Goal: Contribute content: Contribute content

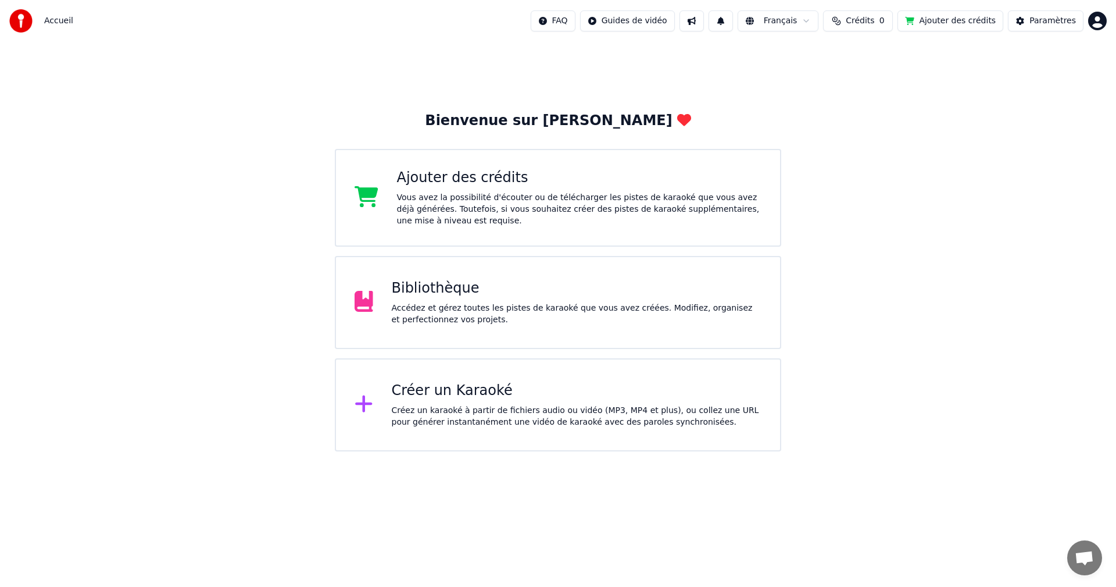
click at [449, 409] on div "Créez un karaoké à partir de fichiers audio ou vidéo (MP3, MP4 et plus), ou col…" at bounding box center [577, 416] width 370 height 23
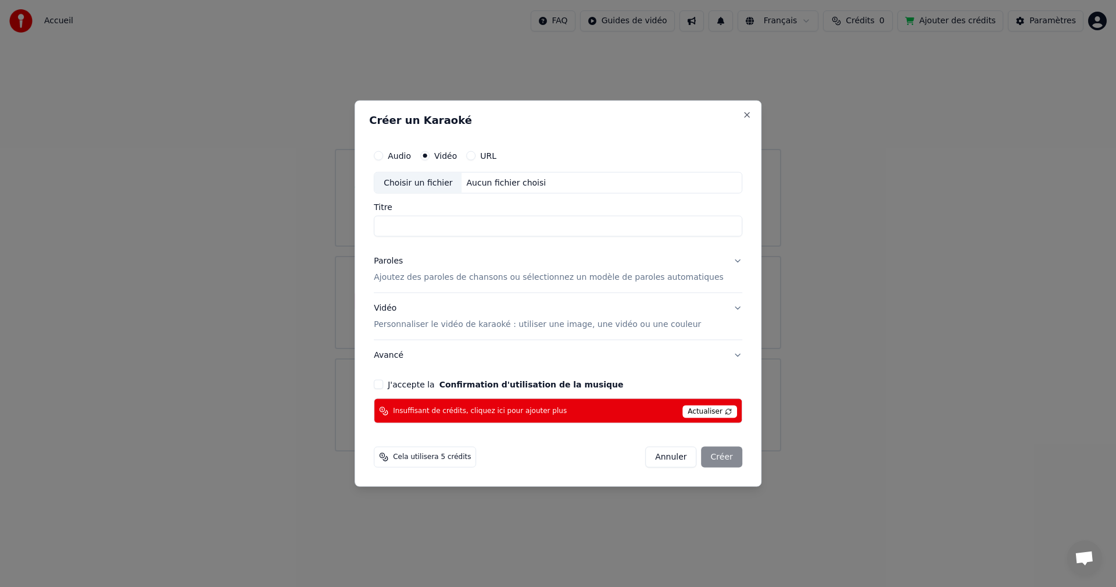
click at [661, 455] on button "Annuler" at bounding box center [670, 457] width 51 height 21
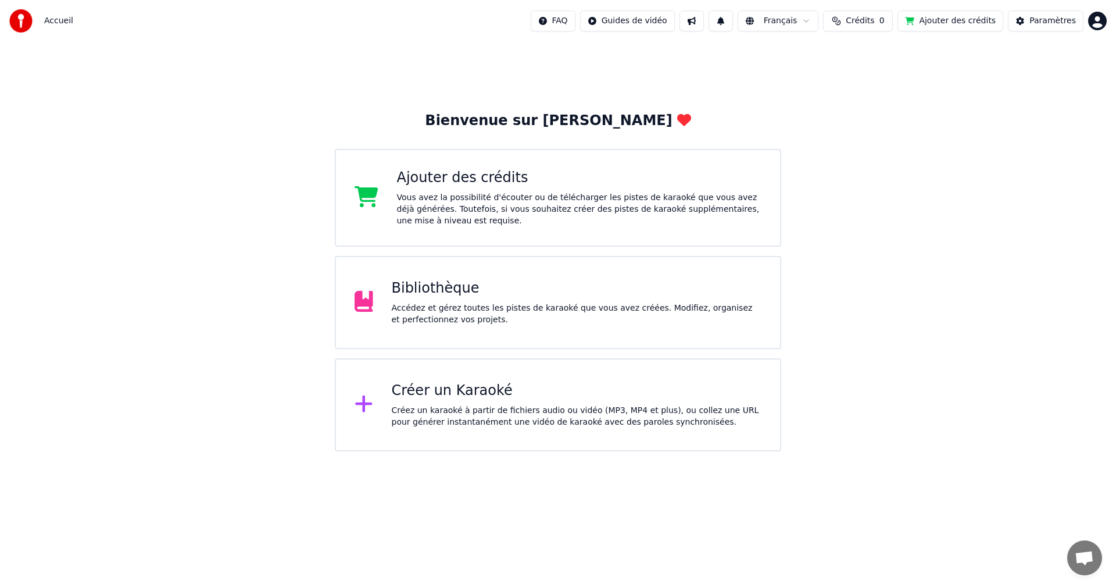
click at [479, 301] on div "Bibliothèque Accédez et gérez toutes les pistes de karaoké que vous avez créées…" at bounding box center [577, 302] width 370 height 47
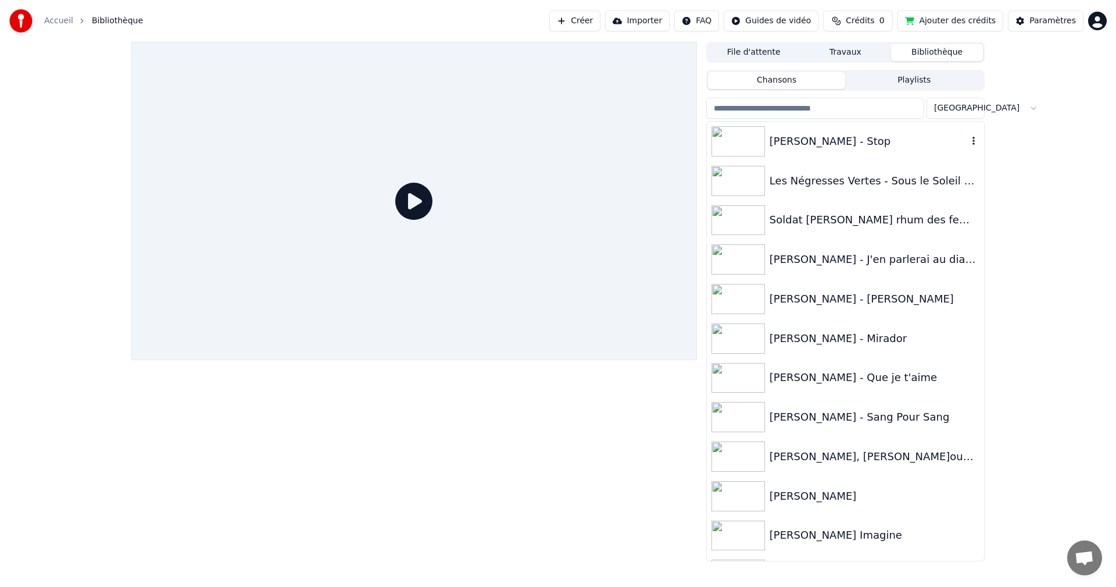
click at [798, 138] on div "[PERSON_NAME] - Stop" at bounding box center [869, 141] width 198 height 16
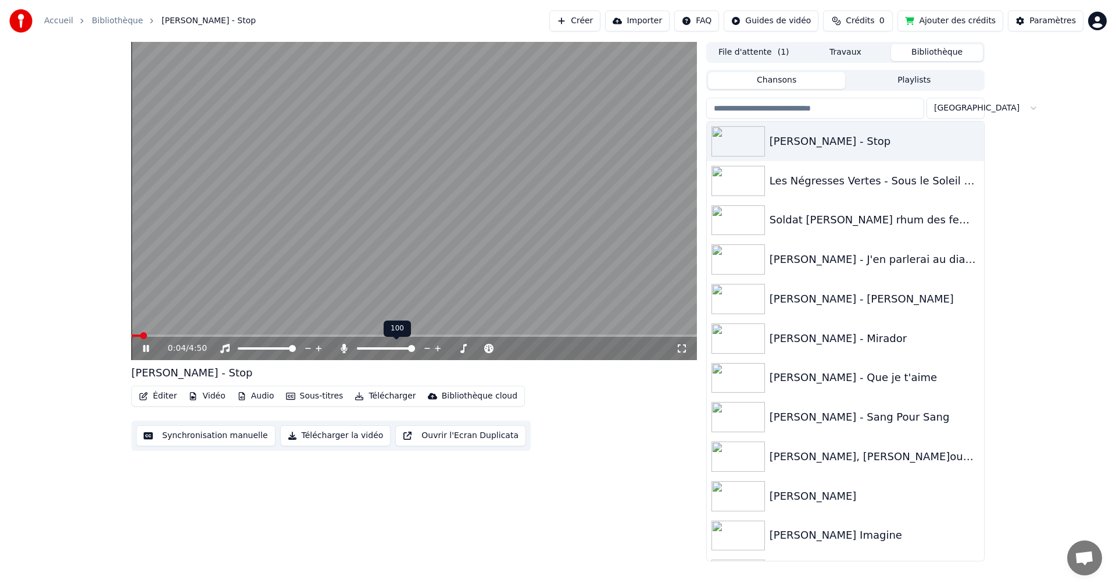
click at [415, 349] on span at bounding box center [411, 348] width 7 height 7
click at [219, 395] on button "Vidéo" at bounding box center [207, 396] width 46 height 16
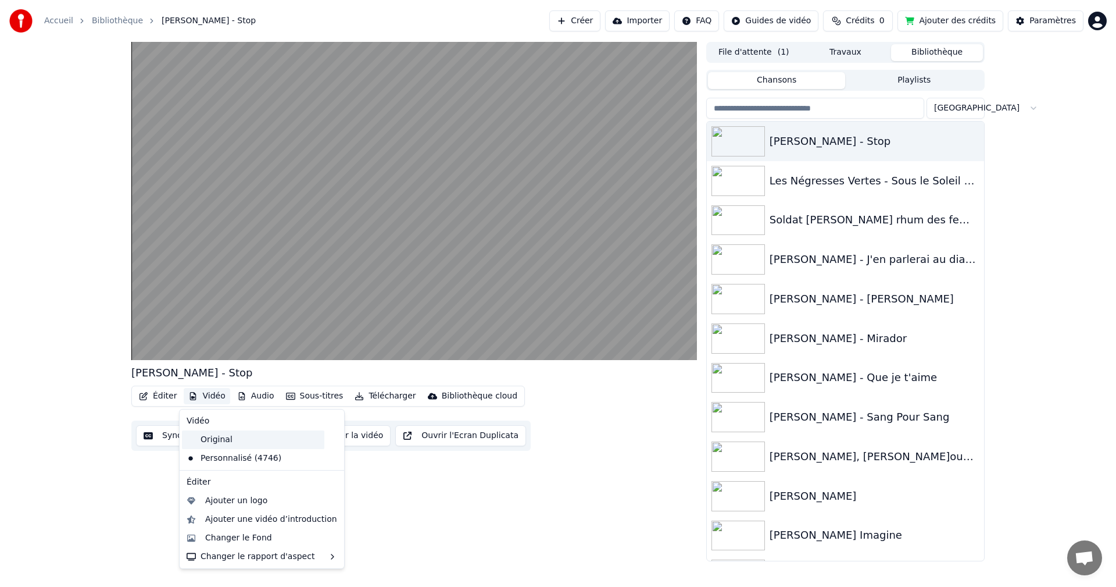
click at [202, 440] on div "Original" at bounding box center [253, 439] width 142 height 19
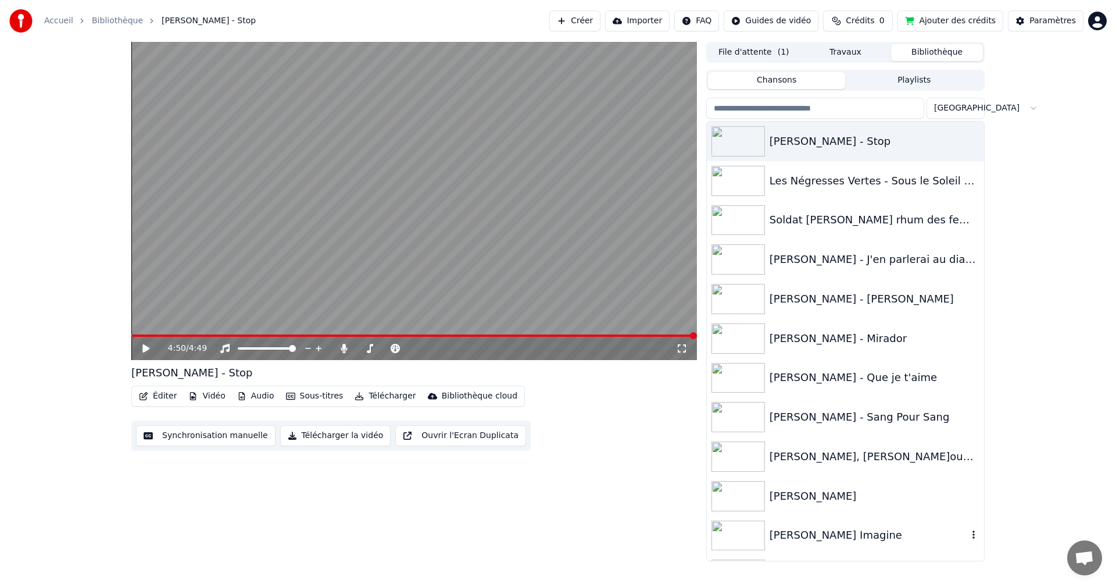
click at [843, 535] on div "[PERSON_NAME] Imagine" at bounding box center [869, 535] width 198 height 16
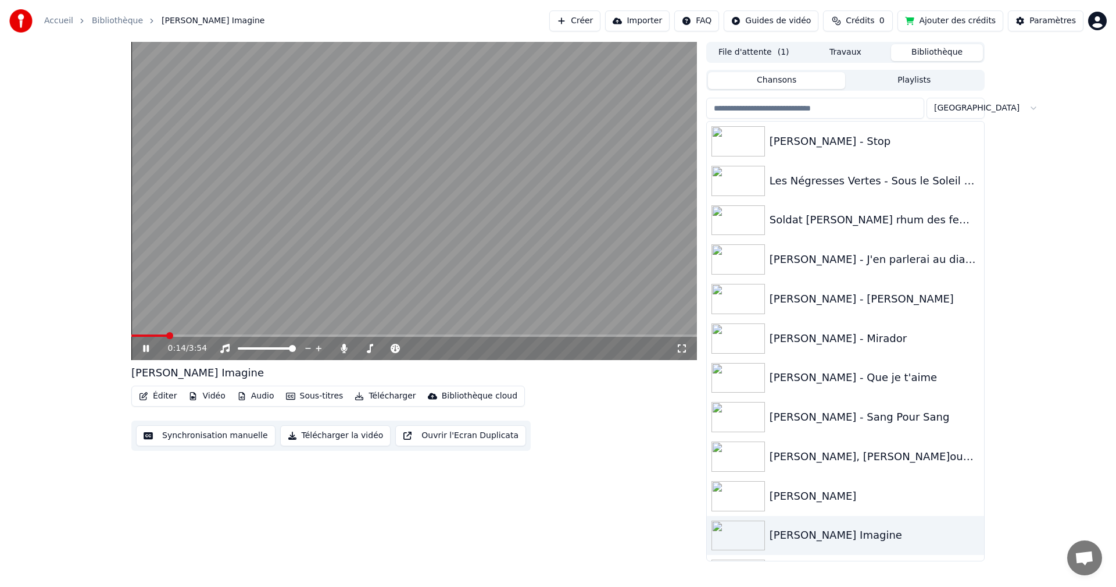
click at [177, 336] on span at bounding box center [414, 335] width 566 height 2
click at [194, 336] on span at bounding box center [414, 335] width 566 height 2
click at [217, 336] on span at bounding box center [414, 335] width 566 height 2
click at [248, 331] on video at bounding box center [414, 201] width 566 height 318
click at [249, 336] on span at bounding box center [414, 335] width 566 height 2
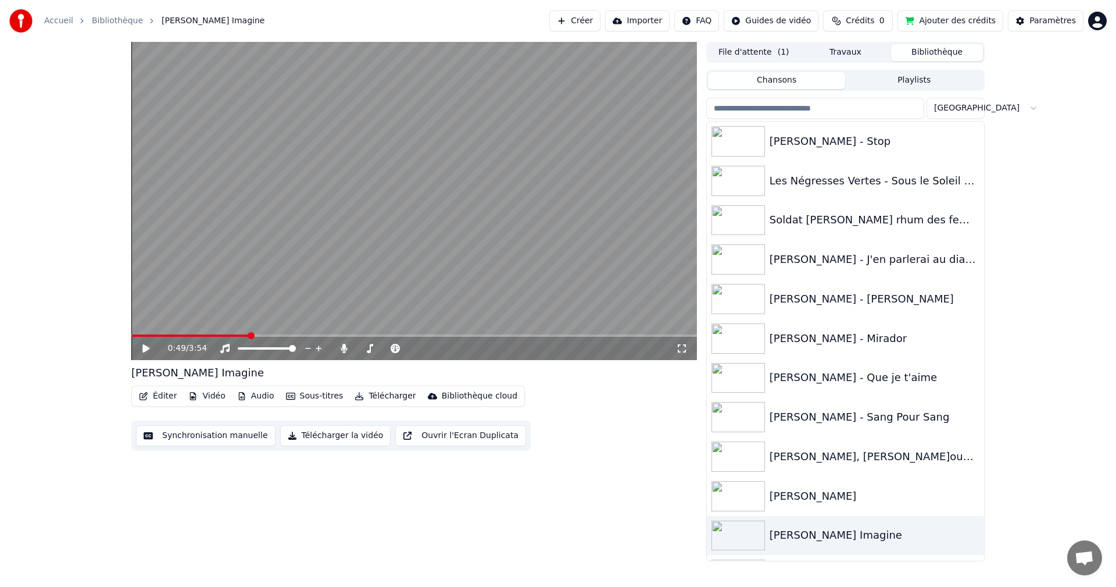
click at [282, 333] on video at bounding box center [414, 201] width 566 height 318
click at [267, 333] on video at bounding box center [414, 201] width 566 height 318
click at [267, 335] on span at bounding box center [414, 335] width 566 height 2
click at [261, 333] on video at bounding box center [414, 201] width 566 height 318
click at [261, 334] on video at bounding box center [414, 201] width 566 height 318
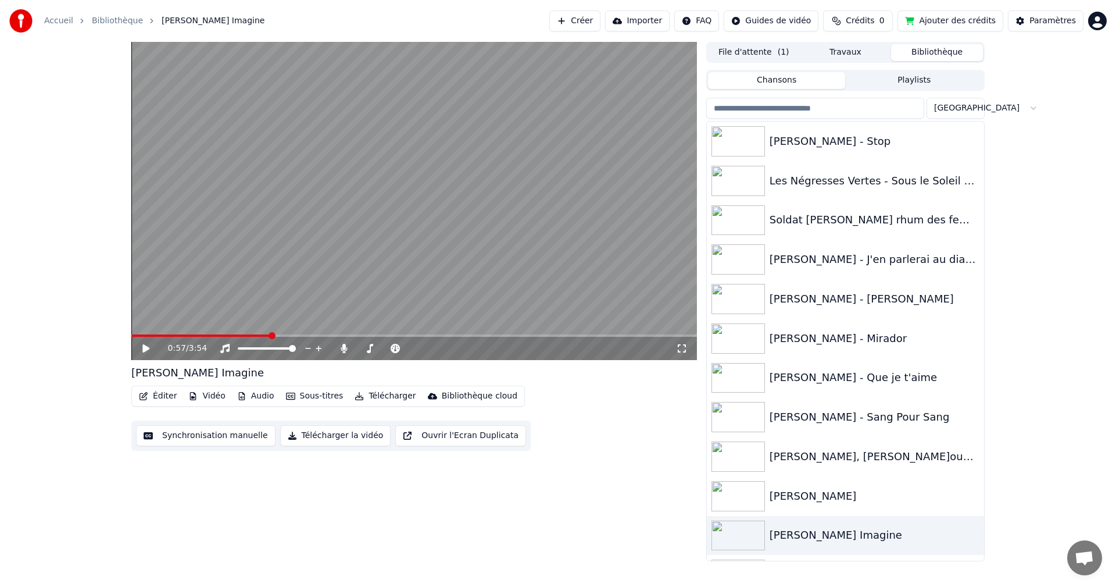
click at [143, 348] on icon at bounding box center [145, 348] width 7 height 8
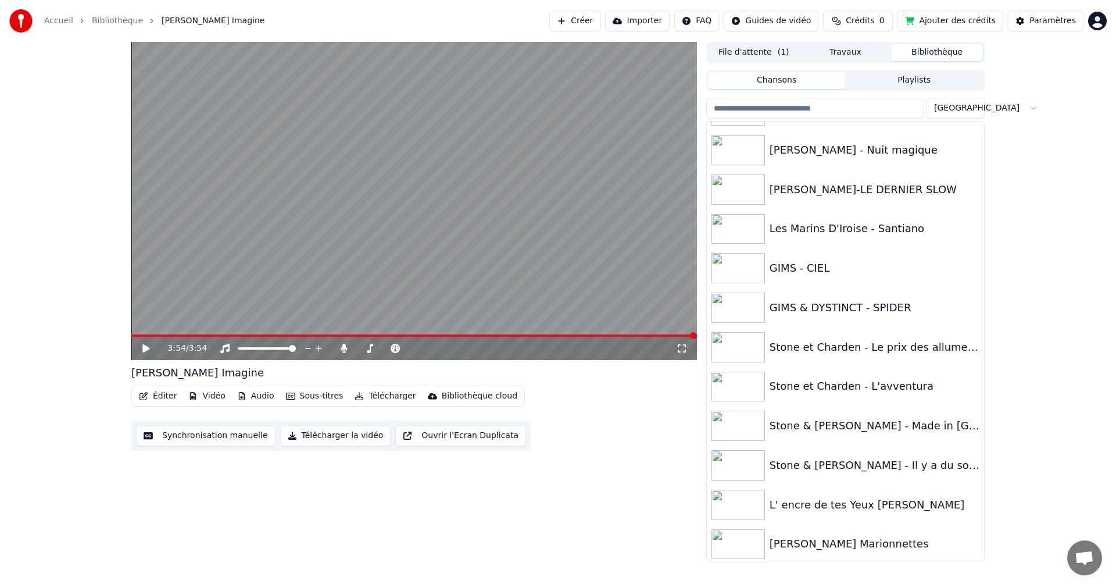
scroll to position [975, 0]
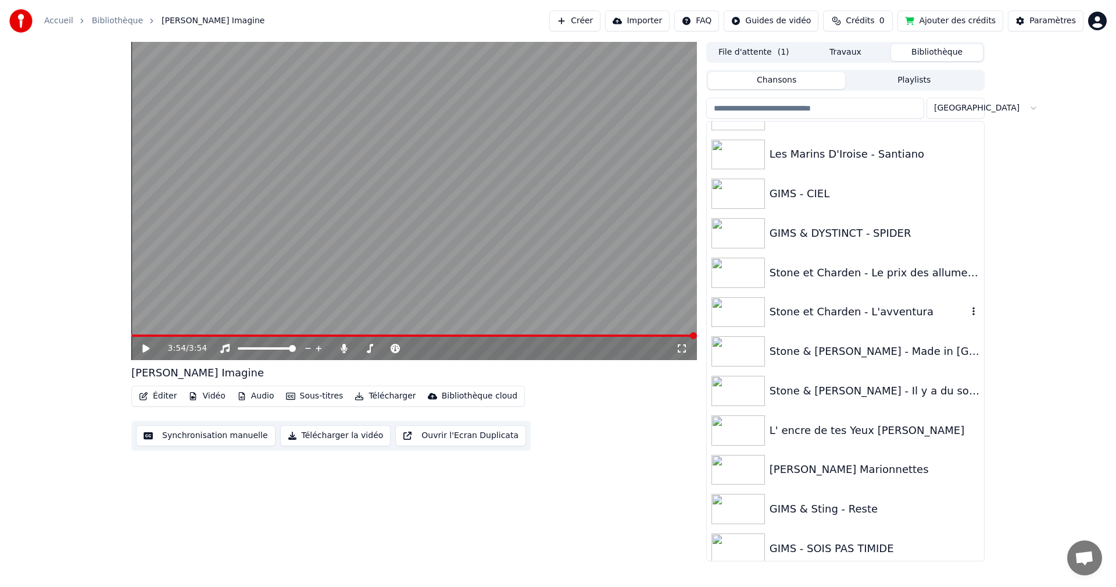
click at [883, 311] on div "Stone et Charden - L'avventura" at bounding box center [869, 312] width 198 height 16
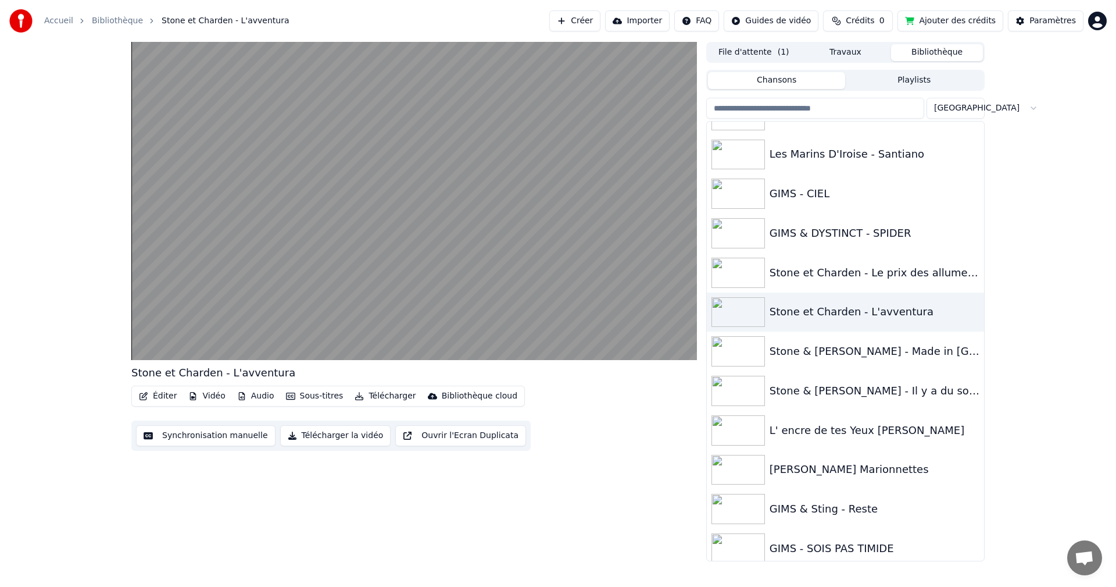
click at [212, 398] on button "Vidéo" at bounding box center [207, 396] width 46 height 16
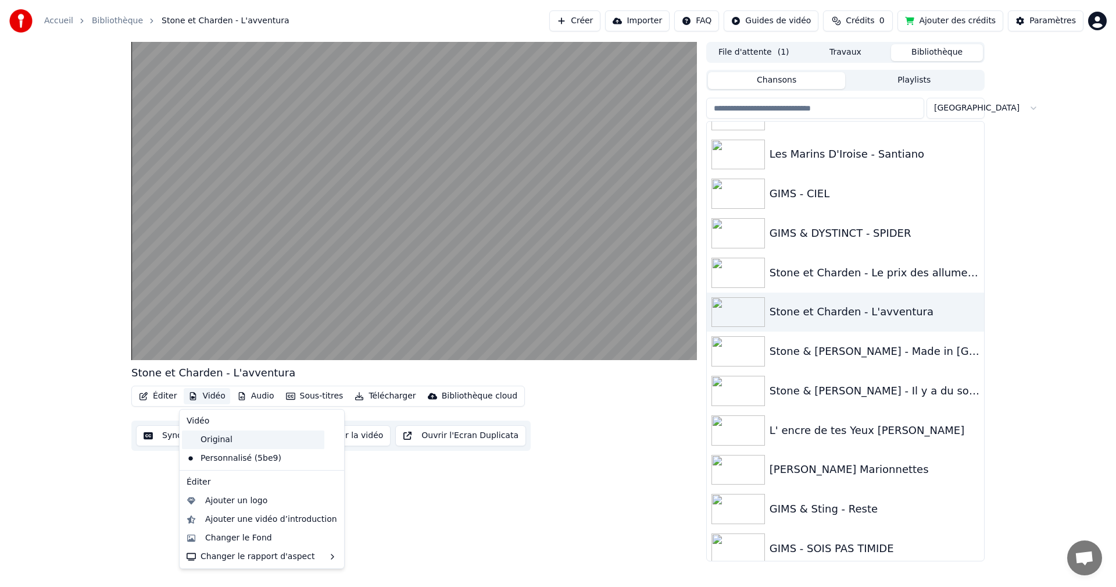
click at [212, 438] on div "Original" at bounding box center [253, 439] width 142 height 19
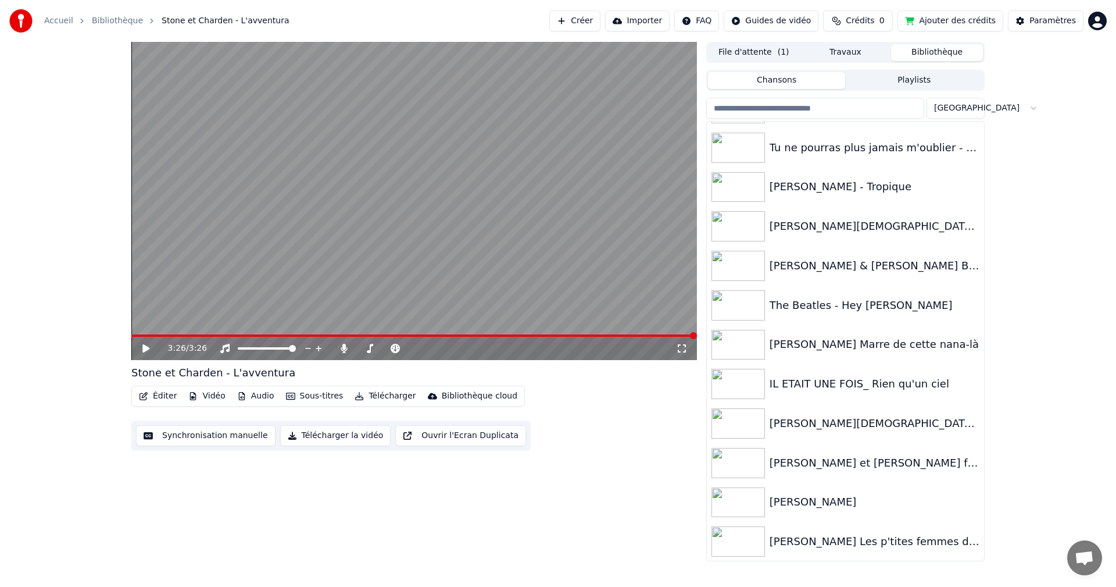
scroll to position [1440, 0]
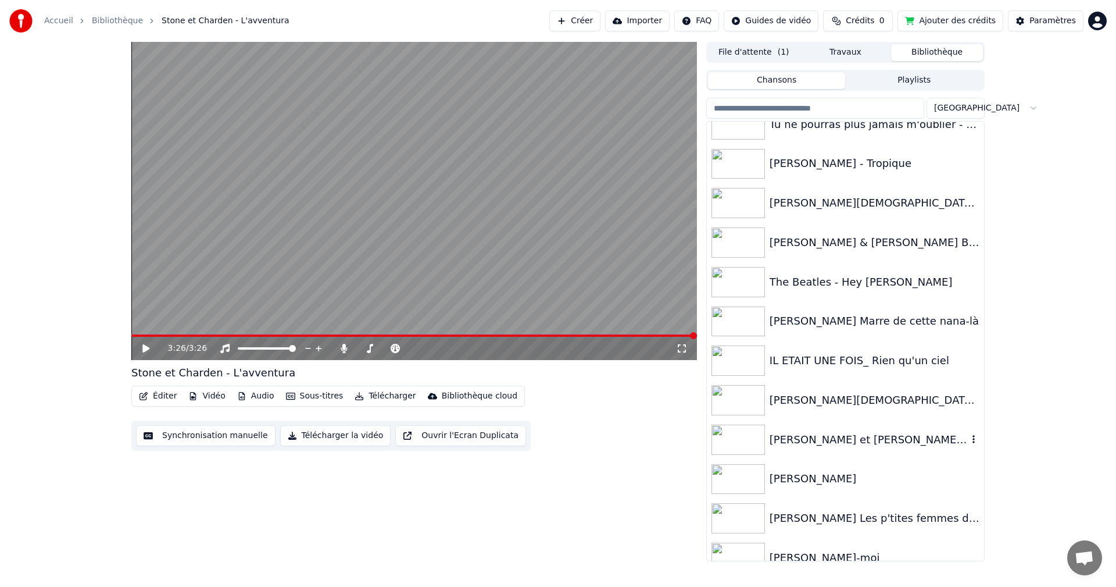
click at [883, 443] on div "[PERSON_NAME] et [PERSON_NAME] fous" at bounding box center [869, 439] width 198 height 16
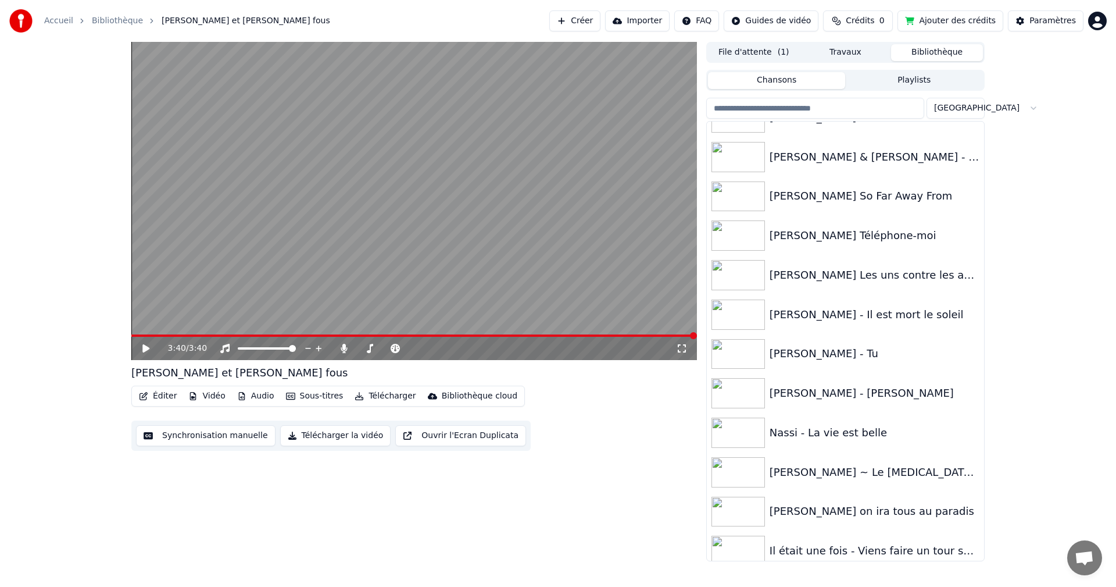
scroll to position [1906, 0]
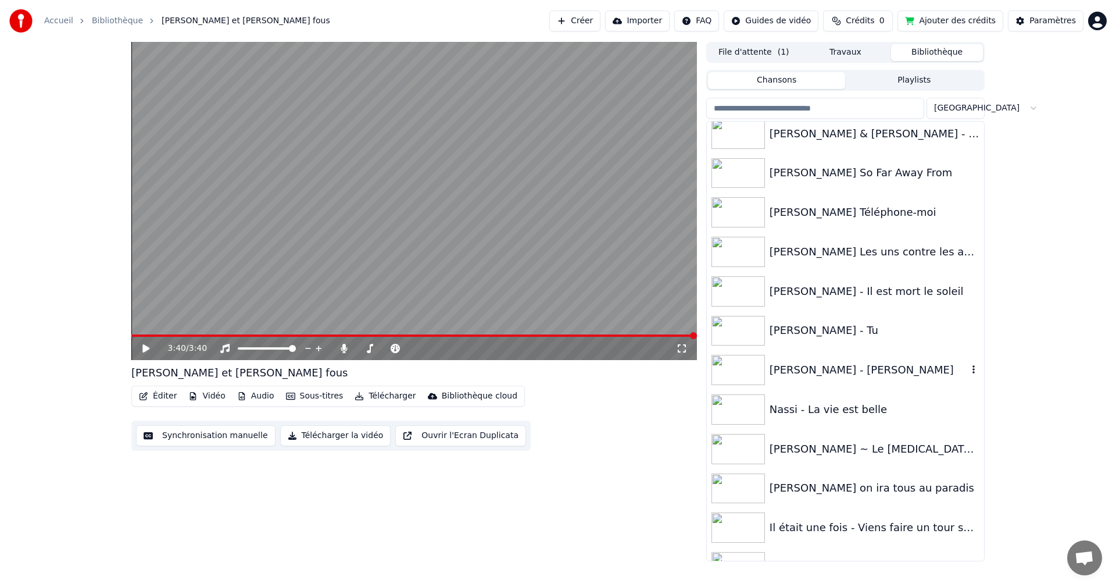
click at [850, 370] on div "[PERSON_NAME] - [PERSON_NAME]" at bounding box center [869, 370] width 198 height 16
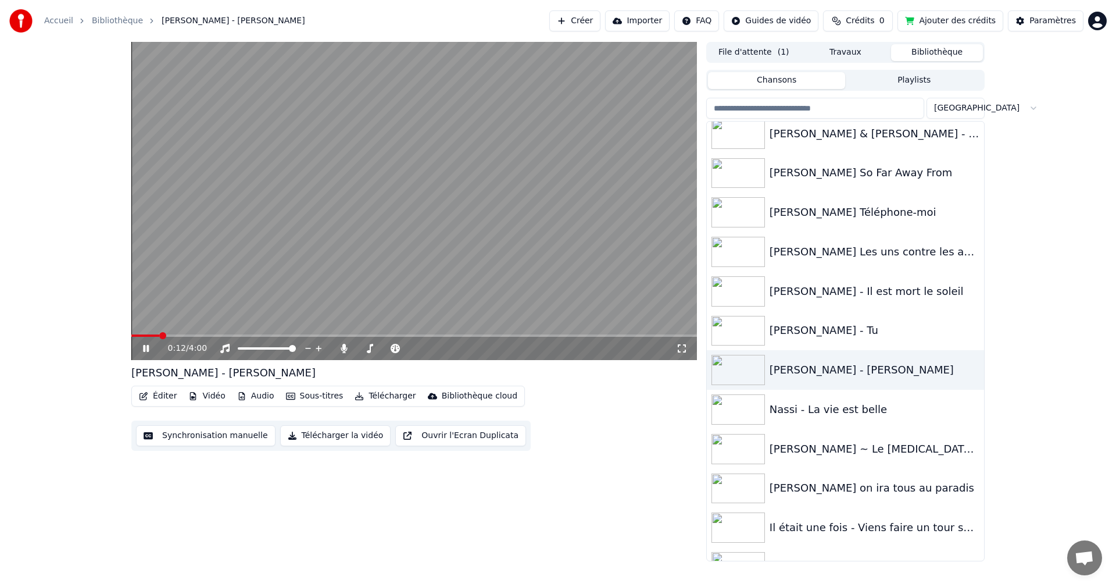
click at [160, 337] on span at bounding box center [414, 335] width 566 height 2
click at [188, 336] on span at bounding box center [414, 335] width 566 height 2
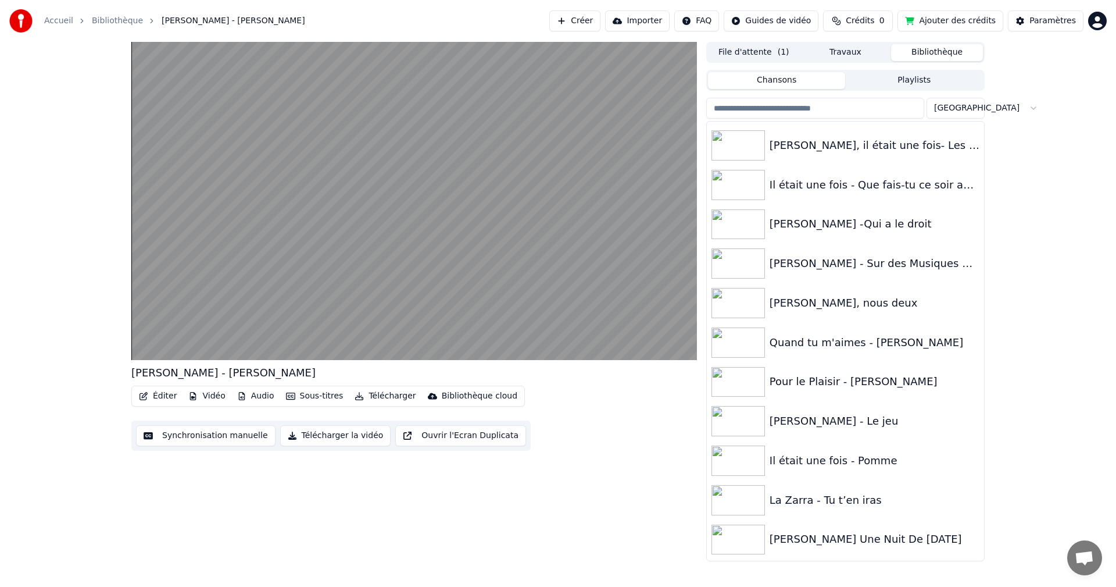
scroll to position [2534, 0]
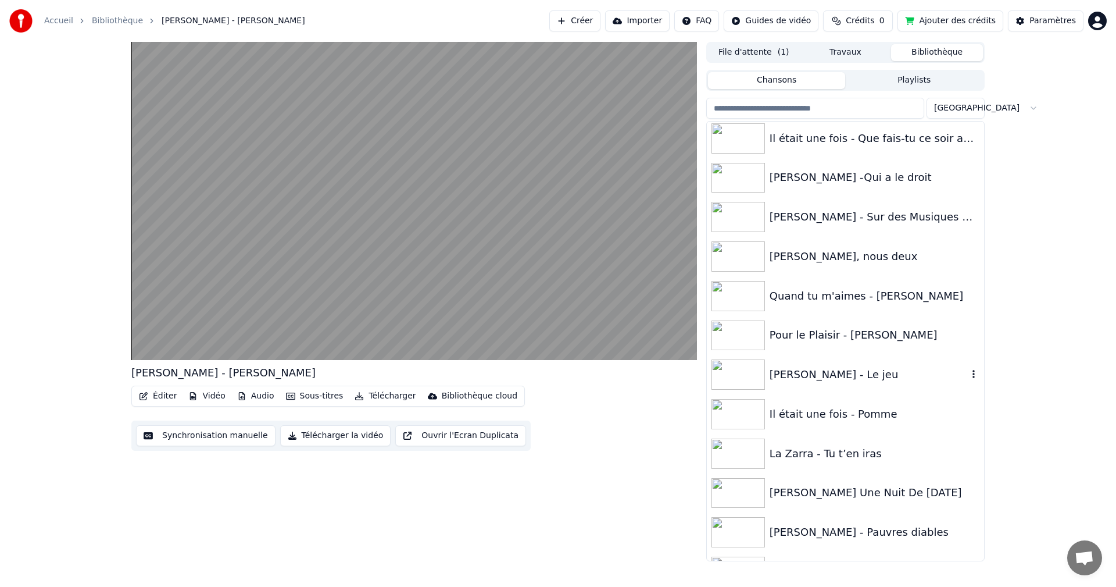
click at [833, 374] on div "[PERSON_NAME] - Le jeu" at bounding box center [869, 374] width 198 height 16
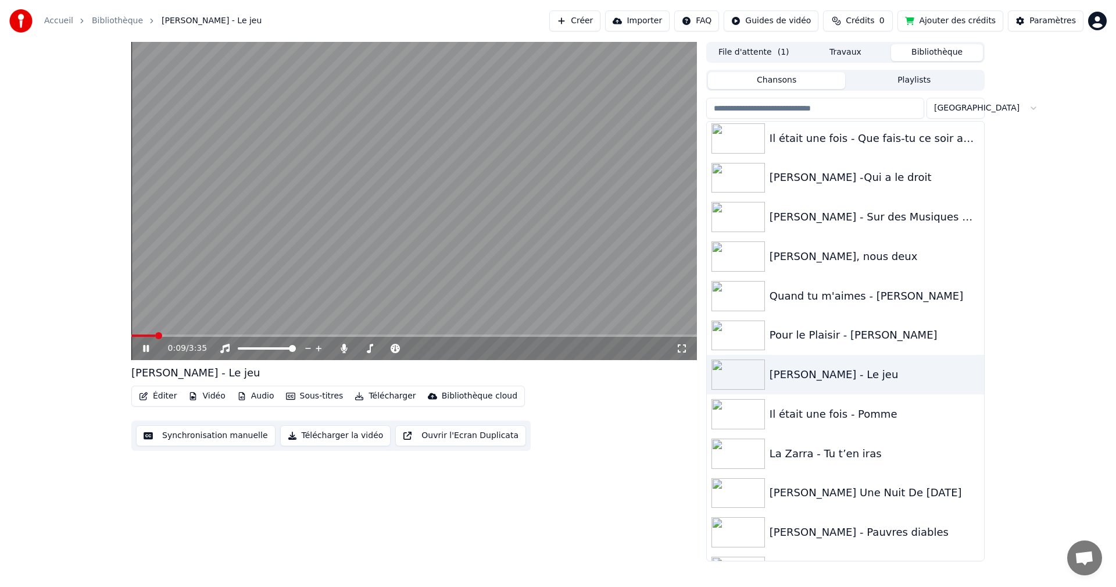
click at [145, 351] on icon at bounding box center [146, 348] width 6 height 7
click at [145, 347] on icon at bounding box center [145, 348] width 7 height 8
click at [604, 341] on div "3:08 / 3:35" at bounding box center [414, 348] width 566 height 23
click at [602, 334] on video at bounding box center [414, 201] width 566 height 318
click at [606, 334] on video at bounding box center [414, 201] width 566 height 318
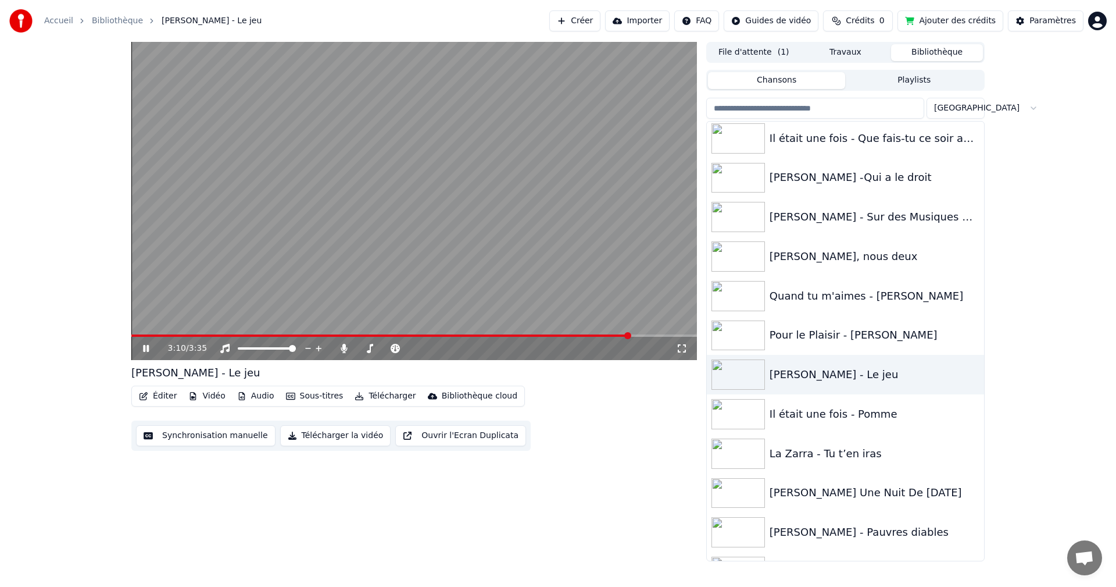
click at [606, 334] on video at bounding box center [414, 201] width 566 height 318
click at [603, 336] on span at bounding box center [381, 335] width 500 height 2
click at [138, 347] on div "3:00 / 3:35" at bounding box center [414, 349] width 556 height 12
click at [145, 349] on icon at bounding box center [145, 348] width 7 height 8
click at [808, 534] on div "[PERSON_NAME] - Pauvres diables" at bounding box center [869, 532] width 198 height 16
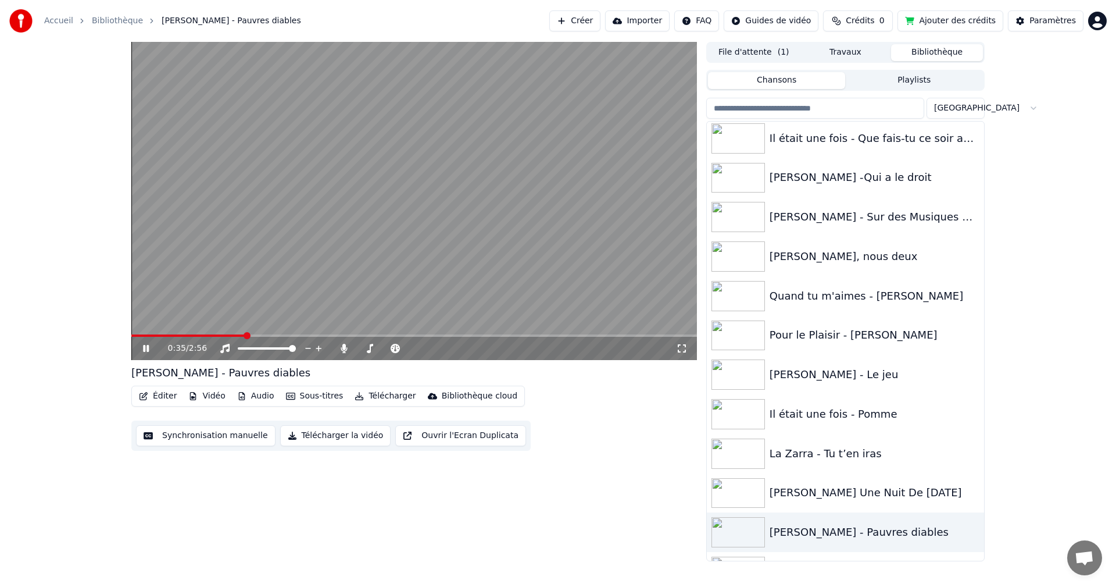
click at [232, 334] on span at bounding box center [187, 335] width 113 height 2
click at [218, 334] on span at bounding box center [183, 335] width 105 height 2
click at [142, 347] on icon at bounding box center [154, 348] width 27 height 9
click at [156, 392] on button "Éditer" at bounding box center [157, 396] width 47 height 16
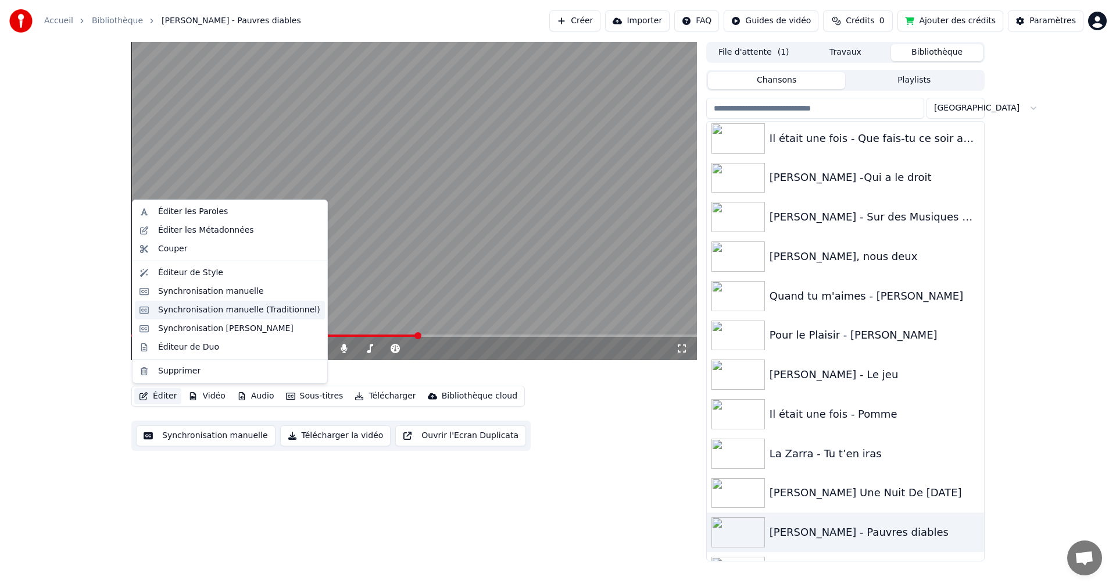
click at [190, 313] on div "Synchronisation manuelle (Traditionnel)" at bounding box center [239, 310] width 162 height 12
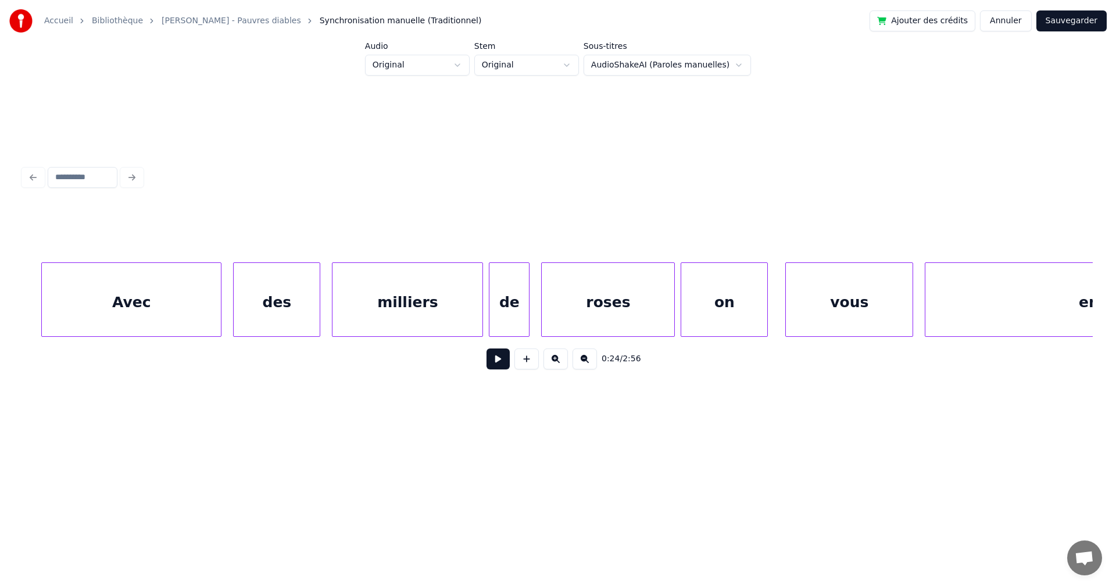
scroll to position [0, 12874]
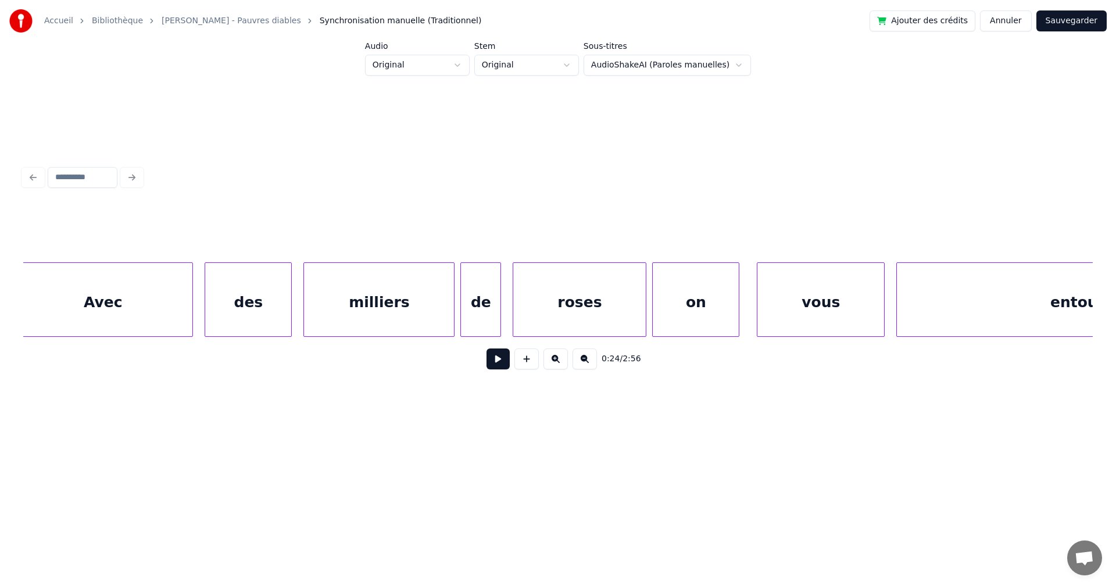
click at [678, 311] on div "on" at bounding box center [696, 302] width 86 height 79
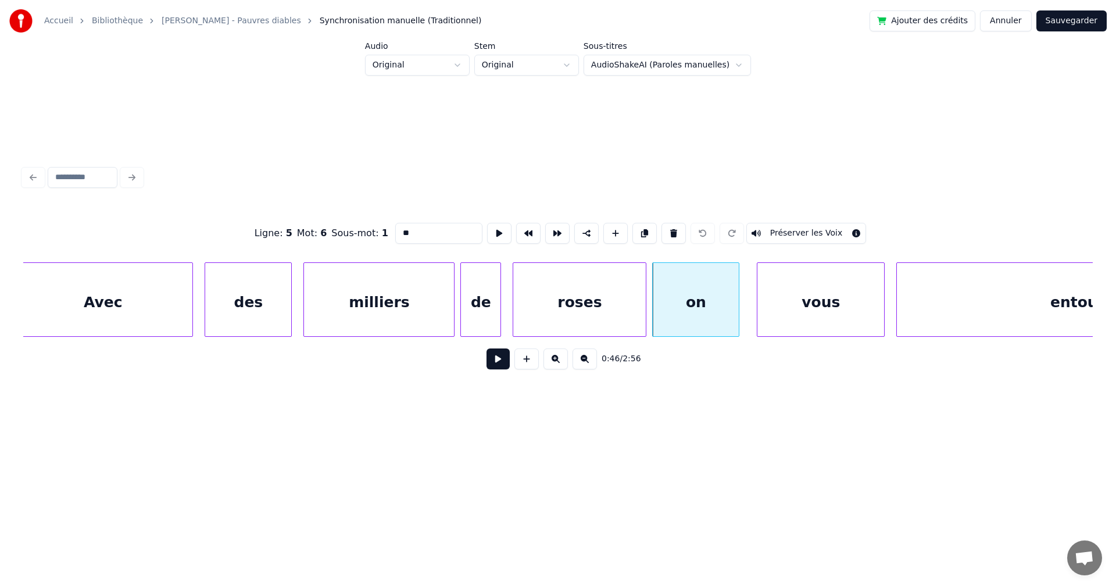
click at [383, 301] on div "milliers" at bounding box center [379, 302] width 150 height 79
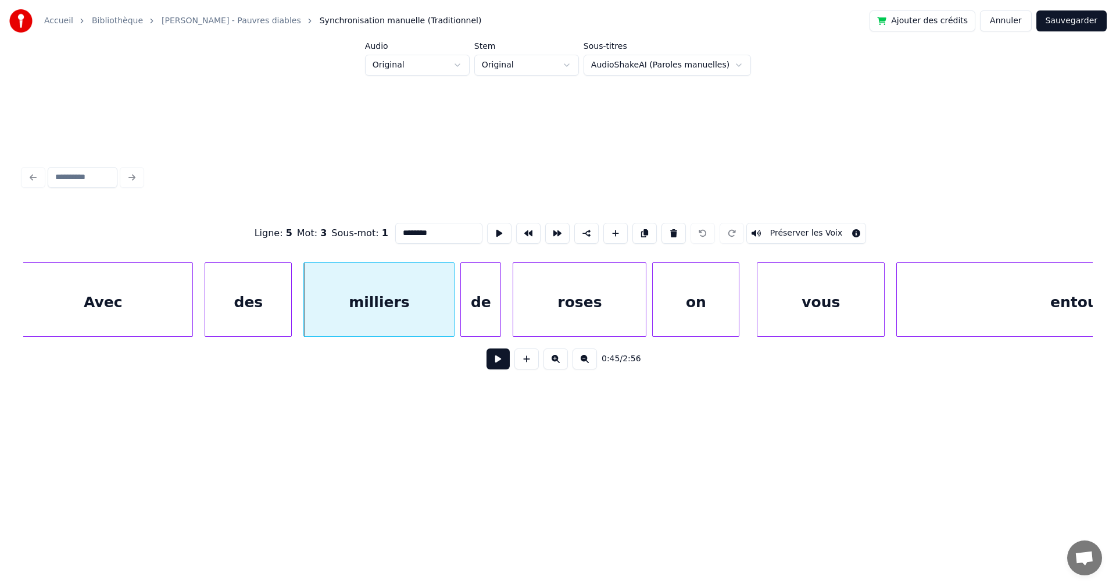
click at [483, 308] on div "de" at bounding box center [481, 302] width 40 height 79
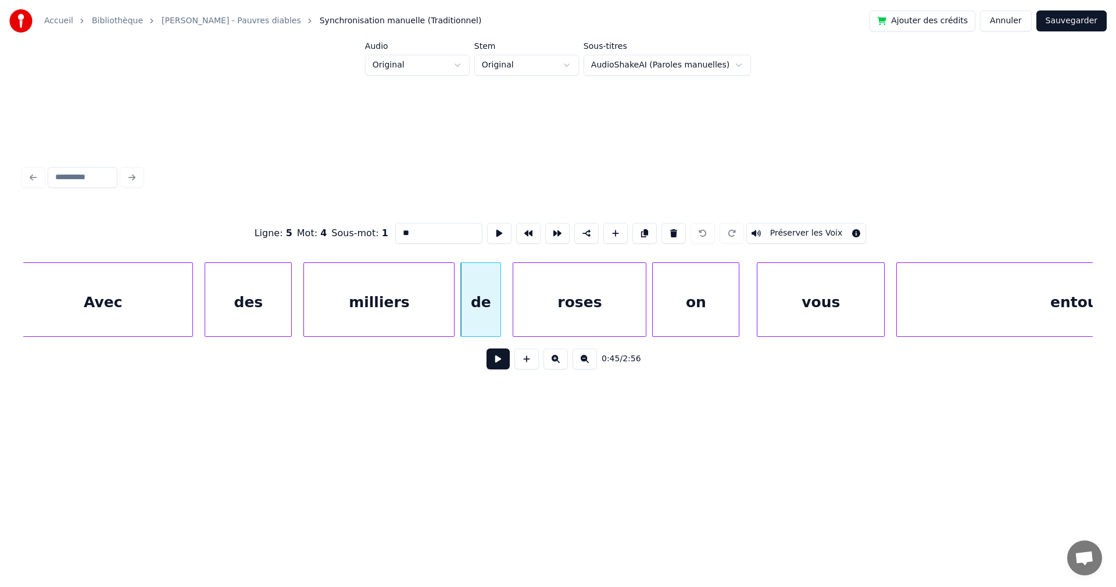
click at [534, 314] on div "roses" at bounding box center [579, 302] width 133 height 79
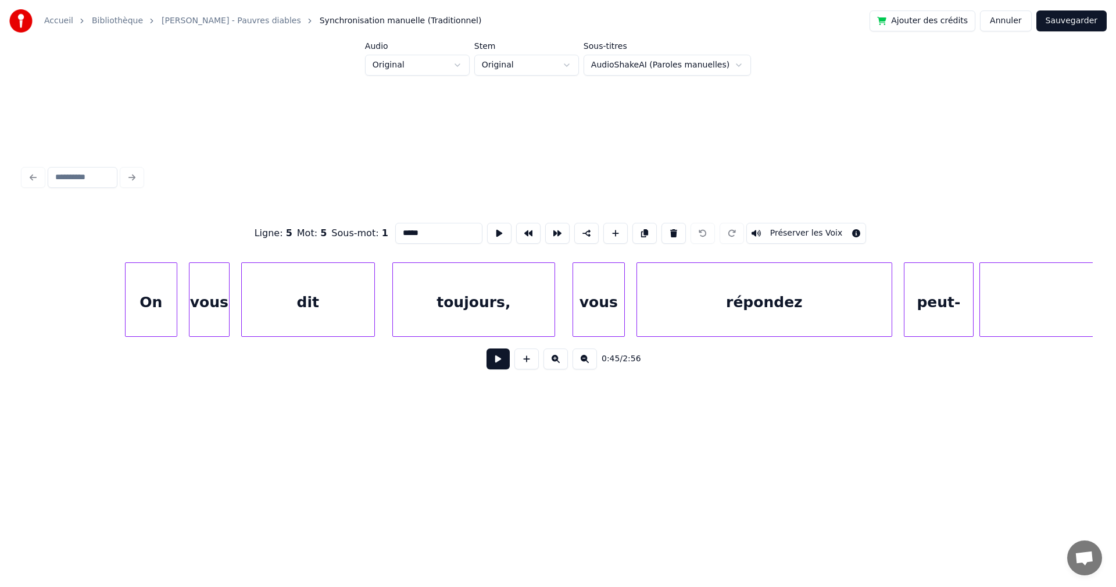
scroll to position [0, 17061]
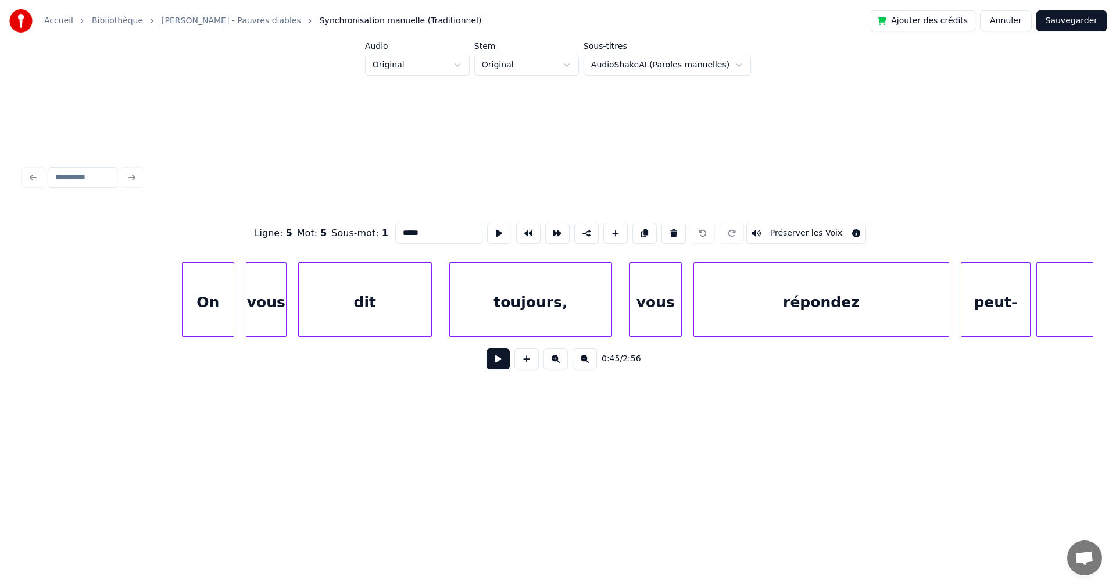
click at [672, 311] on div "vous" at bounding box center [655, 302] width 51 height 79
click at [580, 229] on button at bounding box center [587, 233] width 24 height 21
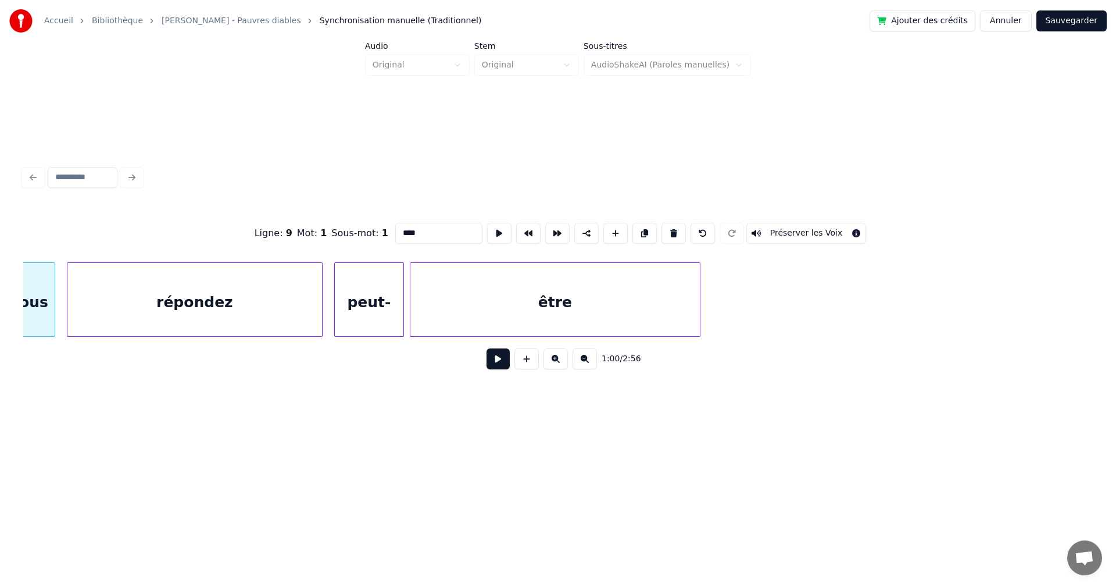
scroll to position [0, 17630]
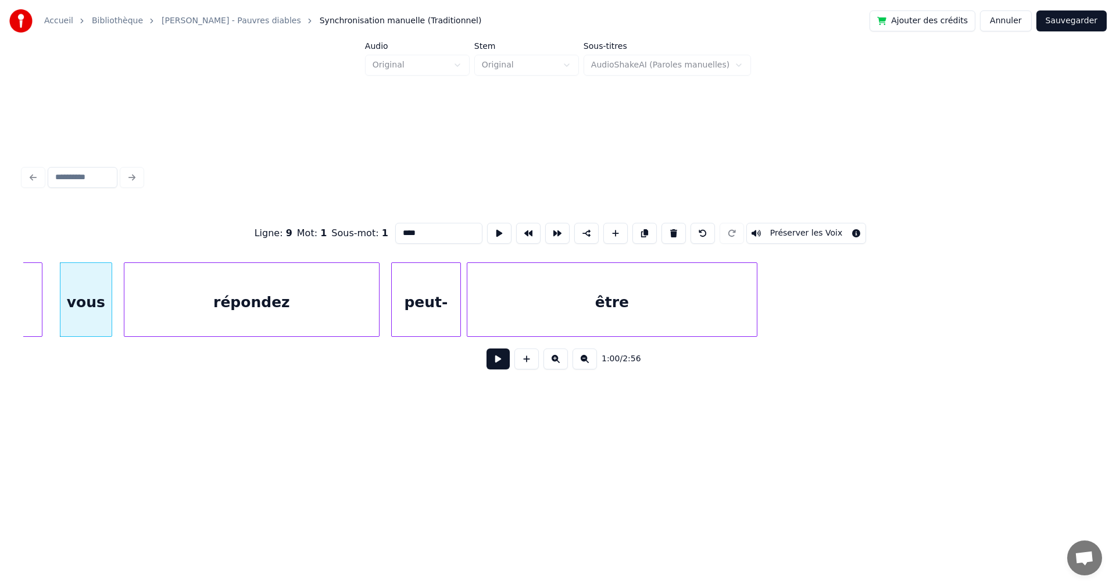
click at [416, 318] on div "peut-" at bounding box center [426, 302] width 69 height 79
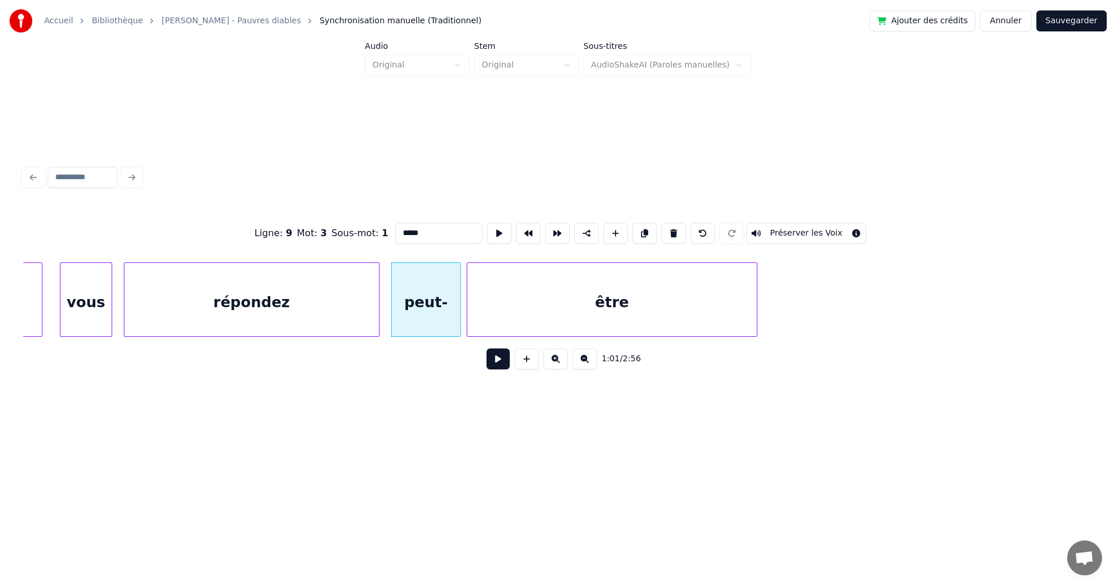
click at [67, 305] on div "vous" at bounding box center [85, 302] width 51 height 79
type input "****"
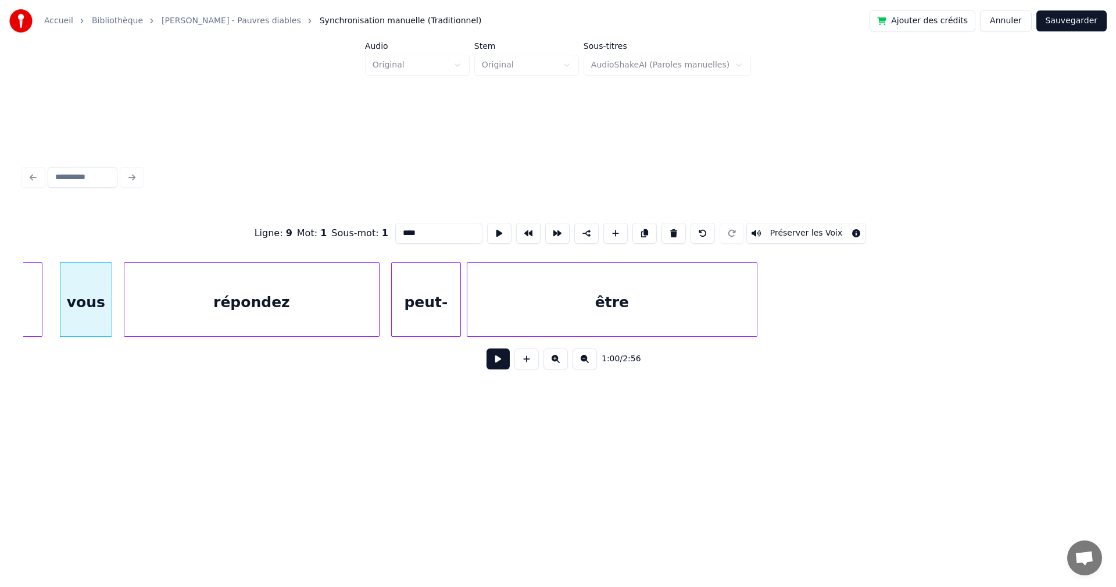
click at [490, 364] on button at bounding box center [498, 358] width 23 height 21
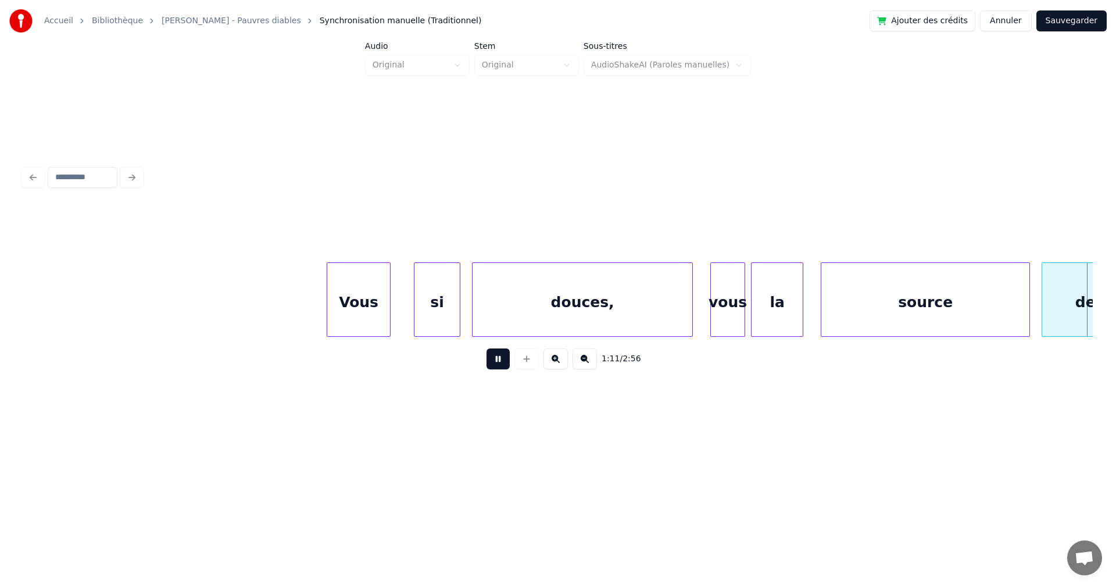
scroll to position [0, 20843]
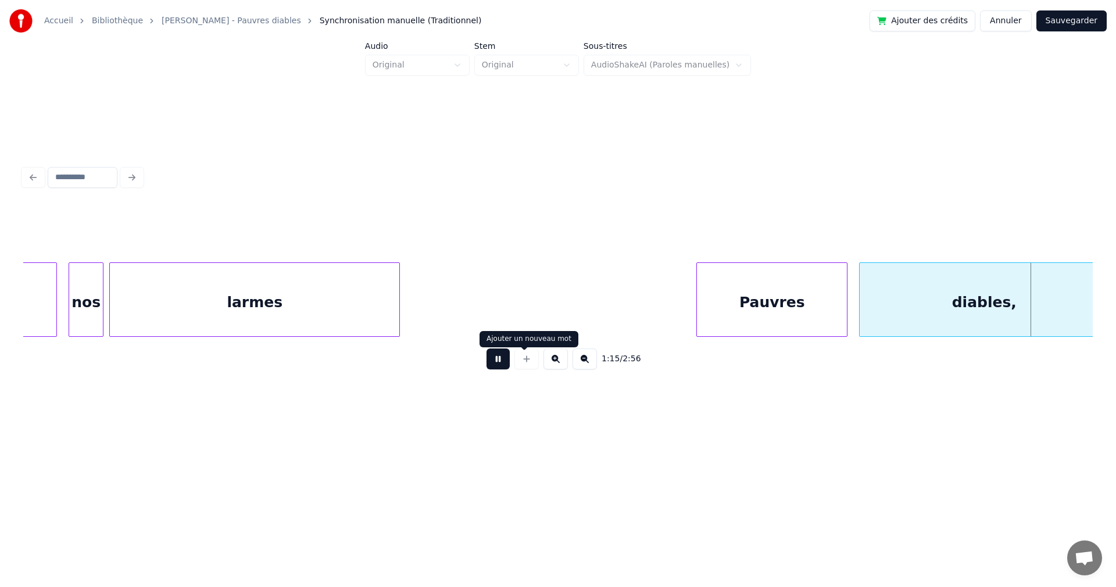
click at [500, 365] on button at bounding box center [498, 358] width 23 height 21
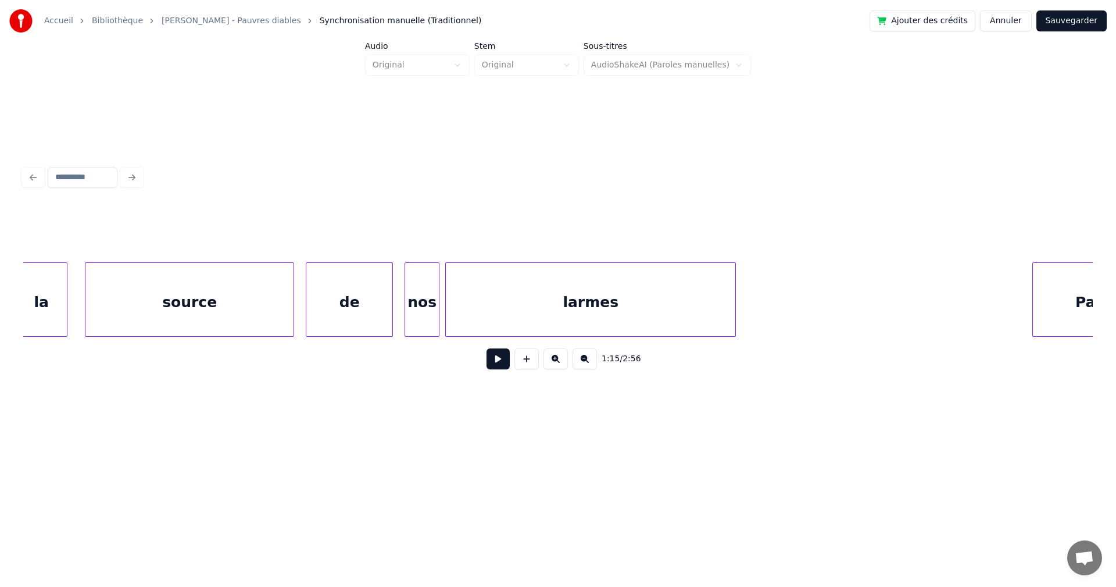
scroll to position [0, 20336]
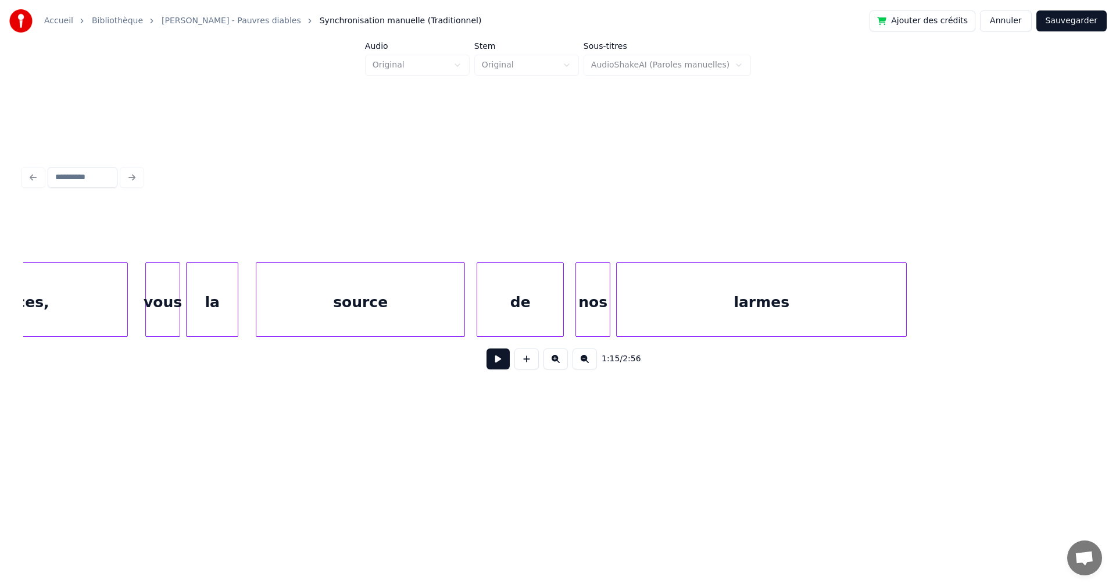
click at [358, 297] on div "source" at bounding box center [360, 302] width 208 height 79
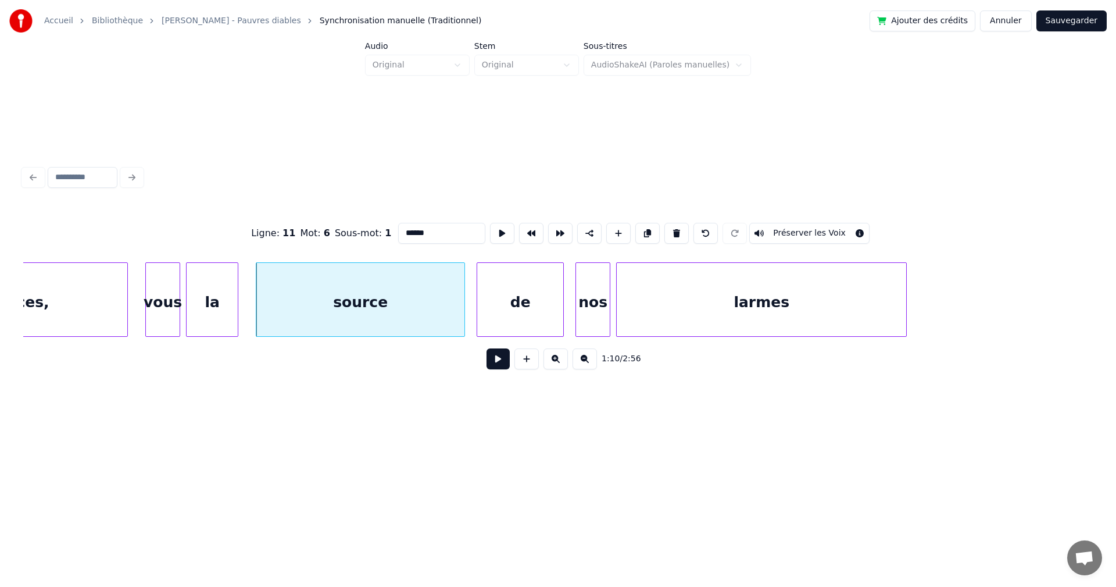
click at [496, 368] on button at bounding box center [498, 358] width 23 height 21
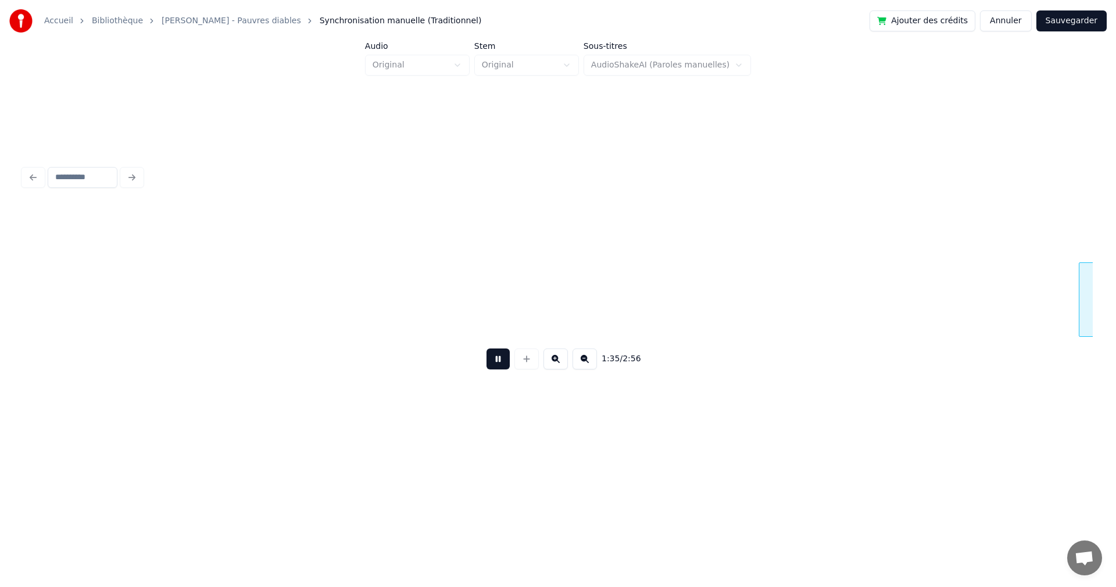
scroll to position [0, 27829]
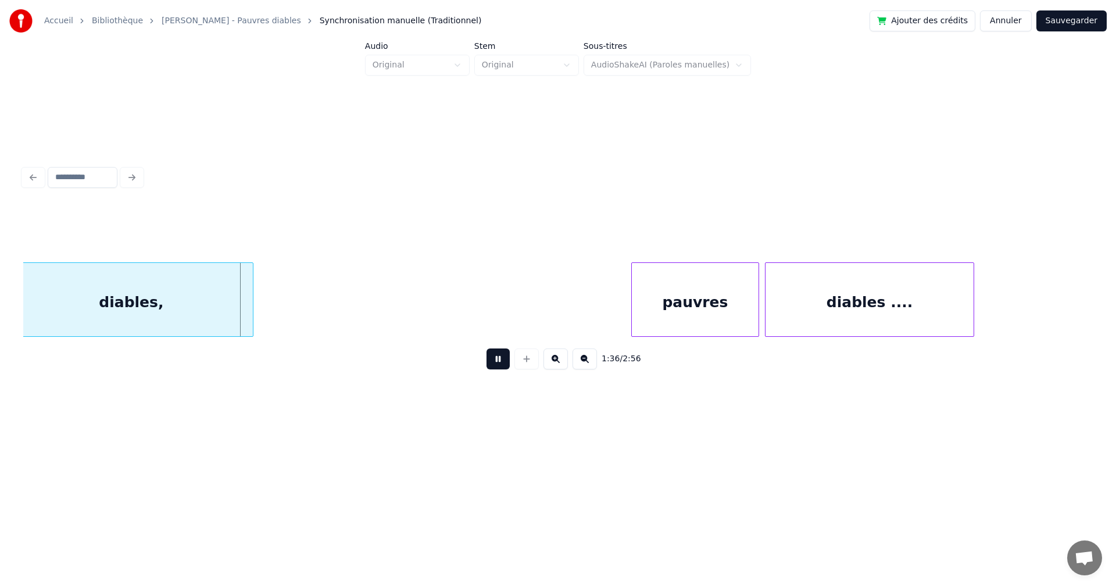
click at [491, 363] on button at bounding box center [498, 358] width 23 height 21
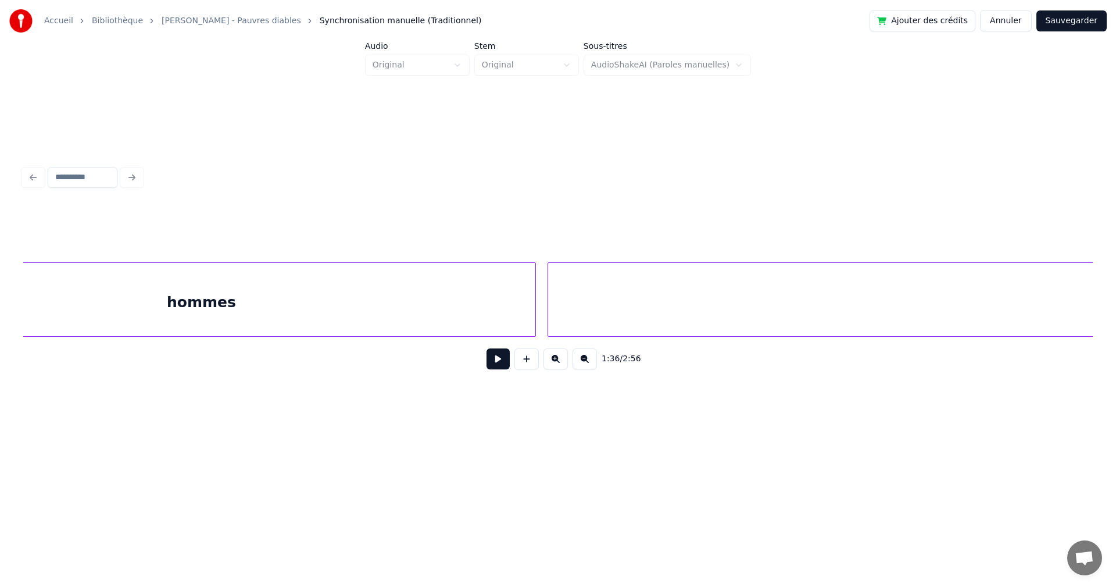
scroll to position [0, 23840]
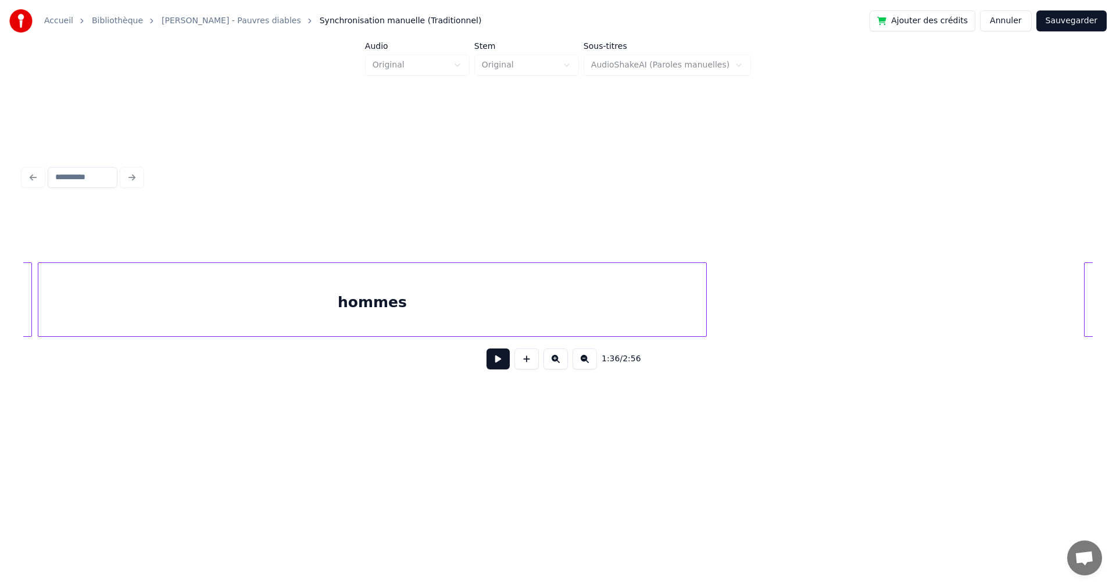
click at [1086, 333] on div "Pauvres hommes les" at bounding box center [558, 299] width 1070 height 74
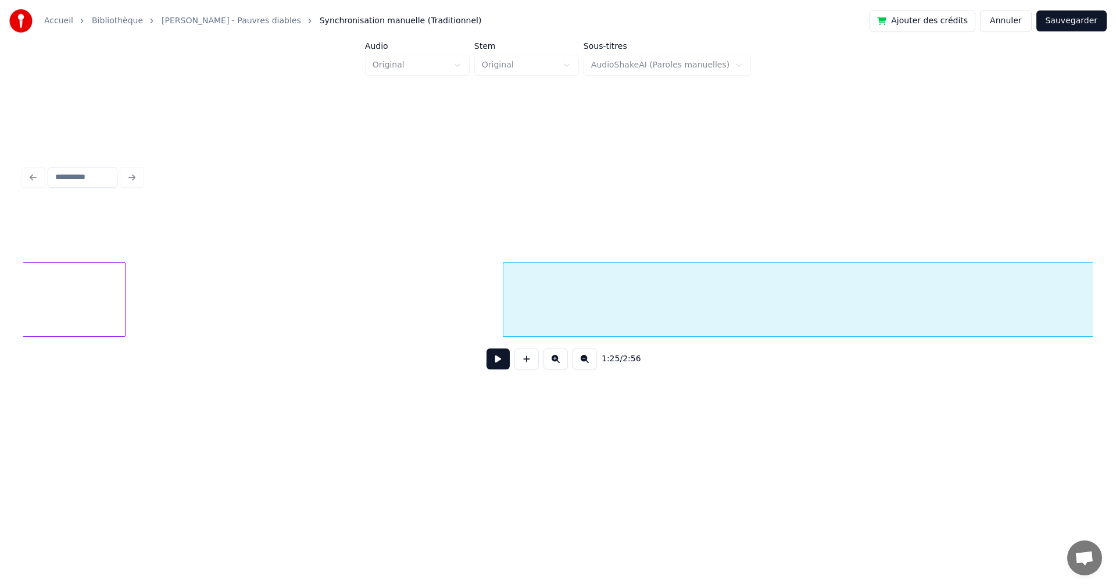
scroll to position [0, 24491]
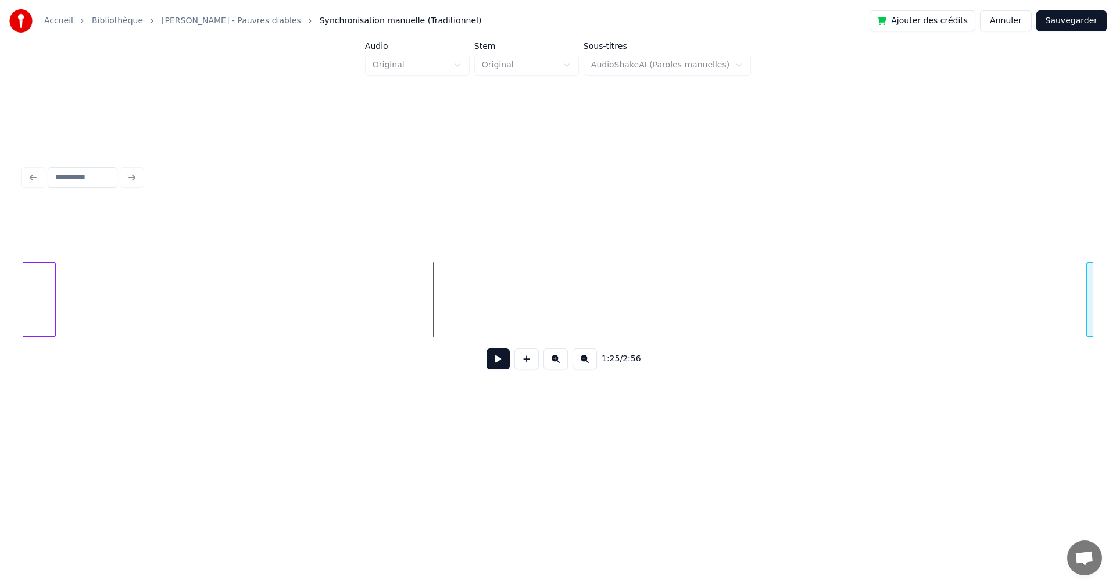
click at [1088, 332] on div "Pauvres hommes" at bounding box center [558, 299] width 1070 height 74
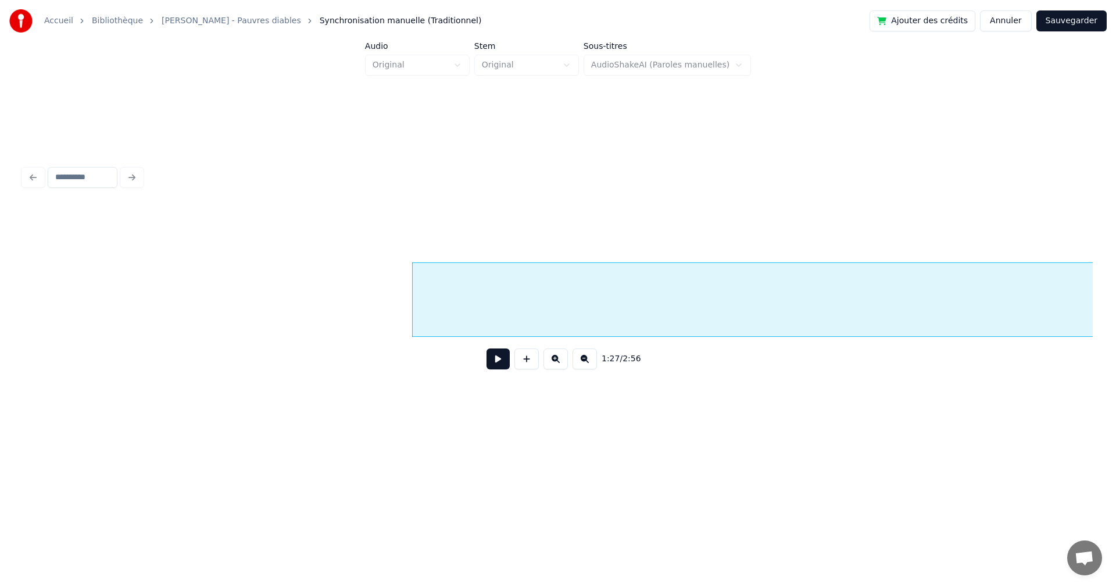
scroll to position [0, 25212]
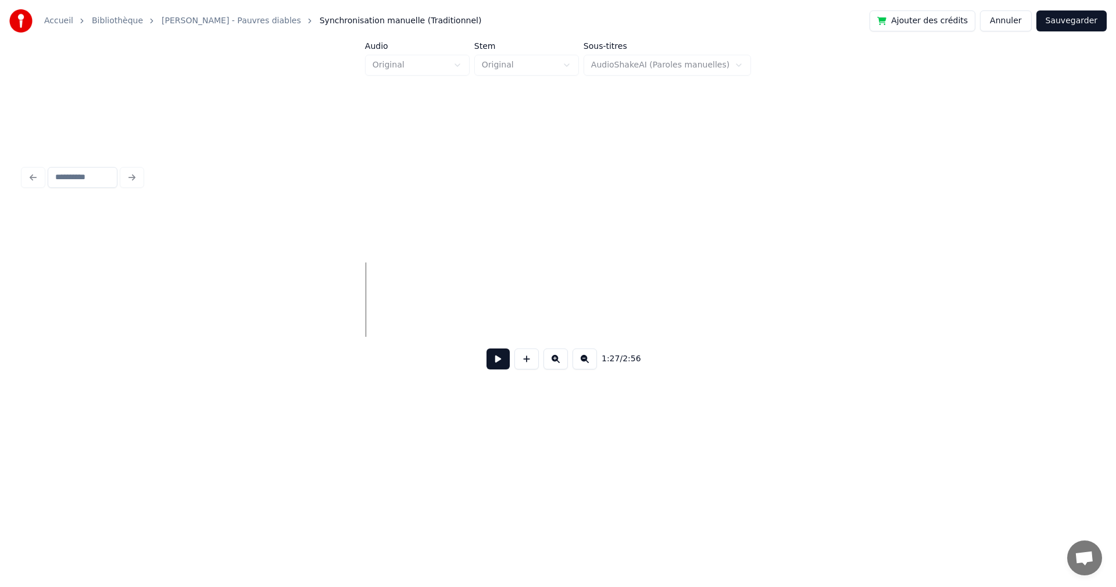
click at [1097, 311] on div "1:27 / 2:56" at bounding box center [558, 270] width 1079 height 230
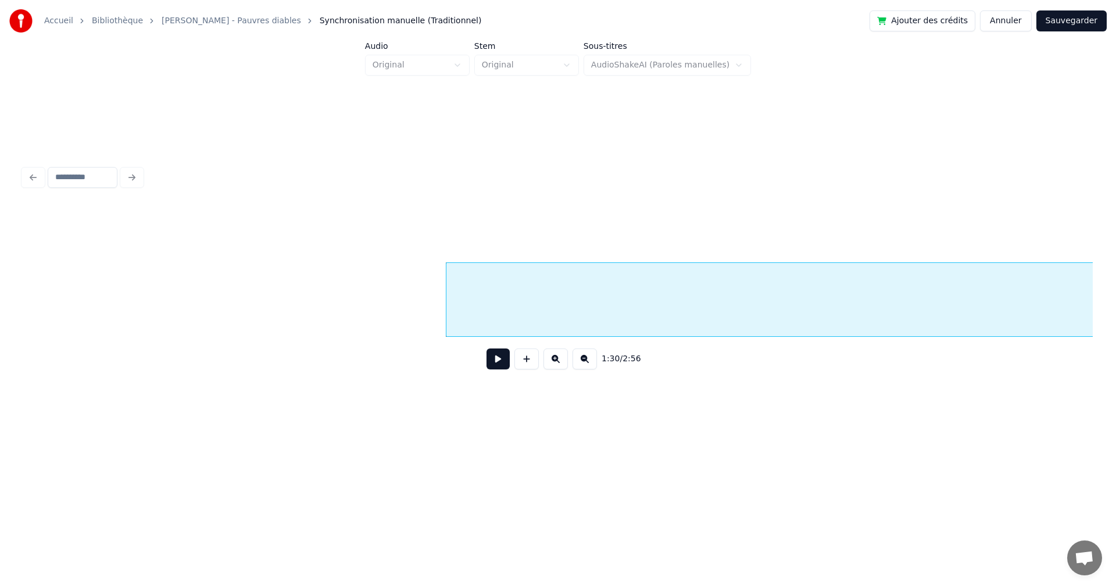
scroll to position [0, 25691]
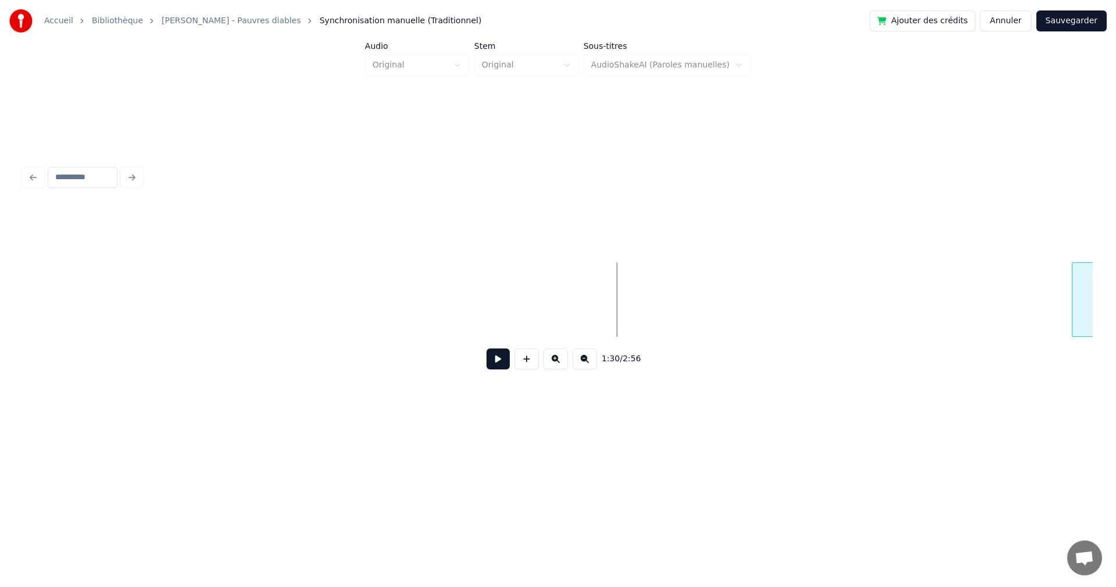
click at [1074, 310] on div at bounding box center [1074, 299] width 3 height 73
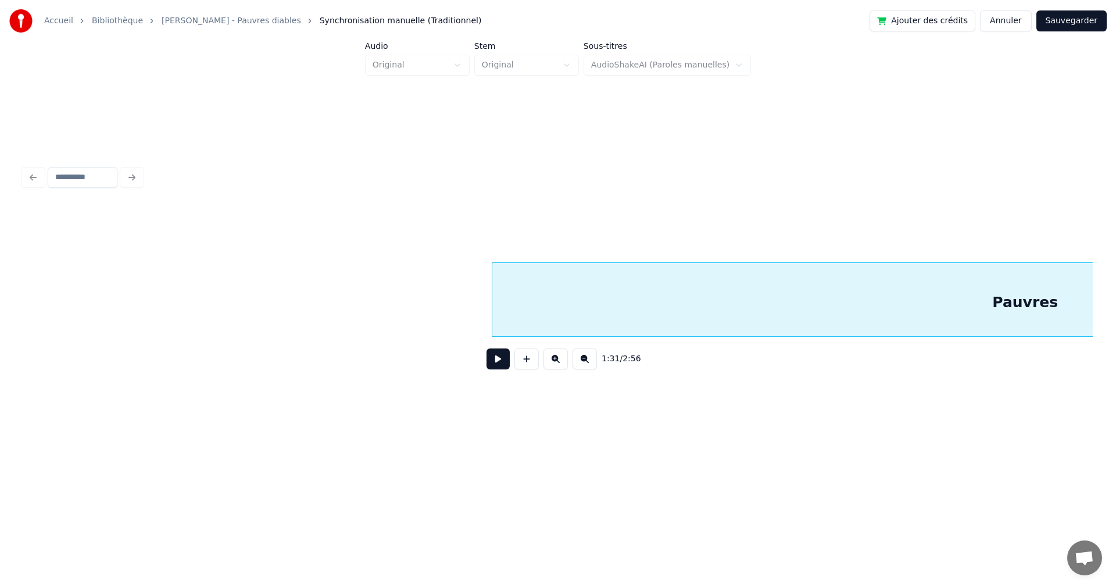
scroll to position [0, 26342]
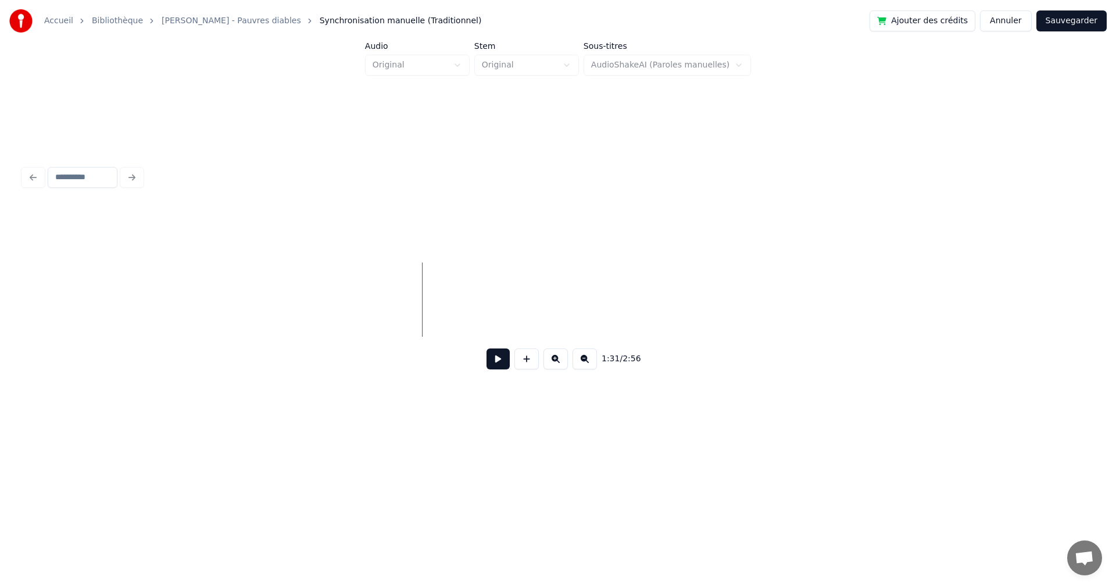
click at [1116, 269] on div "Accueil Bibliothèque [PERSON_NAME] - Pauvres diables Synchronisation manuelle (…" at bounding box center [558, 223] width 1116 height 446
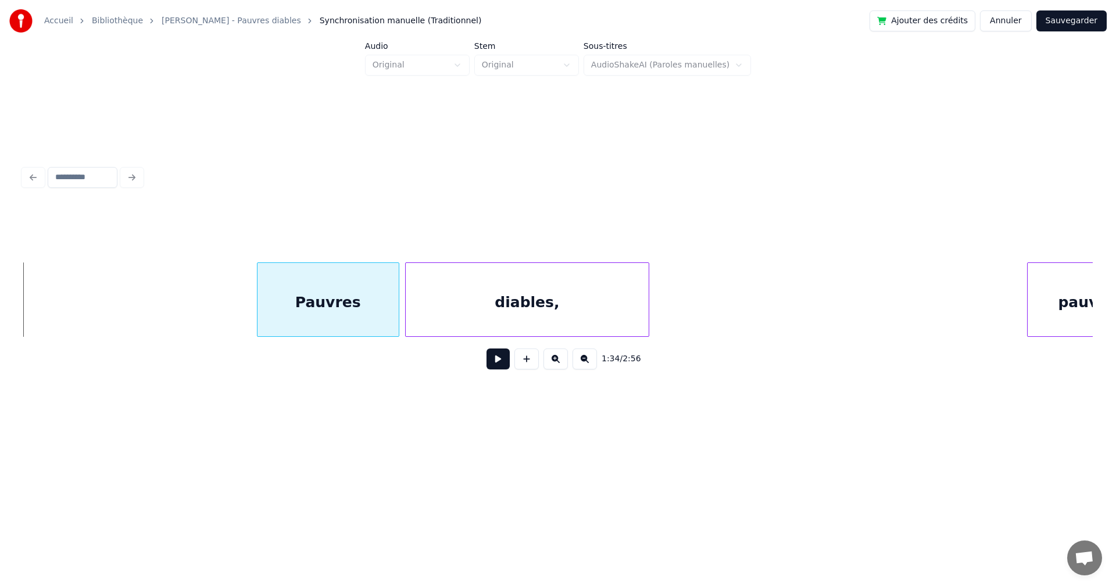
click at [261, 299] on div at bounding box center [259, 299] width 3 height 73
click at [230, 299] on div at bounding box center [228, 299] width 3 height 73
click at [491, 366] on button at bounding box center [498, 358] width 23 height 21
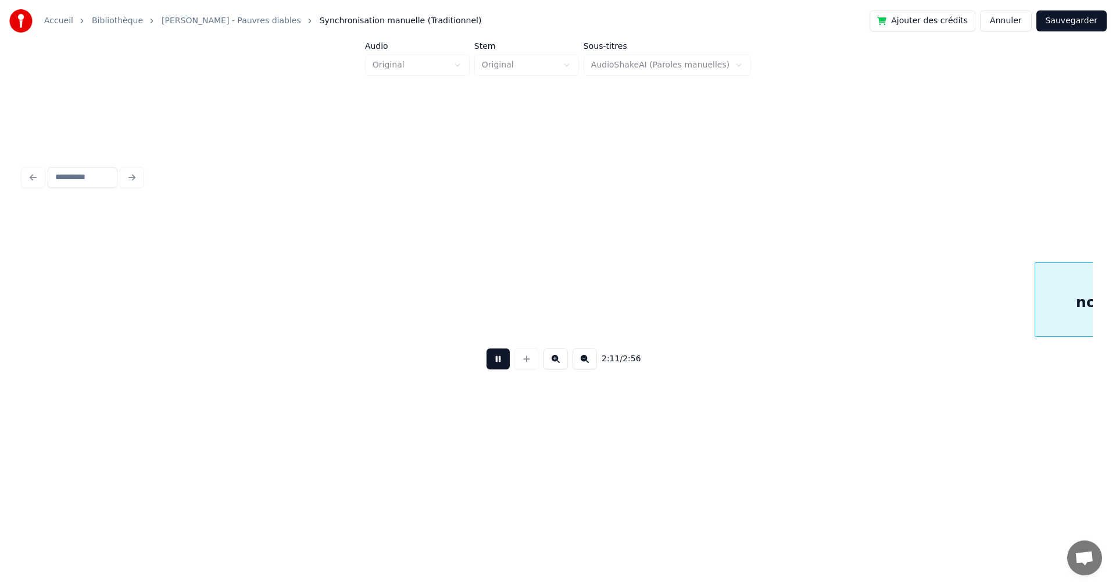
scroll to position [0, 38137]
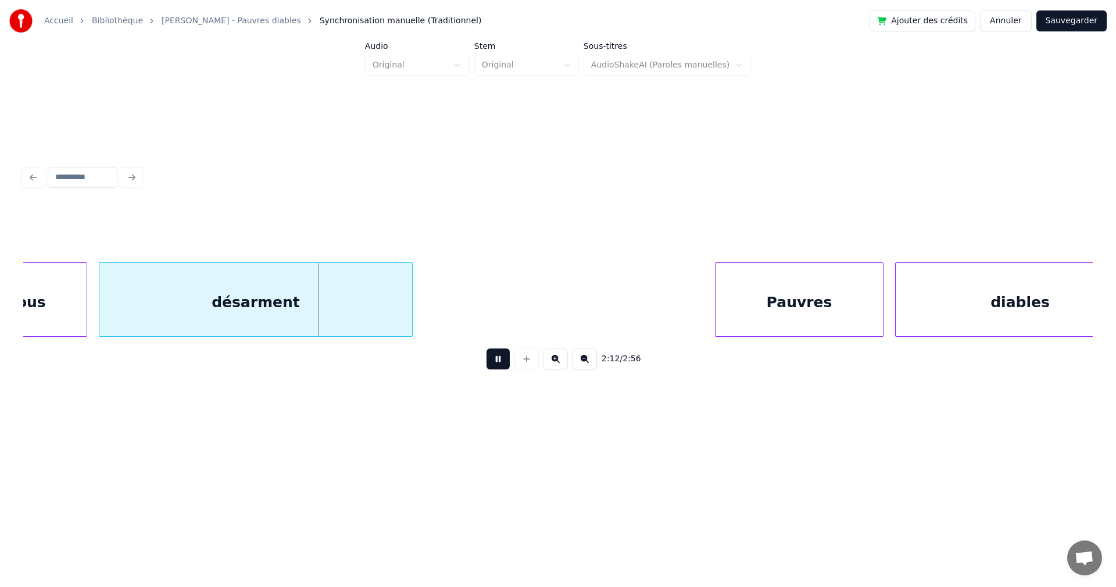
click at [493, 360] on button at bounding box center [498, 358] width 23 height 21
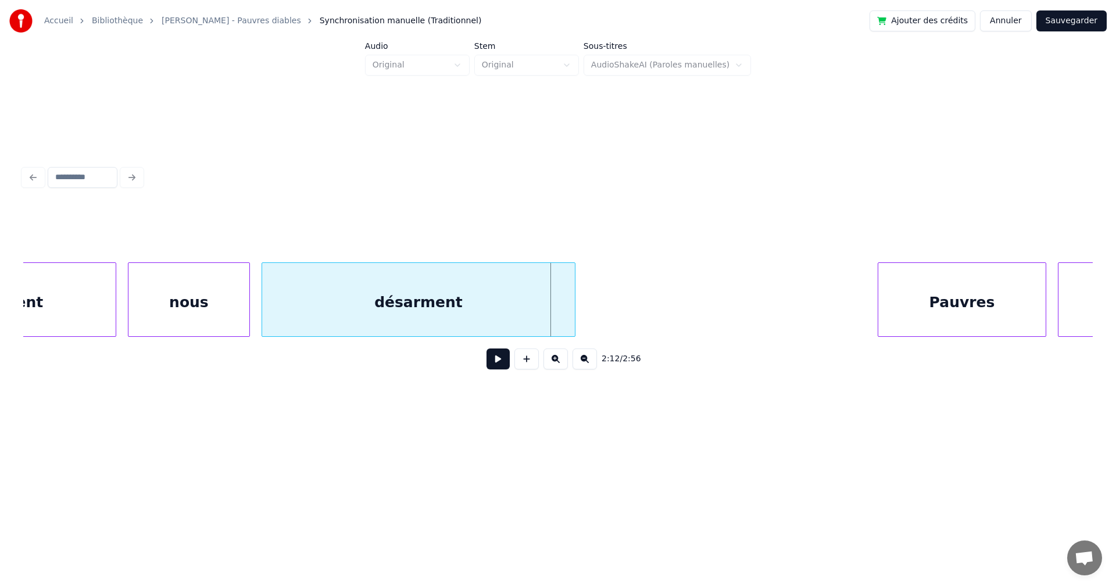
scroll to position [0, 37927]
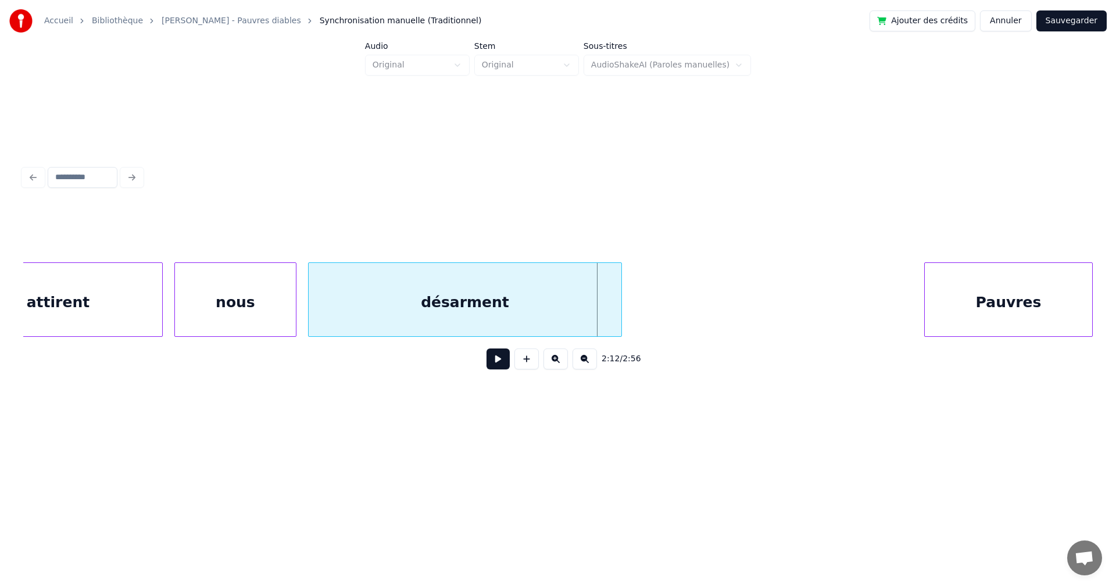
click at [72, 323] on div "attirent" at bounding box center [58, 302] width 208 height 79
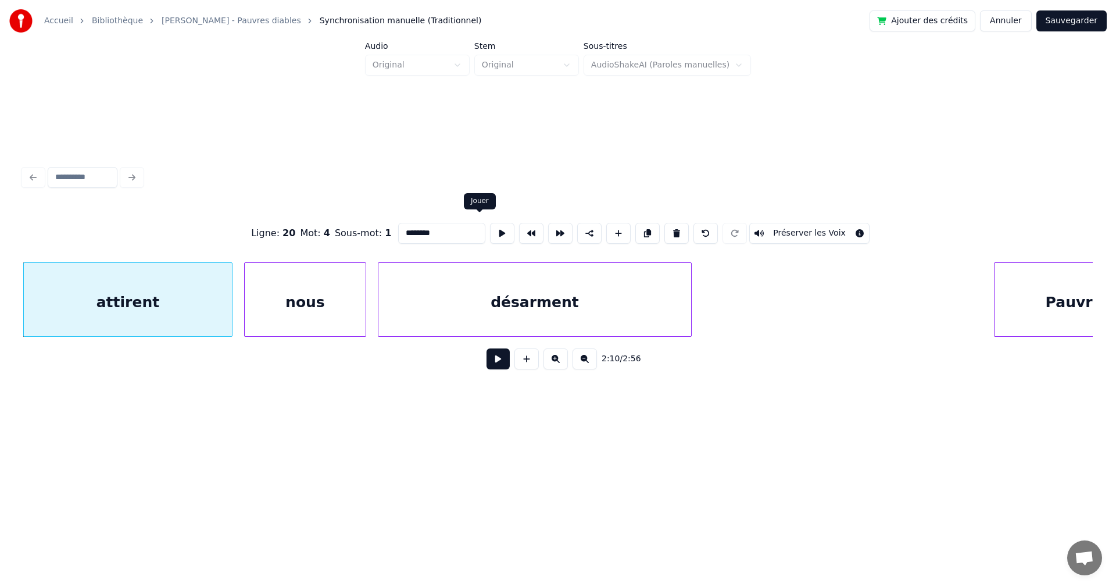
click at [490, 227] on button at bounding box center [502, 233] width 24 height 21
click at [164, 293] on div at bounding box center [163, 299] width 3 height 73
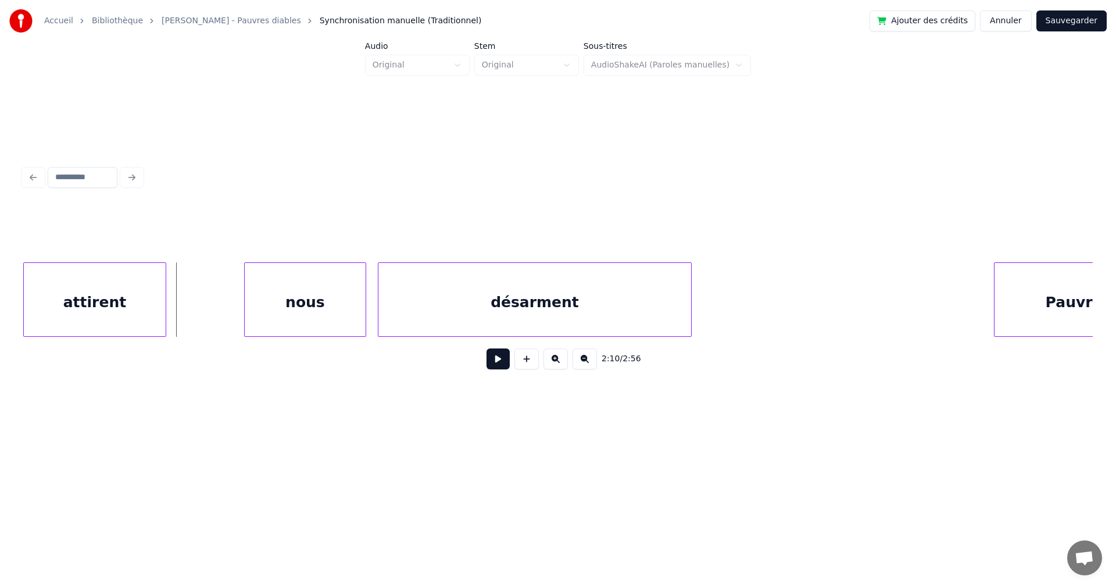
click at [523, 365] on button at bounding box center [527, 358] width 24 height 21
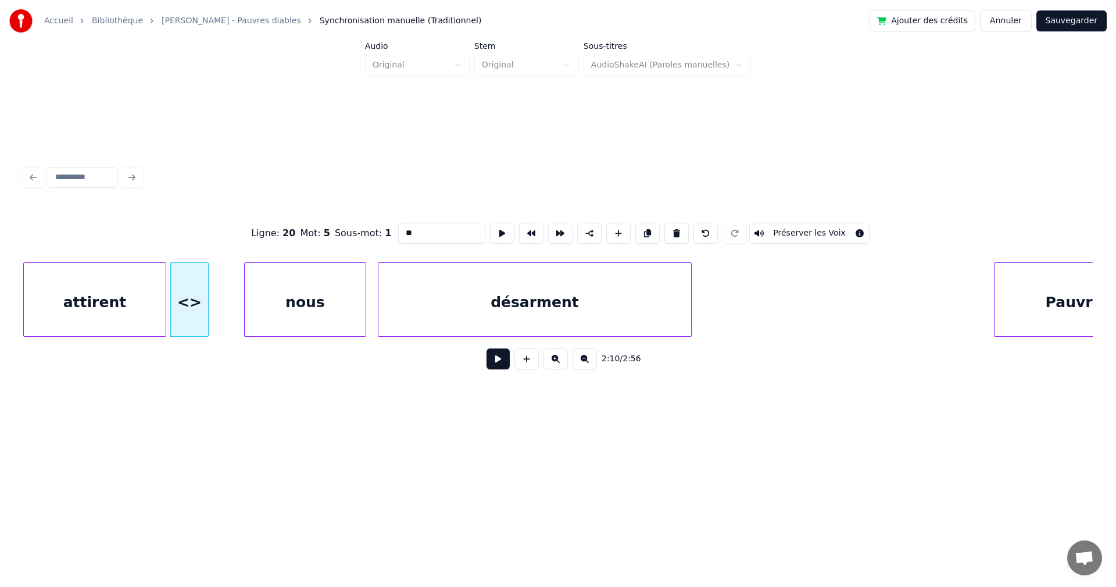
click at [205, 295] on div at bounding box center [206, 299] width 3 height 73
drag, startPoint x: 413, startPoint y: 227, endPoint x: 369, endPoint y: 223, distance: 44.4
click at [369, 223] on div "Ligne : 20 Mot : 5 Sous-mot : 1 ** Préserver les Voix" at bounding box center [558, 233] width 1070 height 58
click at [92, 302] on div "attirent" at bounding box center [95, 302] width 142 height 79
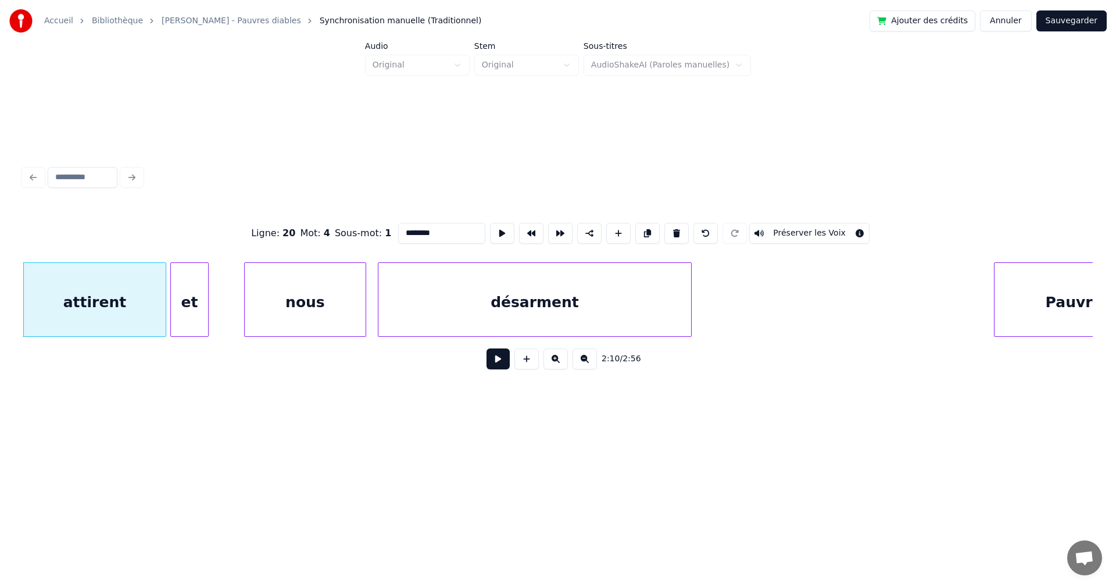
type input "********"
click at [494, 363] on button at bounding box center [498, 358] width 23 height 21
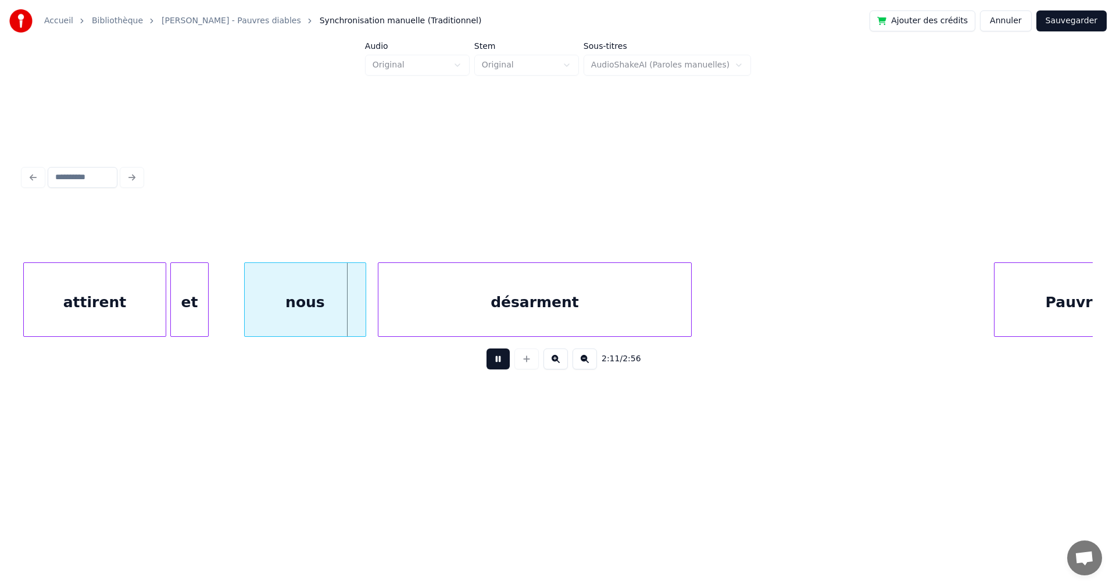
click at [494, 363] on button at bounding box center [498, 358] width 23 height 21
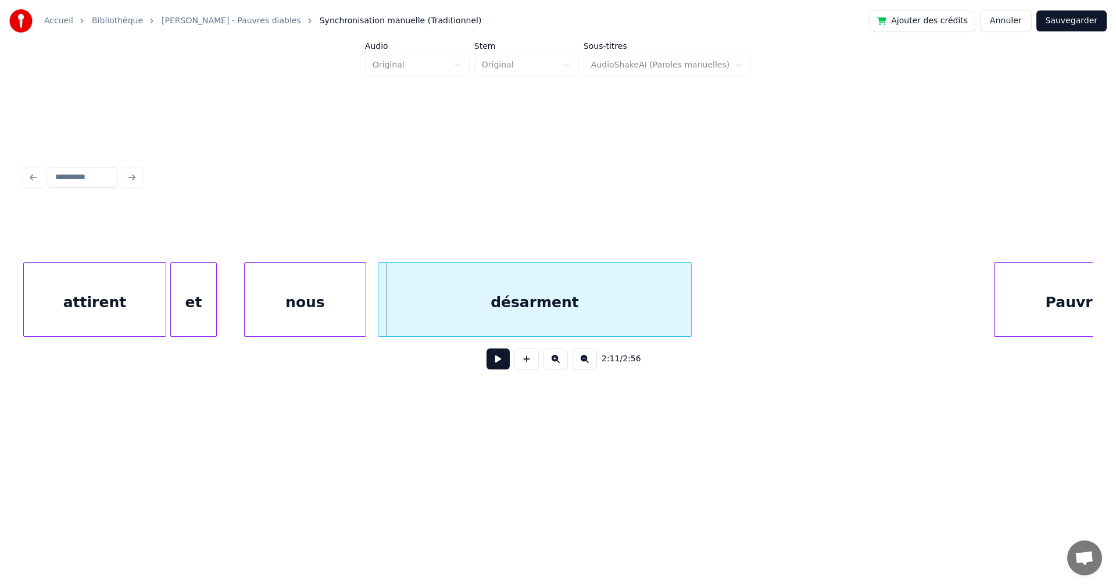
click at [216, 316] on div at bounding box center [214, 299] width 3 height 73
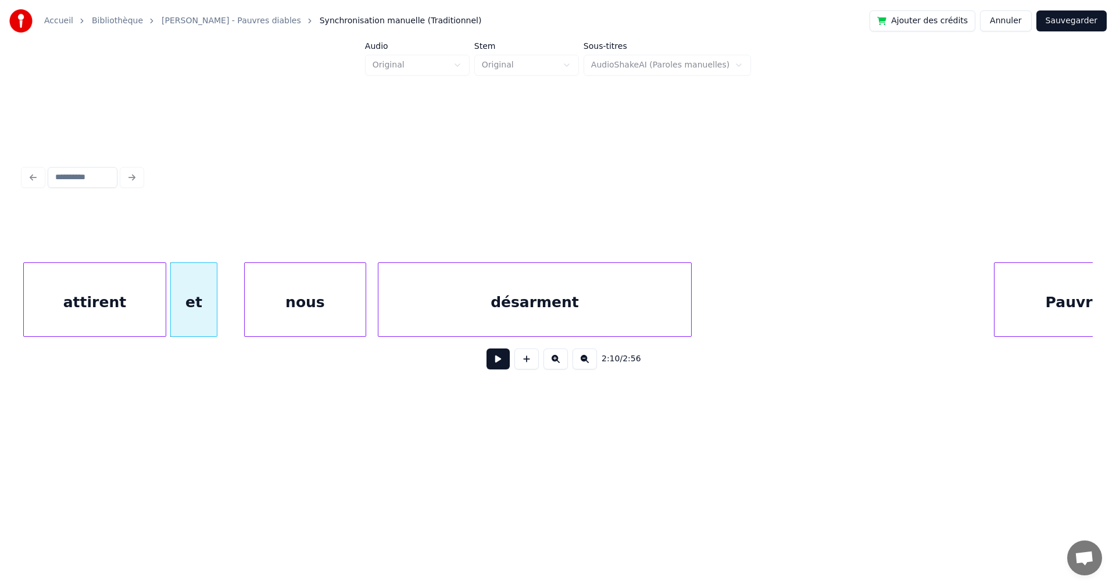
click at [189, 318] on div "et" at bounding box center [194, 302] width 46 height 79
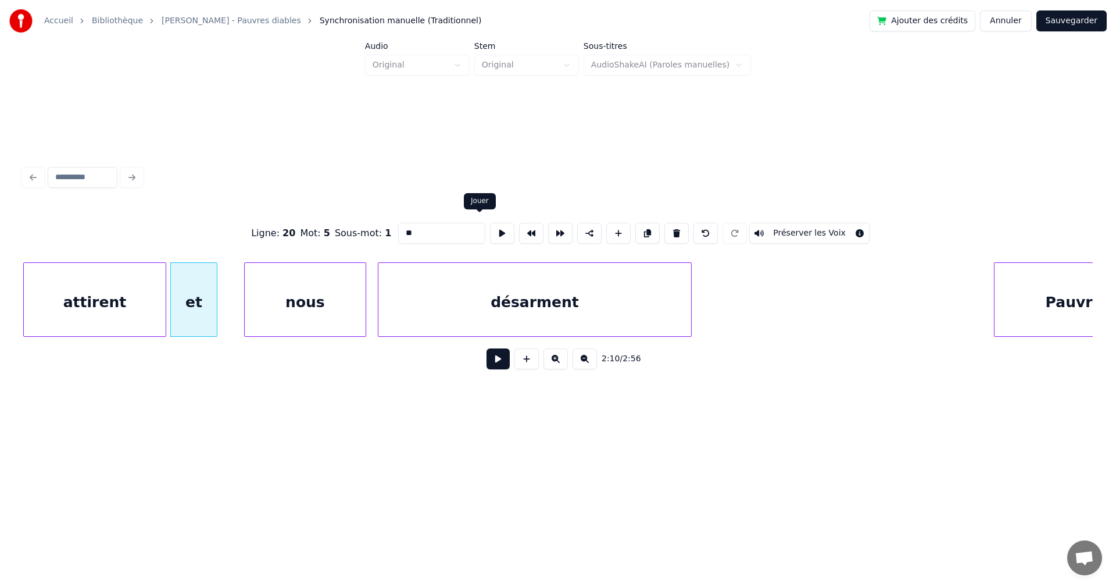
click at [490, 231] on button at bounding box center [502, 233] width 24 height 21
click at [201, 307] on div at bounding box center [200, 299] width 3 height 73
click at [490, 359] on button at bounding box center [498, 358] width 23 height 21
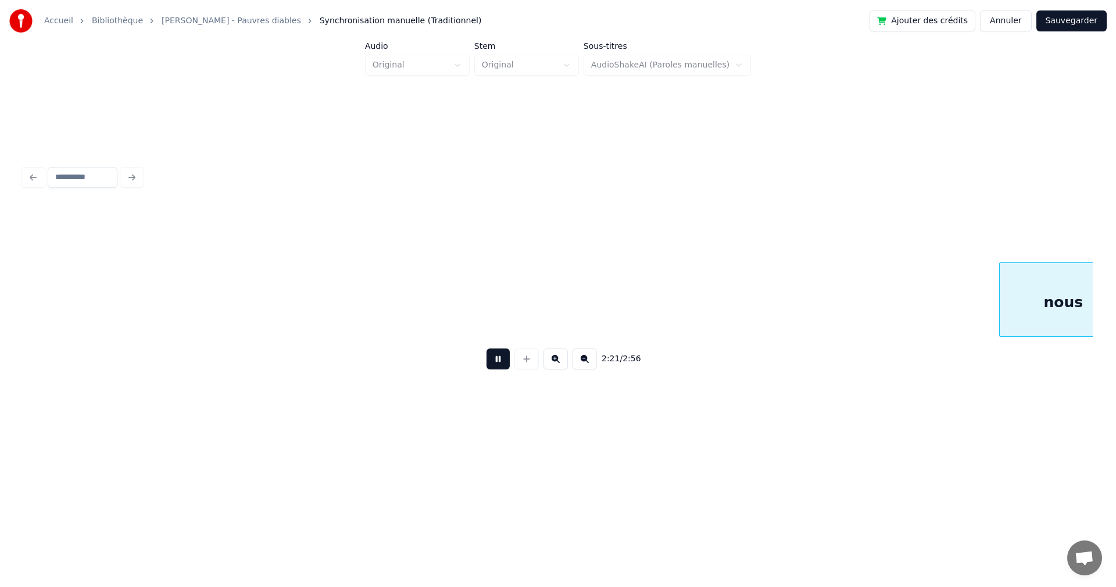
scroll to position [0, 41068]
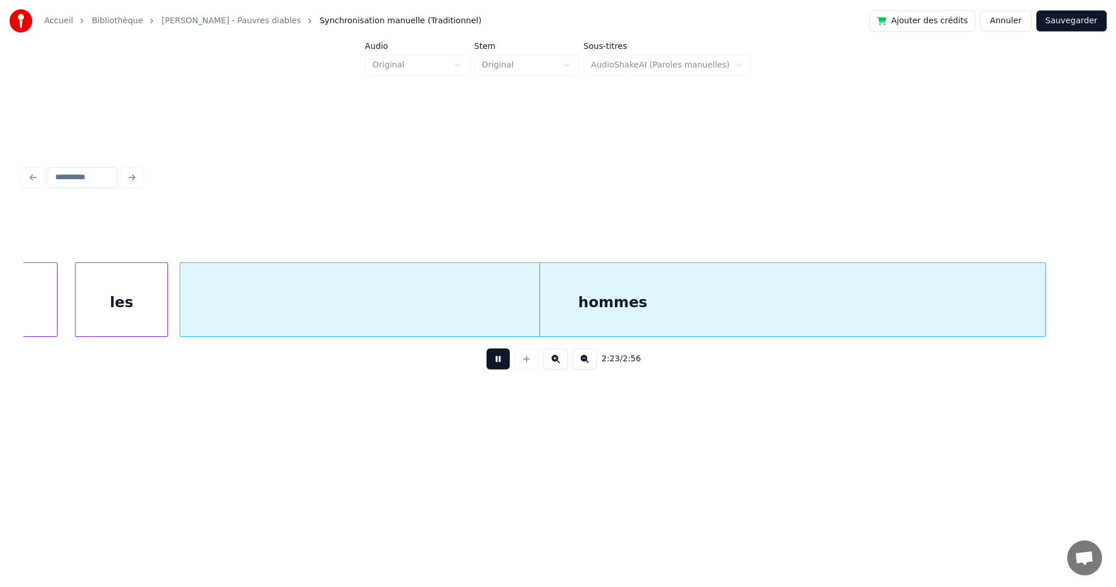
click at [490, 359] on button at bounding box center [498, 358] width 23 height 21
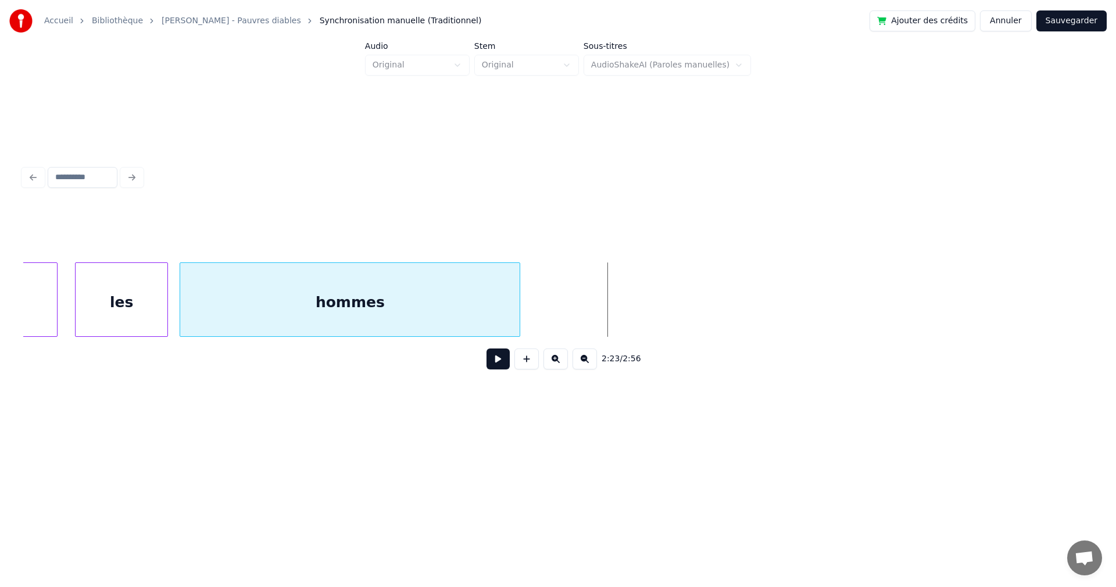
click at [516, 313] on div at bounding box center [517, 299] width 3 height 73
click at [265, 314] on div "hommes" at bounding box center [342, 302] width 325 height 79
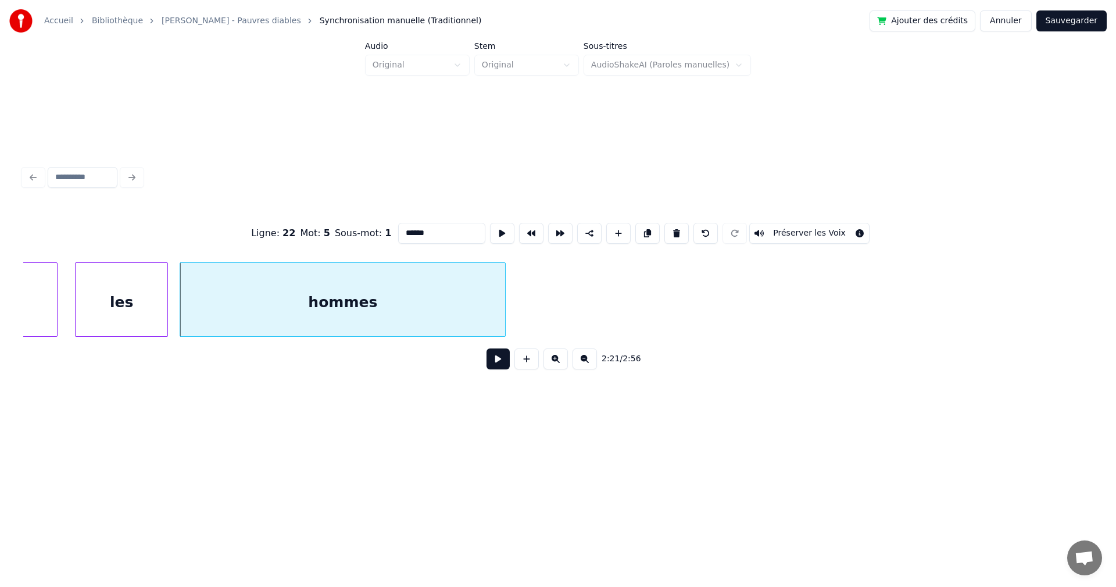
click at [490, 225] on button at bounding box center [502, 233] width 24 height 21
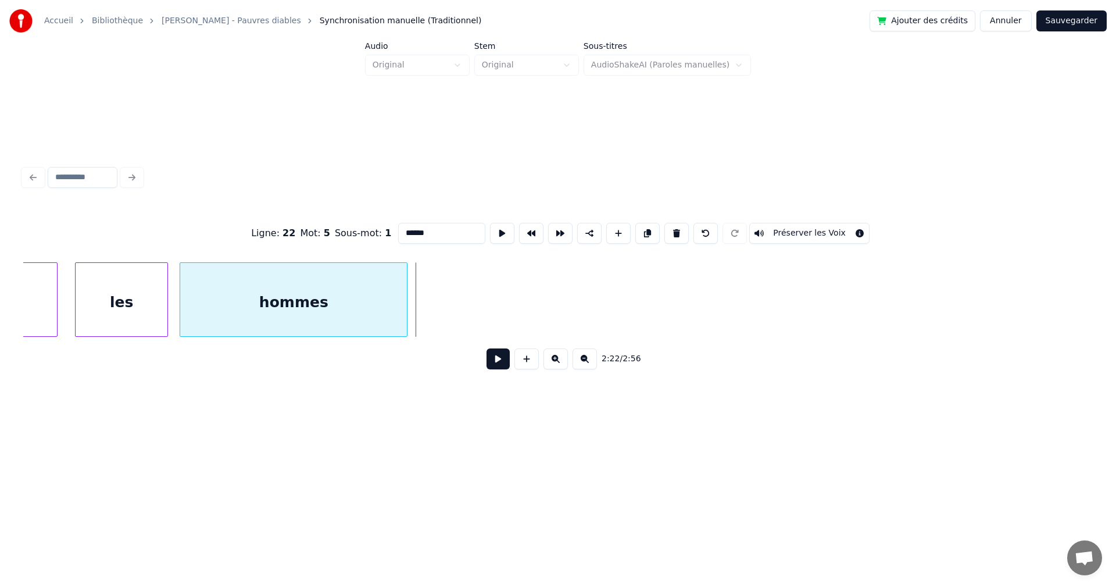
click at [406, 284] on div at bounding box center [405, 299] width 3 height 73
click at [339, 294] on div "hommes" at bounding box center [293, 302] width 227 height 79
click at [491, 359] on button at bounding box center [498, 358] width 23 height 21
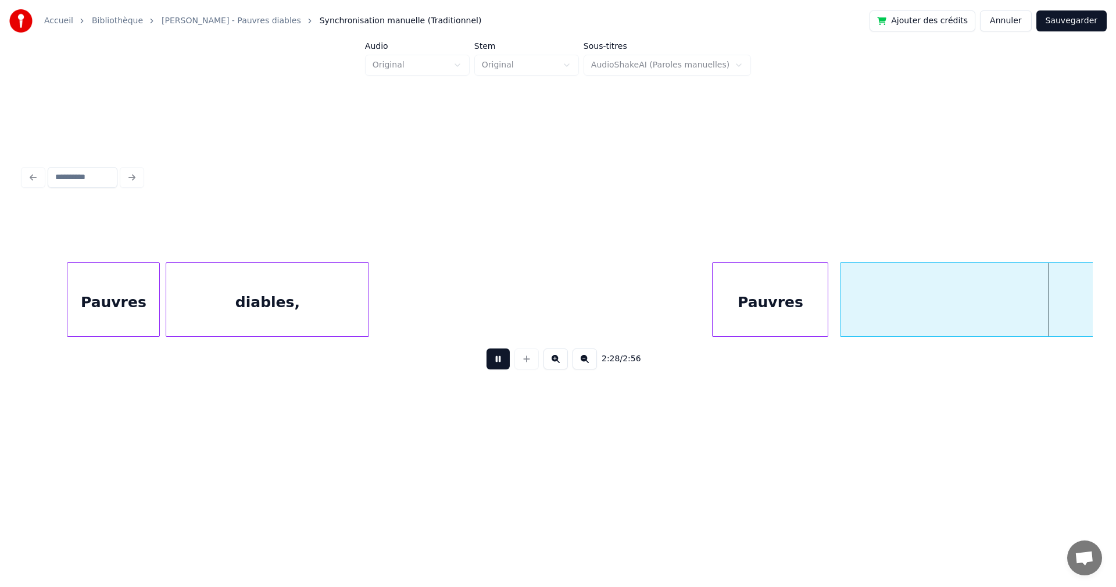
scroll to position [0, 43210]
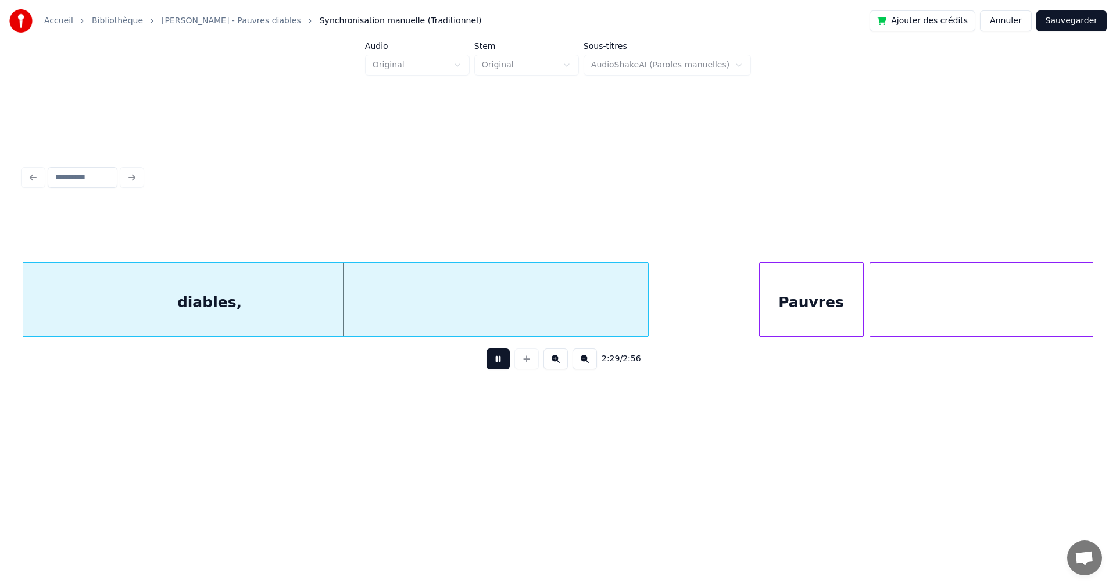
click at [488, 368] on button at bounding box center [498, 358] width 23 height 21
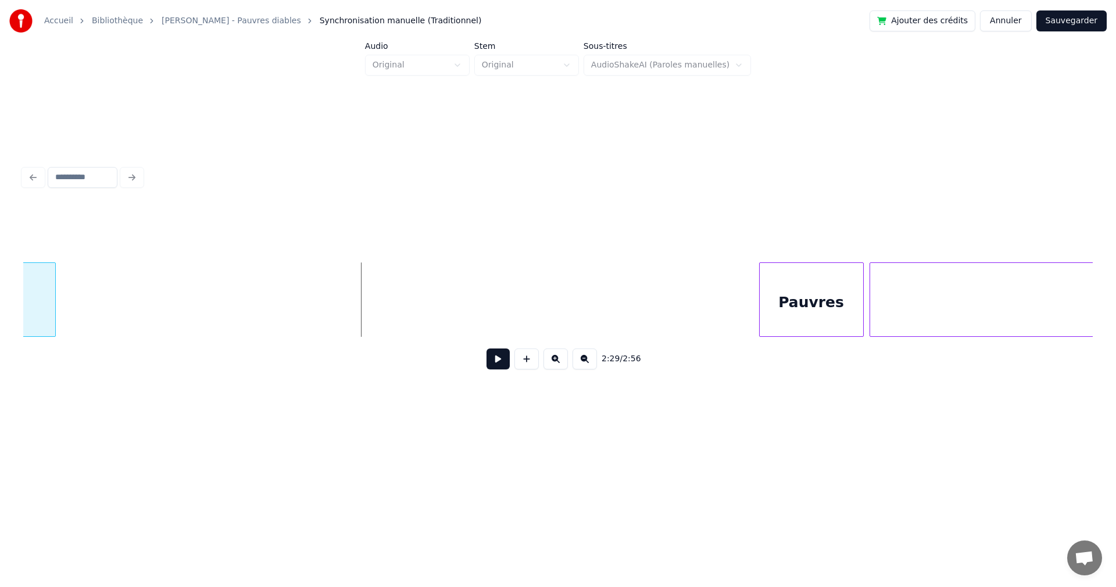
click at [52, 304] on div at bounding box center [53, 299] width 3 height 73
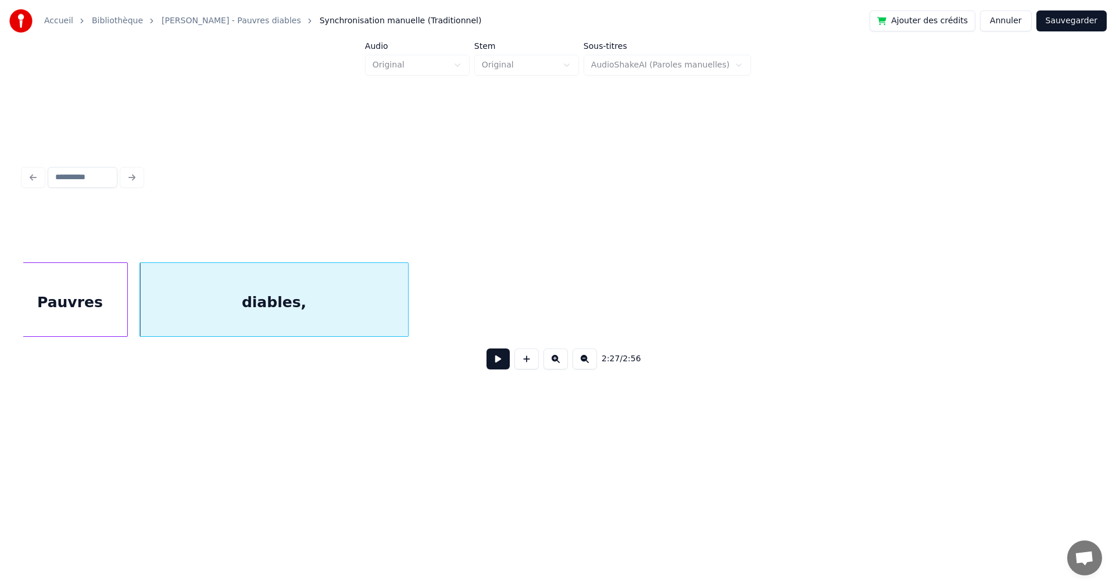
scroll to position [0, 42795]
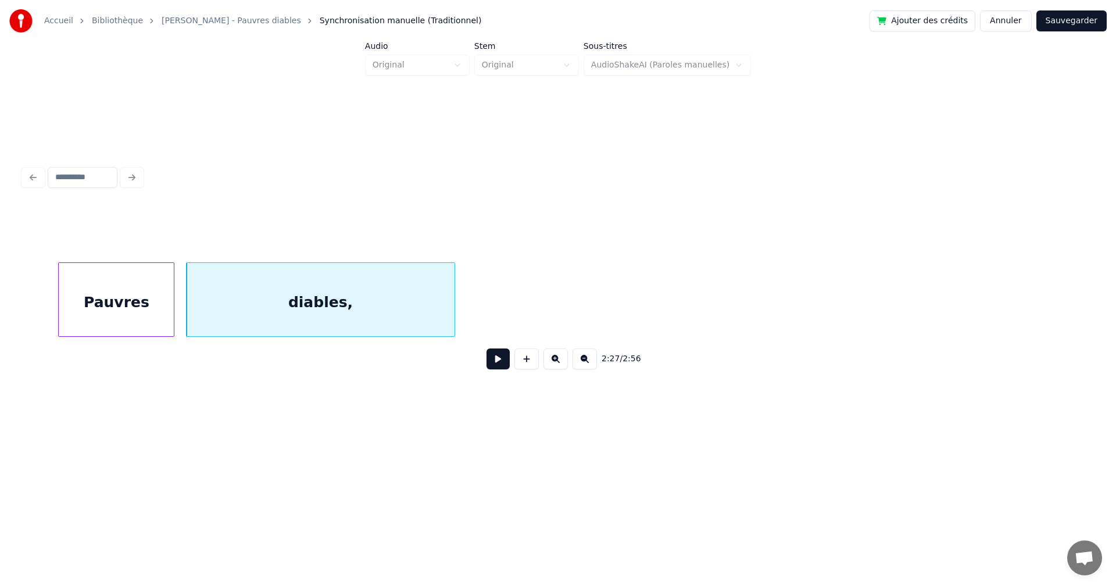
click at [112, 302] on div "Pauvres" at bounding box center [116, 302] width 115 height 79
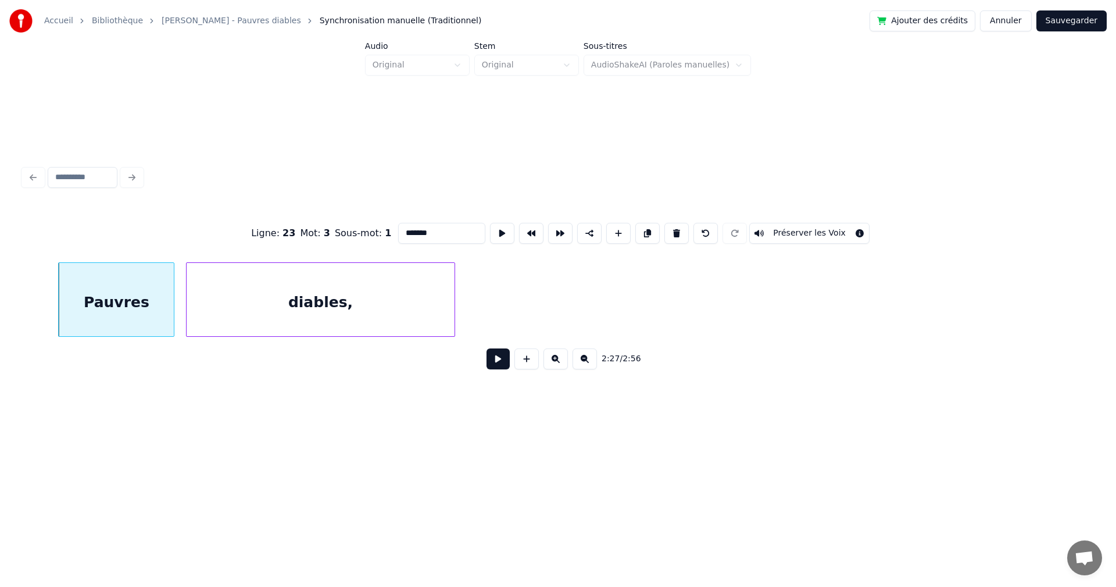
click at [491, 364] on button at bounding box center [498, 358] width 23 height 21
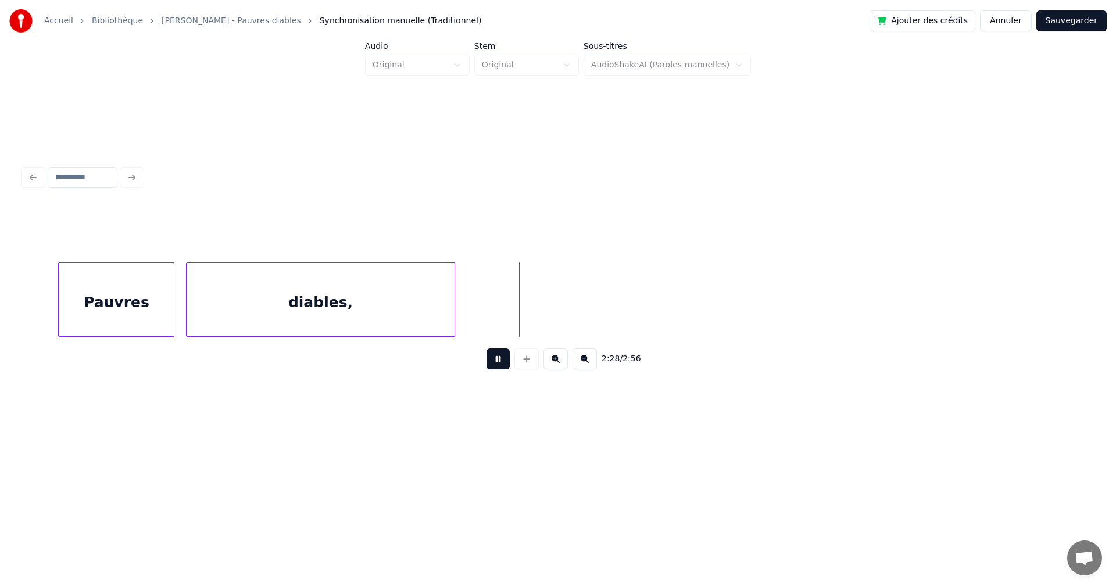
click at [491, 364] on button at bounding box center [498, 358] width 23 height 21
click at [487, 362] on button at bounding box center [498, 358] width 23 height 21
click at [408, 302] on div at bounding box center [407, 299] width 3 height 73
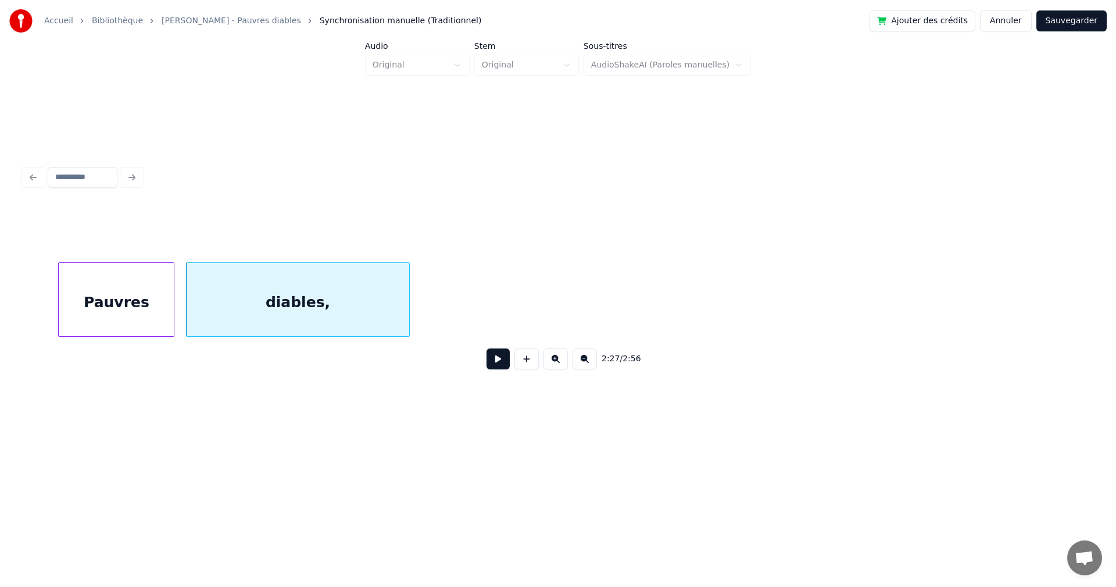
click at [326, 302] on div "diables," at bounding box center [298, 302] width 222 height 79
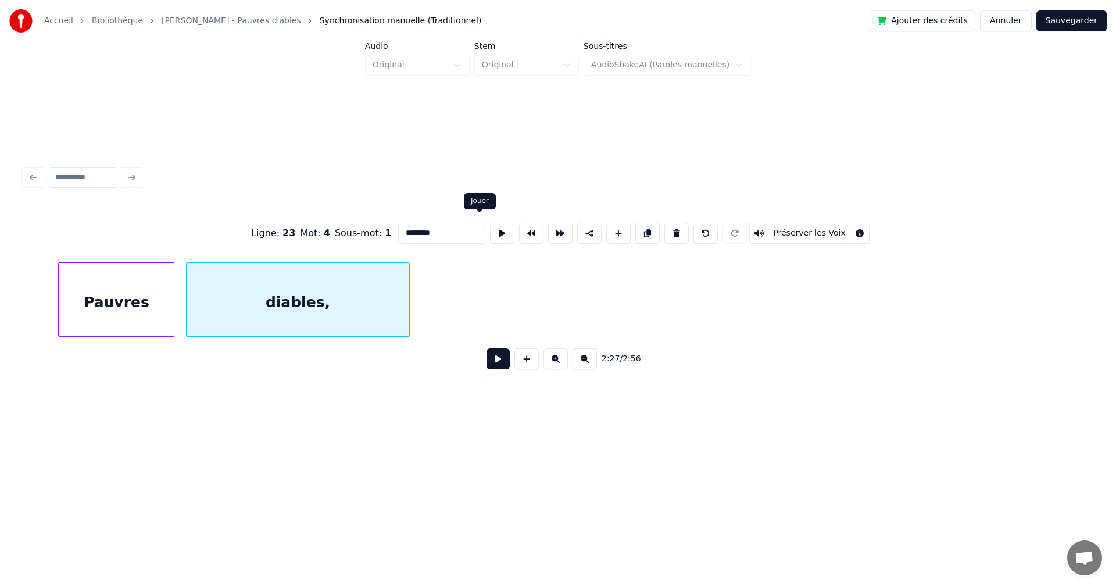
click at [490, 229] on button at bounding box center [502, 233] width 24 height 21
click at [495, 362] on button at bounding box center [498, 358] width 23 height 21
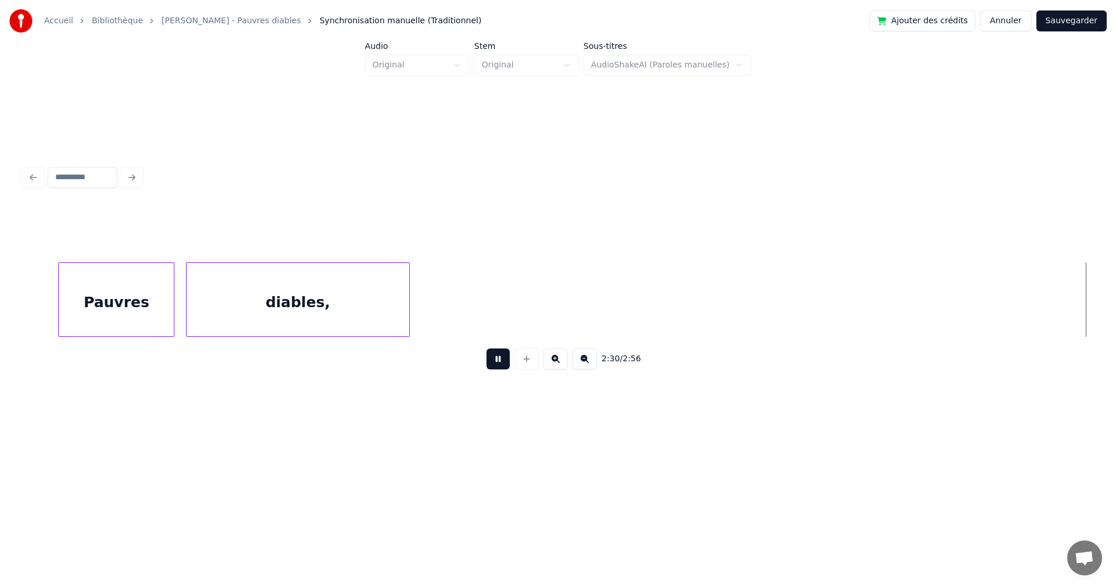
scroll to position [0, 43867]
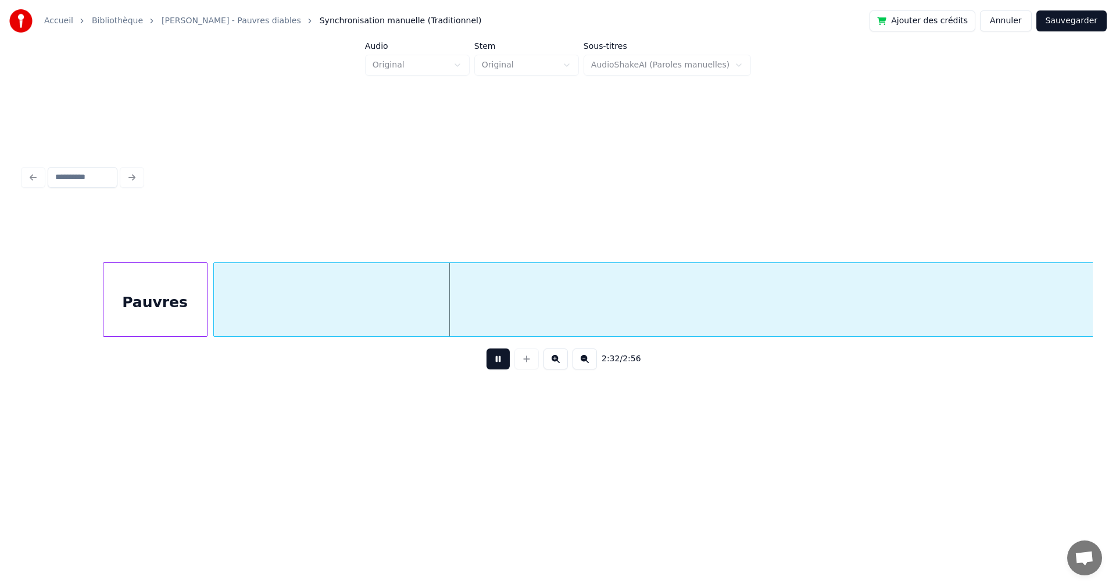
click at [495, 362] on button at bounding box center [498, 358] width 23 height 21
click at [59, 306] on div at bounding box center [59, 299] width 3 height 73
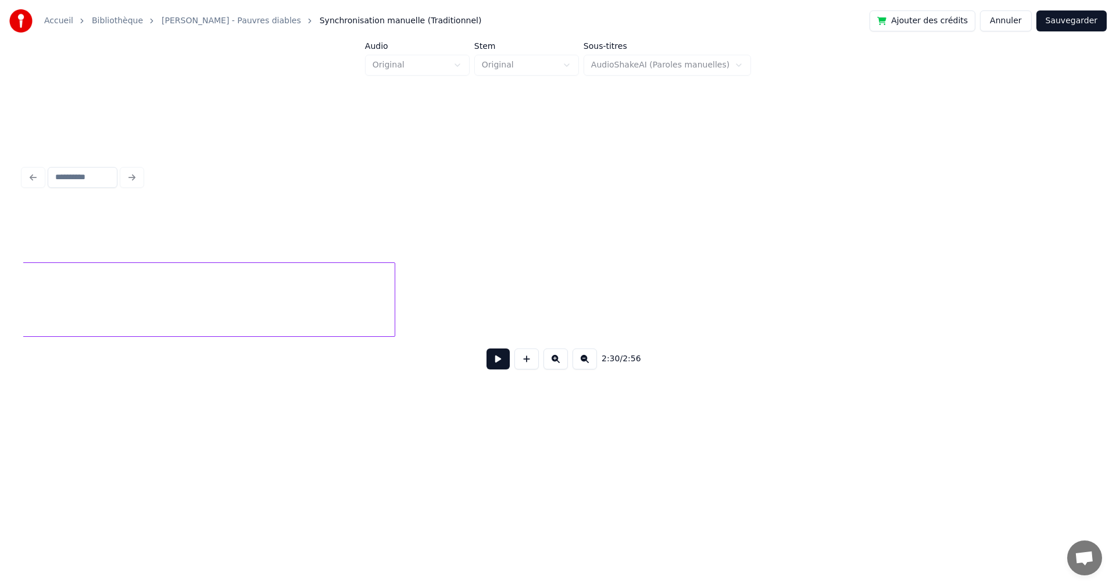
scroll to position [0, 48733]
click at [24, 280] on div at bounding box center [23, 299] width 3 height 73
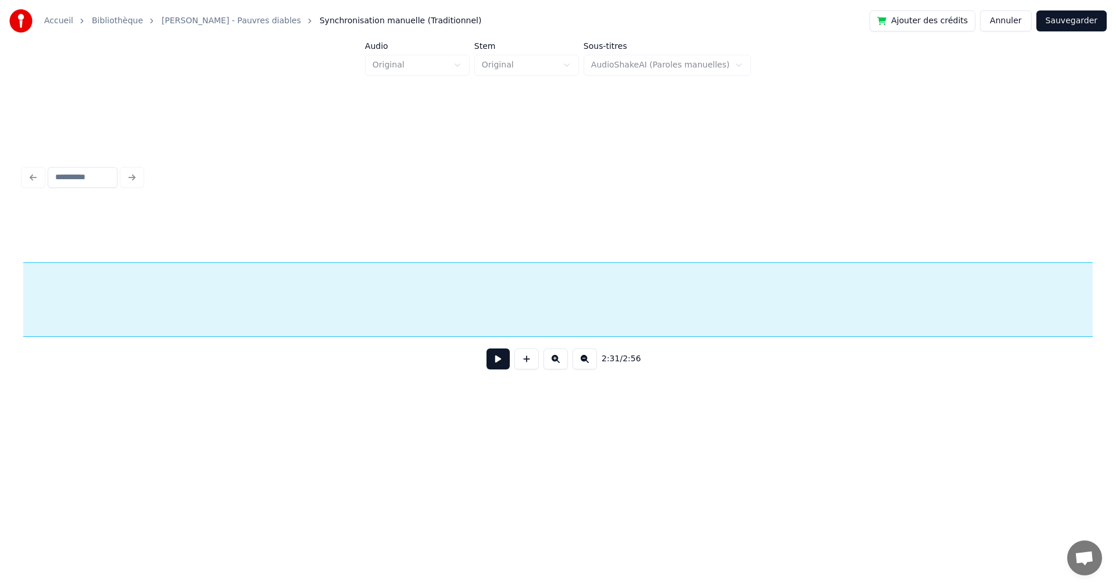
scroll to position [0, 44432]
click at [591, 361] on button at bounding box center [585, 358] width 24 height 21
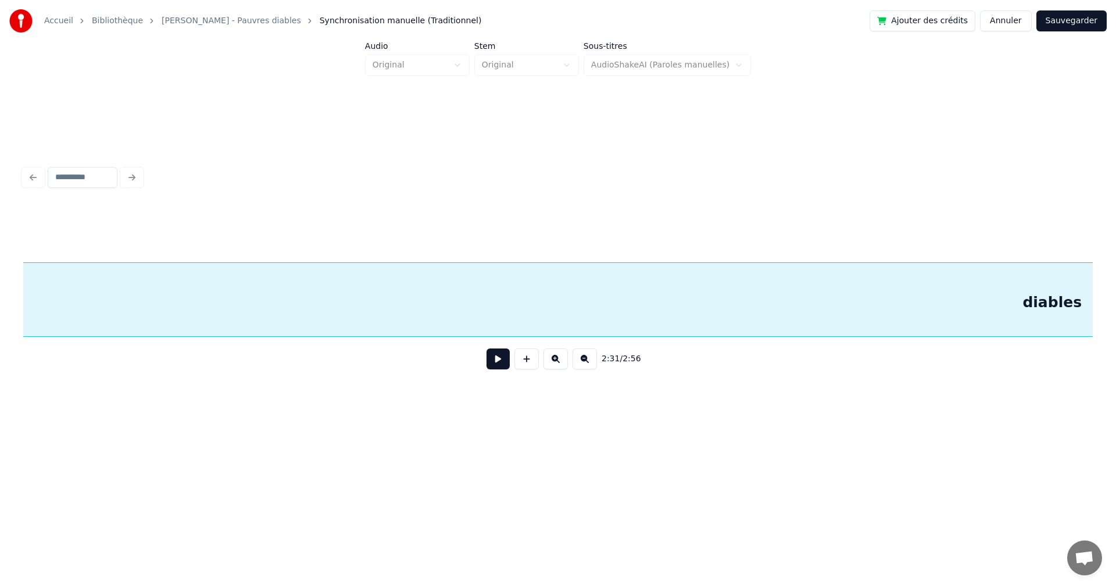
click at [591, 361] on button at bounding box center [585, 358] width 24 height 21
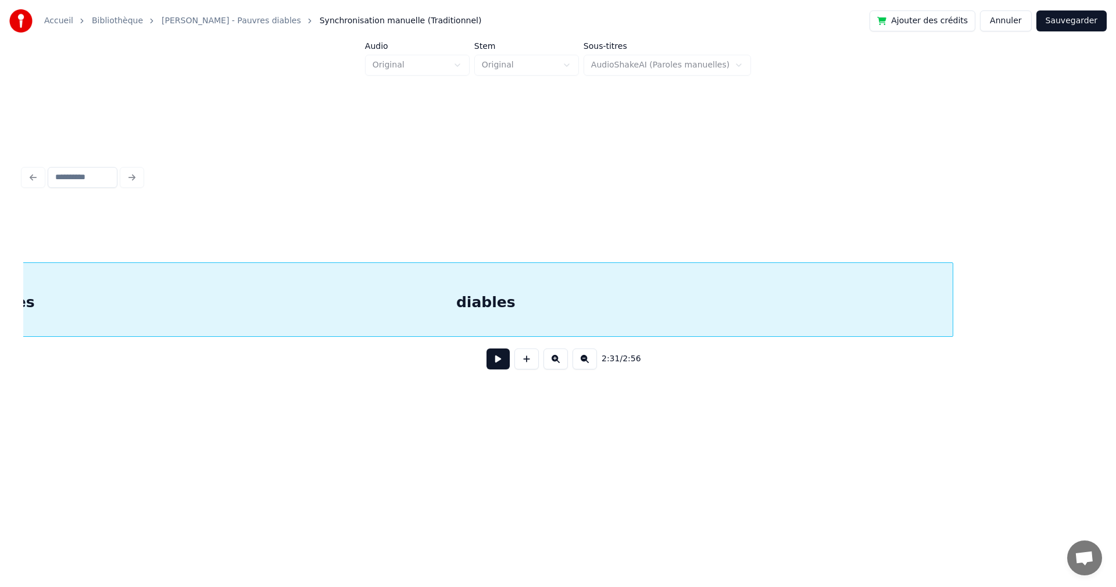
scroll to position [0, 8794]
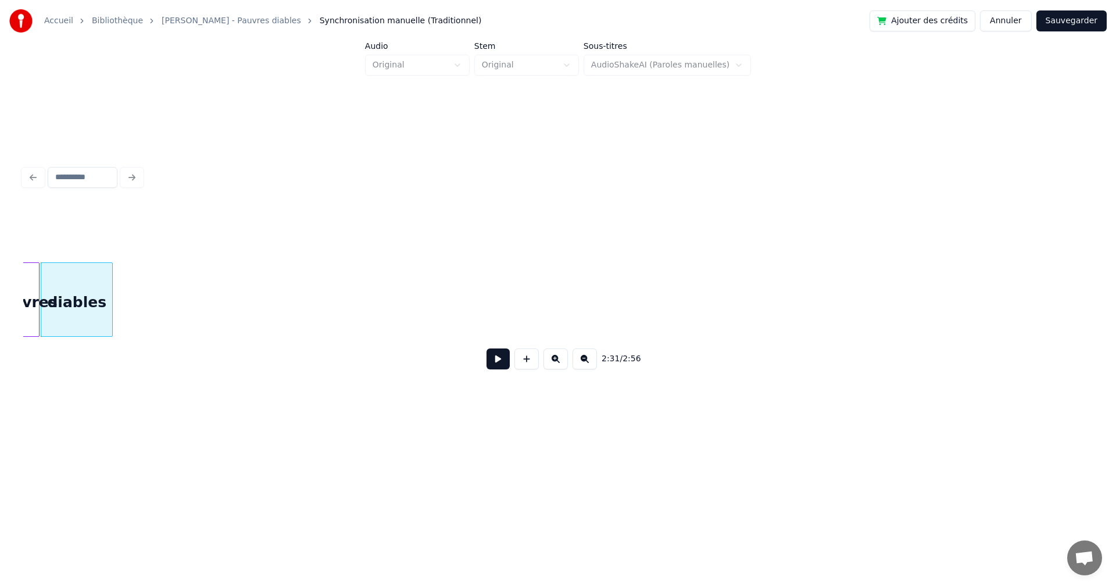
click at [109, 293] on div at bounding box center [110, 299] width 3 height 73
click at [946, 341] on div "2:31 / 2:56" at bounding box center [558, 292] width 1070 height 177
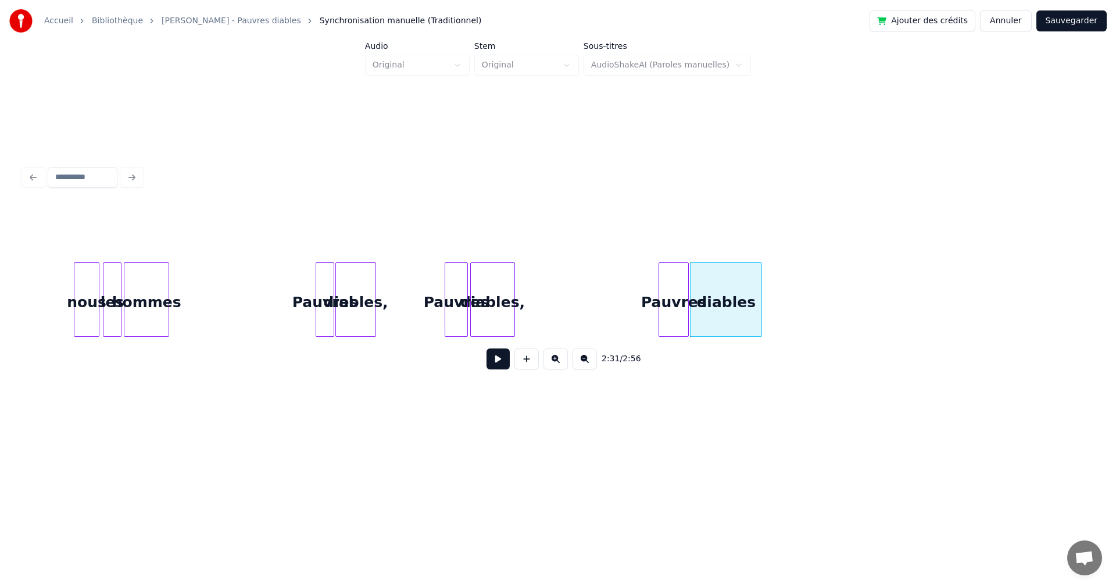
scroll to position [0, 8133]
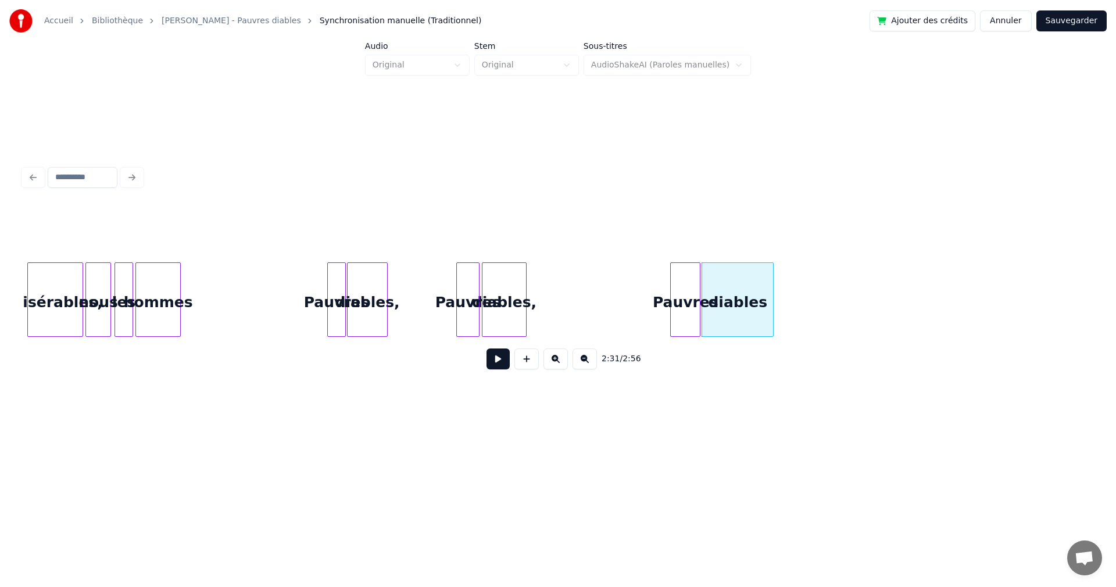
click at [679, 320] on div "Pauvres" at bounding box center [685, 302] width 29 height 79
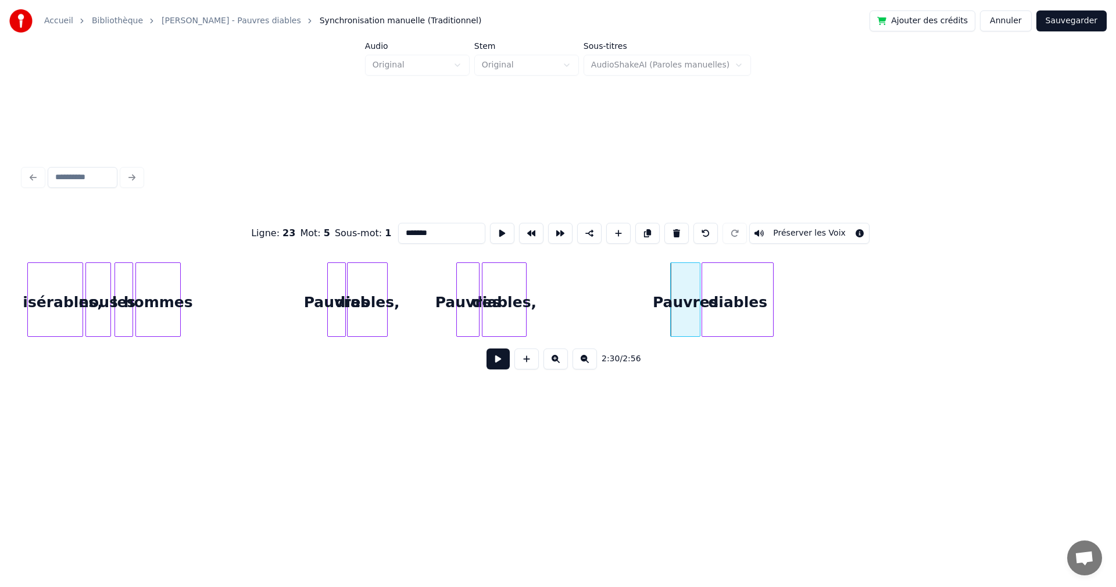
click at [488, 361] on button at bounding box center [498, 358] width 23 height 21
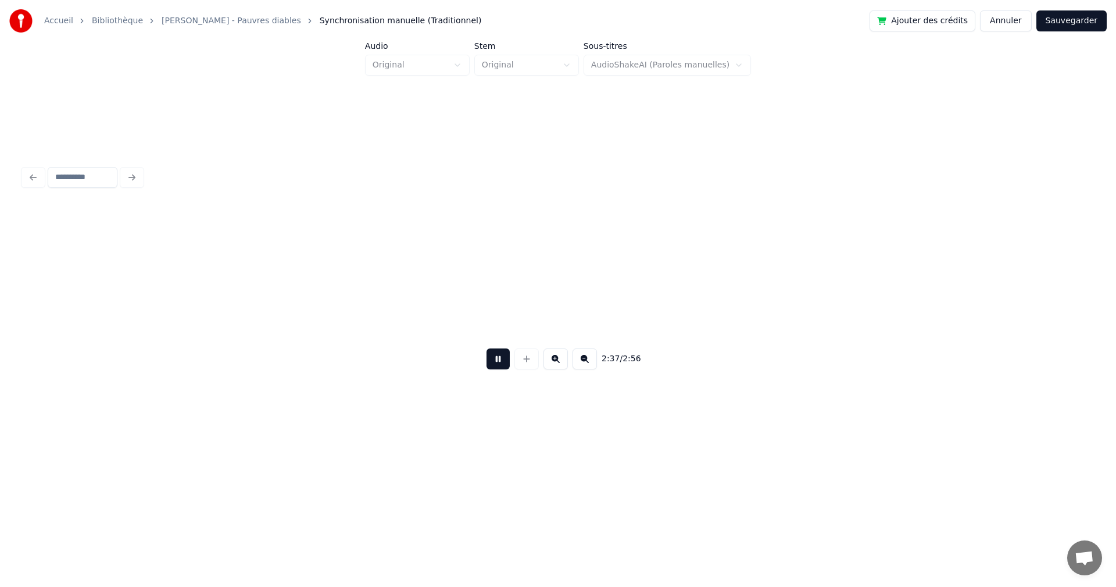
scroll to position [0, 9141]
click at [500, 368] on button at bounding box center [498, 358] width 23 height 21
click at [931, 336] on div at bounding box center [558, 299] width 1070 height 74
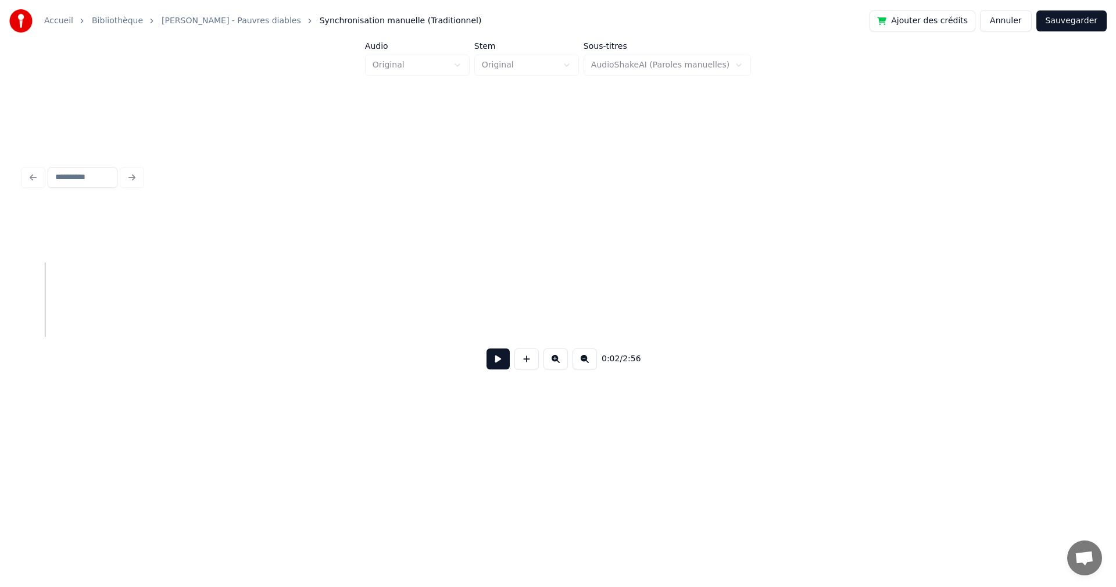
click at [507, 363] on div "0:02 / 2:56" at bounding box center [558, 359] width 1051 height 26
click at [497, 364] on button at bounding box center [498, 358] width 23 height 21
click at [555, 362] on button at bounding box center [556, 358] width 24 height 21
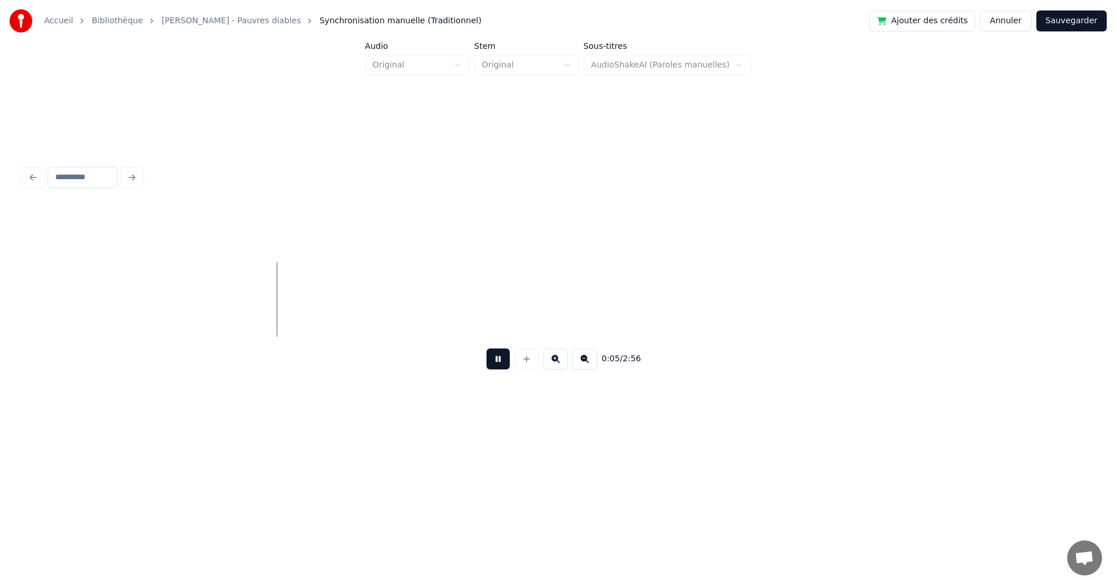
click at [555, 362] on button at bounding box center [556, 358] width 24 height 21
click at [487, 363] on button at bounding box center [498, 358] width 23 height 21
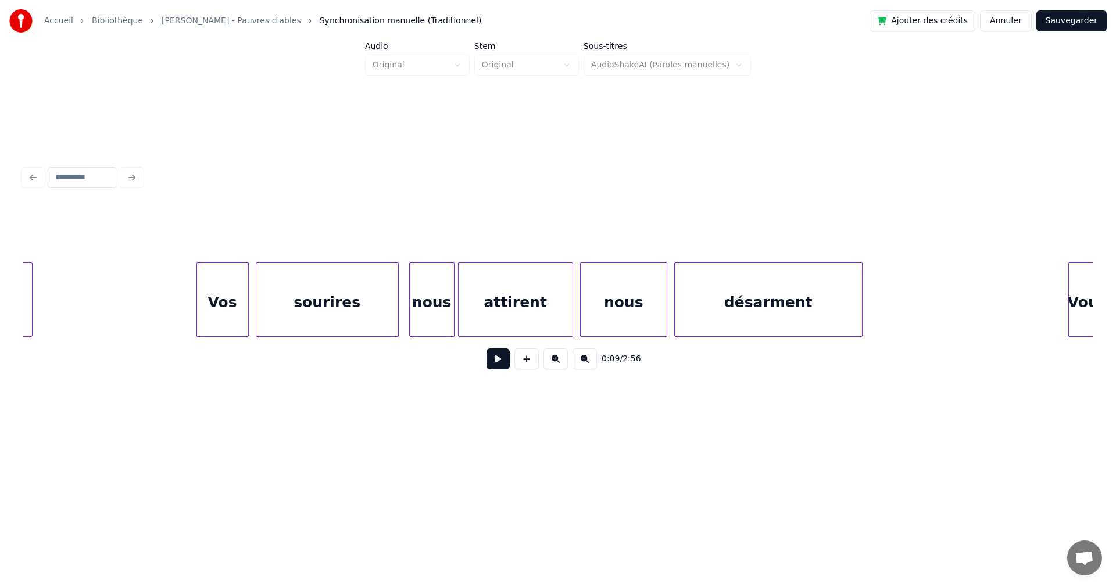
scroll to position [0, 4956]
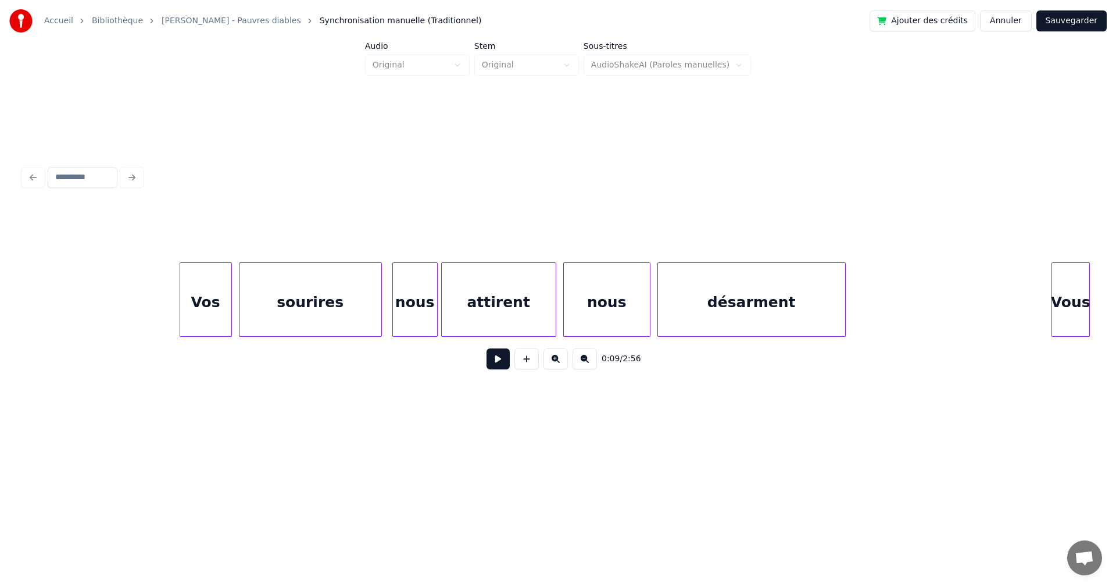
click at [201, 322] on div "Vos" at bounding box center [205, 302] width 51 height 79
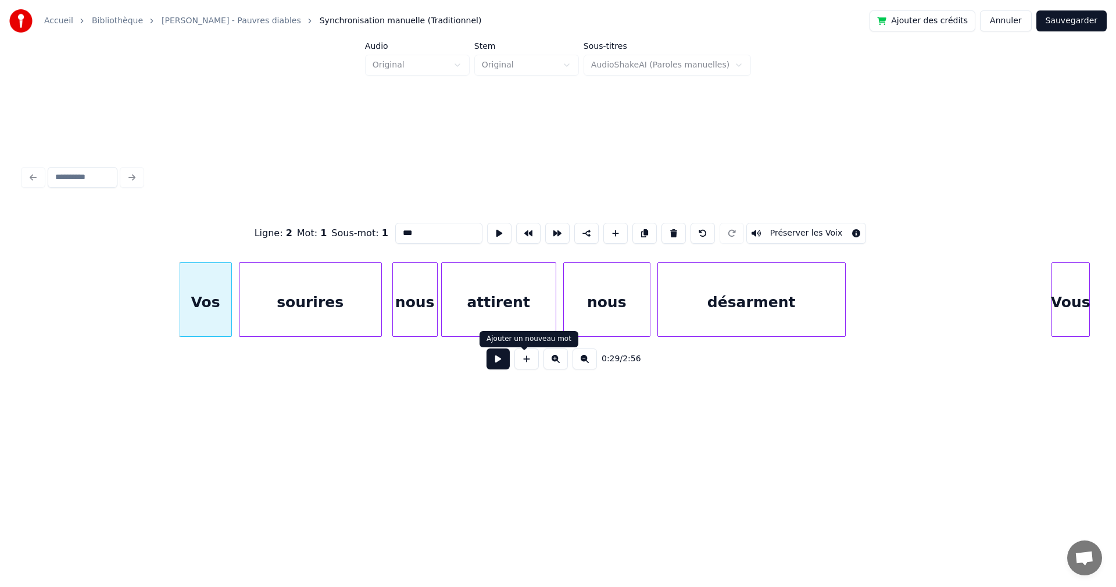
click at [497, 365] on button at bounding box center [498, 358] width 23 height 21
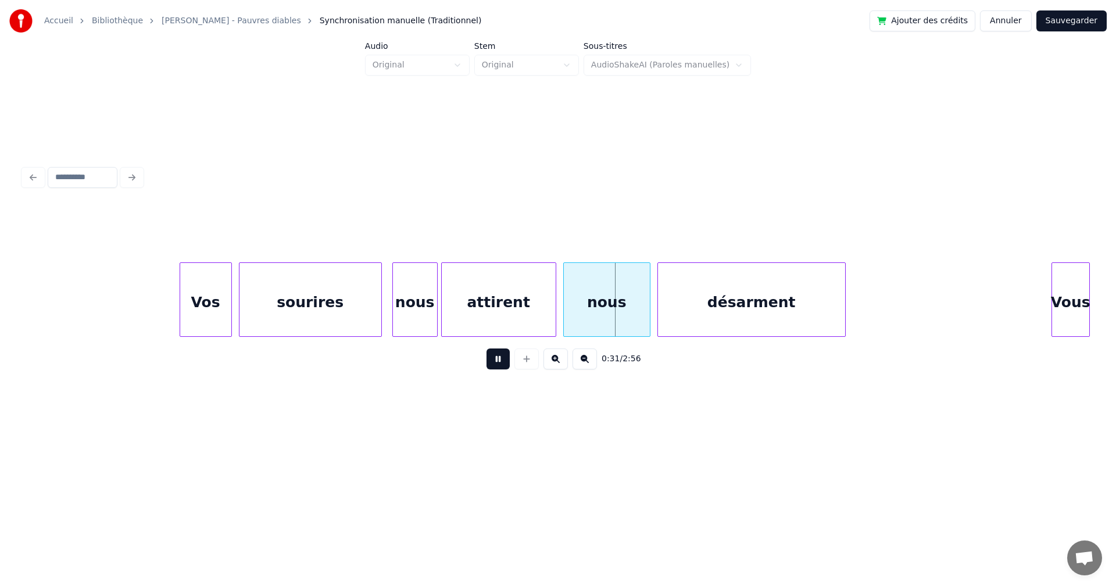
click at [497, 365] on button at bounding box center [498, 358] width 23 height 21
click at [528, 314] on div at bounding box center [526, 299] width 3 height 73
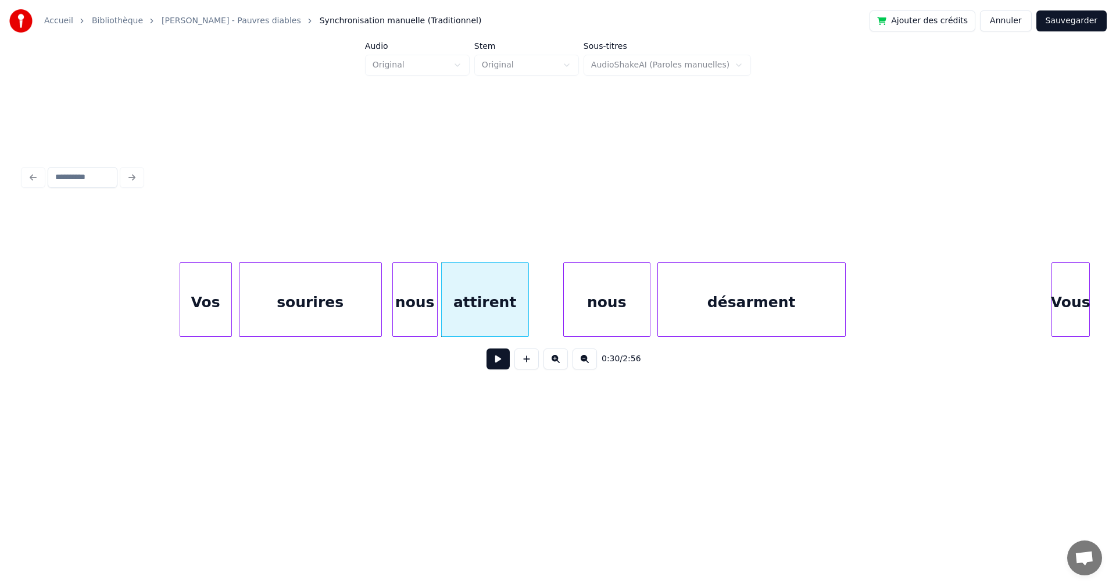
click at [502, 309] on div "attirent" at bounding box center [485, 302] width 87 height 79
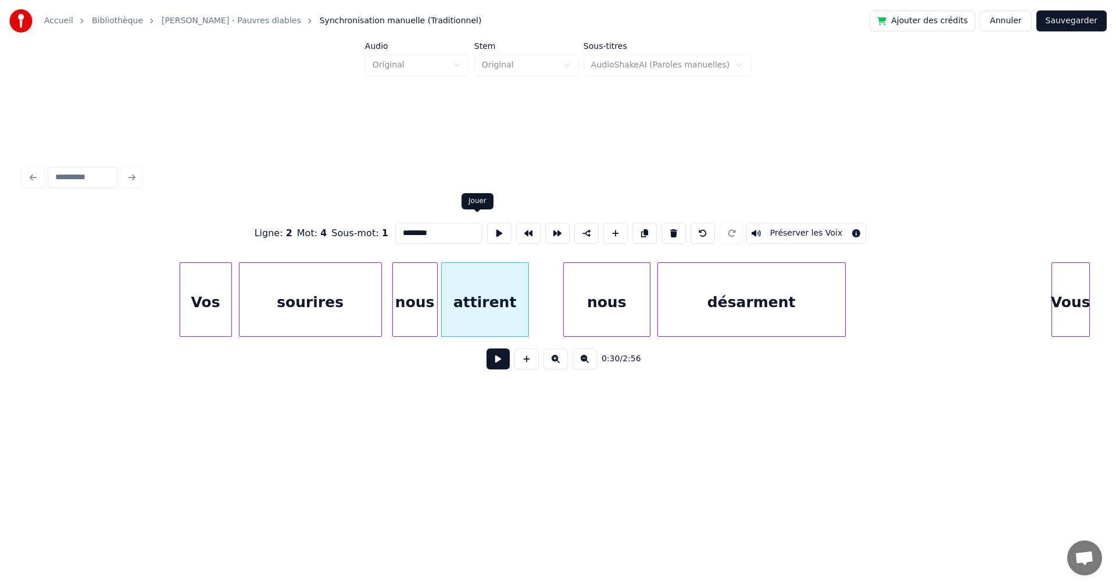
click at [487, 227] on button at bounding box center [499, 233] width 24 height 21
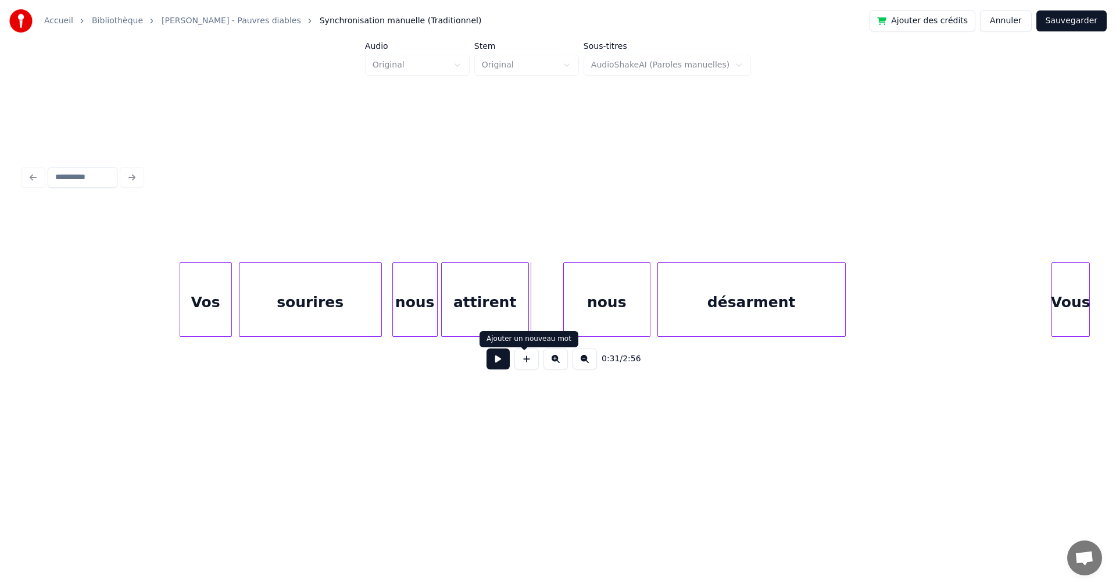
click at [522, 360] on button at bounding box center [527, 358] width 24 height 21
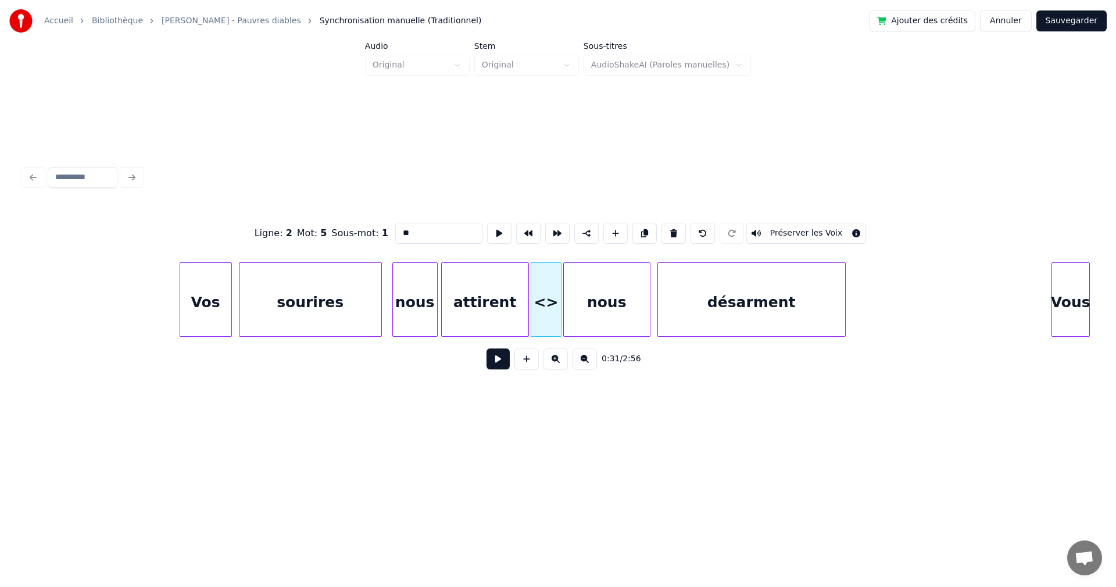
click at [559, 275] on div at bounding box center [559, 299] width 3 height 73
drag, startPoint x: 409, startPoint y: 235, endPoint x: 368, endPoint y: 226, distance: 42.2
click at [395, 227] on input "**" at bounding box center [438, 233] width 87 height 21
click at [476, 309] on div "attirent" at bounding box center [485, 302] width 87 height 79
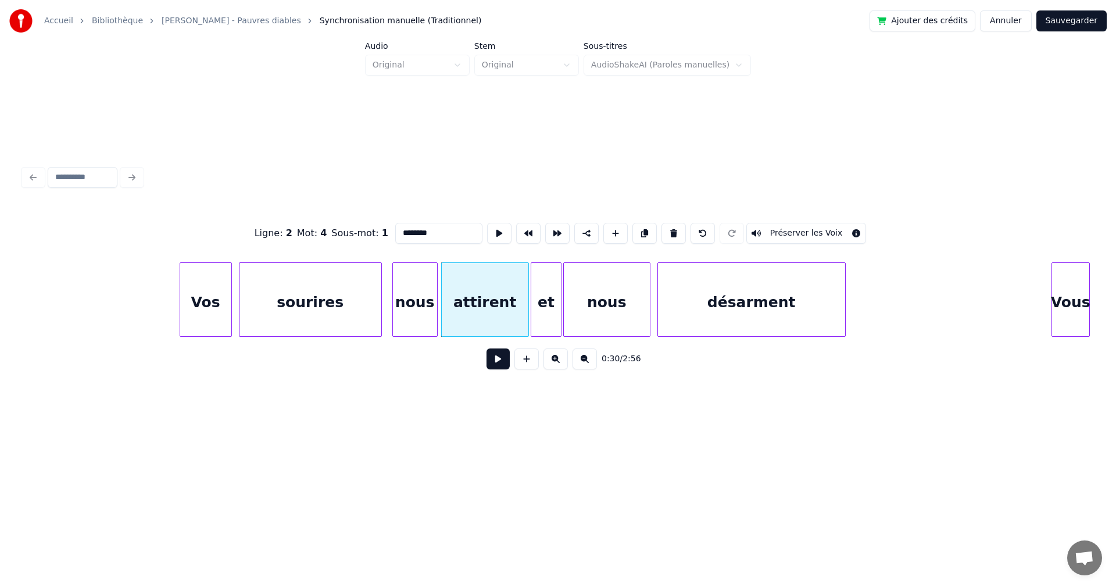
type input "********"
click at [498, 363] on button at bounding box center [498, 358] width 23 height 21
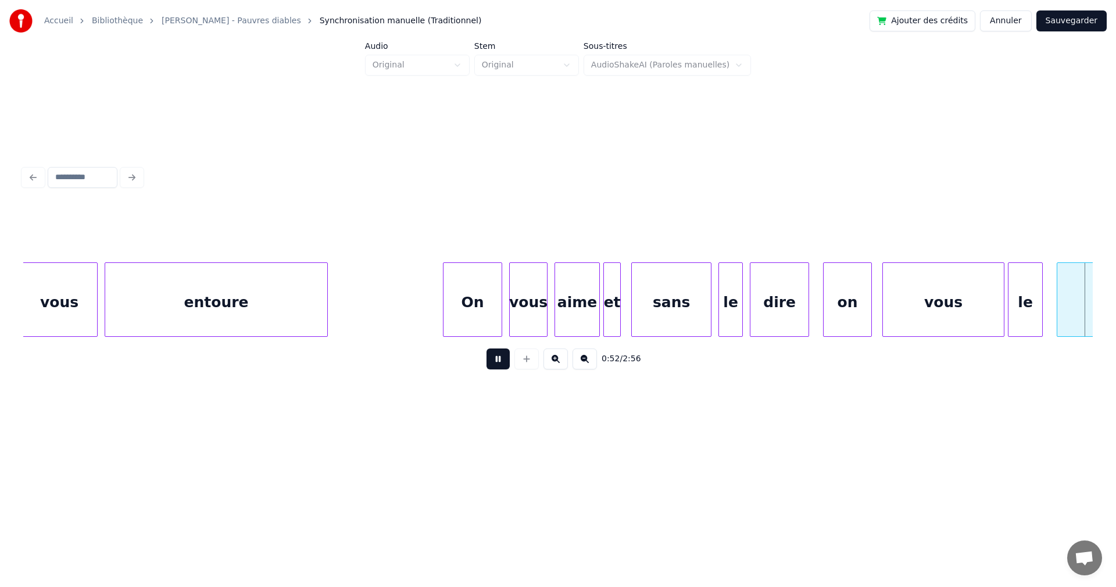
scroll to position [0, 9238]
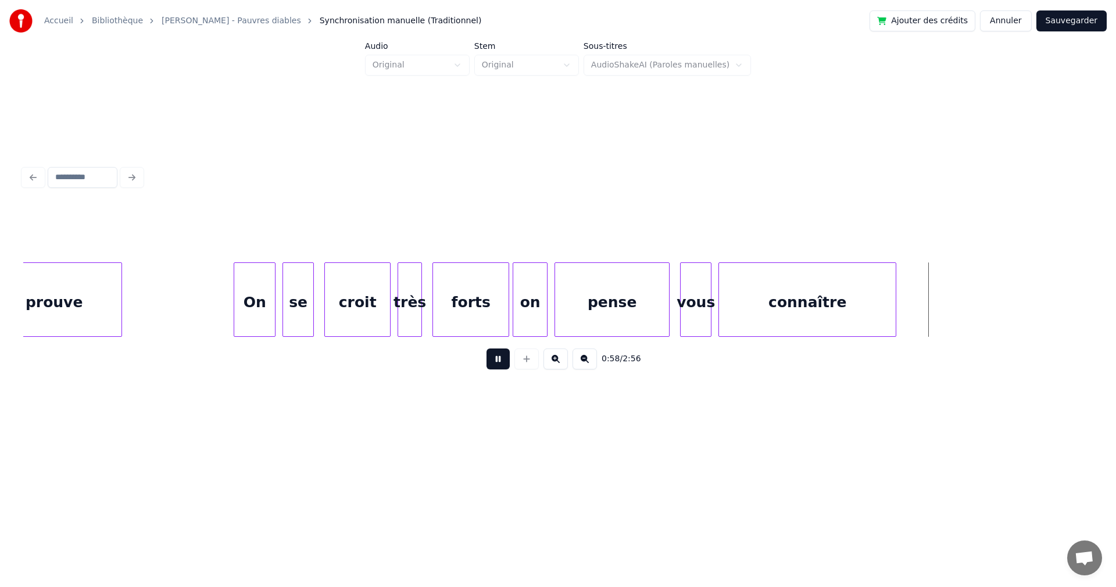
click at [487, 363] on button at bounding box center [498, 358] width 23 height 21
click at [1050, 31] on button "Sauvegarder" at bounding box center [1072, 20] width 70 height 21
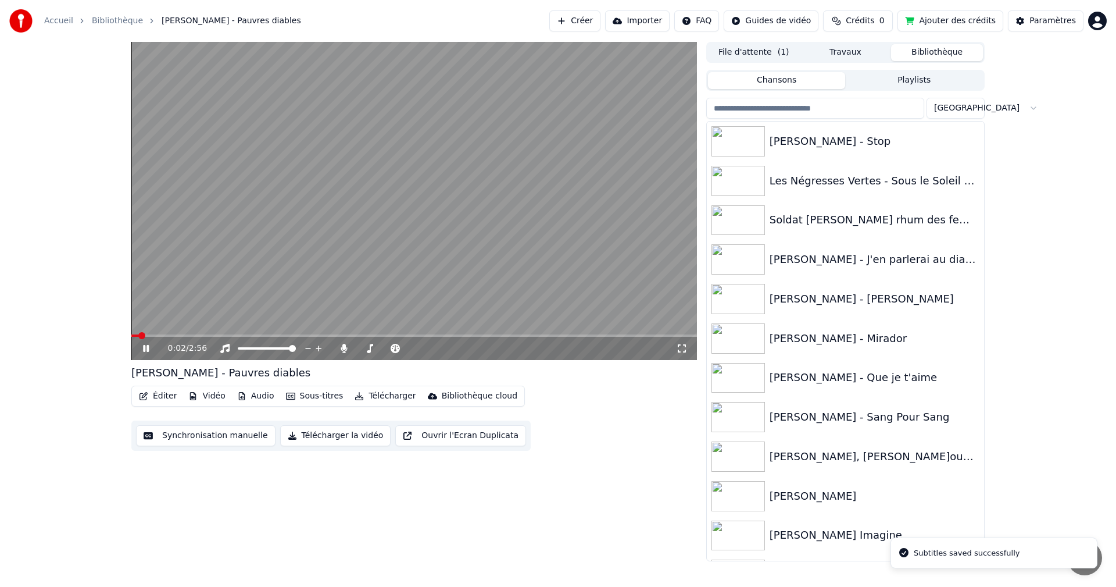
click at [152, 335] on span at bounding box center [414, 335] width 566 height 2
click at [175, 337] on div "0:07 / 2:56" at bounding box center [414, 348] width 566 height 23
click at [170, 337] on div "0:08 / 2:56" at bounding box center [414, 348] width 566 height 23
click at [170, 334] on span at bounding box center [414, 335] width 566 height 2
click at [184, 333] on video at bounding box center [414, 201] width 566 height 318
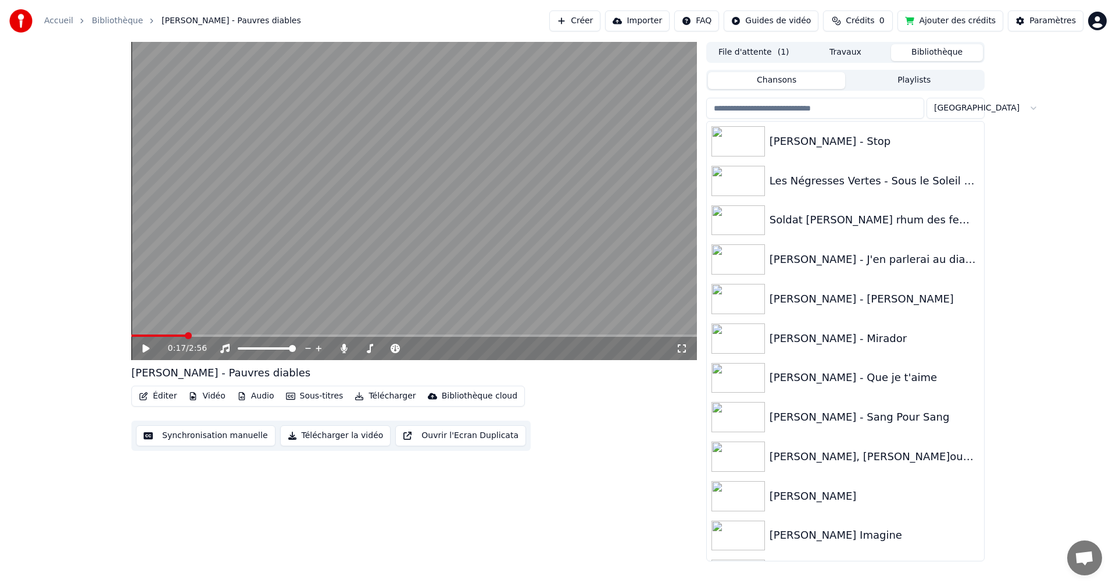
click at [186, 336] on span at bounding box center [414, 335] width 566 height 2
click at [147, 349] on icon at bounding box center [145, 348] width 7 height 8
click at [206, 334] on video at bounding box center [414, 201] width 566 height 318
click at [207, 336] on span at bounding box center [414, 335] width 566 height 2
click at [144, 347] on icon at bounding box center [145, 348] width 7 height 8
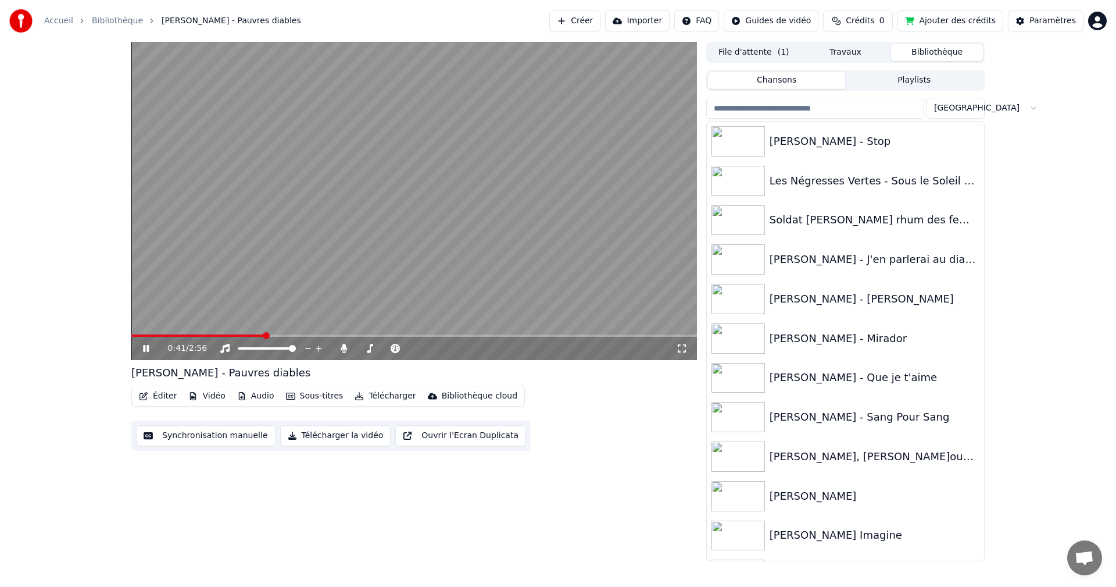
click at [148, 350] on icon at bounding box center [146, 348] width 6 height 7
click at [265, 336] on span at bounding box center [266, 335] width 7 height 7
click at [262, 336] on span at bounding box center [198, 335] width 134 height 2
click at [168, 393] on button "Éditer" at bounding box center [157, 396] width 47 height 16
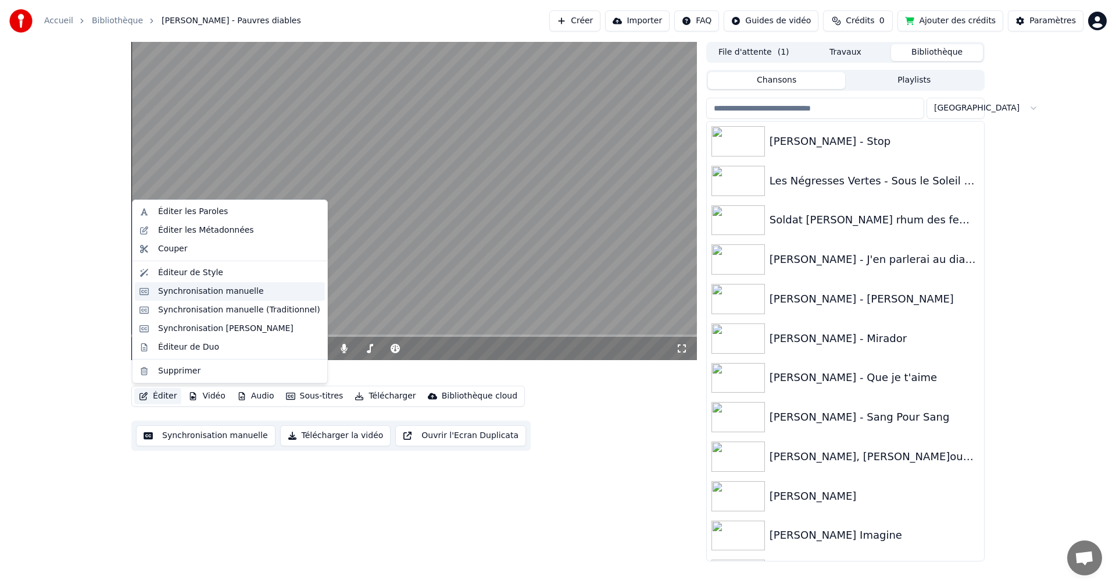
click at [212, 295] on div "Synchronisation manuelle" at bounding box center [211, 292] width 106 height 12
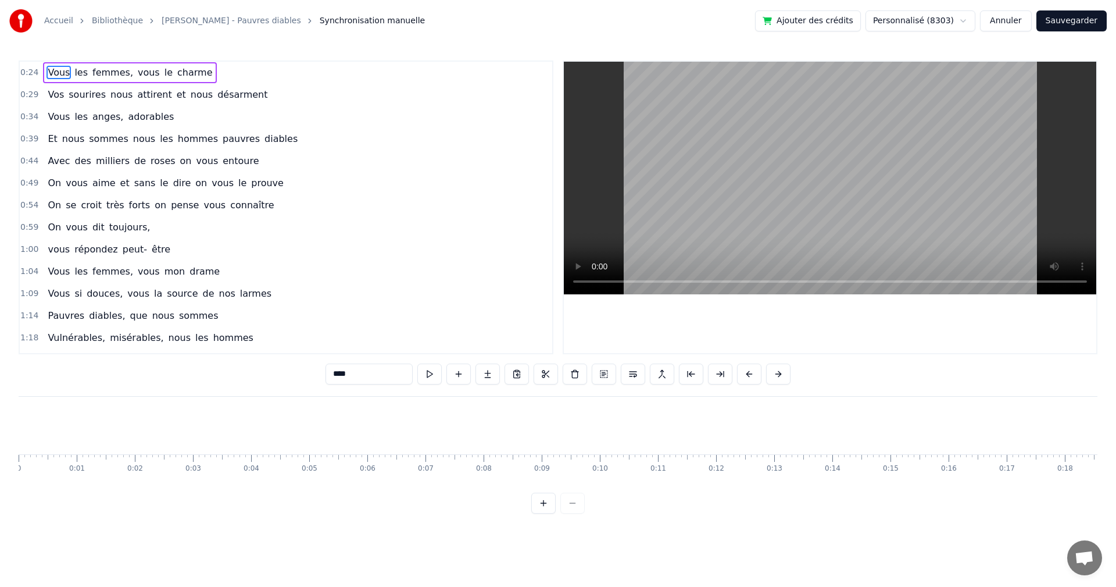
scroll to position [0, 1367]
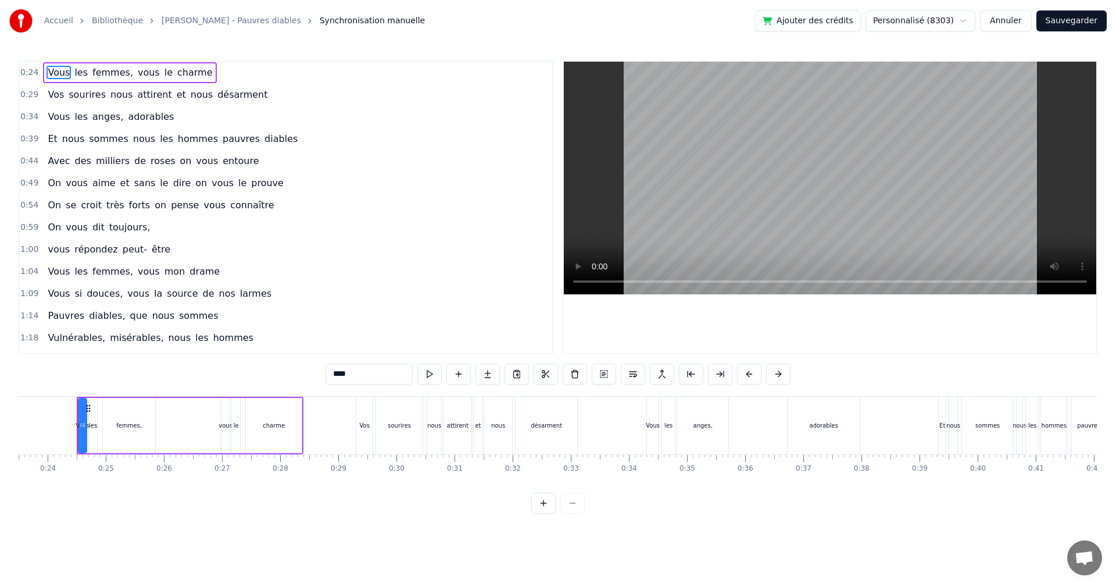
click at [222, 142] on span "pauvres" at bounding box center [242, 138] width 40 height 13
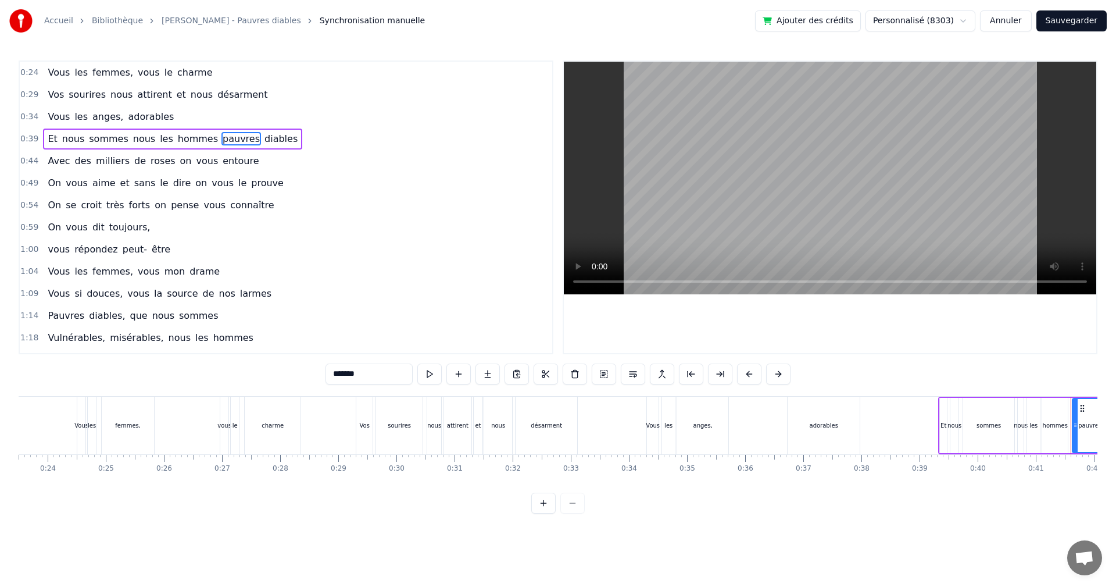
scroll to position [0, 2361]
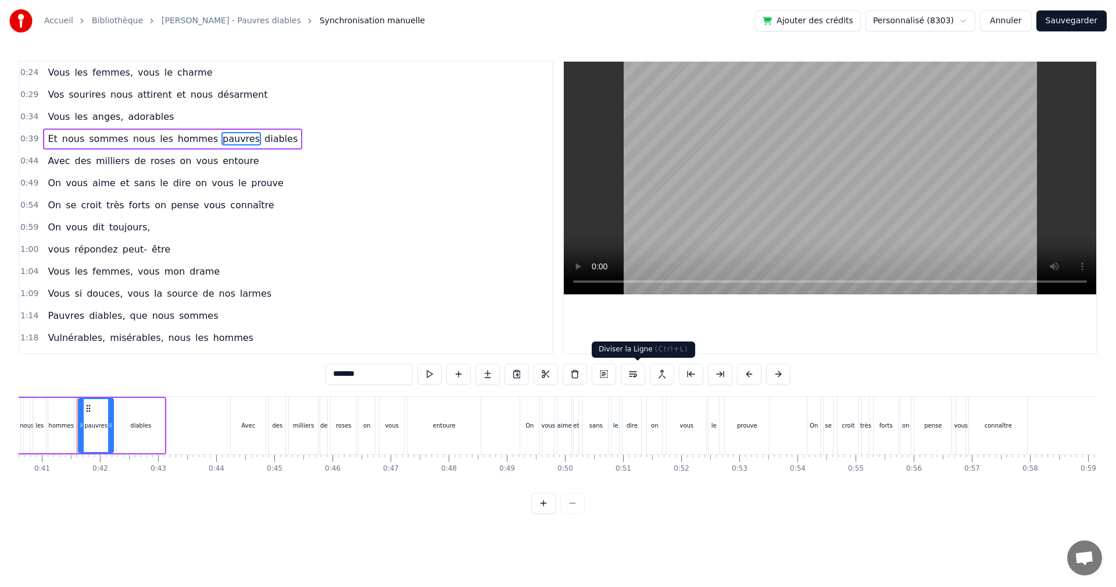
click at [637, 375] on button at bounding box center [633, 373] width 24 height 21
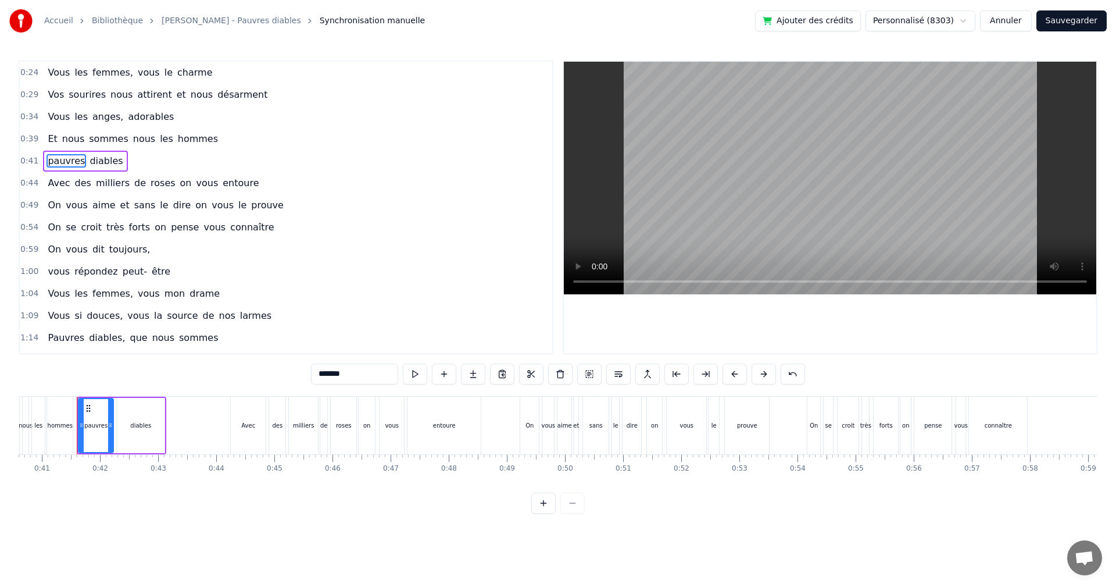
click at [52, 74] on span "Vous" at bounding box center [59, 72] width 24 height 13
type input "****"
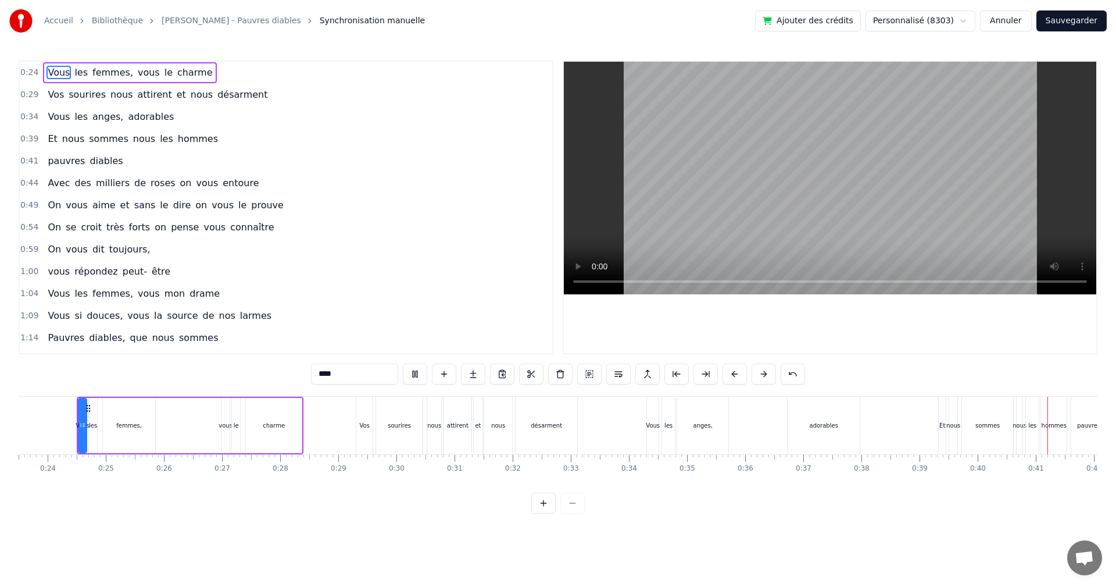
scroll to position [0, 2336]
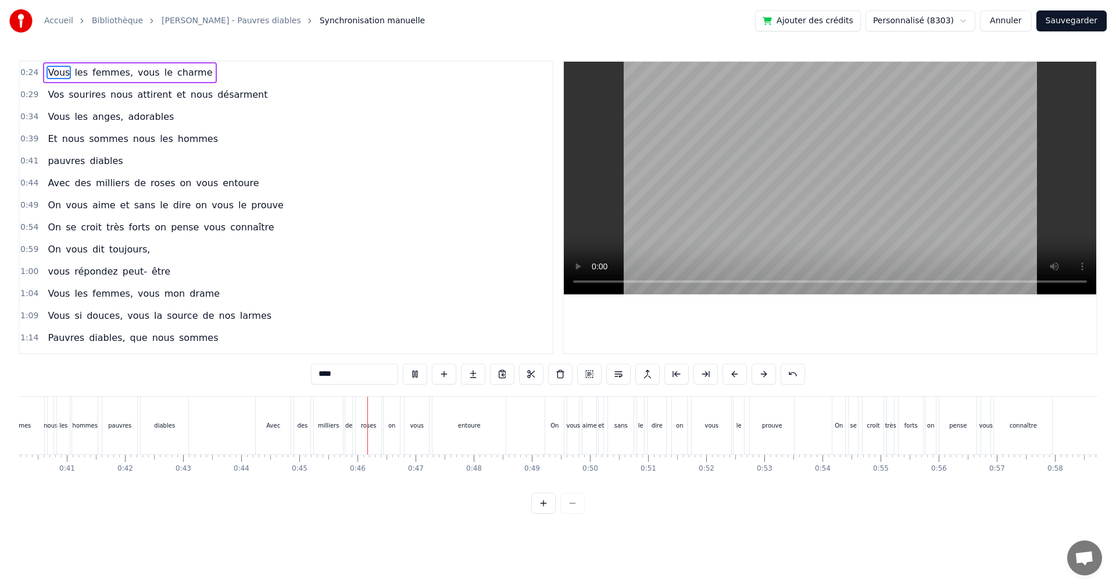
click at [480, 275] on div "1:00 vous répondez peut- être" at bounding box center [286, 272] width 533 height 22
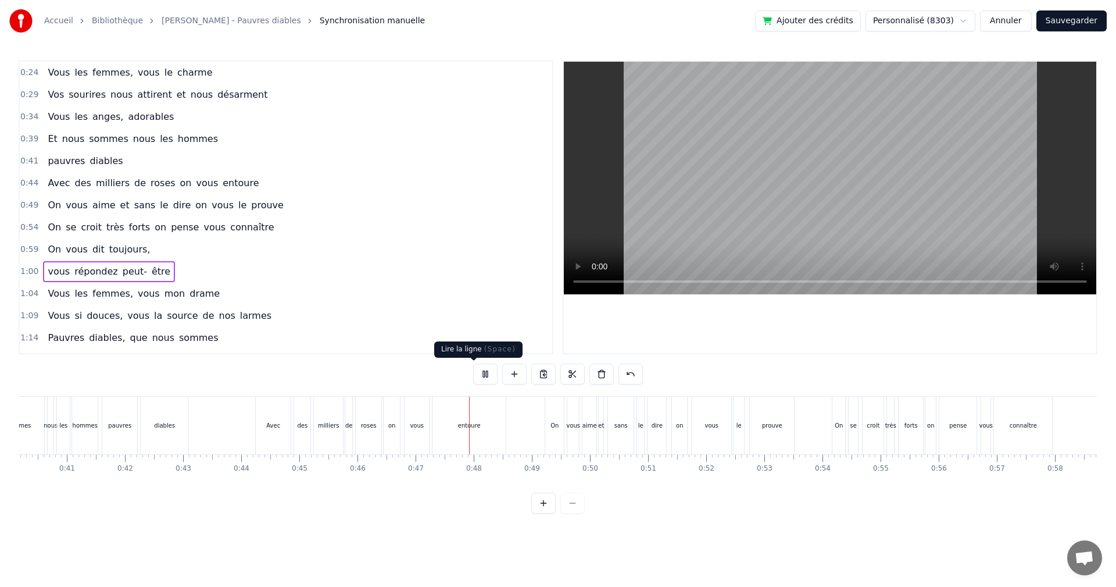
click at [476, 373] on button at bounding box center [485, 373] width 24 height 21
click at [133, 186] on span "de" at bounding box center [140, 182] width 14 height 13
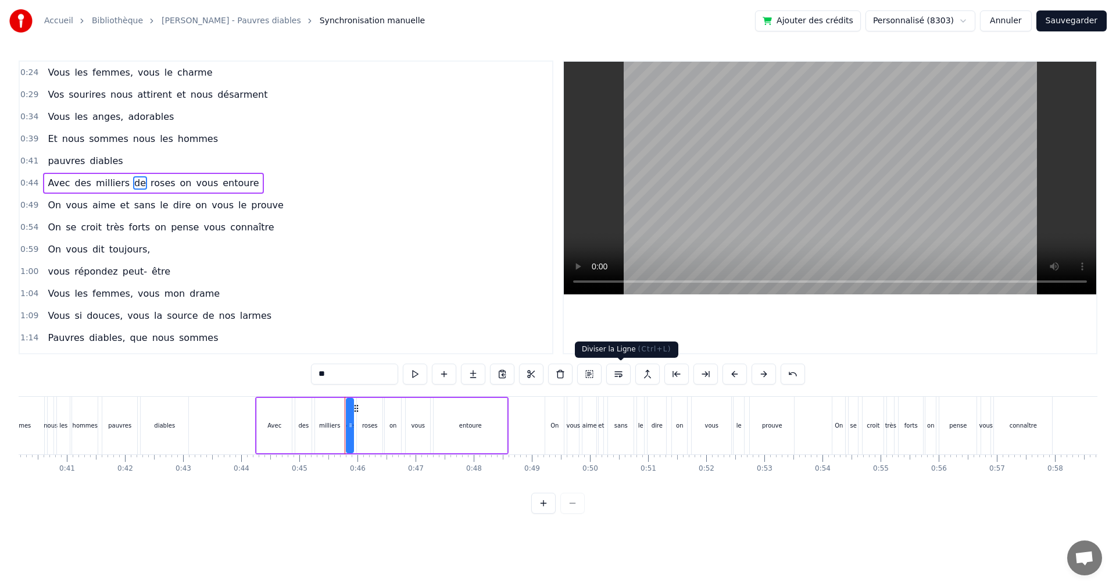
click at [622, 371] on button at bounding box center [619, 373] width 24 height 21
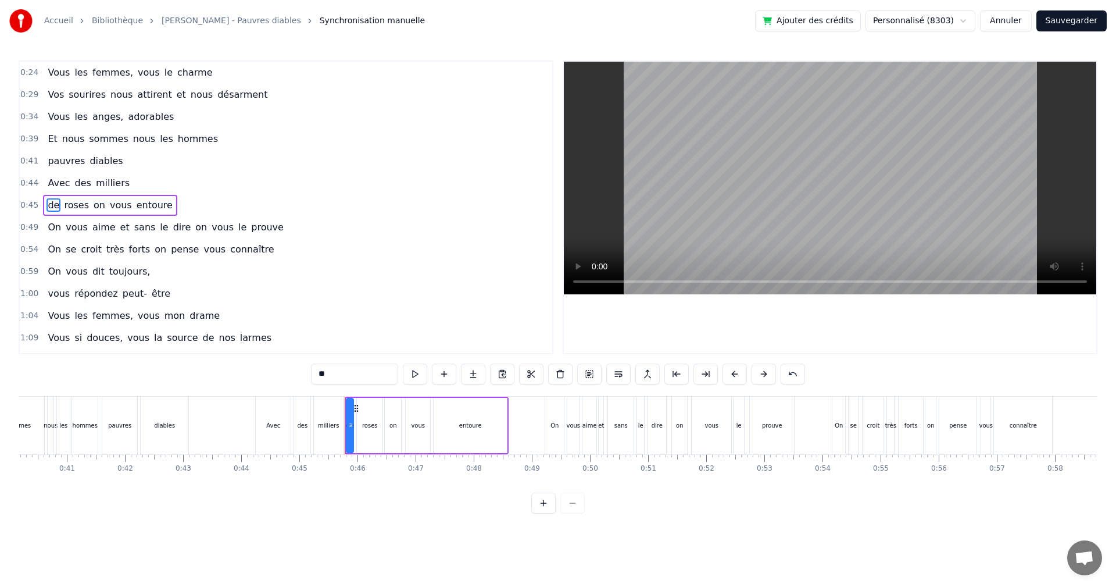
click at [50, 96] on span "Vos" at bounding box center [56, 94] width 19 height 13
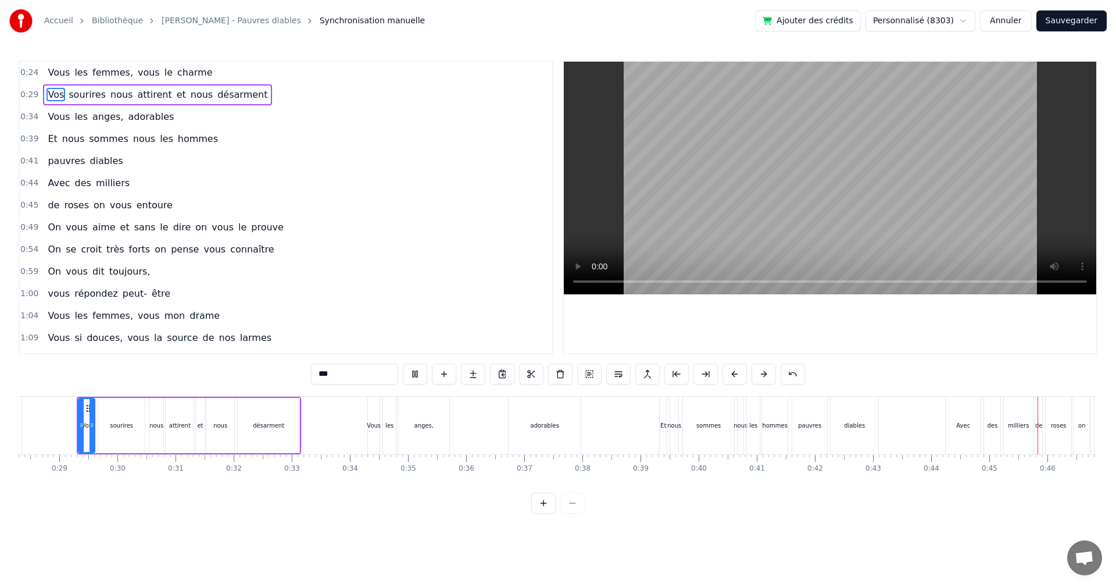
scroll to position [0, 2614]
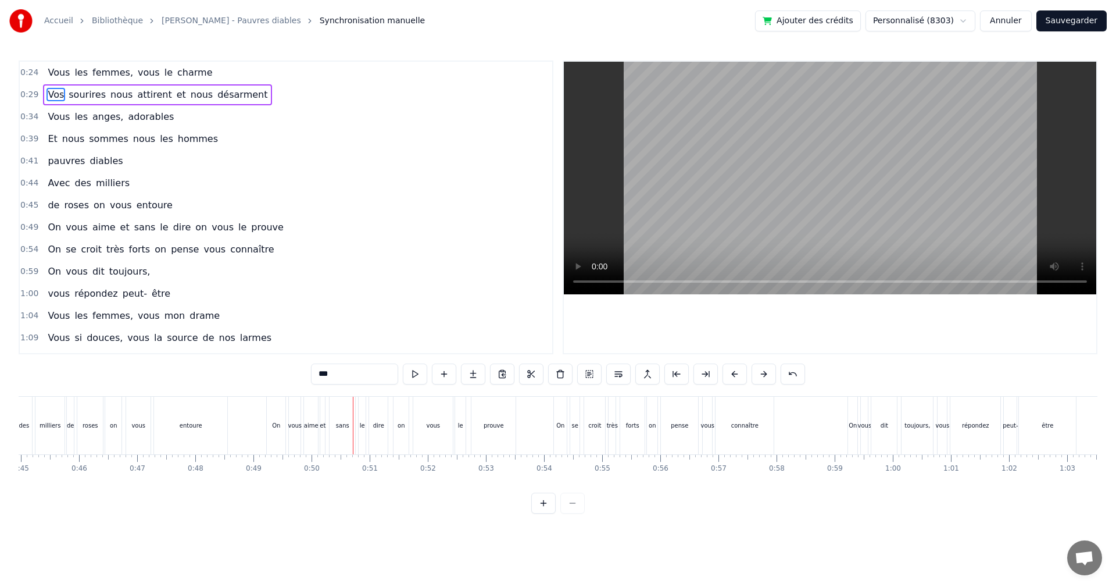
click at [119, 227] on span "et" at bounding box center [125, 226] width 12 height 13
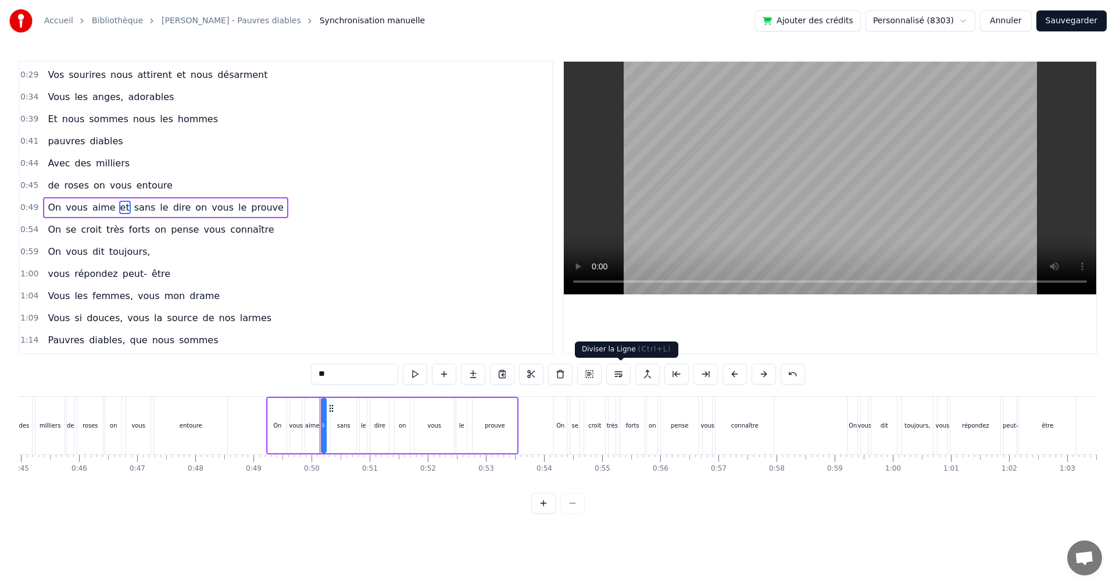
click at [618, 372] on button at bounding box center [619, 373] width 24 height 21
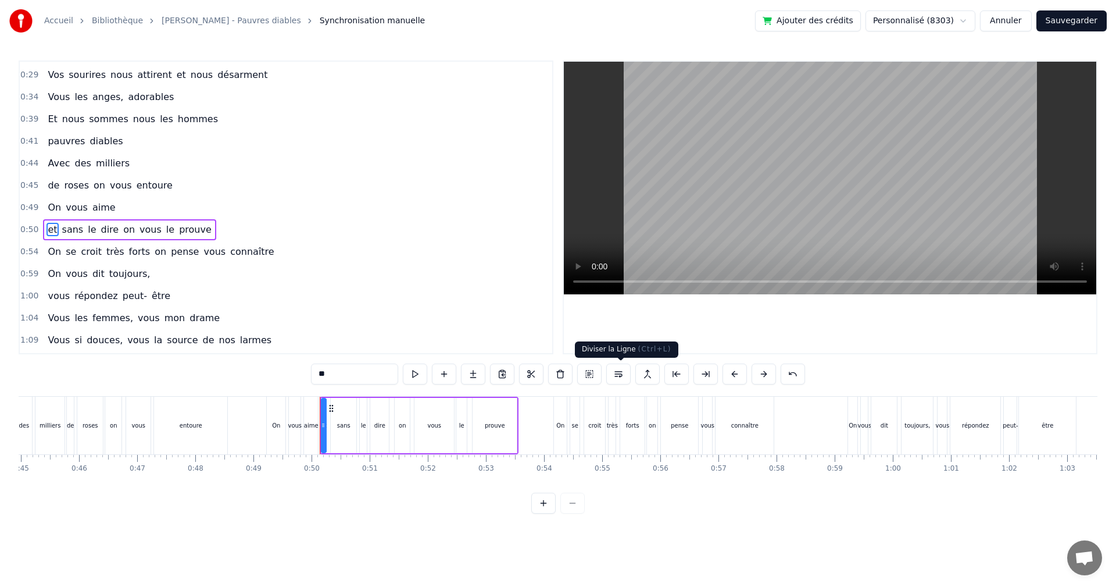
scroll to position [42, 0]
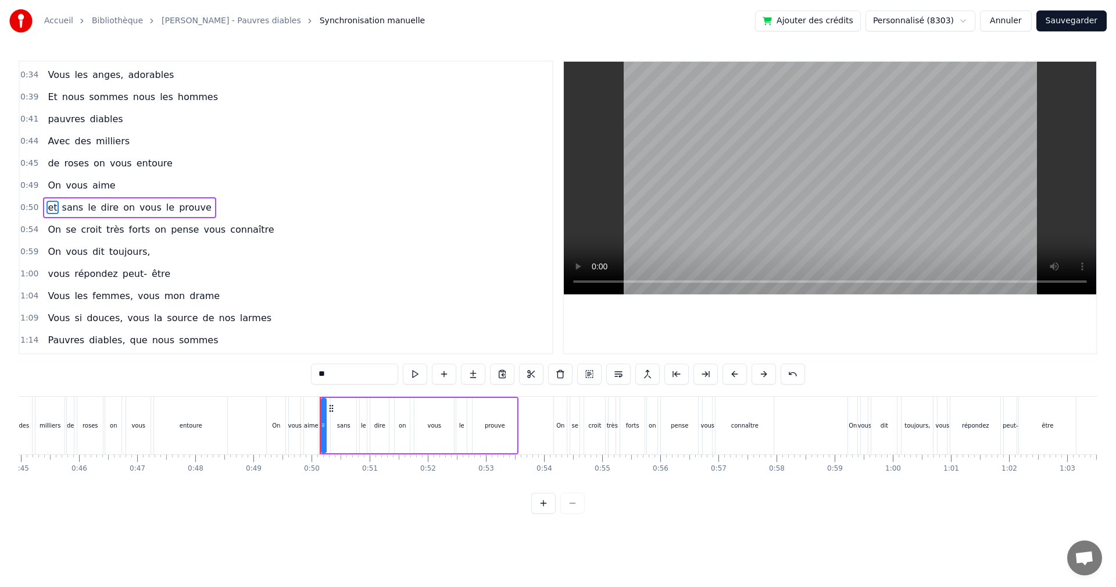
click at [47, 185] on span "On" at bounding box center [55, 185] width 16 height 13
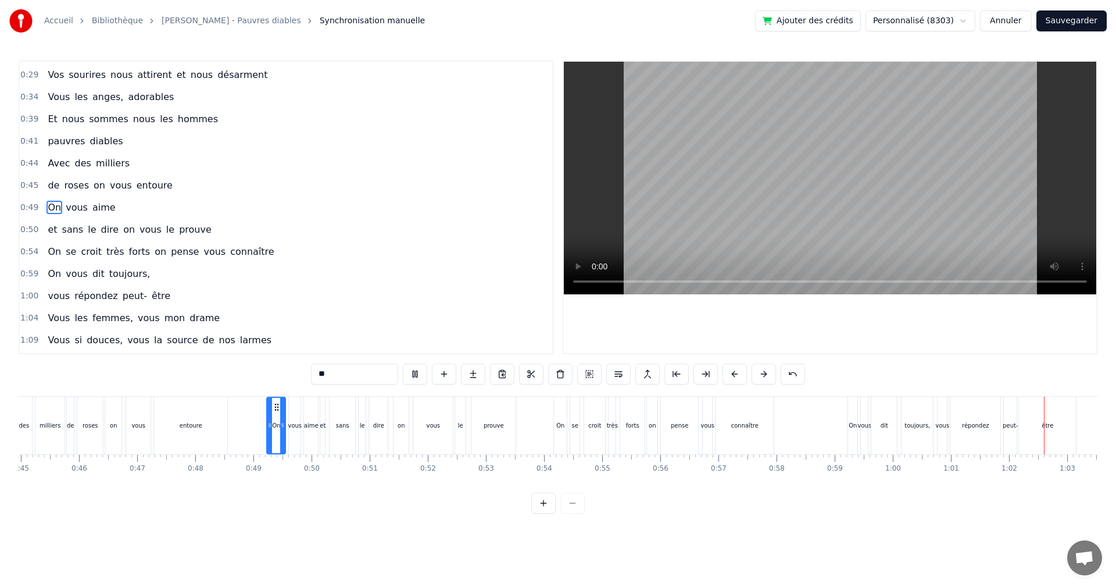
scroll to position [0, 3578]
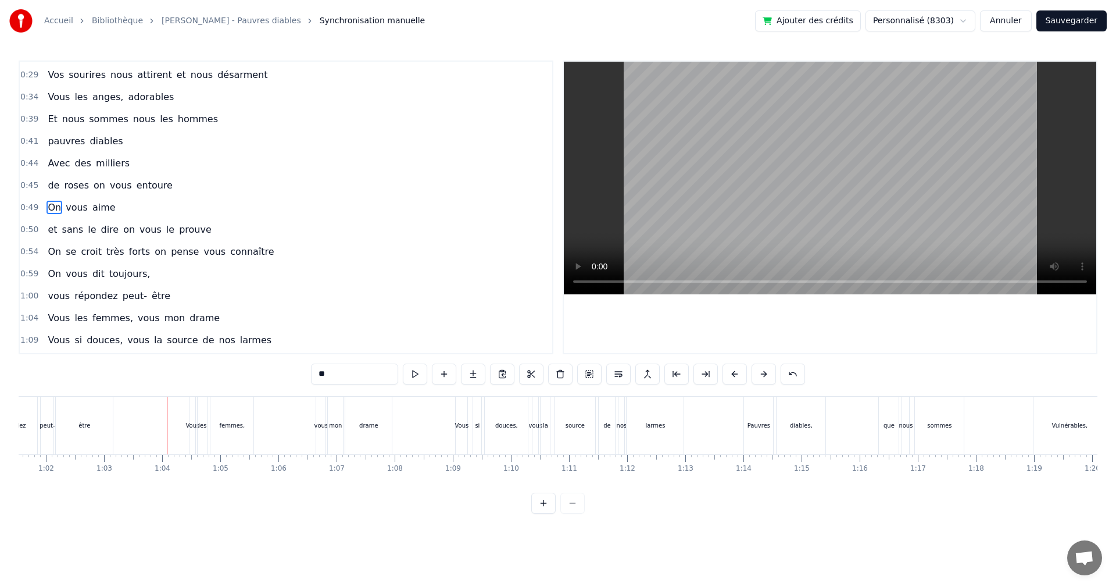
click at [122, 294] on span "peut-" at bounding box center [135, 295] width 27 height 13
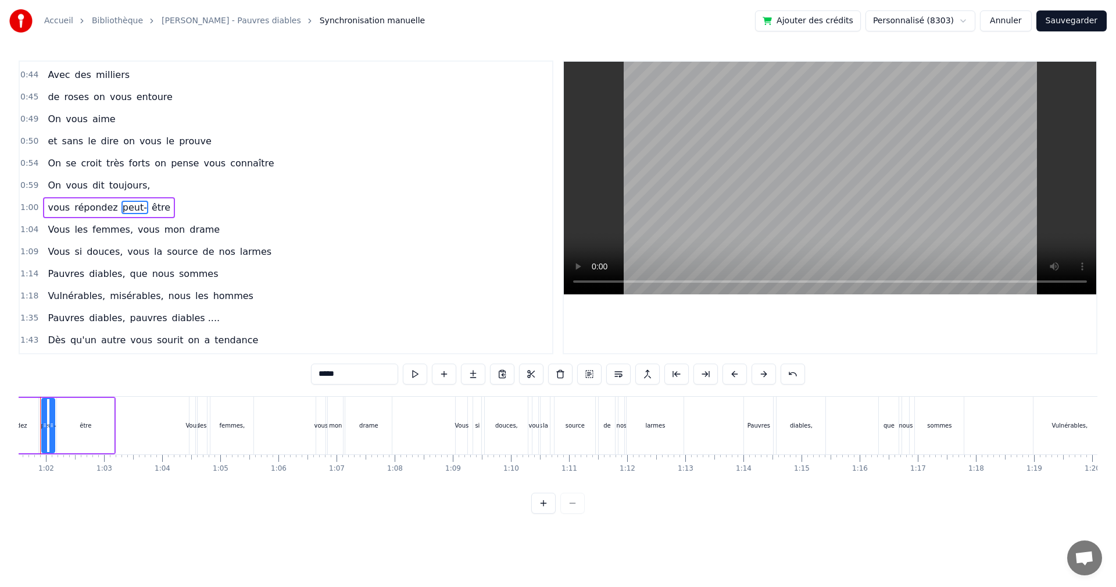
scroll to position [0, 3541]
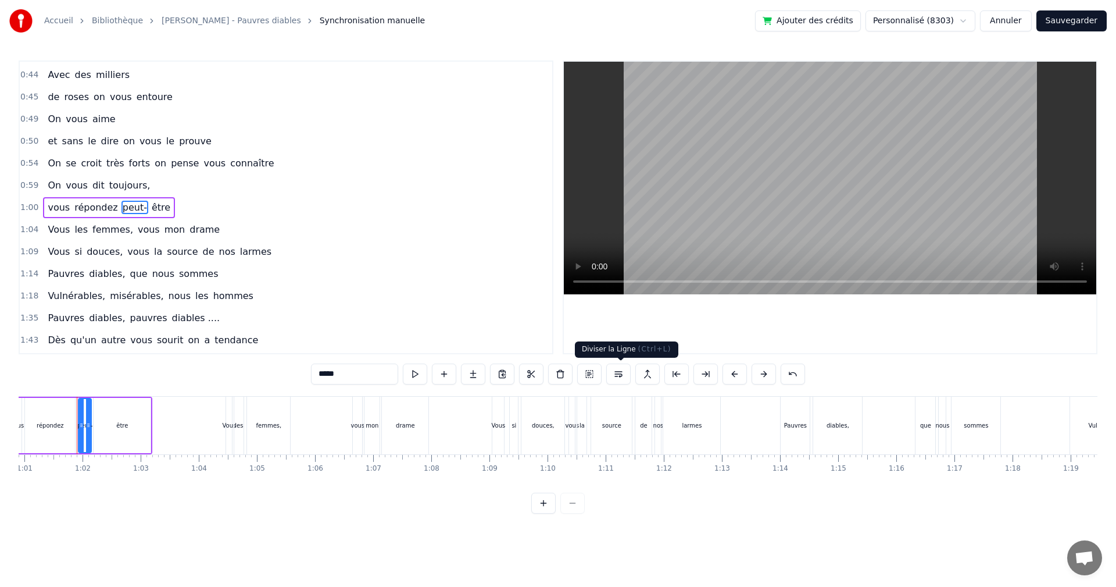
click at [623, 374] on button at bounding box center [619, 373] width 24 height 21
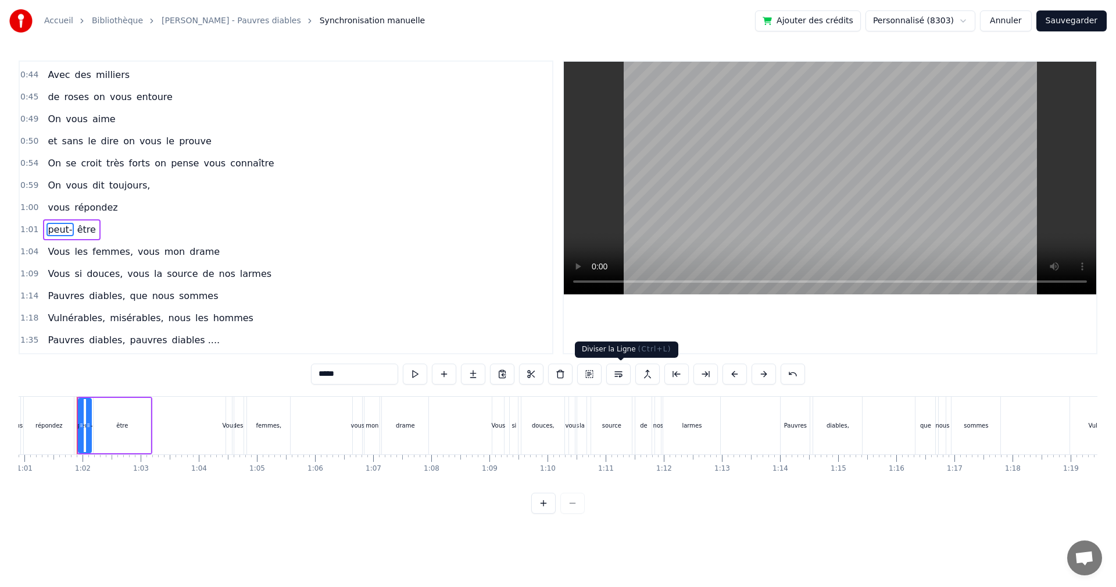
scroll to position [130, 0]
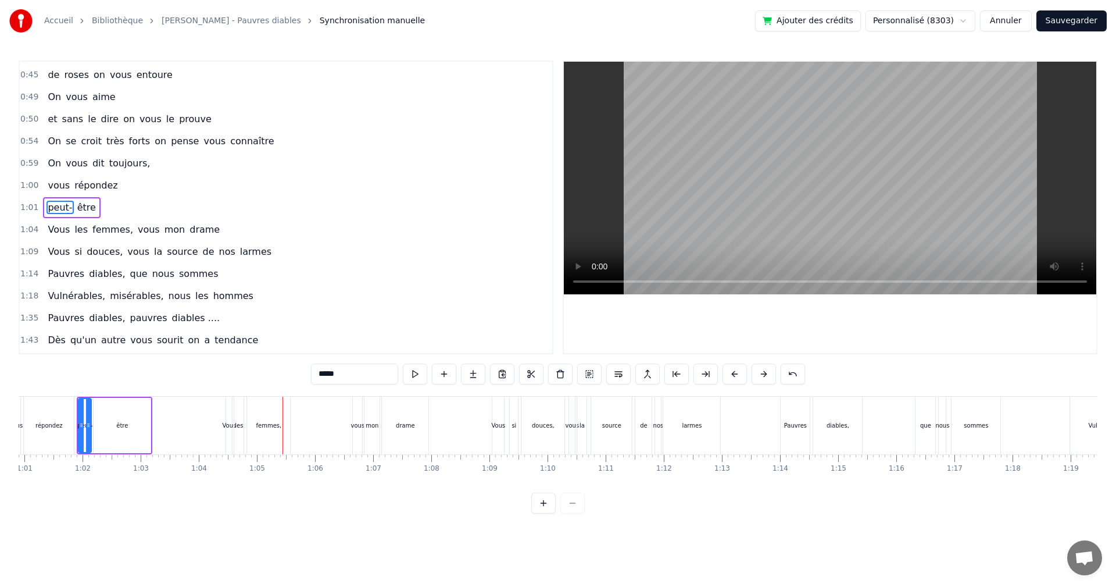
click at [55, 163] on span "On" at bounding box center [55, 162] width 16 height 13
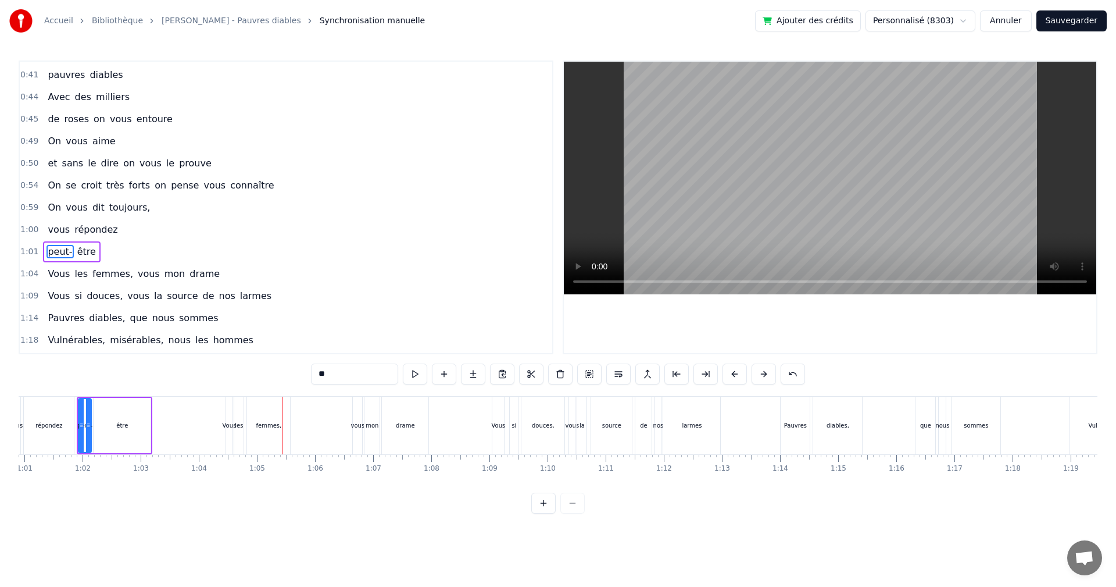
scroll to position [0, 3385]
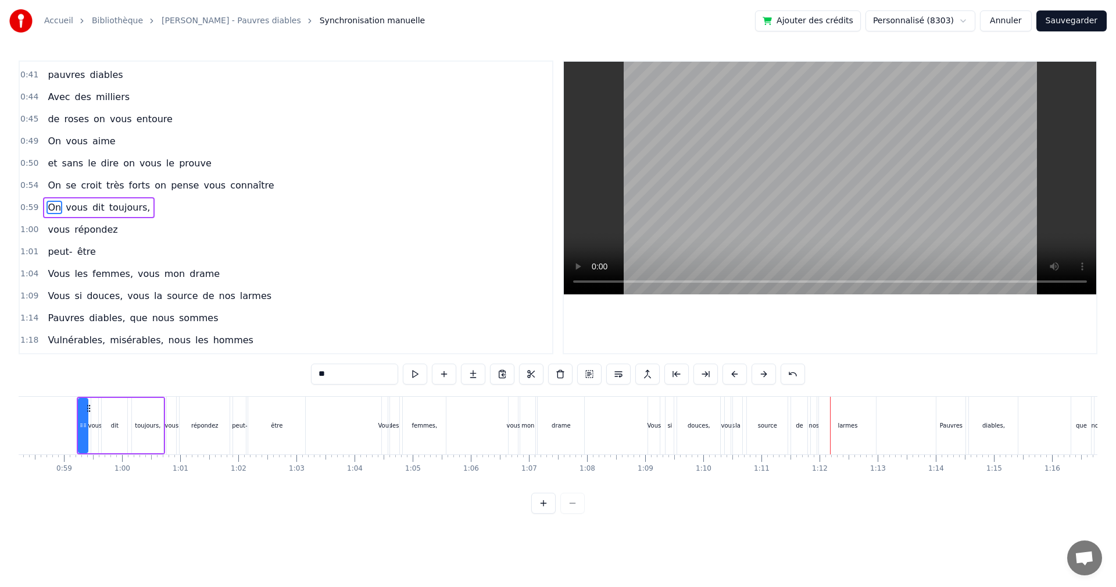
click at [130, 298] on span "vous" at bounding box center [138, 295] width 24 height 13
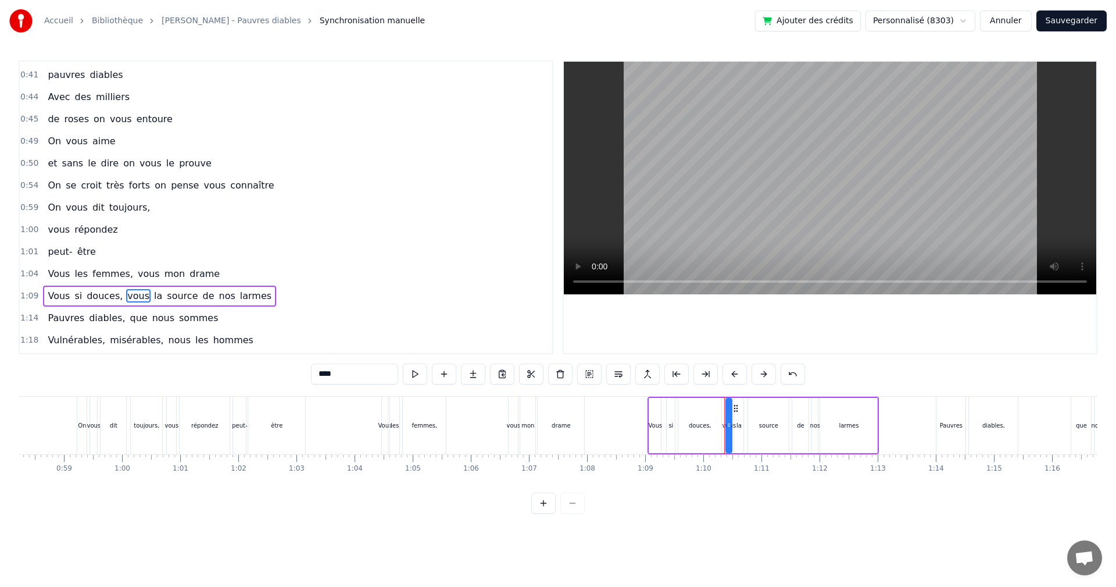
scroll to position [174, 0]
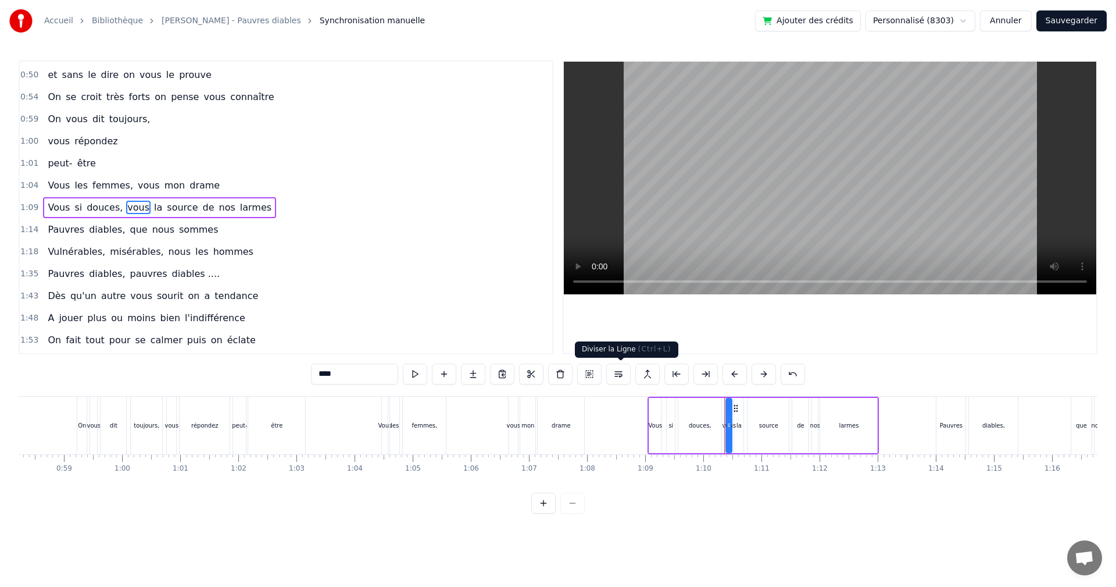
click at [622, 376] on button at bounding box center [619, 373] width 24 height 21
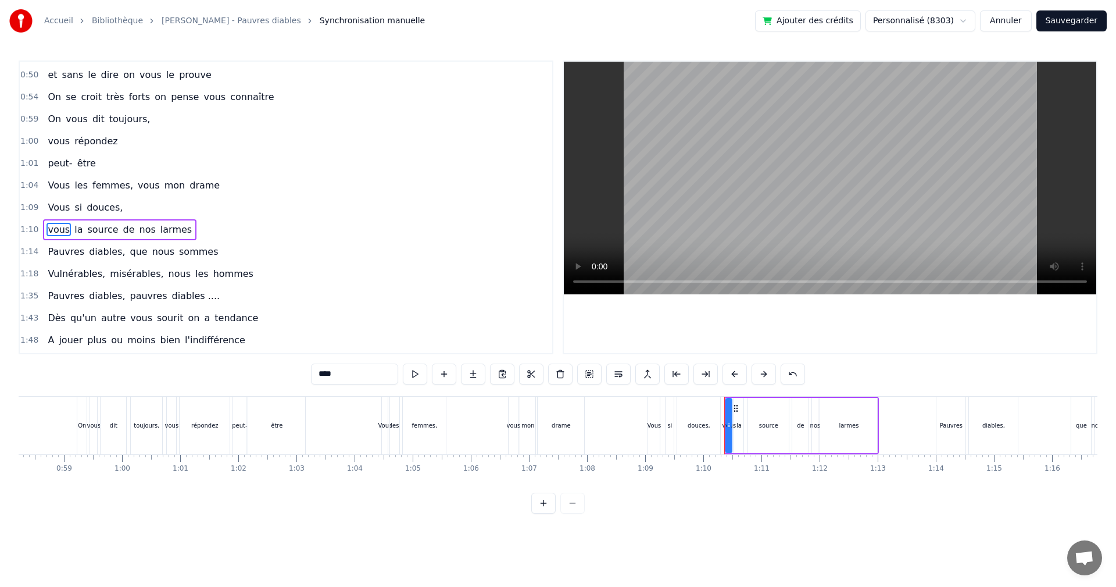
scroll to position [197, 0]
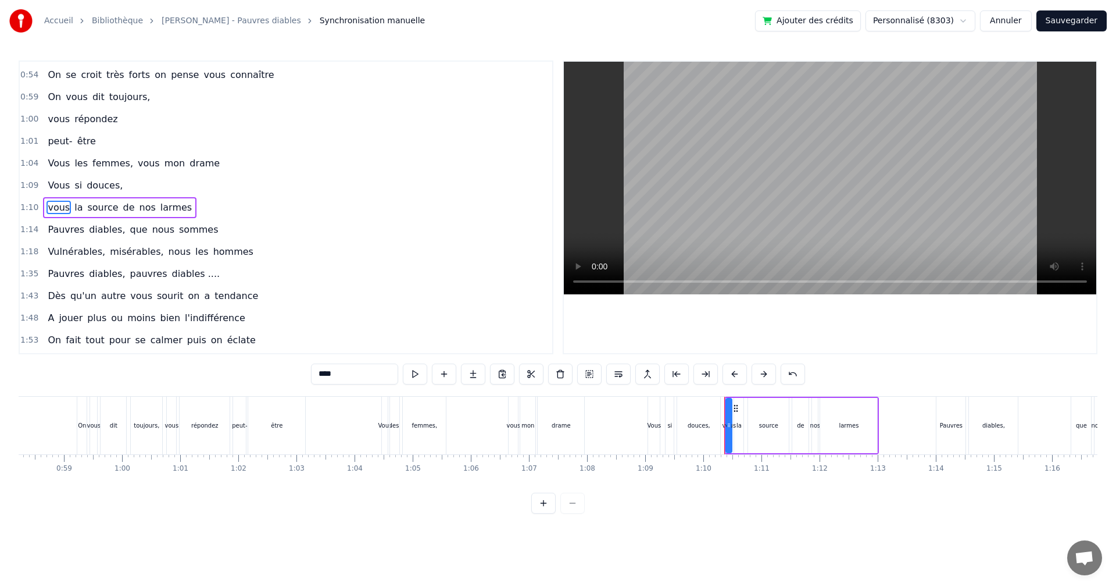
click at [54, 185] on span "Vous" at bounding box center [59, 185] width 24 height 13
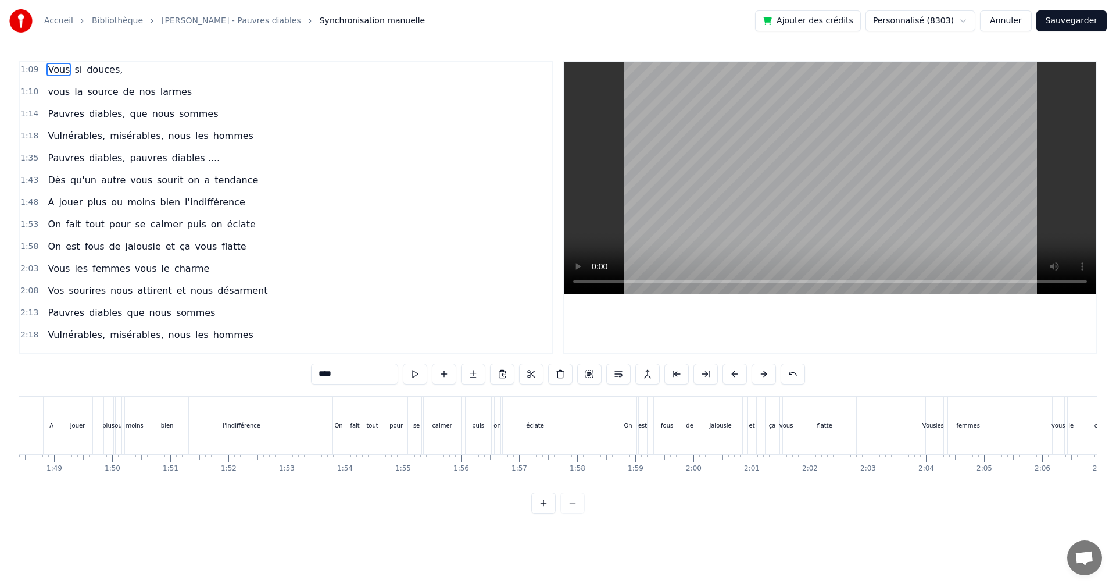
scroll to position [314, 0]
click at [186, 226] on span "puis" at bounding box center [197, 222] width 22 height 13
type input "****"
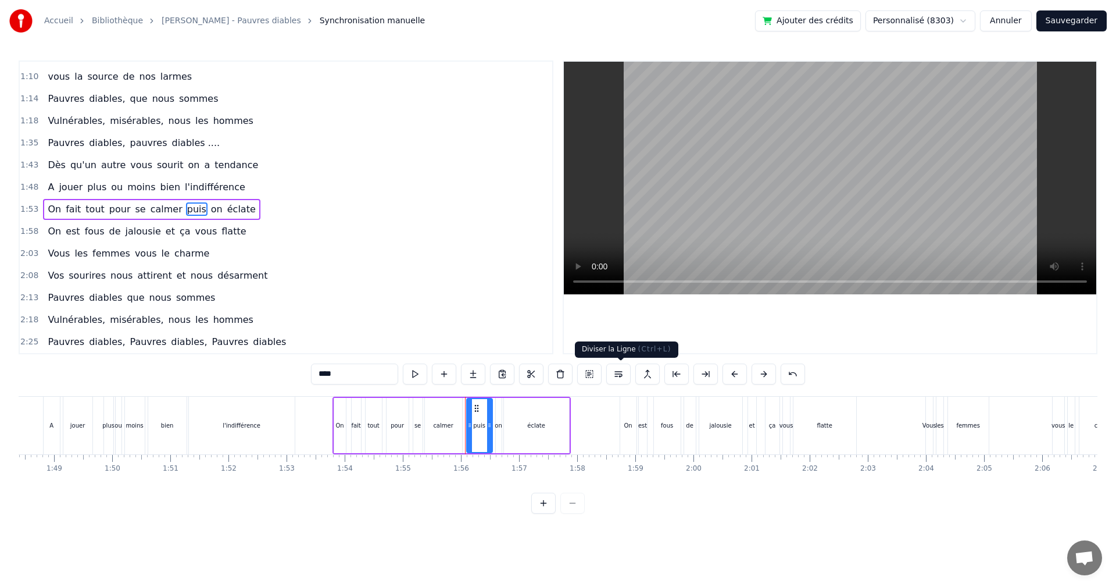
click at [620, 374] on button at bounding box center [619, 373] width 24 height 21
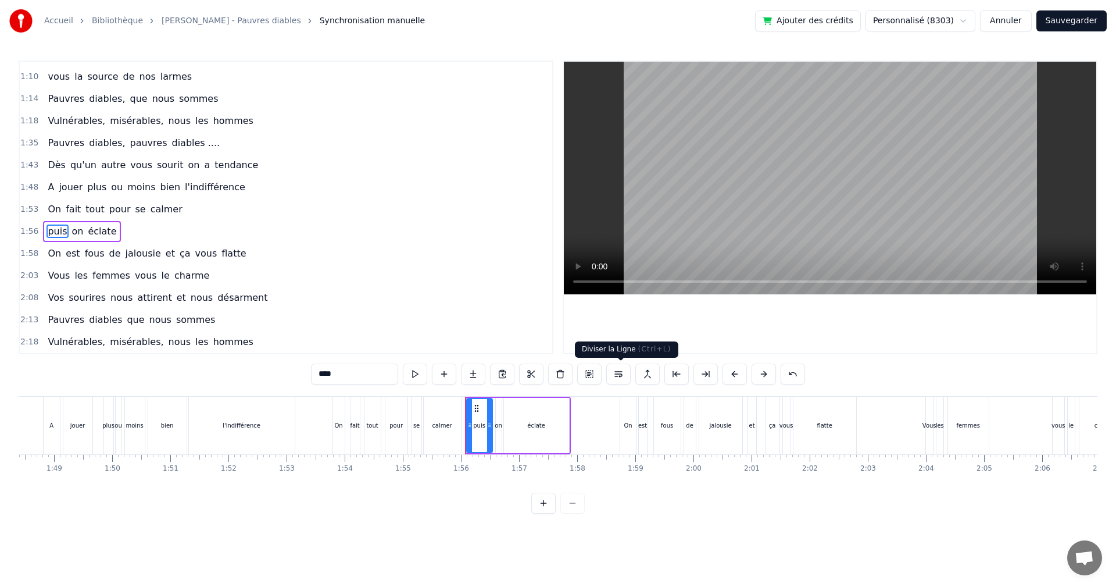
scroll to position [349, 0]
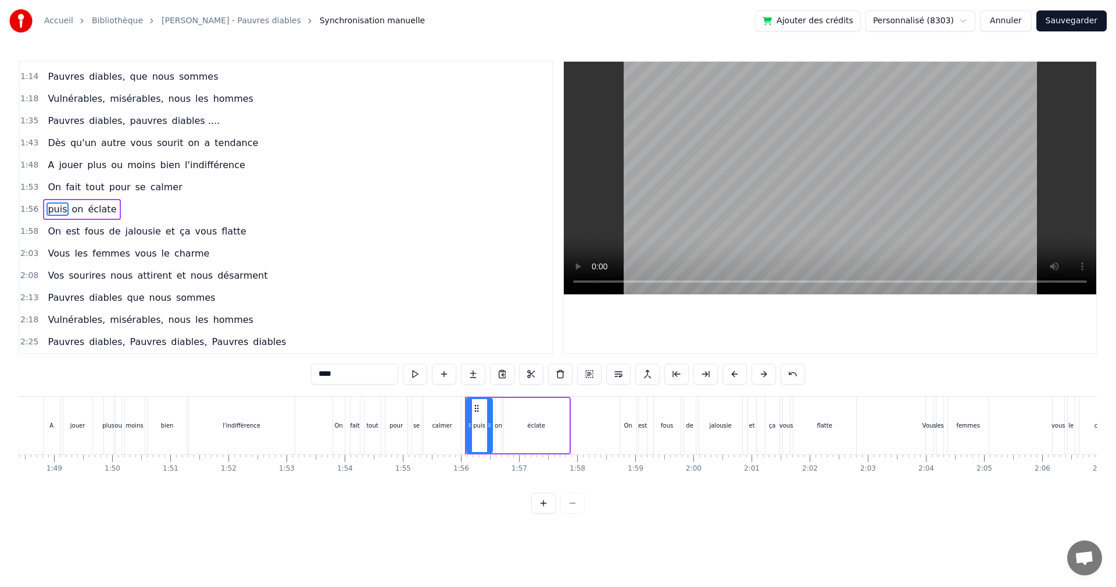
click at [32, 166] on span "1:48" at bounding box center [29, 165] width 18 height 12
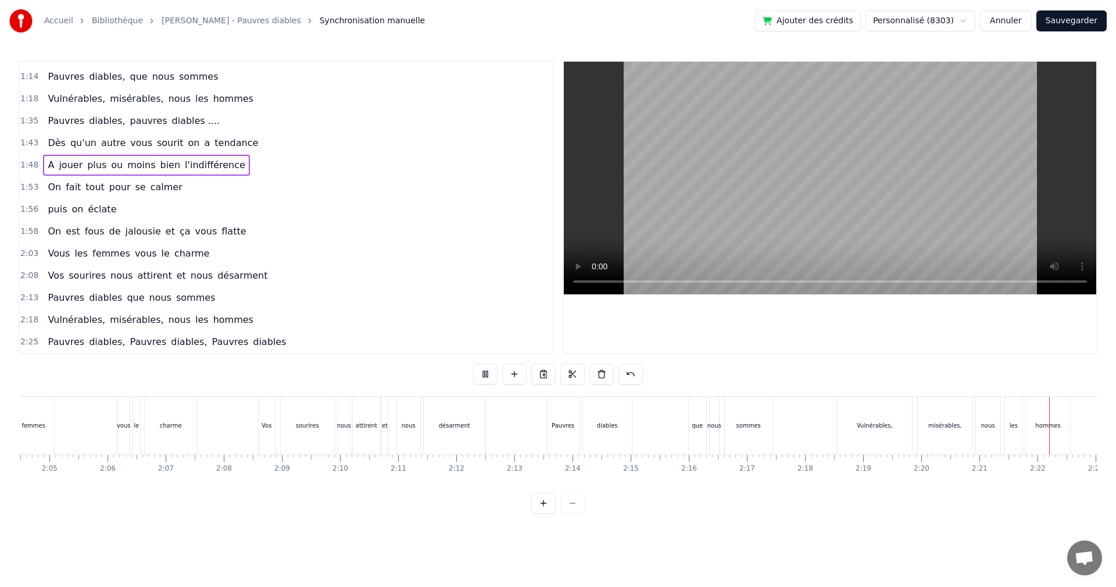
scroll to position [0, 8211]
click at [49, 341] on span "Pauvres" at bounding box center [66, 341] width 39 height 13
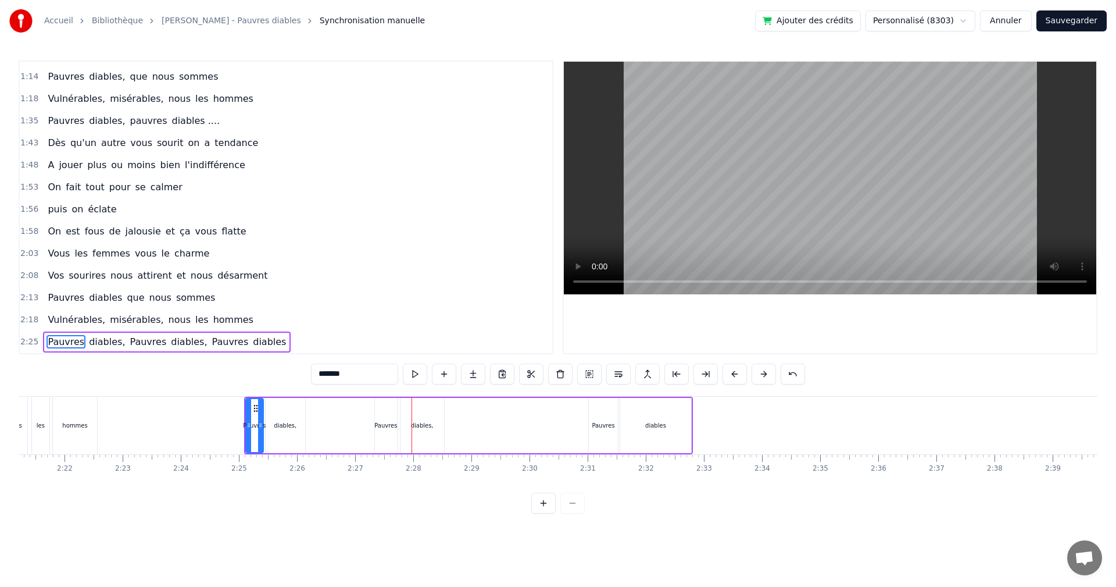
click at [50, 317] on span "Vulnérables," at bounding box center [77, 319] width 60 height 13
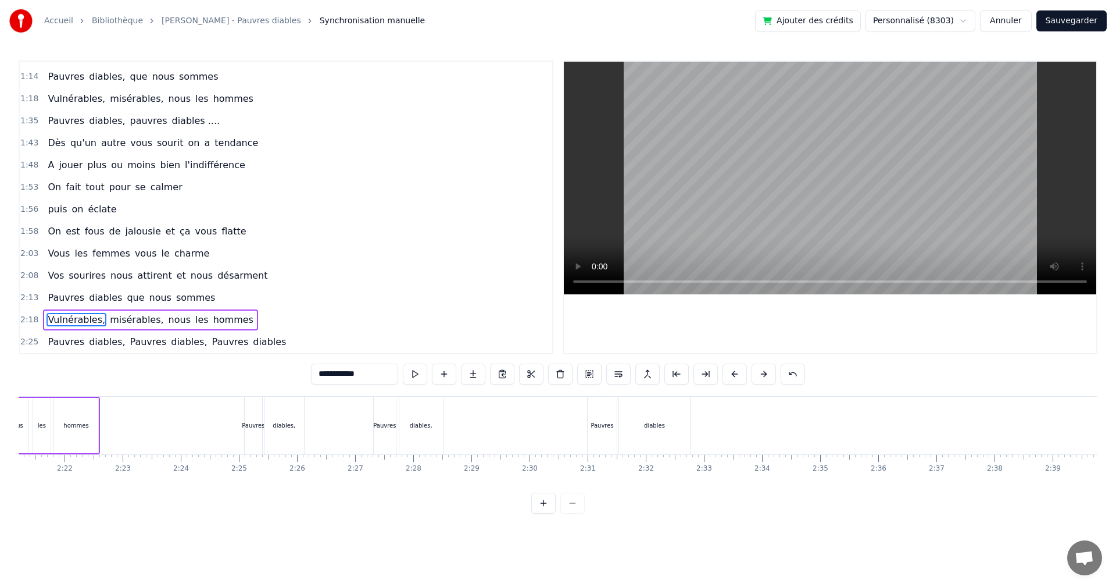
scroll to position [0, 7998]
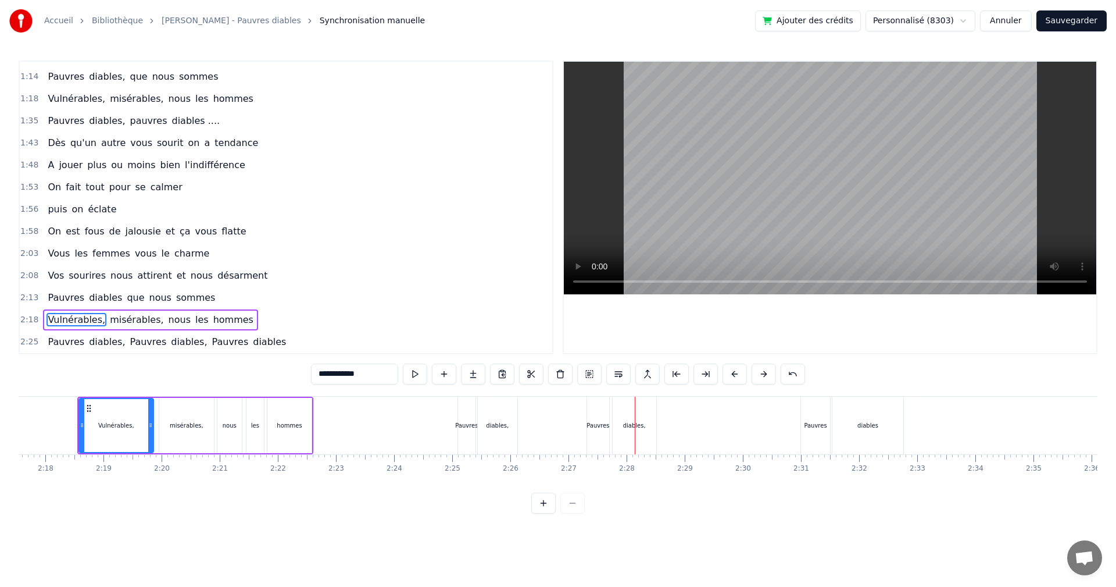
click at [129, 345] on span "Pauvres" at bounding box center [148, 341] width 39 height 13
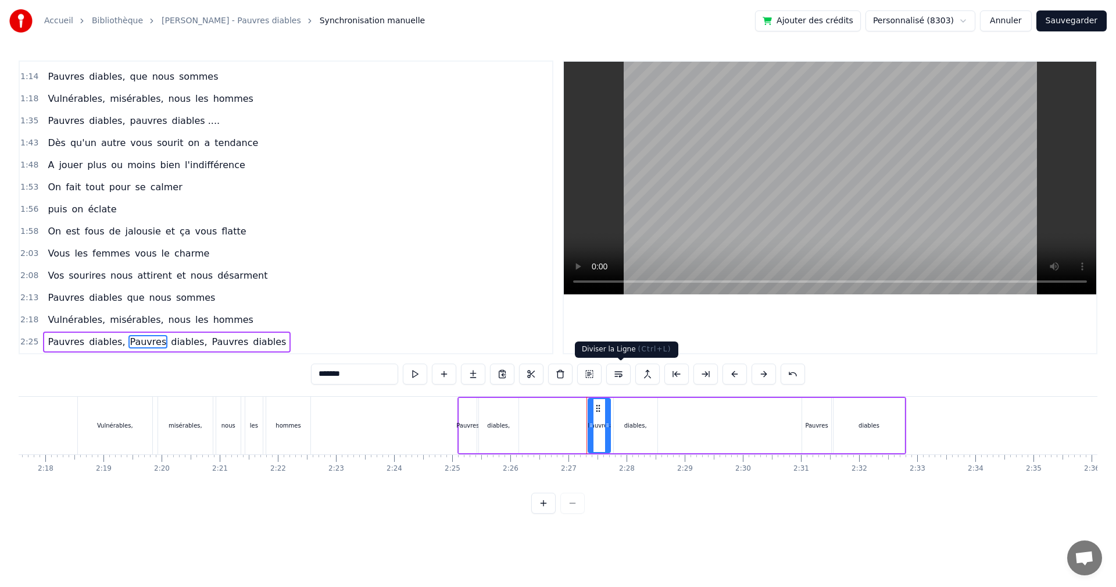
click at [623, 377] on button at bounding box center [619, 373] width 24 height 21
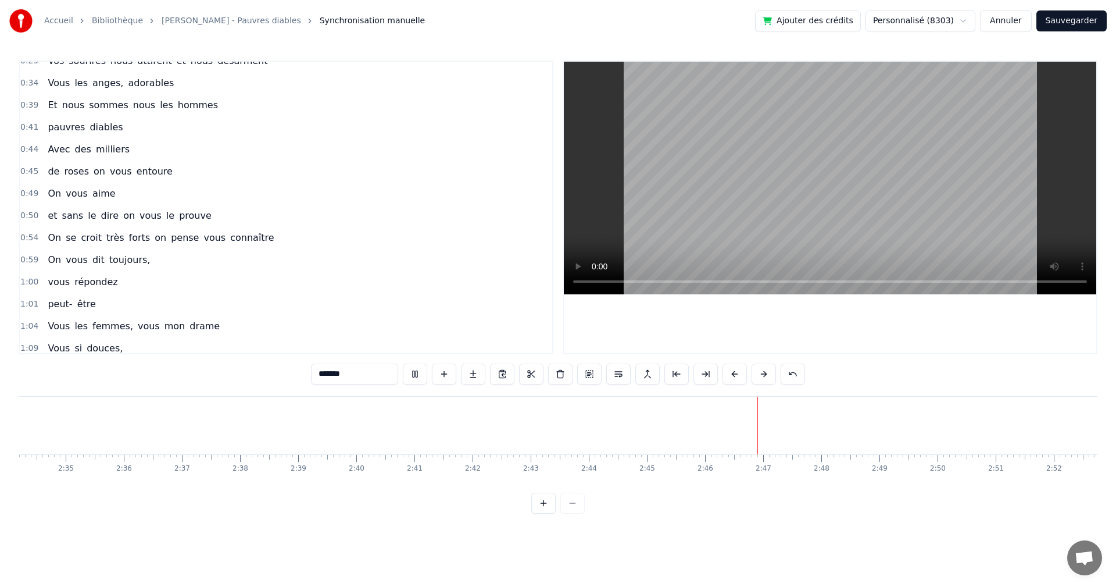
scroll to position [0, 0]
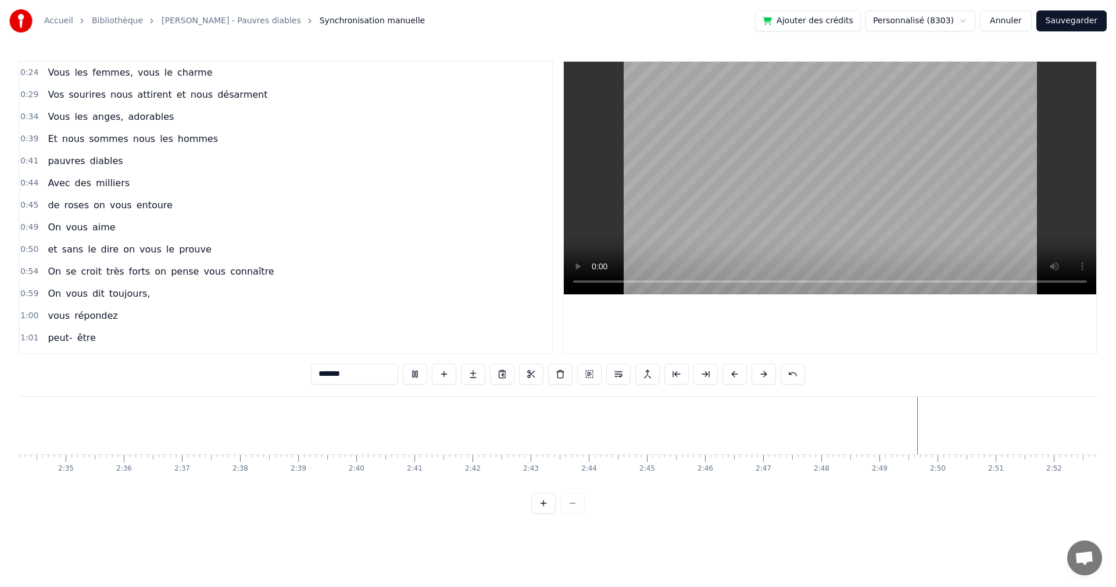
click at [52, 71] on span "Vous" at bounding box center [59, 72] width 24 height 13
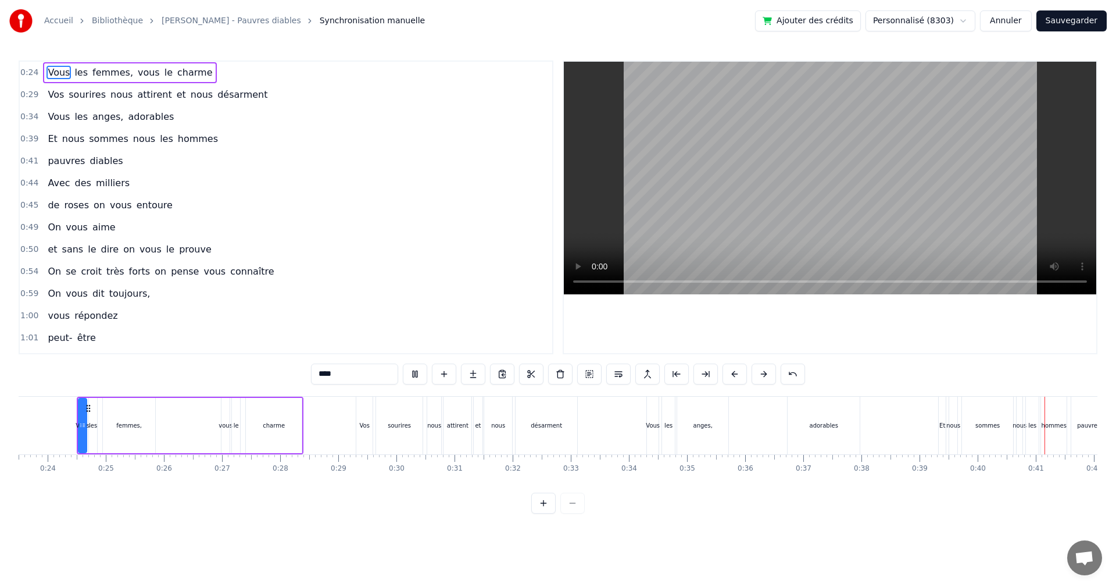
scroll to position [0, 2332]
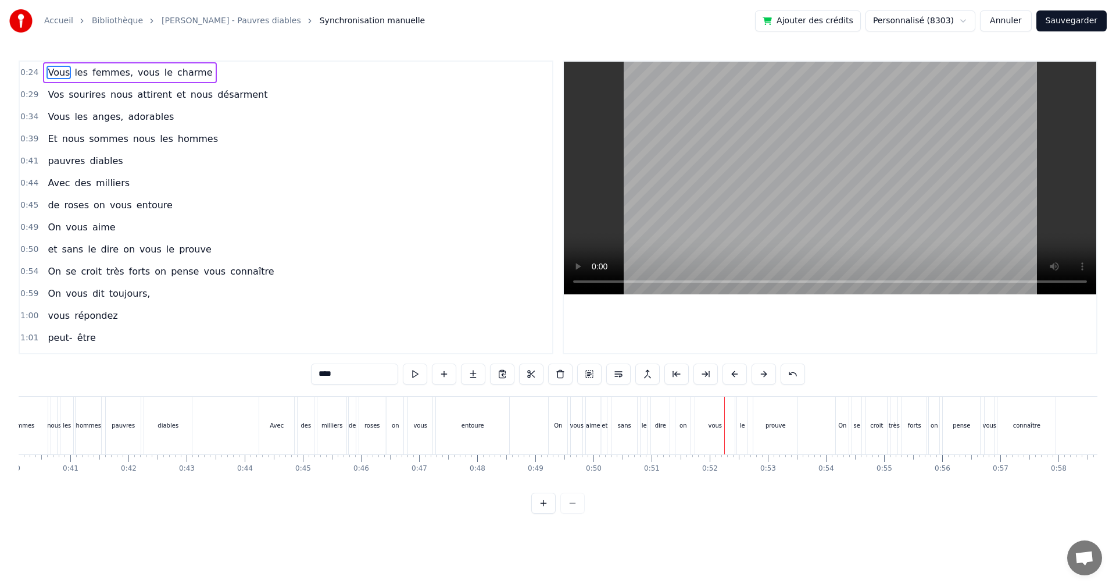
click at [95, 209] on span "on" at bounding box center [99, 204] width 14 height 13
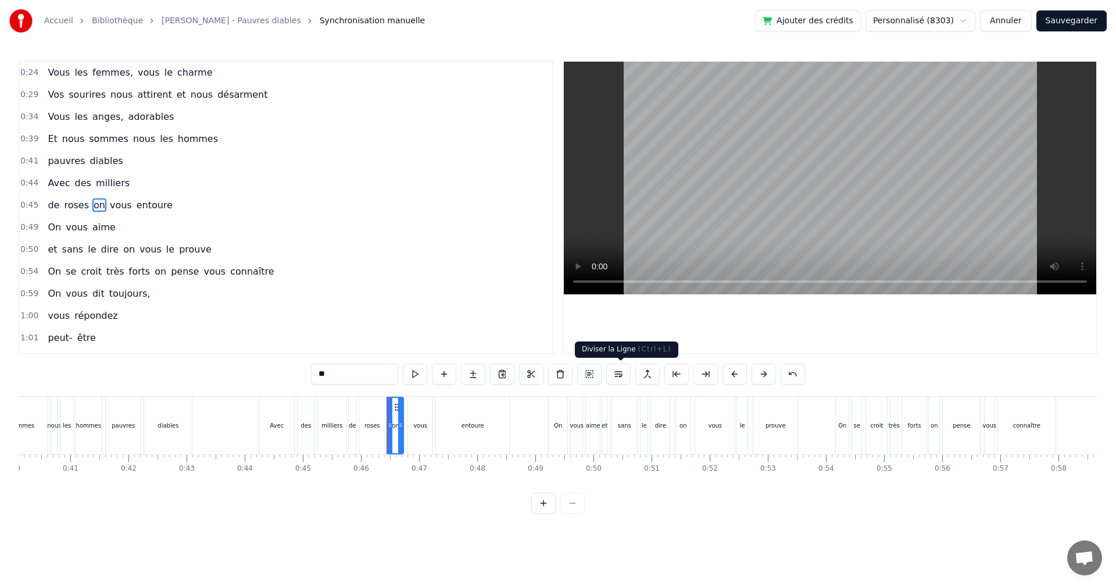
click at [620, 374] on button at bounding box center [619, 373] width 24 height 21
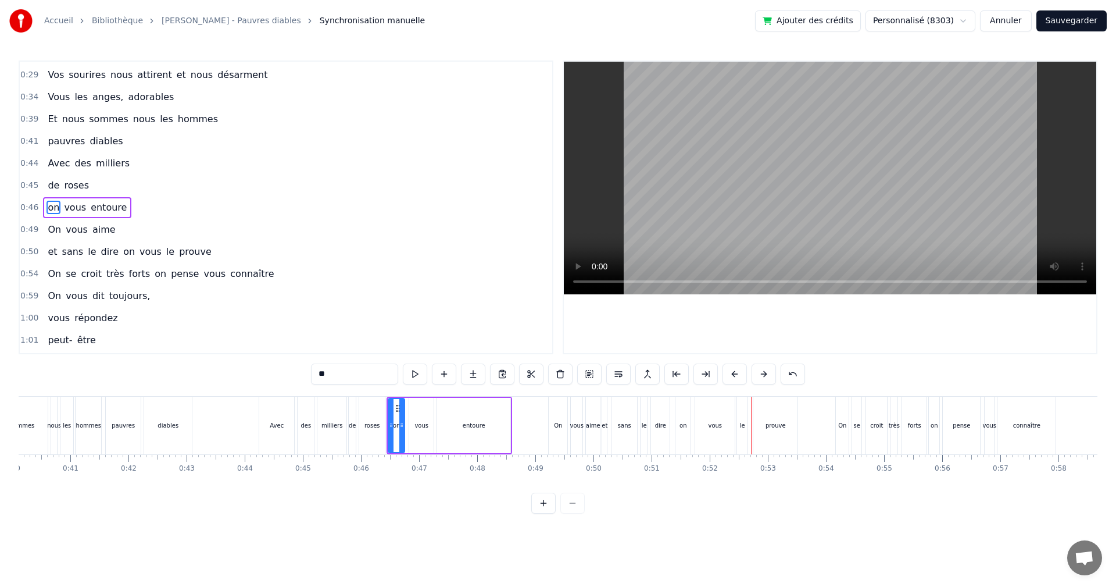
click at [122, 251] on span "on" at bounding box center [129, 251] width 14 height 13
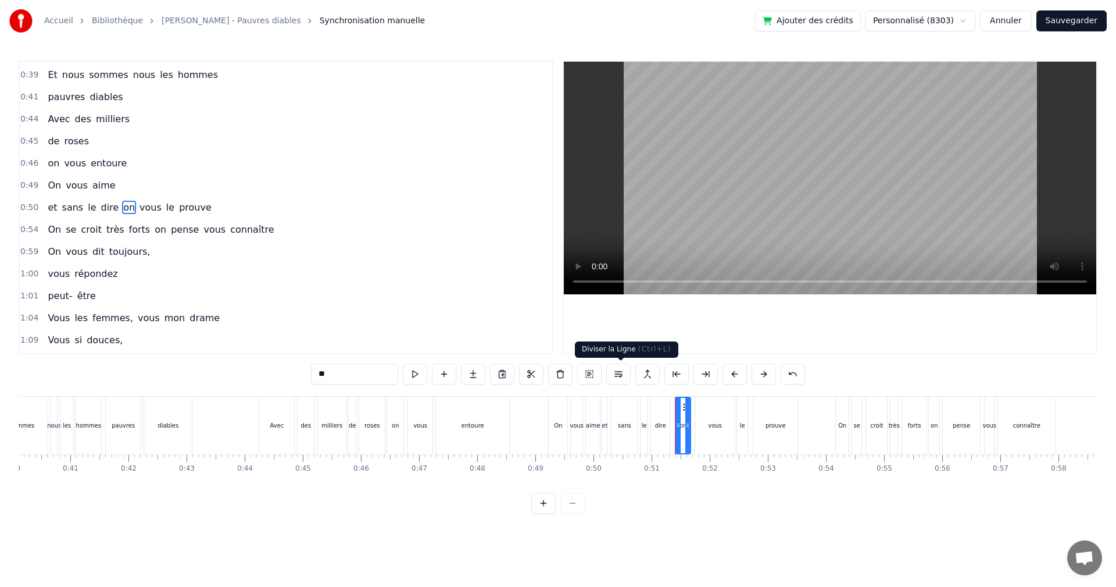
click at [618, 371] on button at bounding box center [619, 373] width 24 height 21
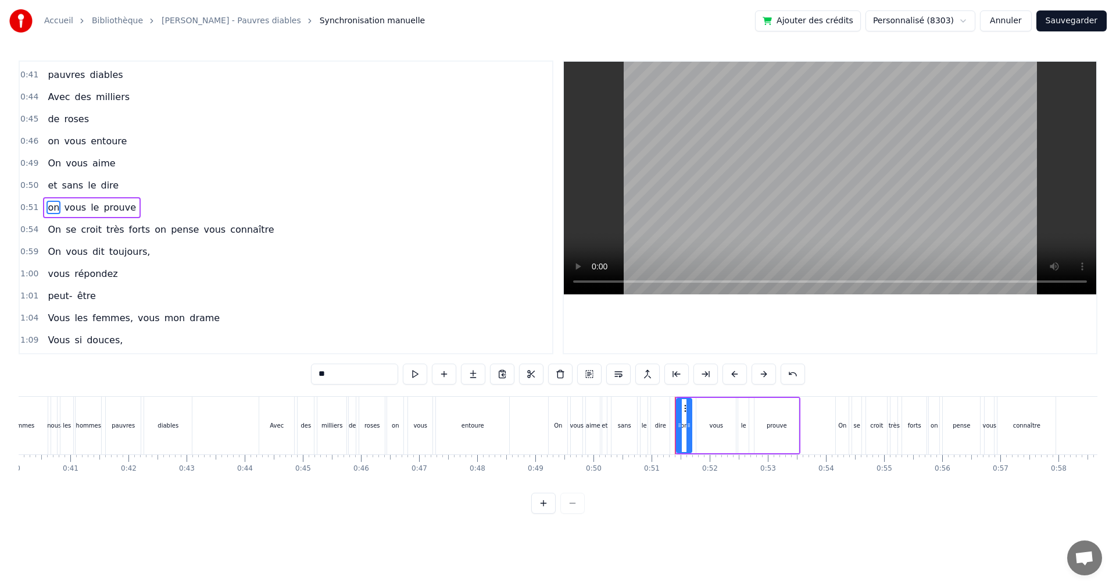
click at [47, 165] on span "On" at bounding box center [55, 162] width 16 height 13
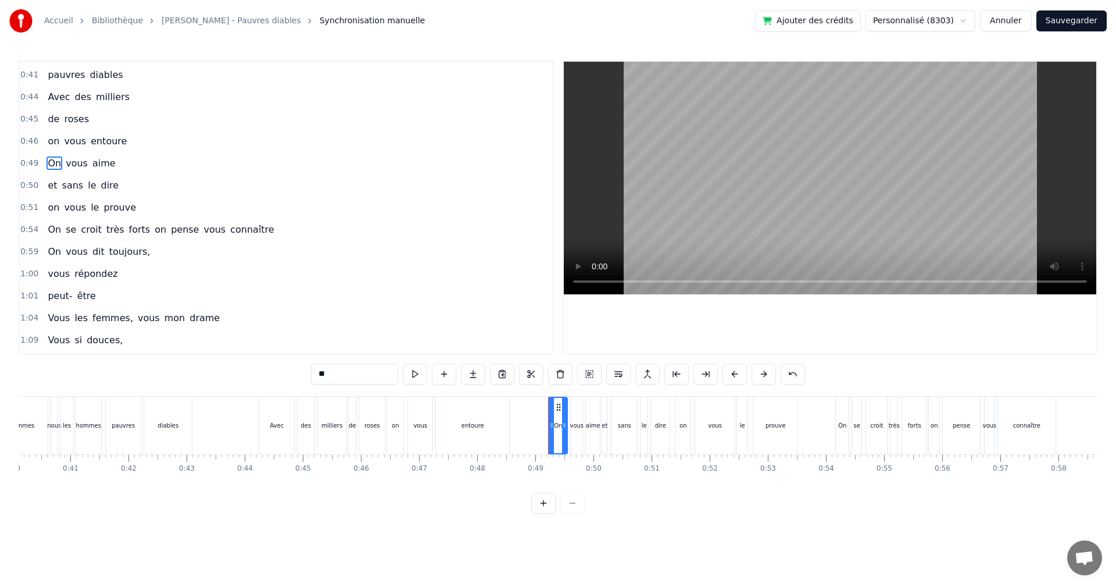
scroll to position [42, 0]
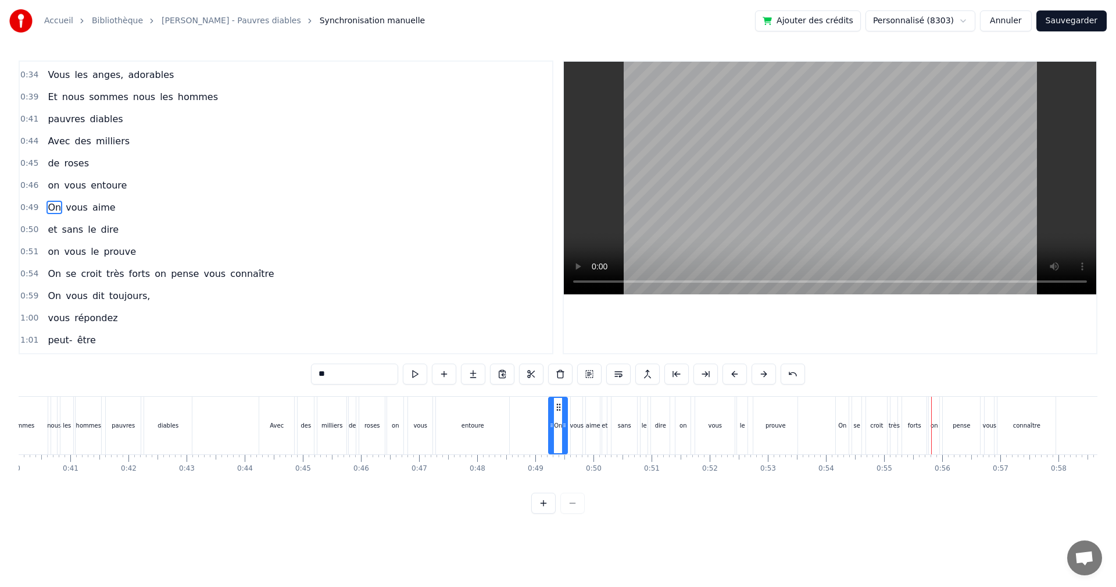
click at [154, 274] on span "on" at bounding box center [161, 273] width 14 height 13
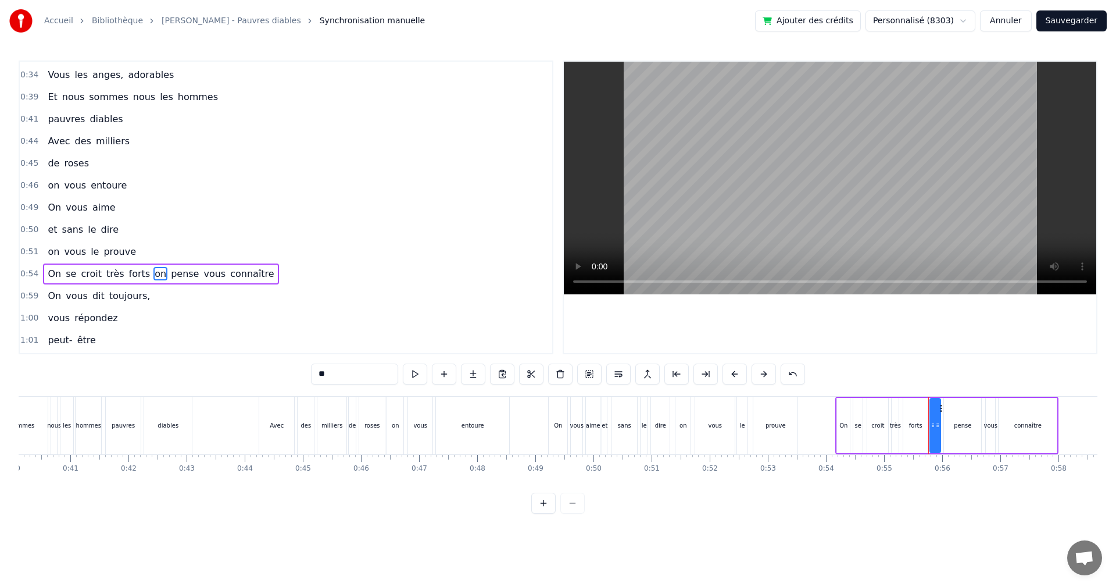
scroll to position [108, 0]
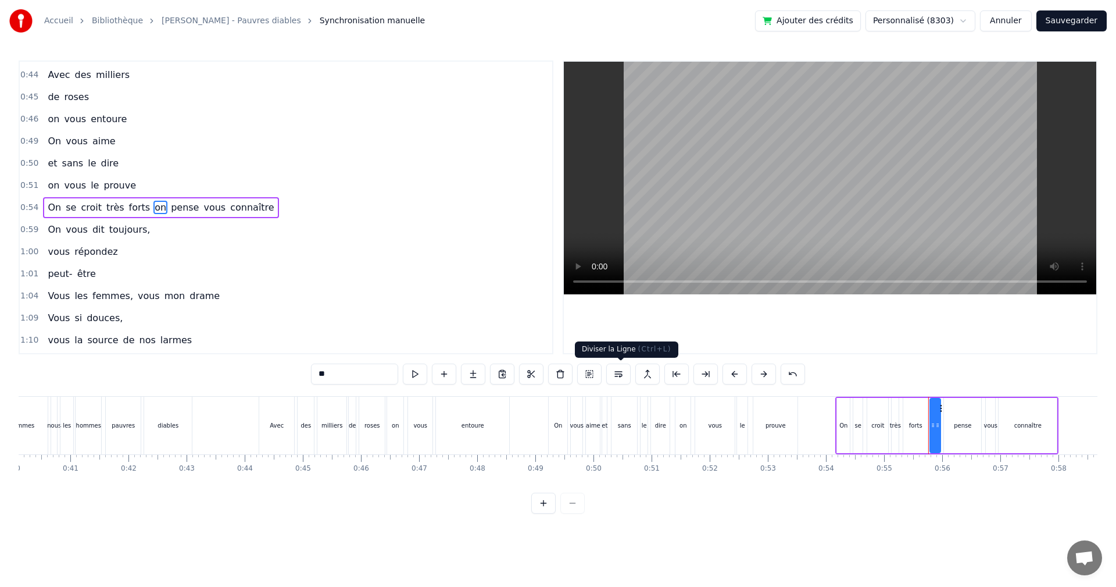
click at [622, 374] on button at bounding box center [619, 373] width 24 height 21
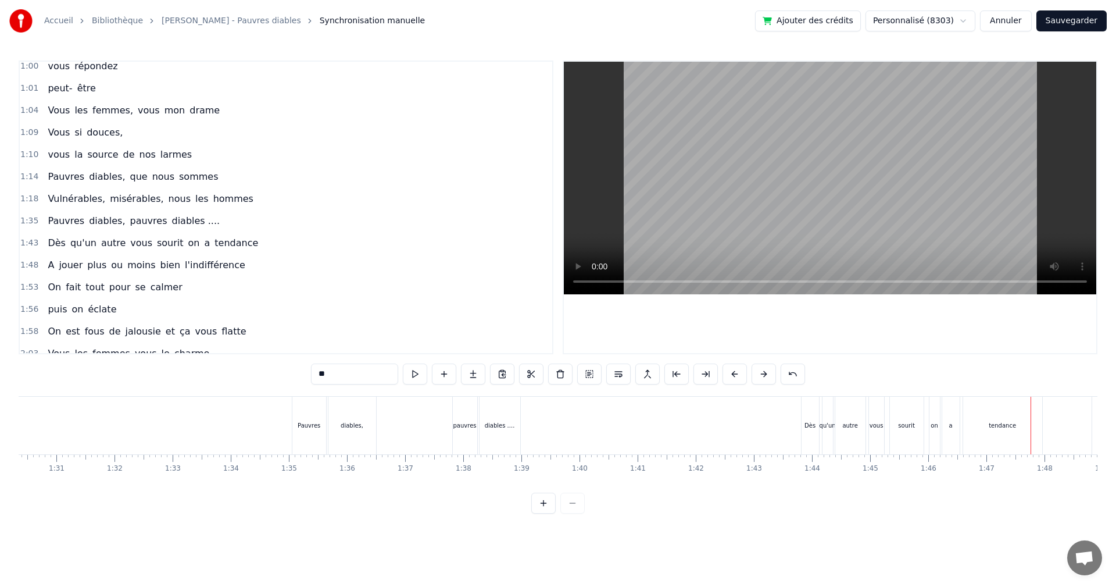
scroll to position [325, 0]
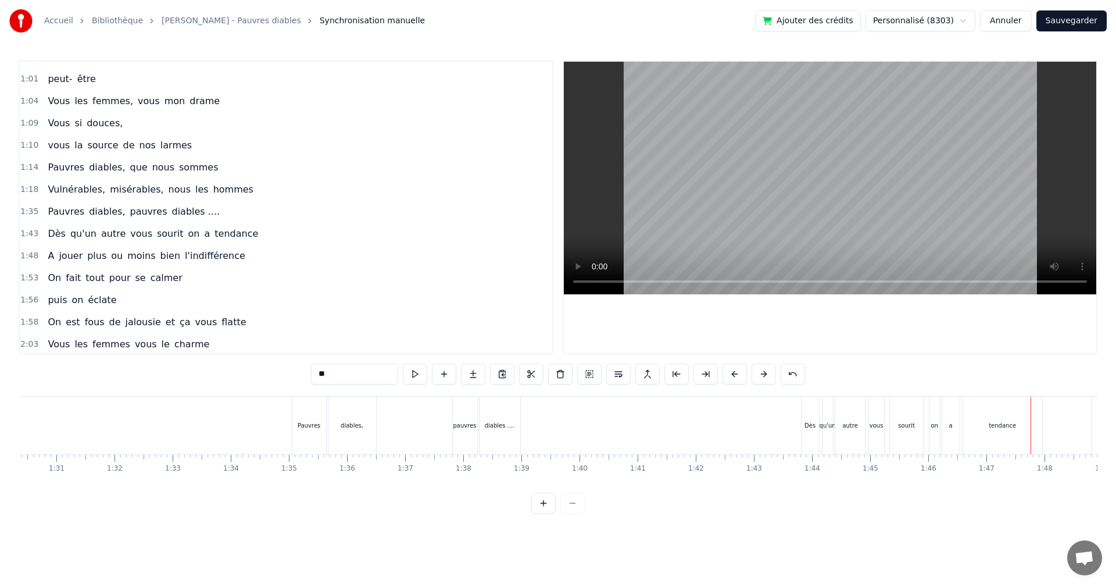
click at [187, 233] on span "on" at bounding box center [194, 233] width 14 height 13
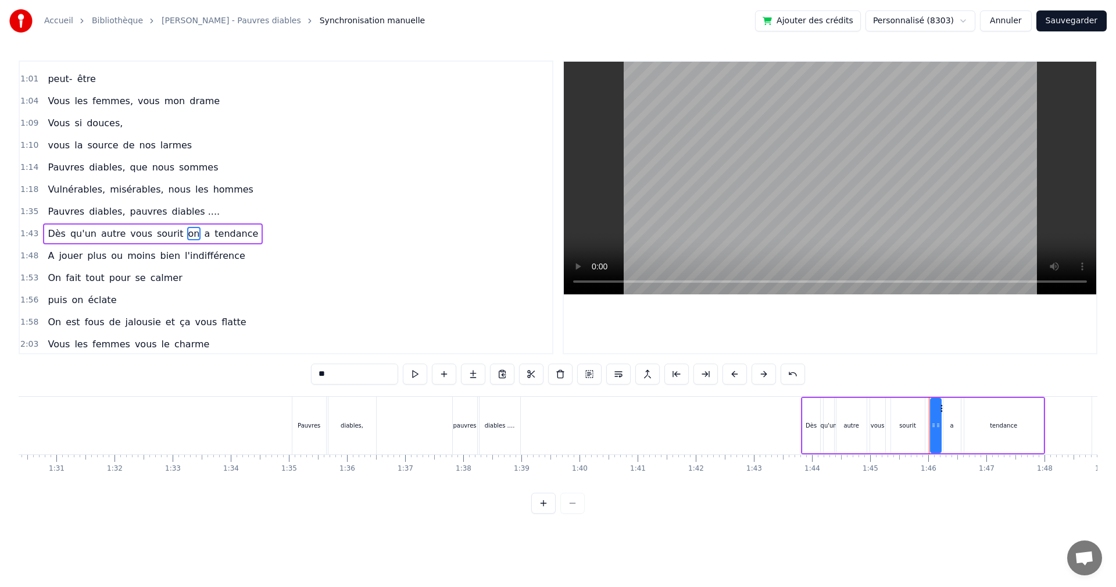
scroll to position [351, 0]
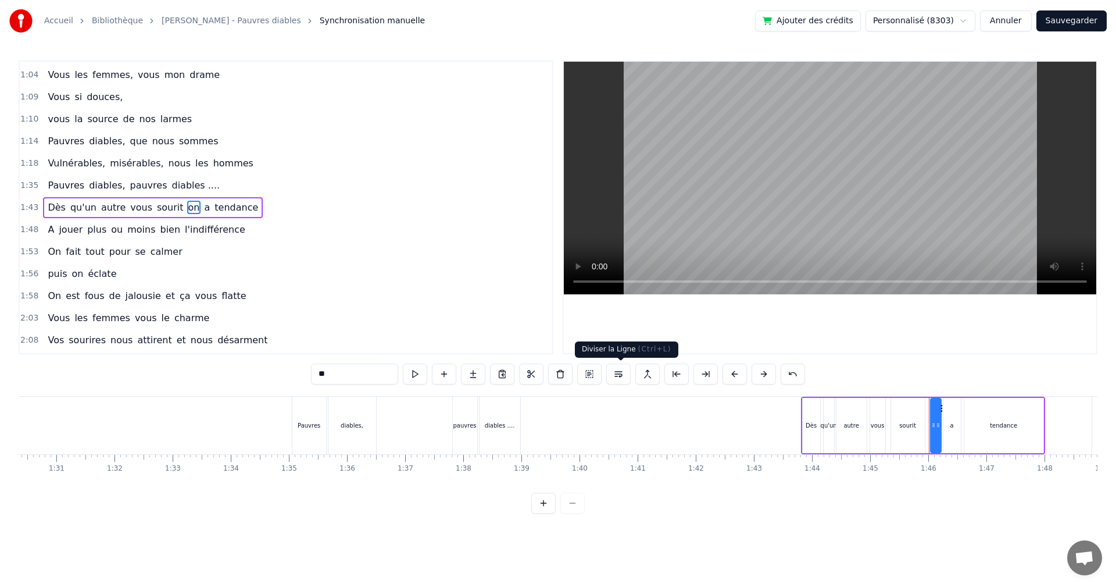
click at [621, 373] on button at bounding box center [619, 373] width 24 height 21
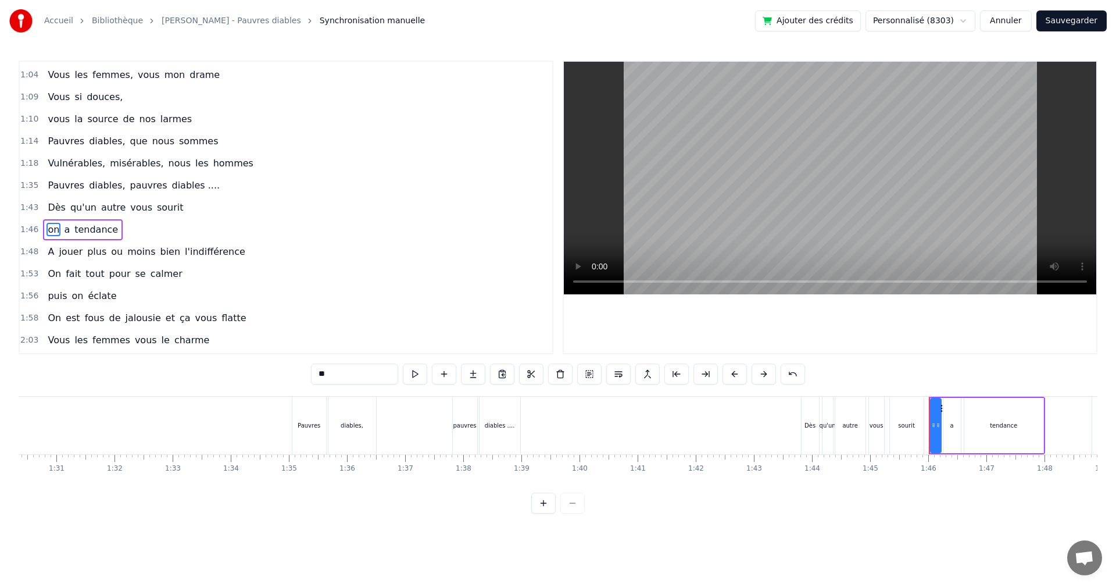
scroll to position [373, 0]
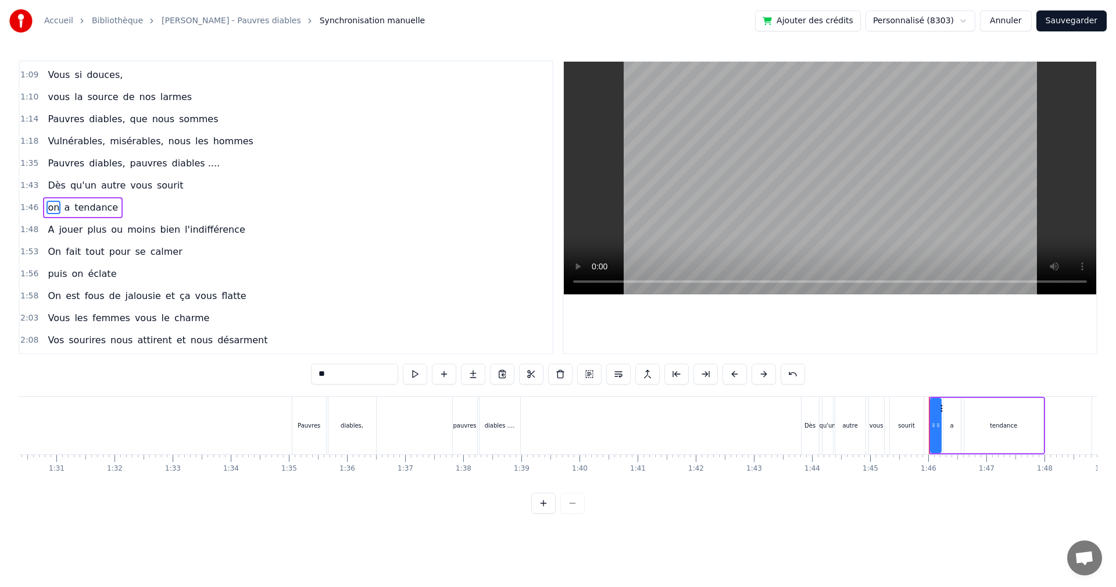
click at [56, 182] on span "Dès" at bounding box center [57, 185] width 20 height 13
type input "***"
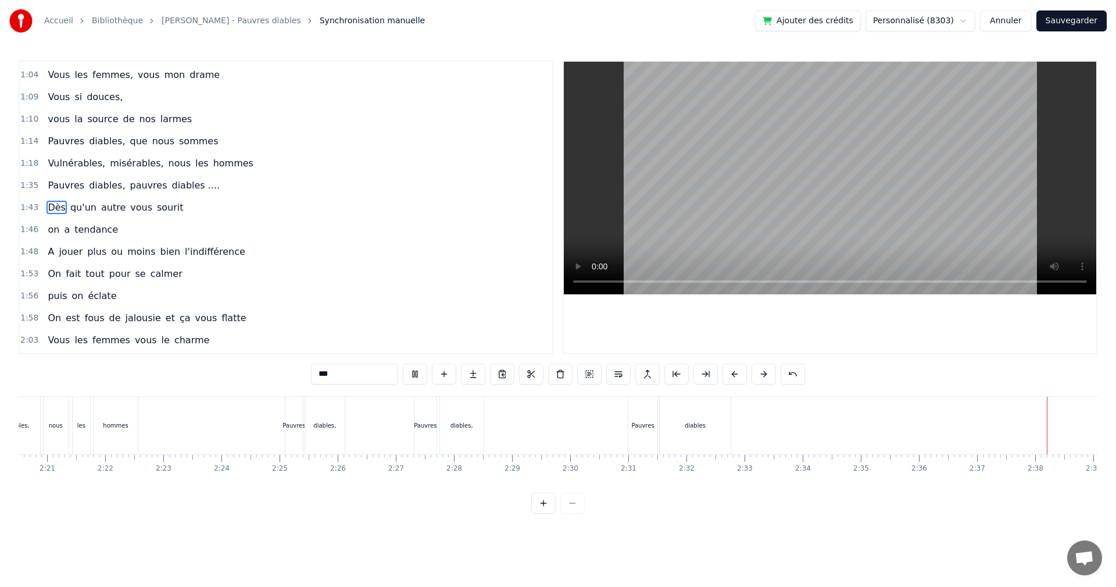
scroll to position [0, 9145]
click at [1073, 19] on button "Sauvegarder" at bounding box center [1072, 20] width 70 height 21
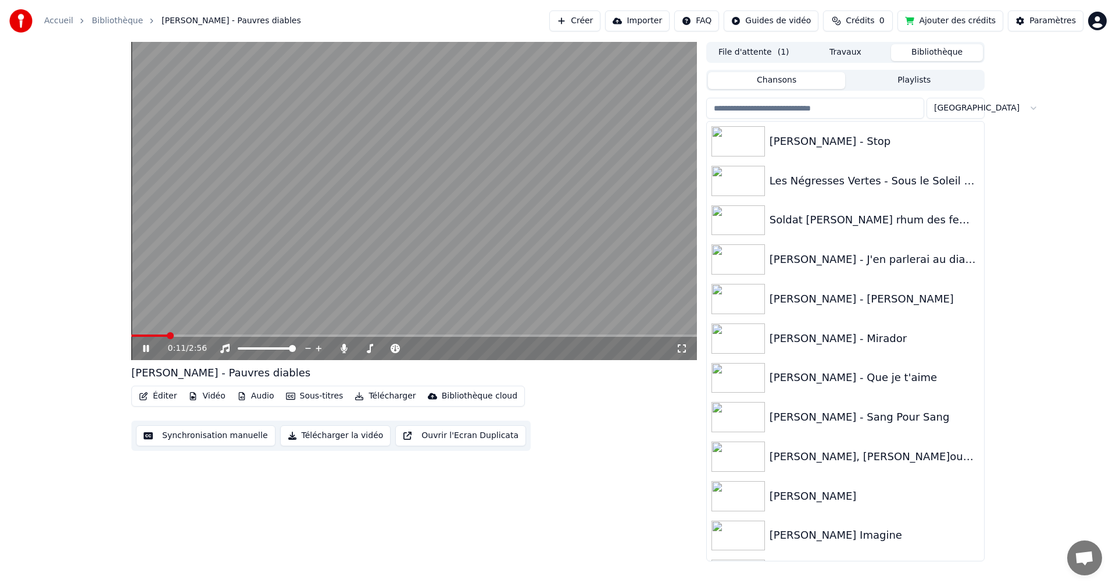
click at [147, 351] on icon at bounding box center [146, 348] width 6 height 7
click at [373, 395] on button "Télécharger" at bounding box center [385, 396] width 70 height 16
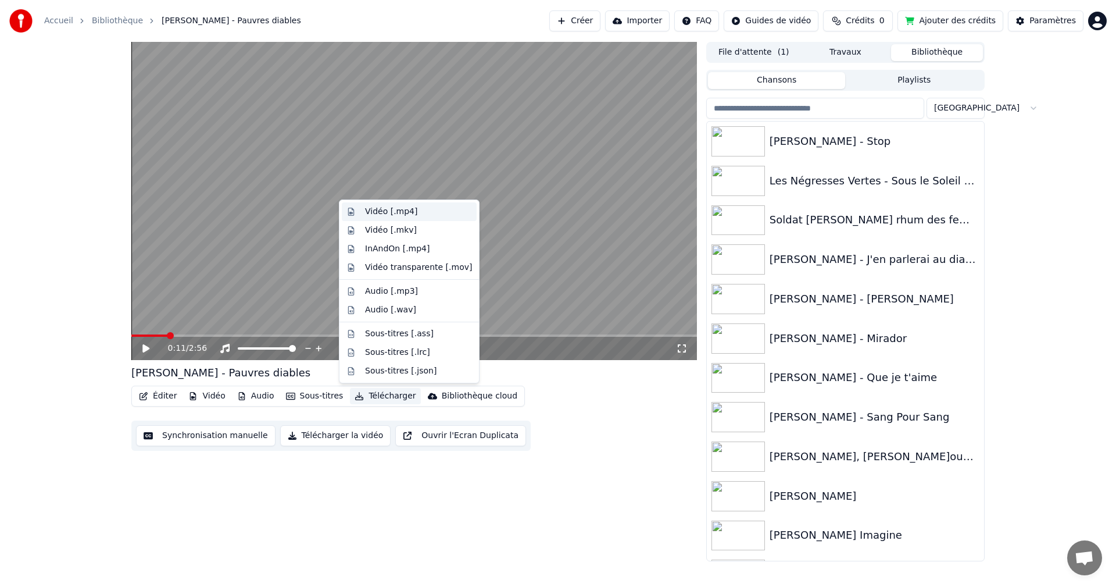
click at [405, 210] on div "Vidéo [.mp4]" at bounding box center [391, 212] width 52 height 12
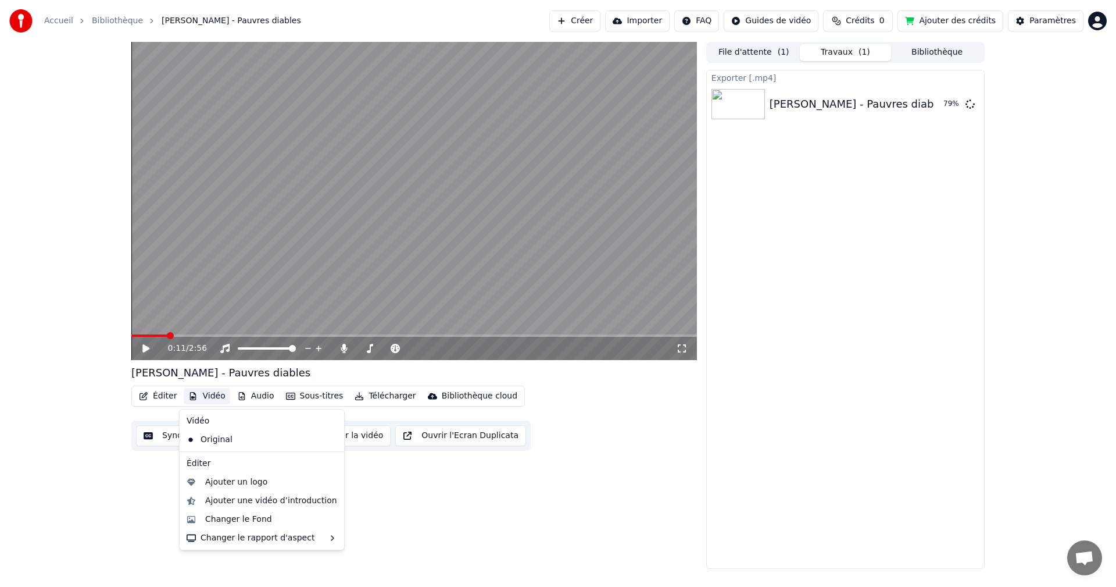
click at [213, 397] on button "Vidéo" at bounding box center [207, 396] width 46 height 16
click at [237, 516] on div "Changer le Fond" at bounding box center [238, 519] width 67 height 12
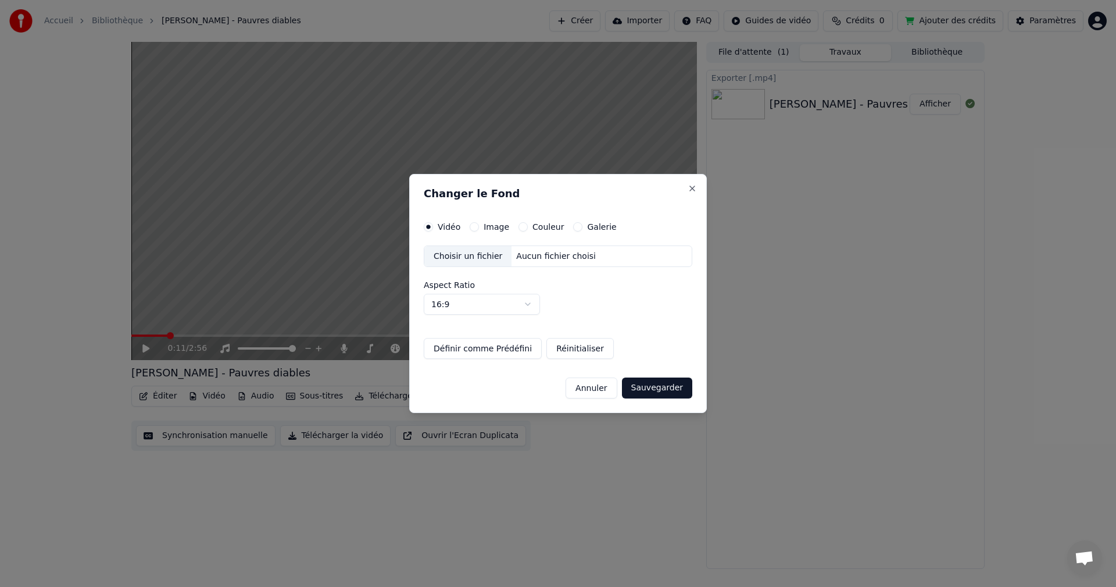
click at [544, 227] on label "Couleur" at bounding box center [548, 227] width 31 height 8
click at [528, 227] on button "Couleur" at bounding box center [523, 226] width 9 height 9
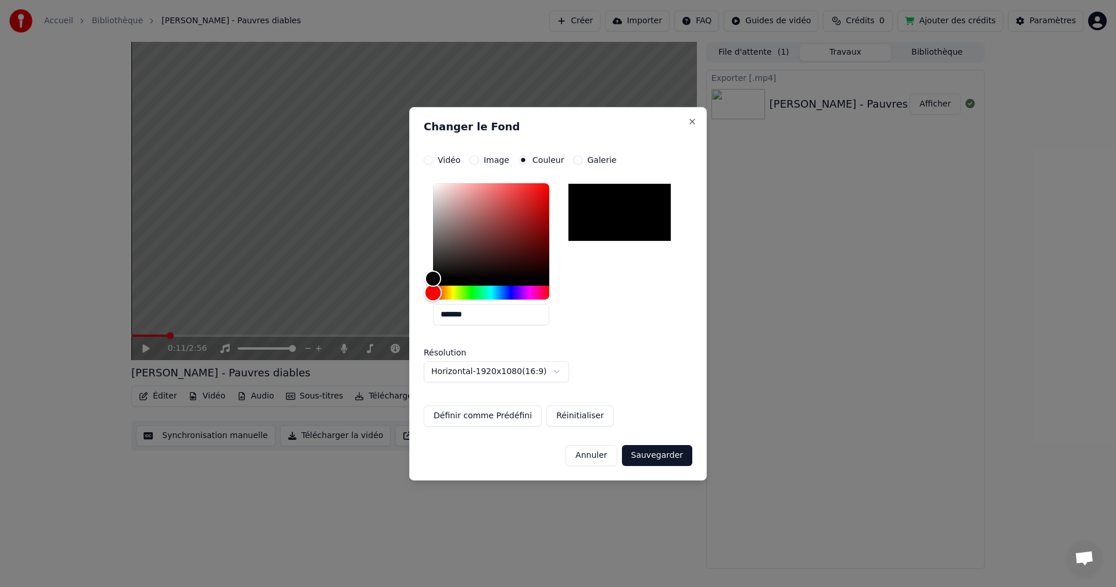
click at [474, 291] on div "Hue" at bounding box center [491, 293] width 116 height 14
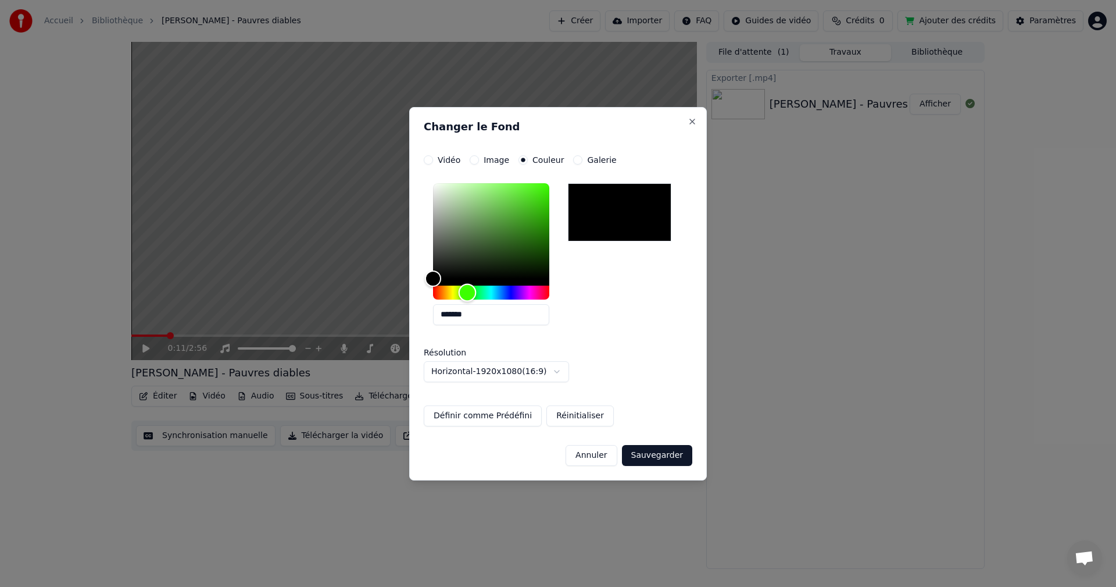
drag, startPoint x: 474, startPoint y: 291, endPoint x: 468, endPoint y: 291, distance: 6.4
click at [468, 291] on div "Hue" at bounding box center [468, 292] width 18 height 18
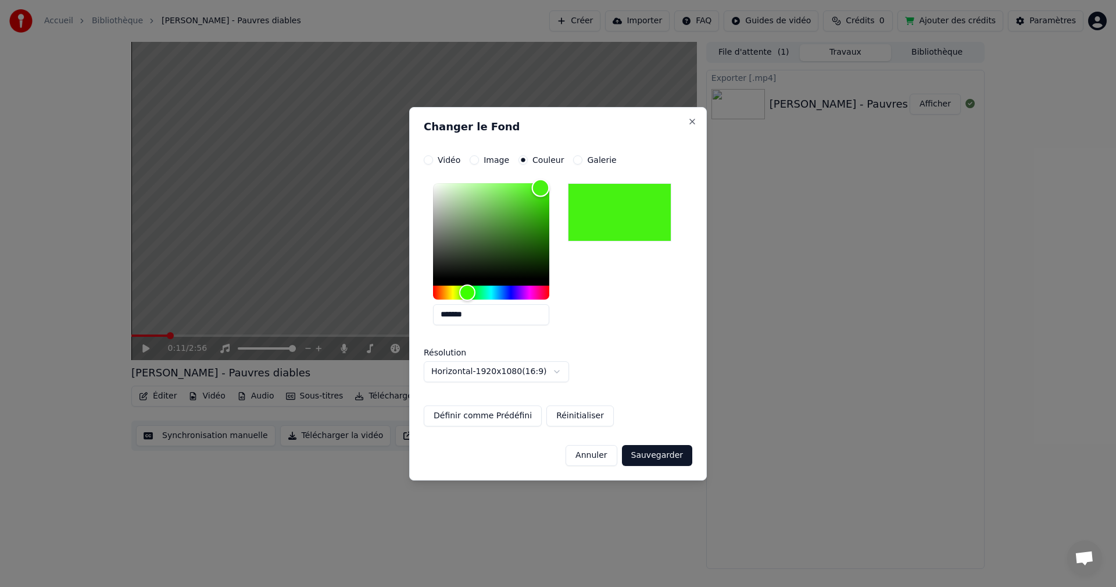
type input "*******"
drag, startPoint x: 430, startPoint y: 277, endPoint x: 540, endPoint y: 190, distance: 140.4
click at [540, 190] on div "Color" at bounding box center [540, 190] width 18 height 18
click at [655, 462] on button "Sauvegarder" at bounding box center [657, 455] width 70 height 21
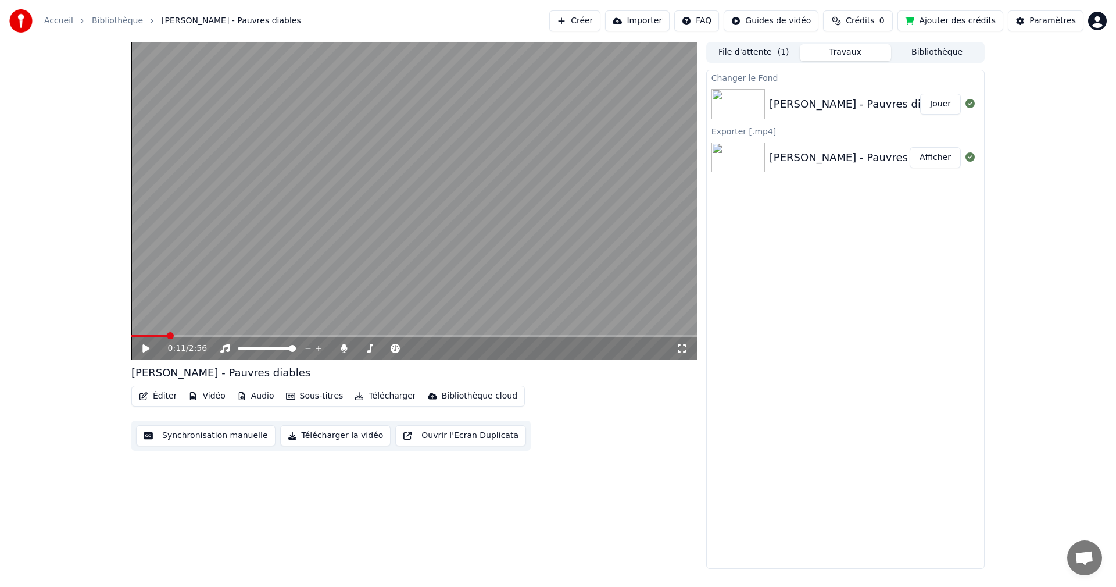
click at [945, 104] on button "Jouer" at bounding box center [941, 104] width 41 height 21
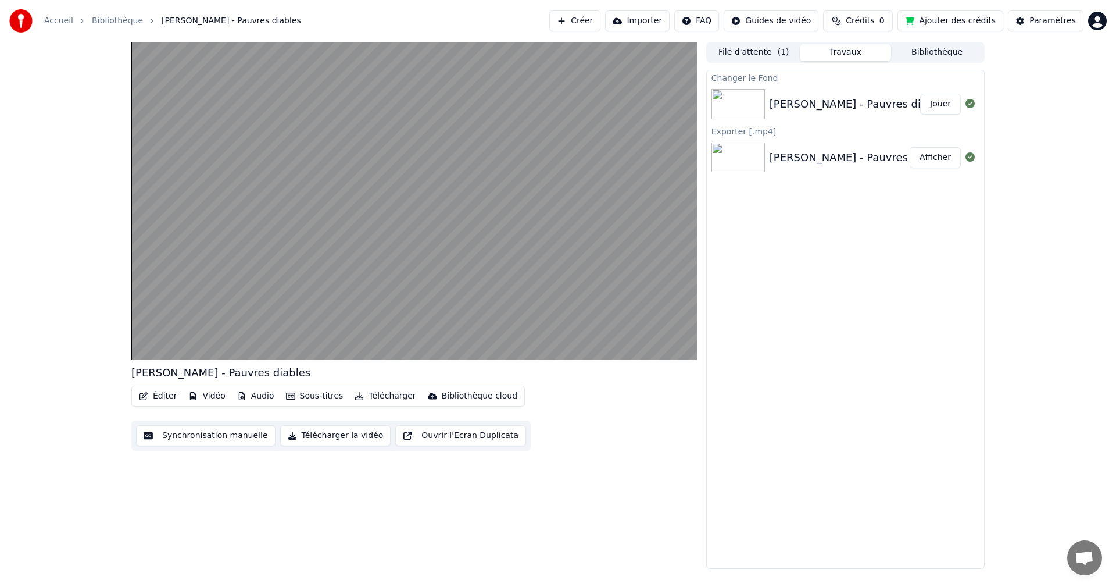
click at [380, 395] on button "Télécharger" at bounding box center [385, 396] width 70 height 16
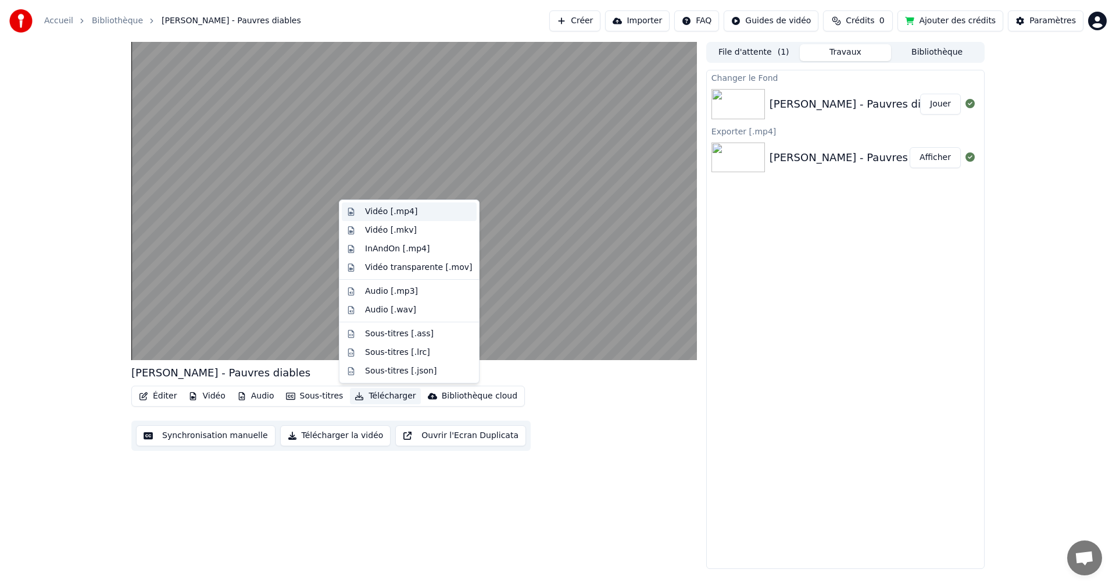
click at [404, 209] on div "Vidéo [.mp4]" at bounding box center [391, 212] width 52 height 12
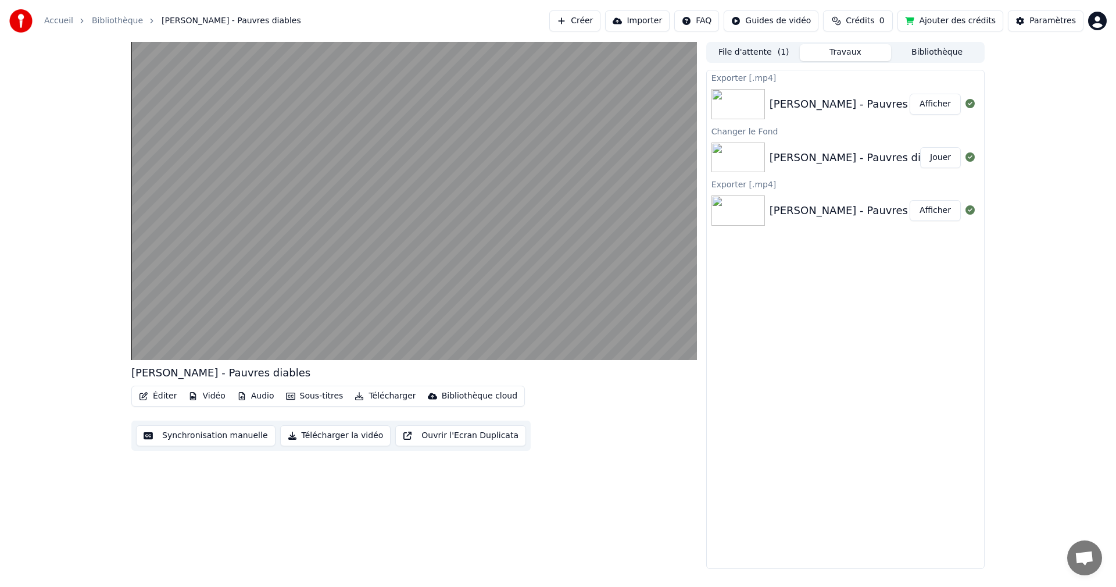
click at [936, 55] on button "Bibliothèque" at bounding box center [937, 52] width 92 height 17
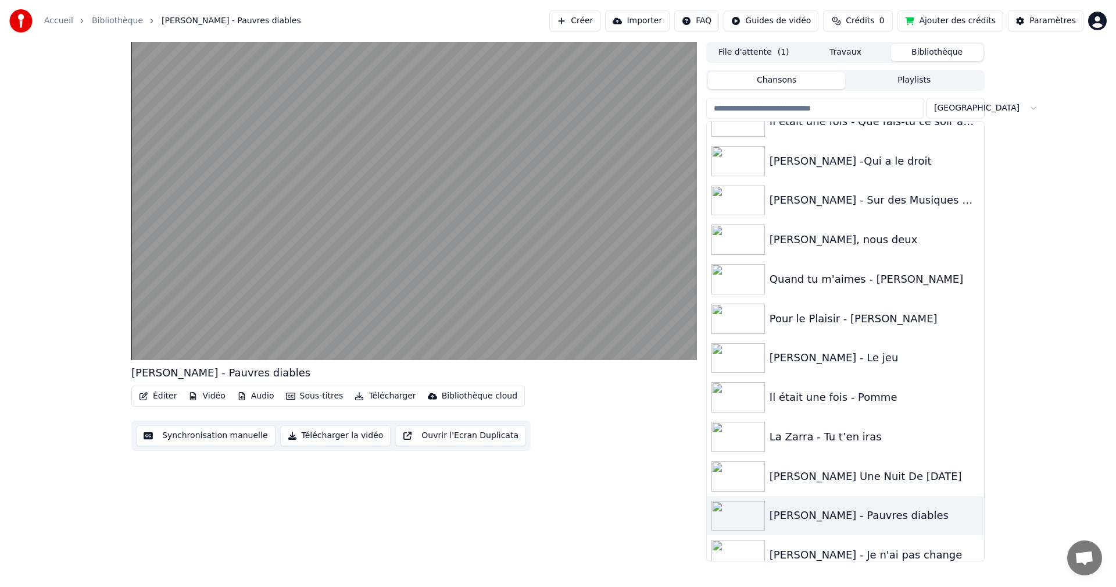
scroll to position [2625, 0]
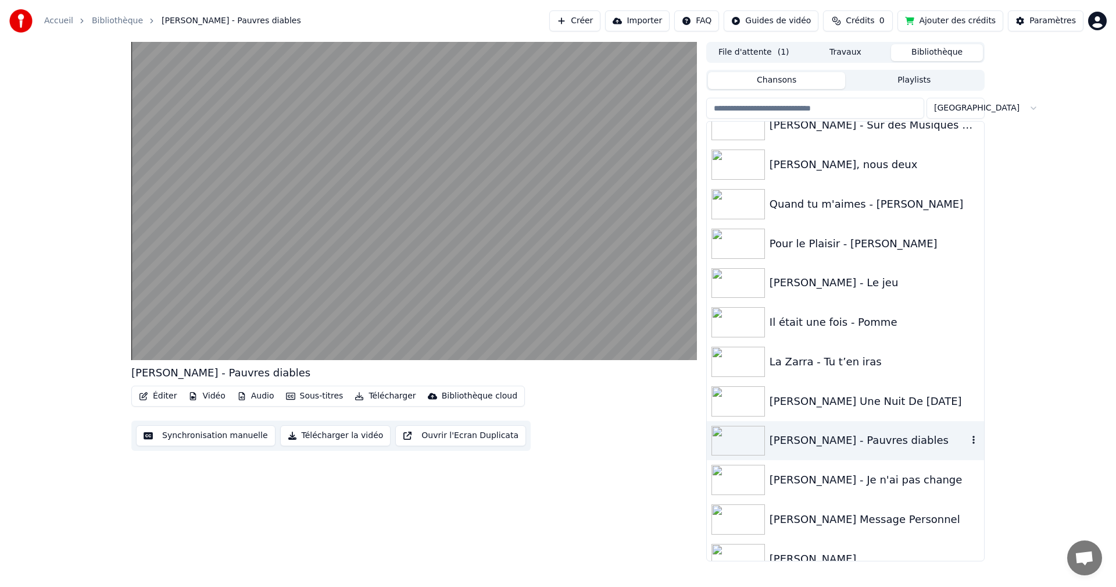
click at [973, 444] on icon "button" at bounding box center [974, 440] width 2 height 8
click at [975, 498] on div "Ouvrir le Dossier" at bounding box center [970, 499] width 137 height 19
click at [968, 442] on icon "button" at bounding box center [974, 439] width 12 height 9
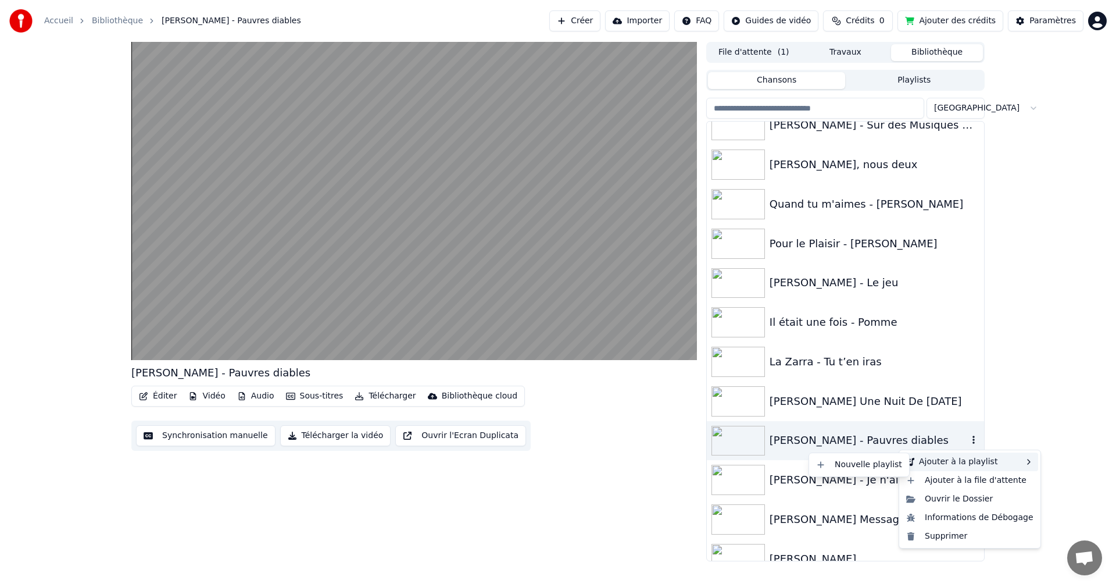
click at [966, 459] on div "Ajouter à la playlist" at bounding box center [970, 461] width 137 height 19
click at [882, 466] on div "Nouvelle playlist" at bounding box center [859, 464] width 95 height 19
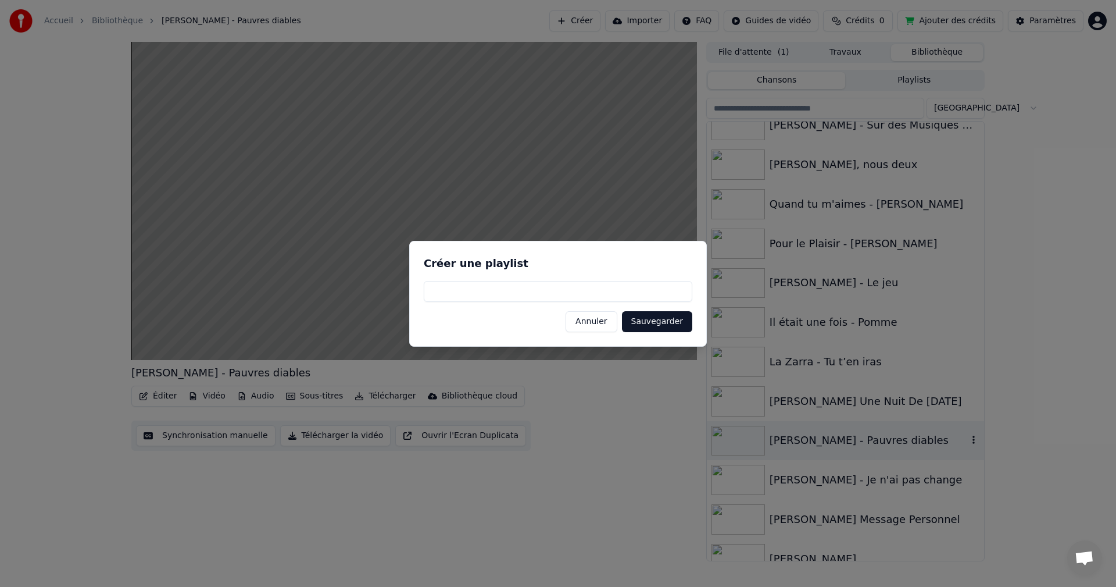
click at [561, 287] on input at bounding box center [558, 291] width 269 height 21
type input "**********"
click at [658, 326] on button "Sauvegarder" at bounding box center [657, 321] width 70 height 21
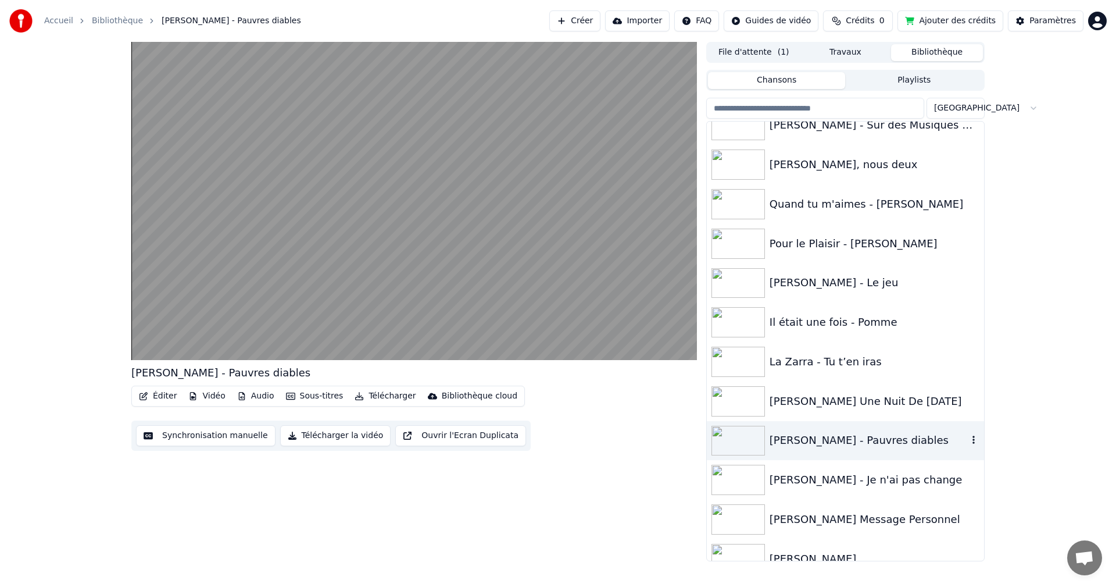
click at [968, 444] on icon "button" at bounding box center [974, 439] width 12 height 9
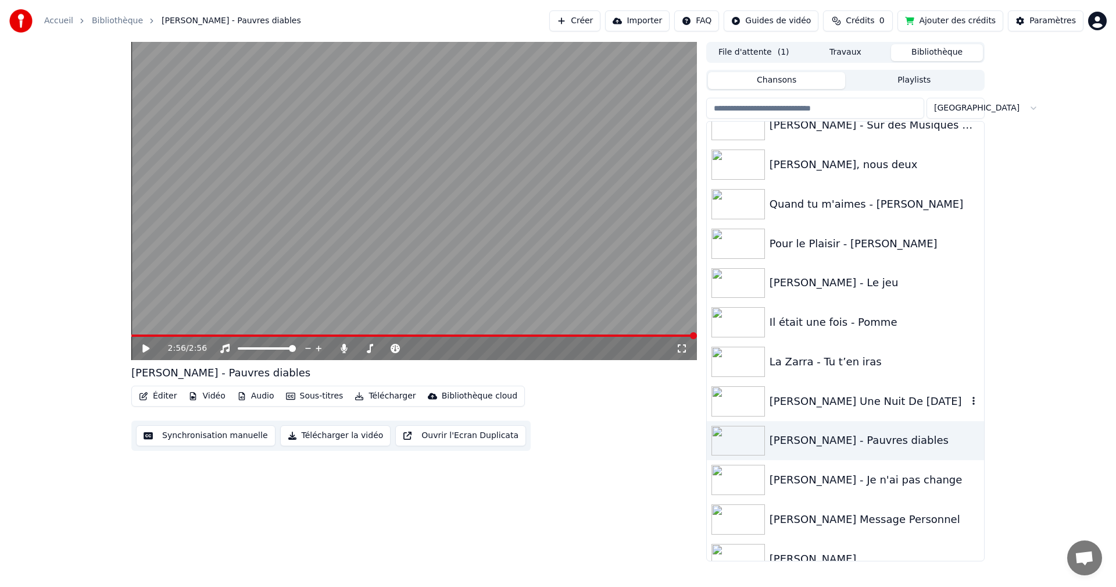
click at [916, 399] on div "[PERSON_NAME] Une Nuit De [DATE]" at bounding box center [869, 401] width 198 height 16
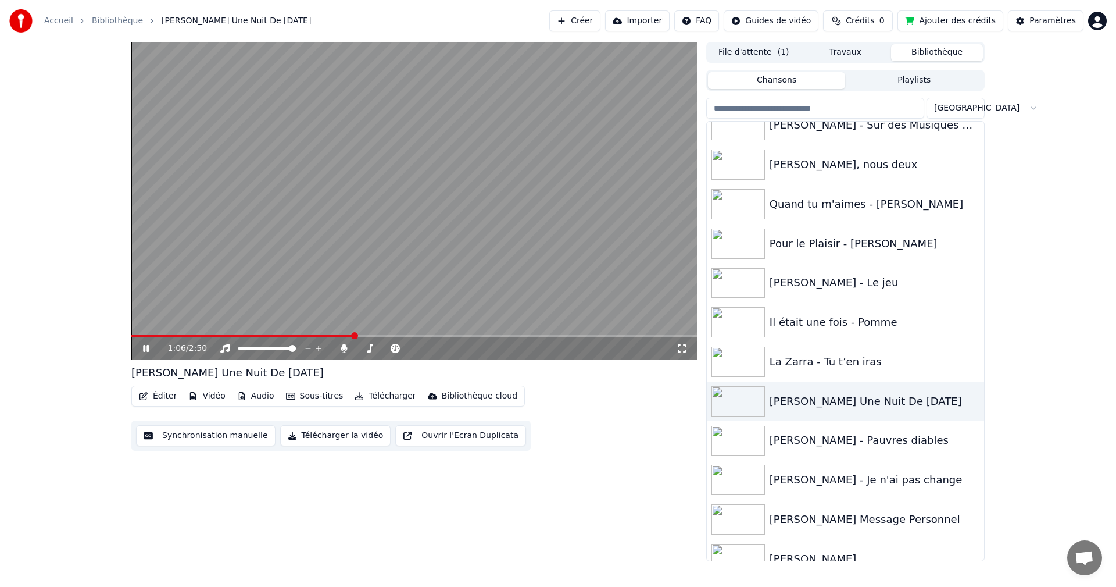
click at [142, 348] on icon at bounding box center [154, 348] width 27 height 9
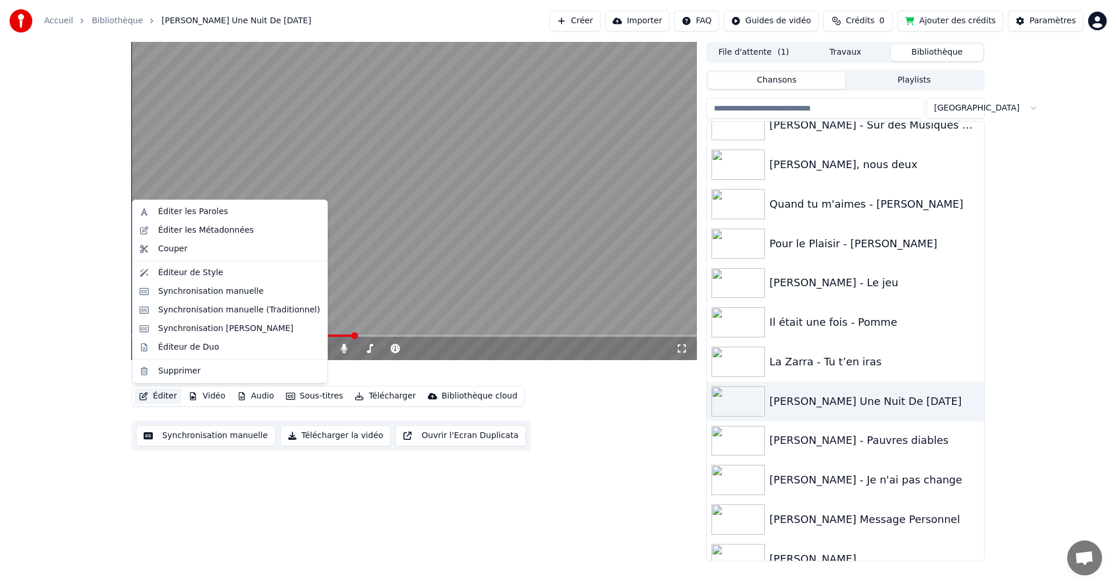
click at [166, 394] on button "Éditer" at bounding box center [157, 396] width 47 height 16
click at [195, 212] on div "Éditer les Paroles" at bounding box center [193, 212] width 70 height 12
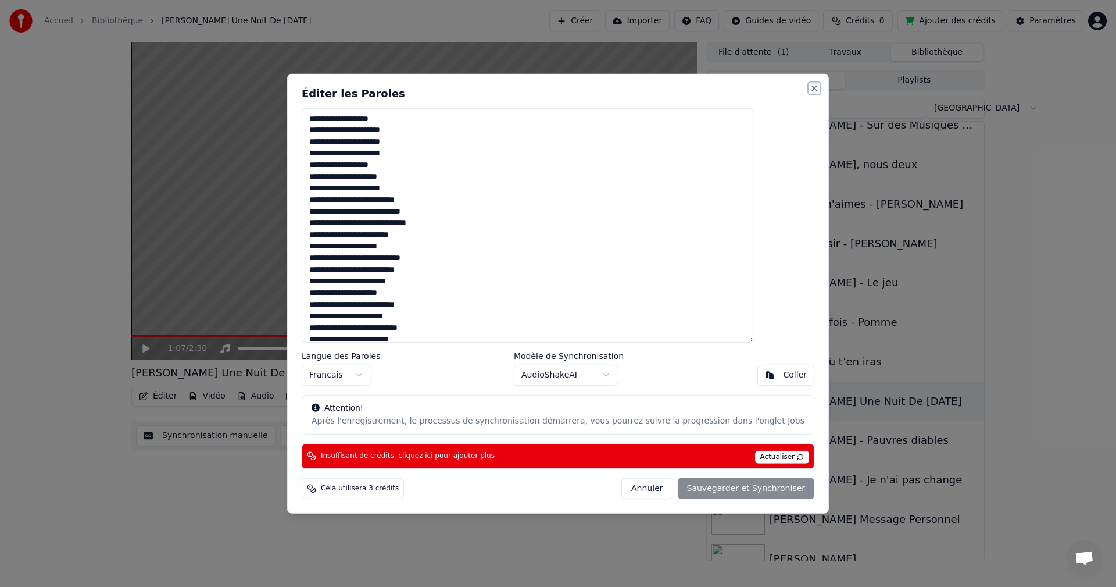
click at [810, 88] on button "Close" at bounding box center [814, 87] width 9 height 9
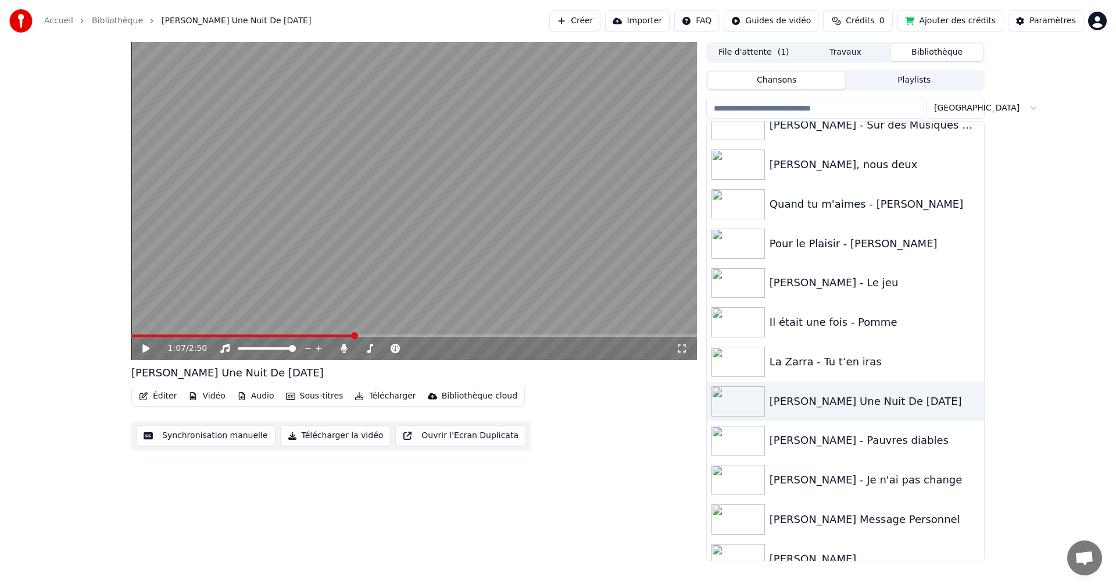
click at [160, 395] on button "Éditer" at bounding box center [157, 396] width 47 height 16
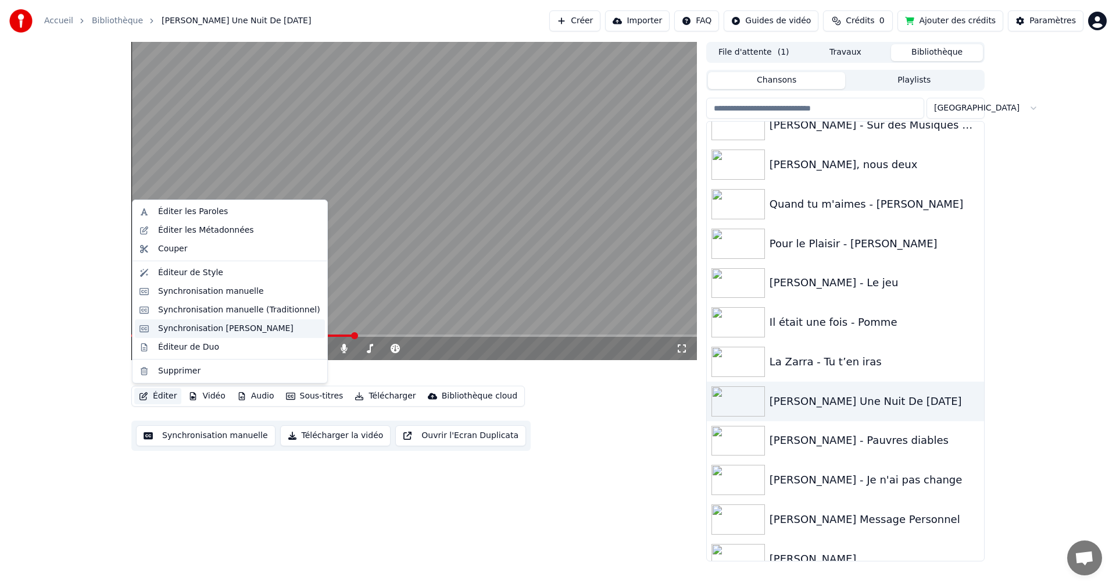
click at [181, 330] on div "Synchronisation [PERSON_NAME]" at bounding box center [225, 329] width 135 height 12
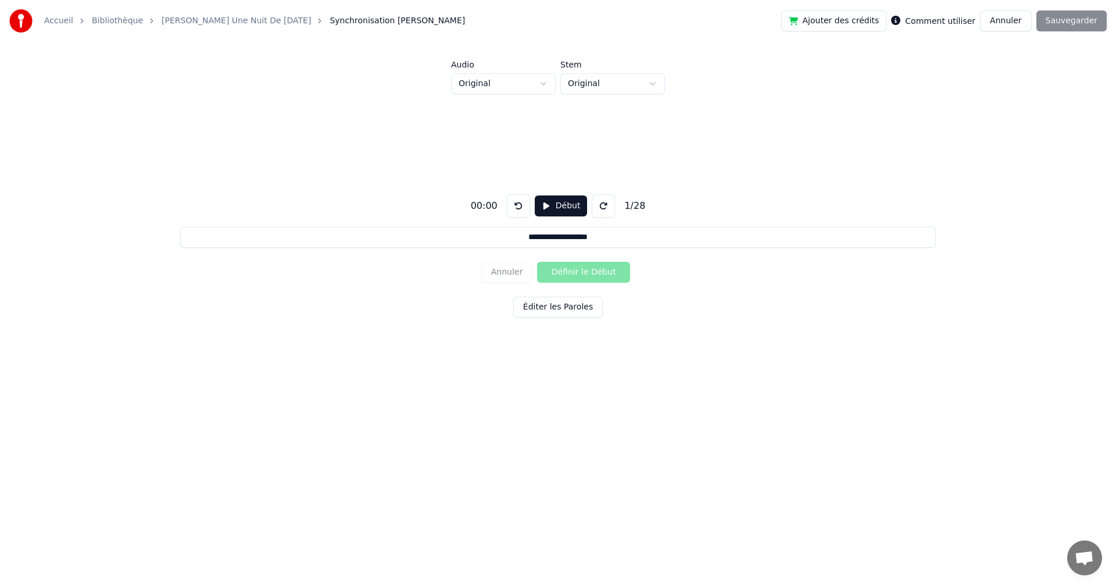
click at [1009, 26] on button "Annuler" at bounding box center [1005, 20] width 51 height 21
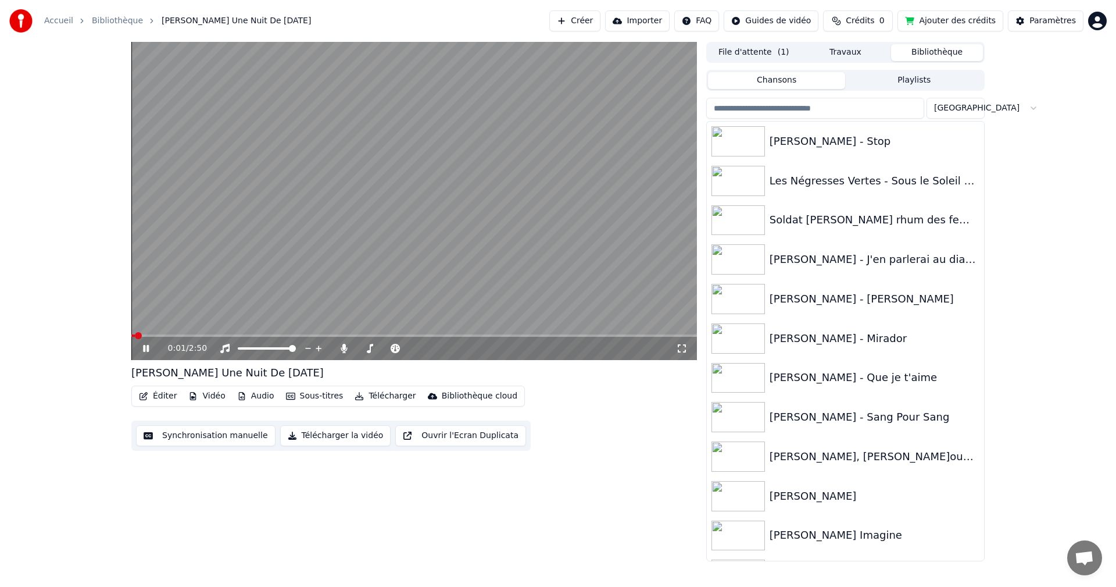
click at [163, 395] on button "Éditer" at bounding box center [157, 396] width 47 height 16
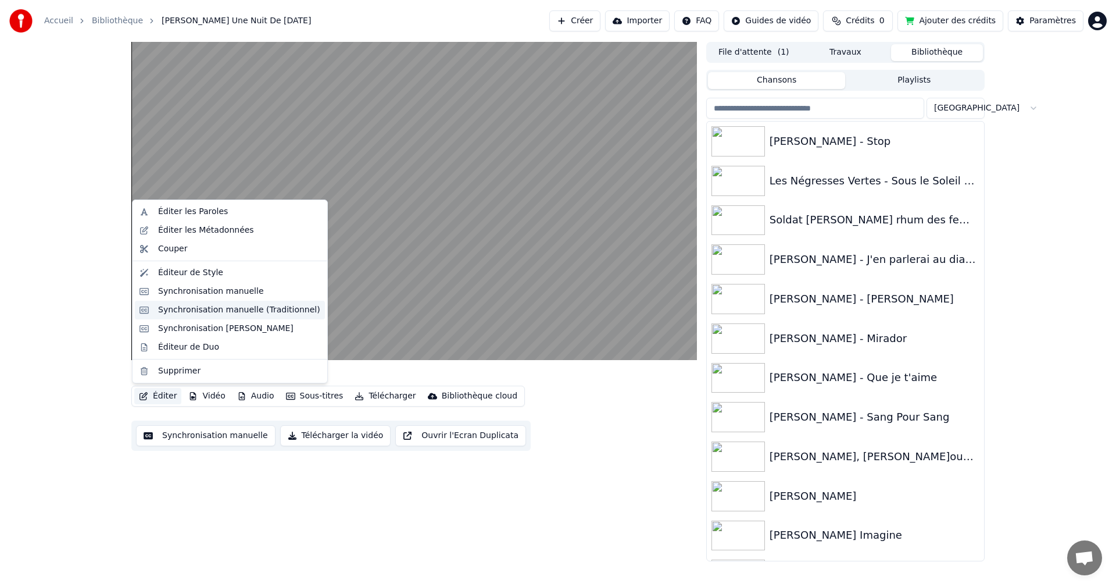
click at [211, 310] on div "Synchronisation manuelle (Traditionnel)" at bounding box center [239, 310] width 162 height 12
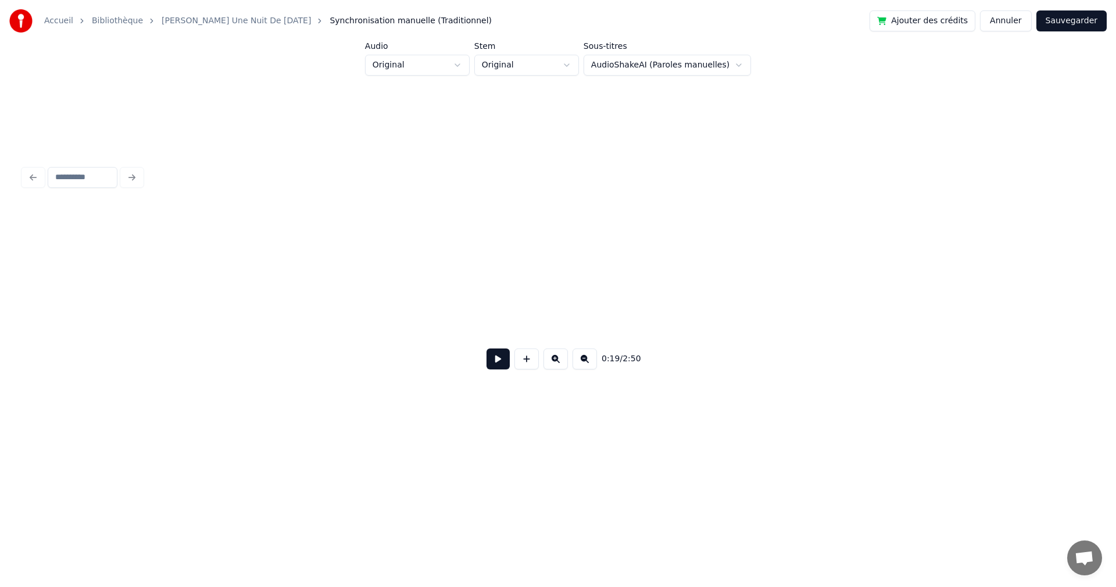
scroll to position [0, 3318]
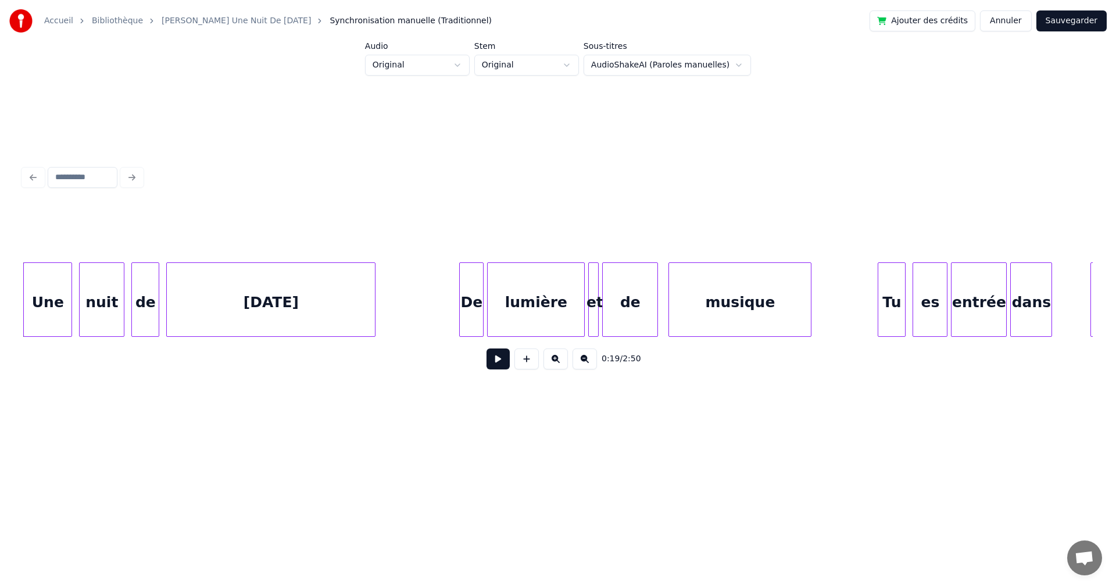
click at [1009, 23] on button "Annuler" at bounding box center [1005, 20] width 51 height 21
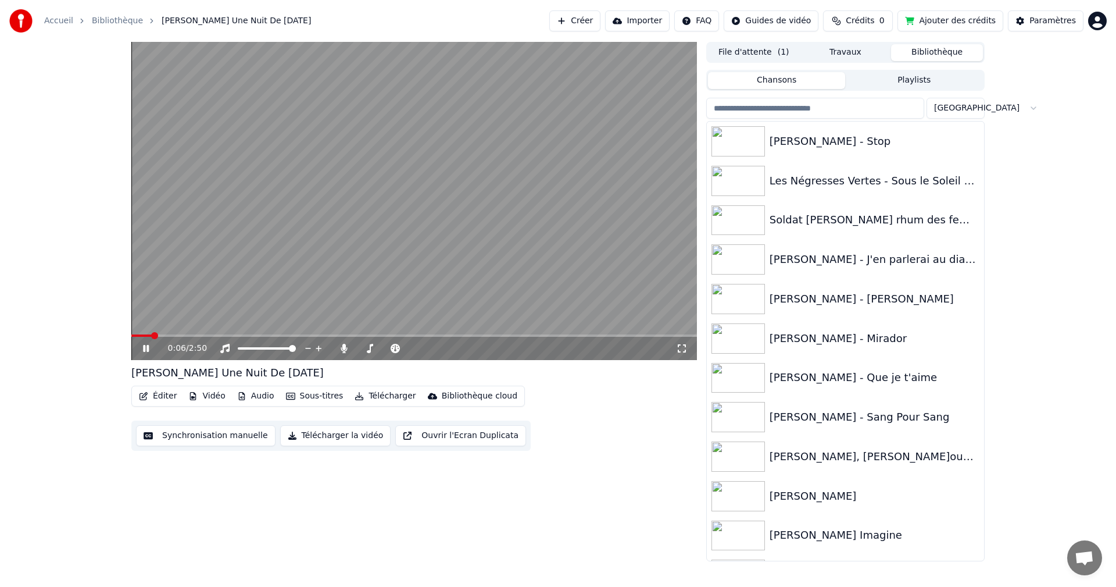
click at [145, 349] on icon at bounding box center [146, 348] width 6 height 7
click at [180, 435] on button "Synchronisation manuelle" at bounding box center [206, 435] width 140 height 21
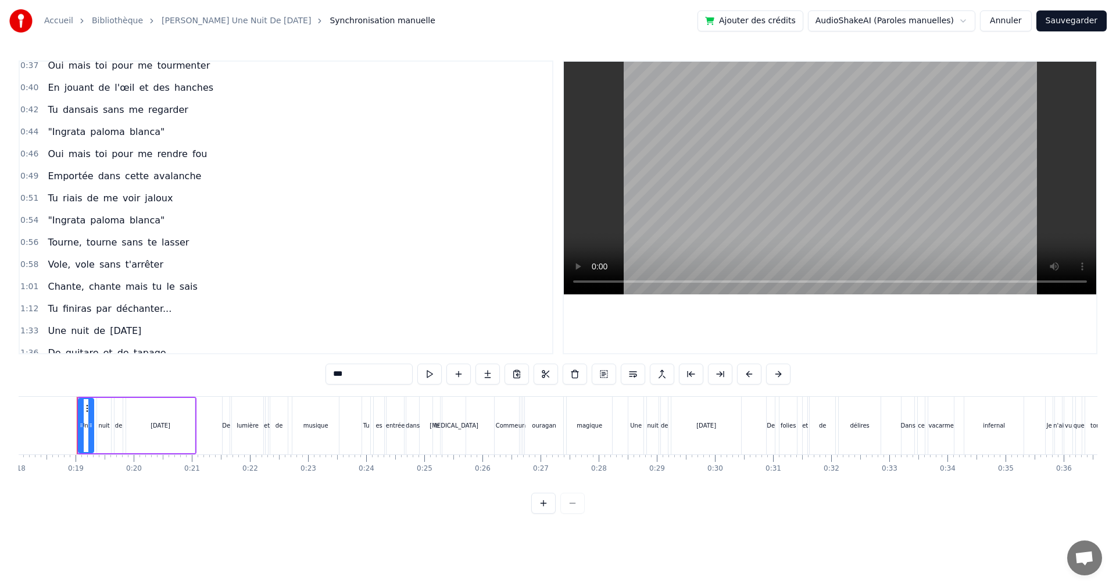
scroll to position [185, 0]
click at [43, 155] on div "Oui mais toi pour me rendre fou" at bounding box center [127, 152] width 169 height 21
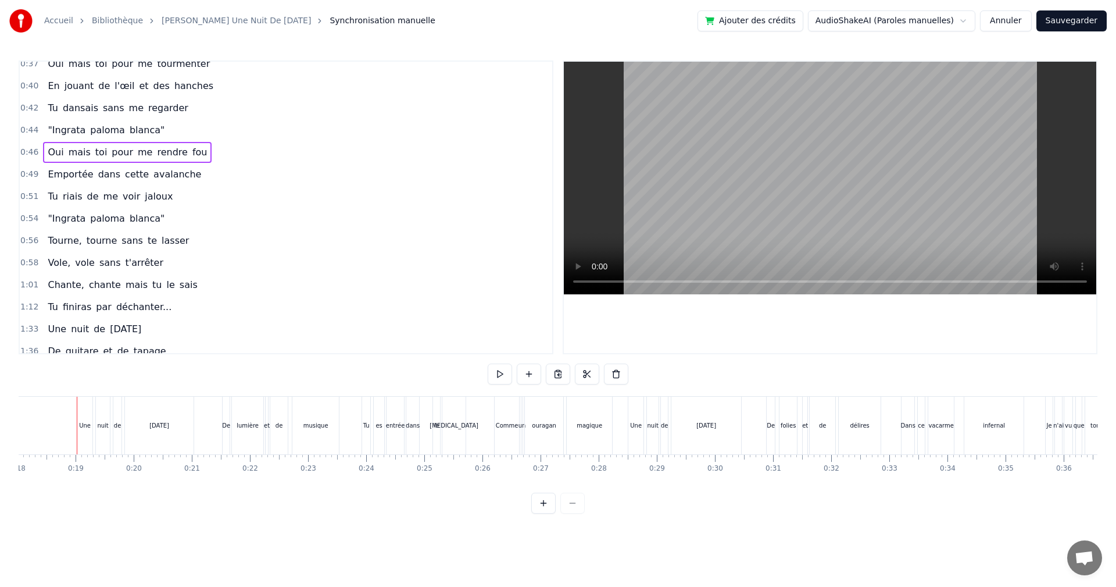
scroll to position [0, 2670]
click at [103, 176] on span "dans" at bounding box center [109, 173] width 24 height 13
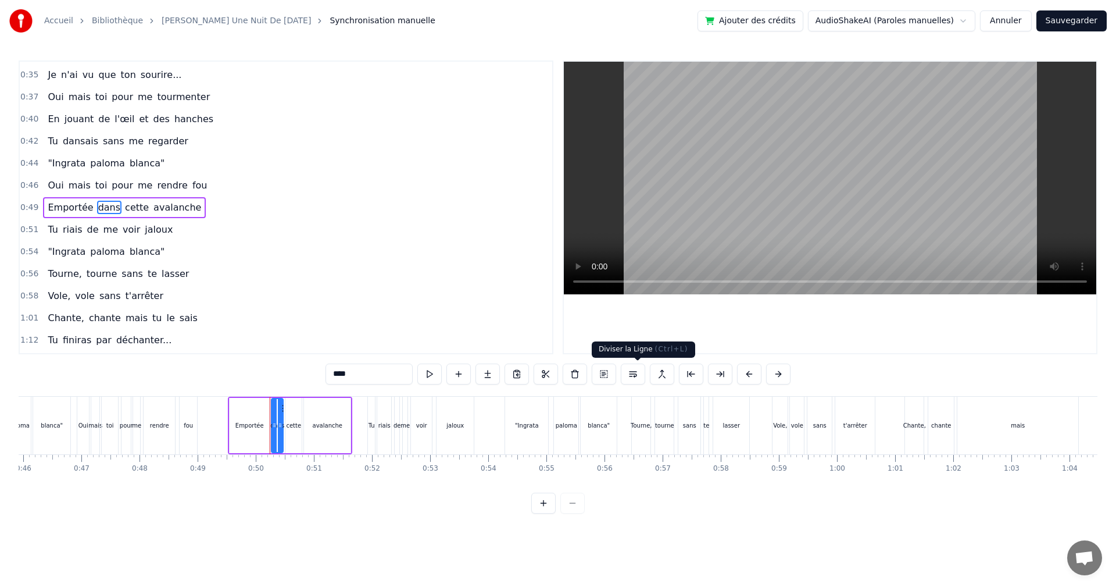
click at [637, 377] on button at bounding box center [633, 373] width 24 height 21
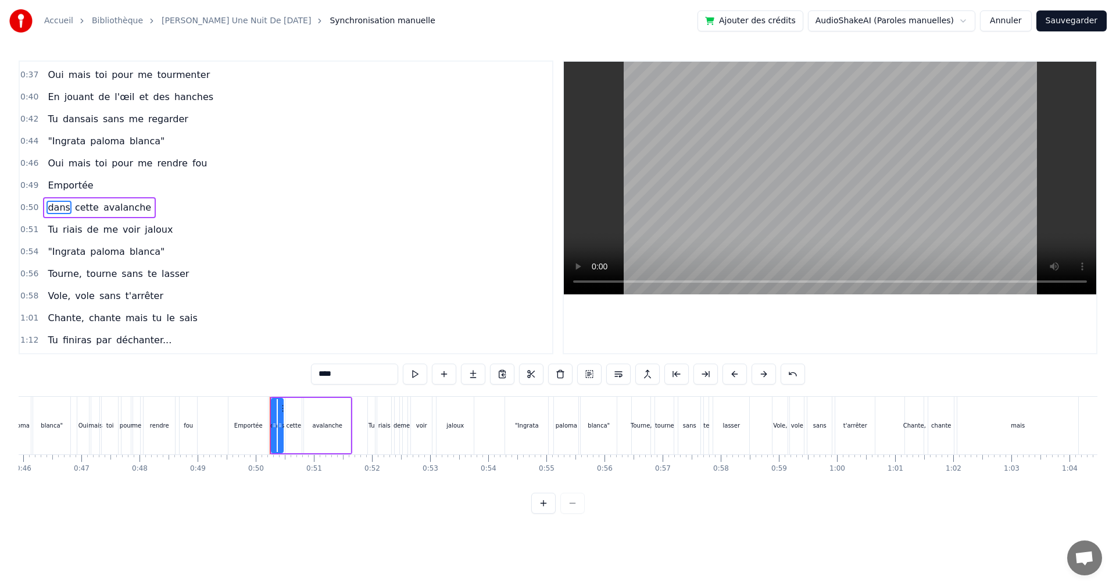
click at [51, 165] on span "Oui" at bounding box center [56, 162] width 18 height 13
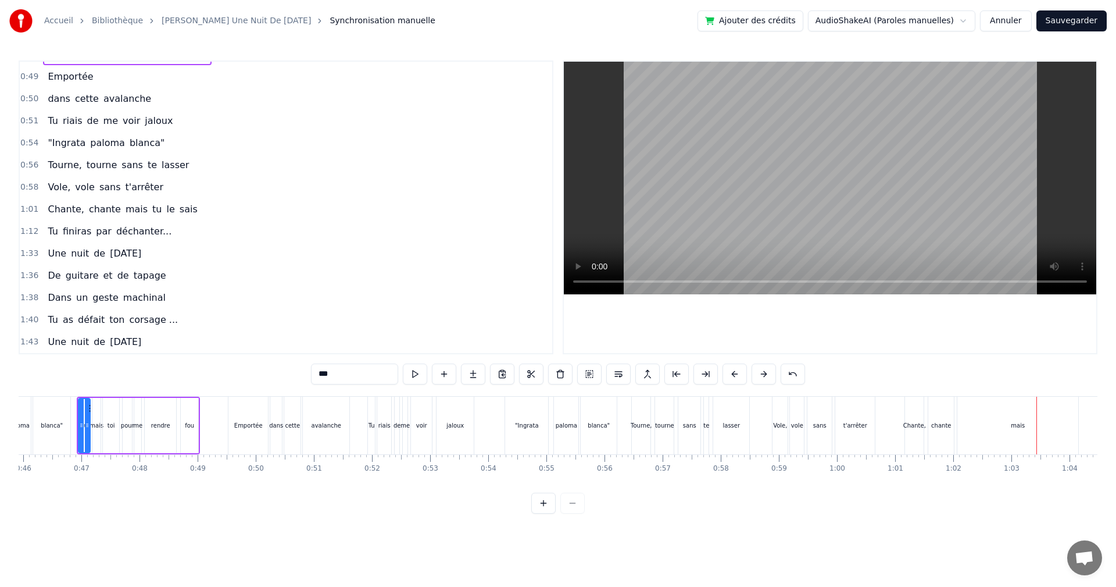
scroll to position [285, 0]
click at [124, 209] on span "mais" at bounding box center [136, 207] width 24 height 13
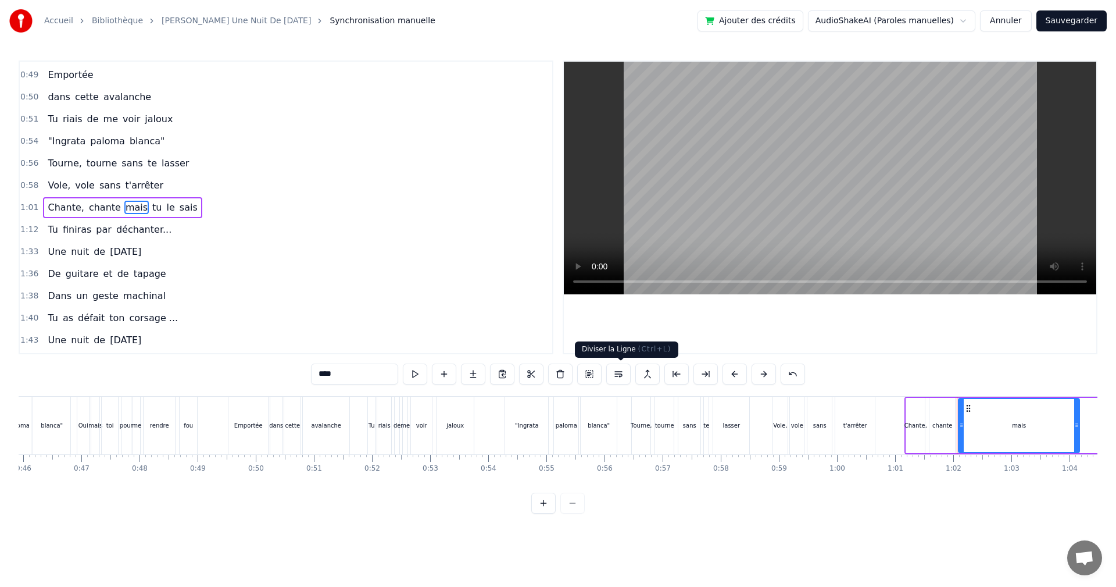
click at [616, 372] on button at bounding box center [619, 373] width 24 height 21
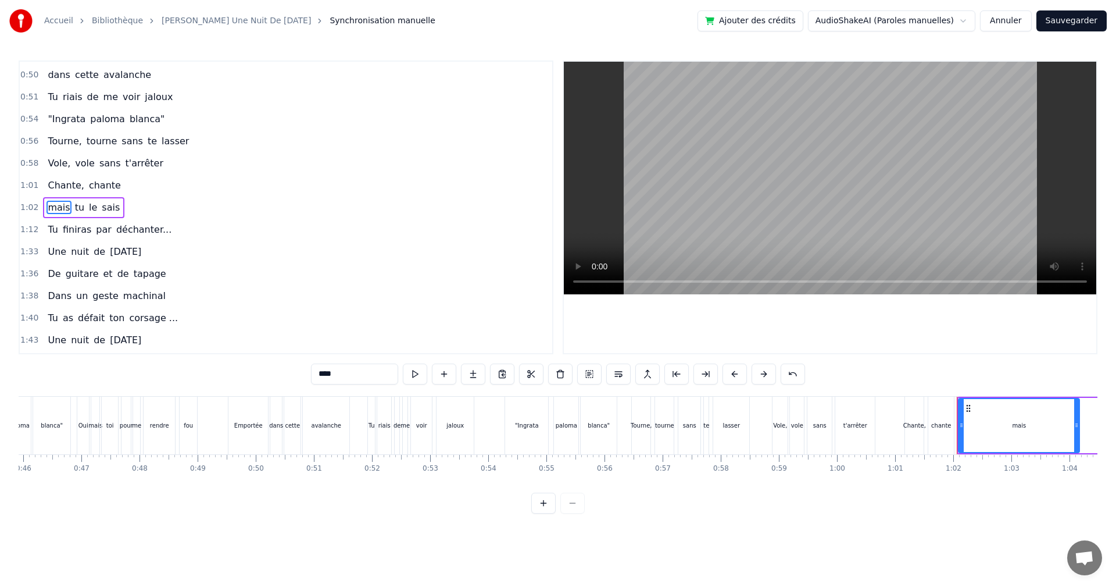
click at [52, 188] on span "Chante," at bounding box center [66, 185] width 38 height 13
type input "*******"
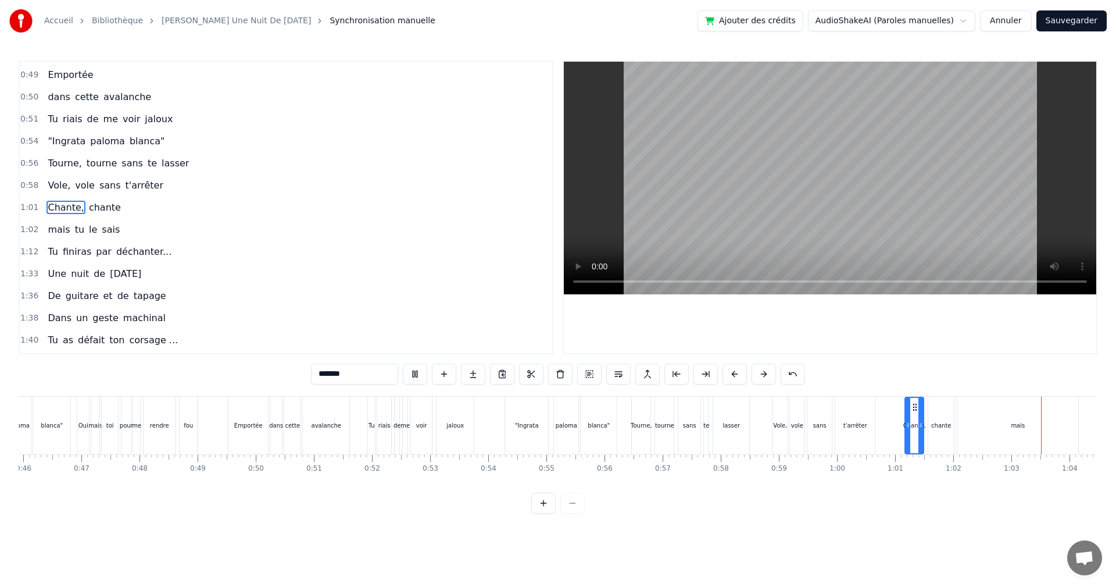
scroll to position [0, 3634]
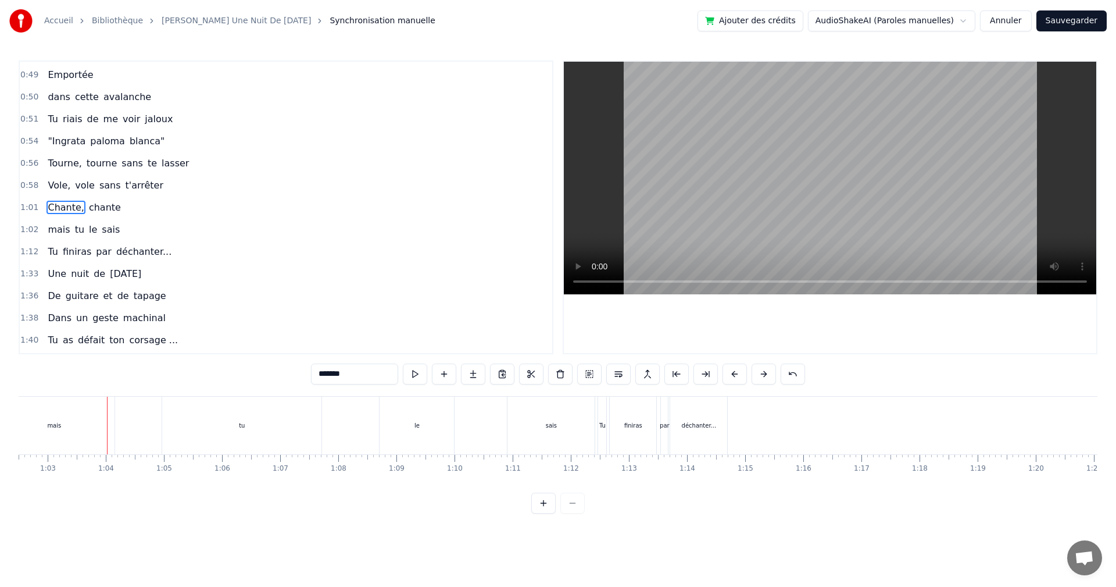
click at [1060, 19] on button "Sauvegarder" at bounding box center [1072, 20] width 70 height 21
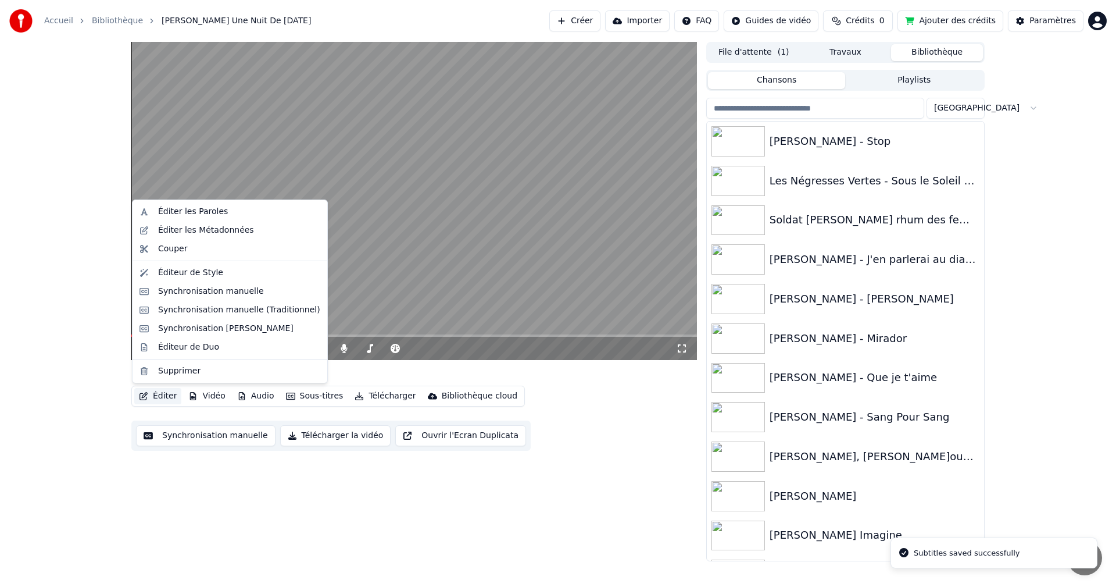
click at [164, 396] on button "Éditer" at bounding box center [157, 396] width 47 height 16
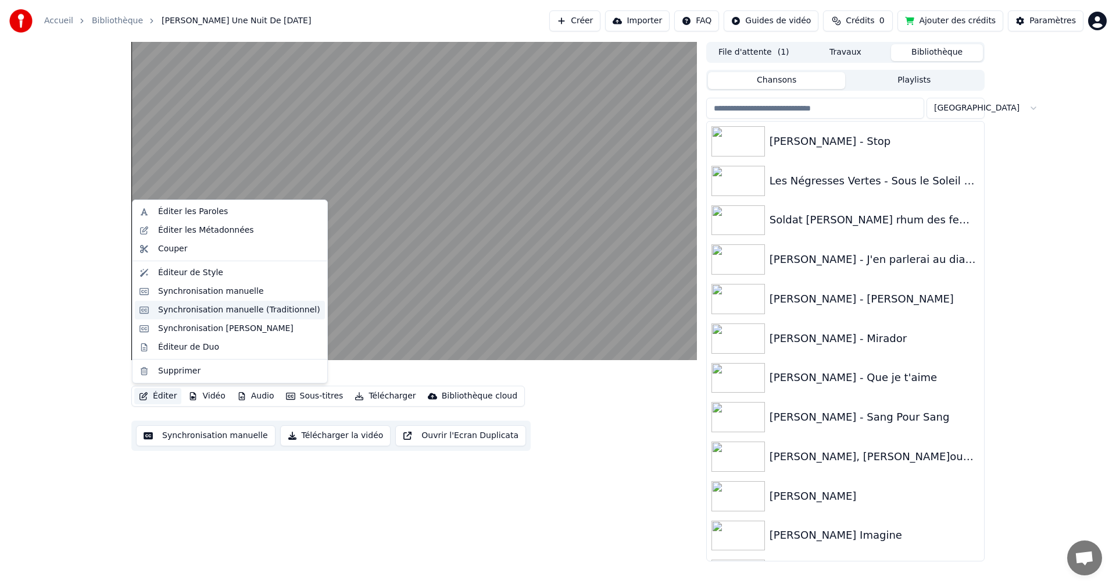
click at [205, 312] on div "Synchronisation manuelle (Traditionnel)" at bounding box center [239, 310] width 162 height 12
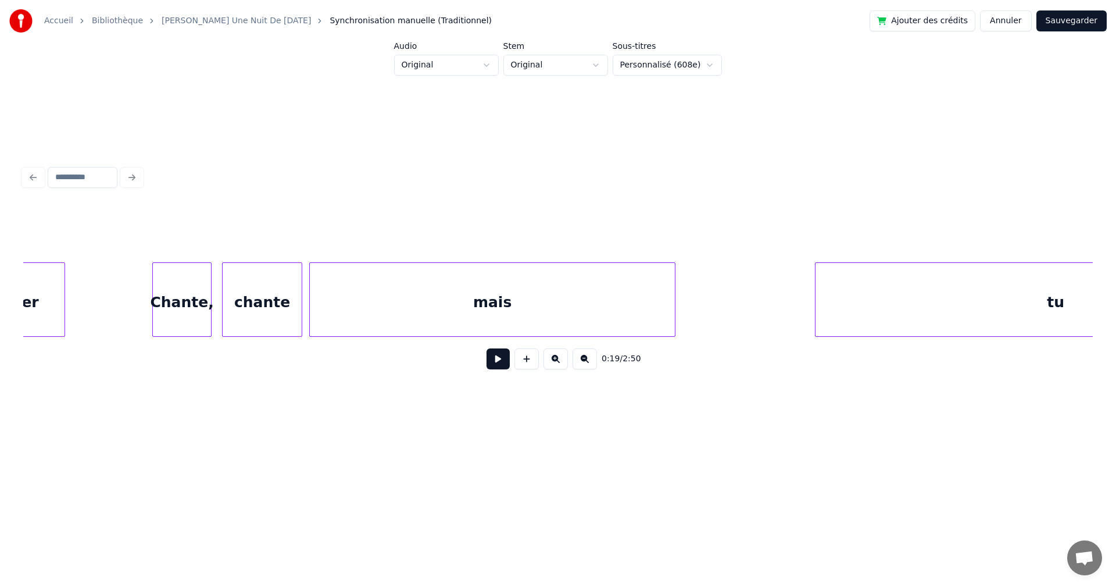
scroll to position [0, 10590]
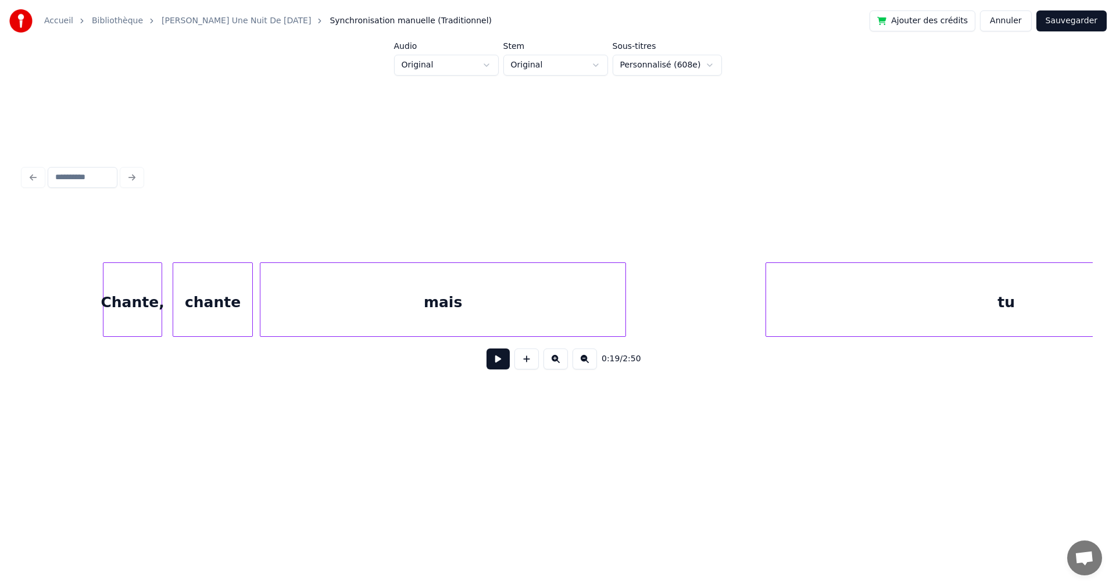
click at [149, 315] on div "Chante," at bounding box center [133, 302] width 58 height 79
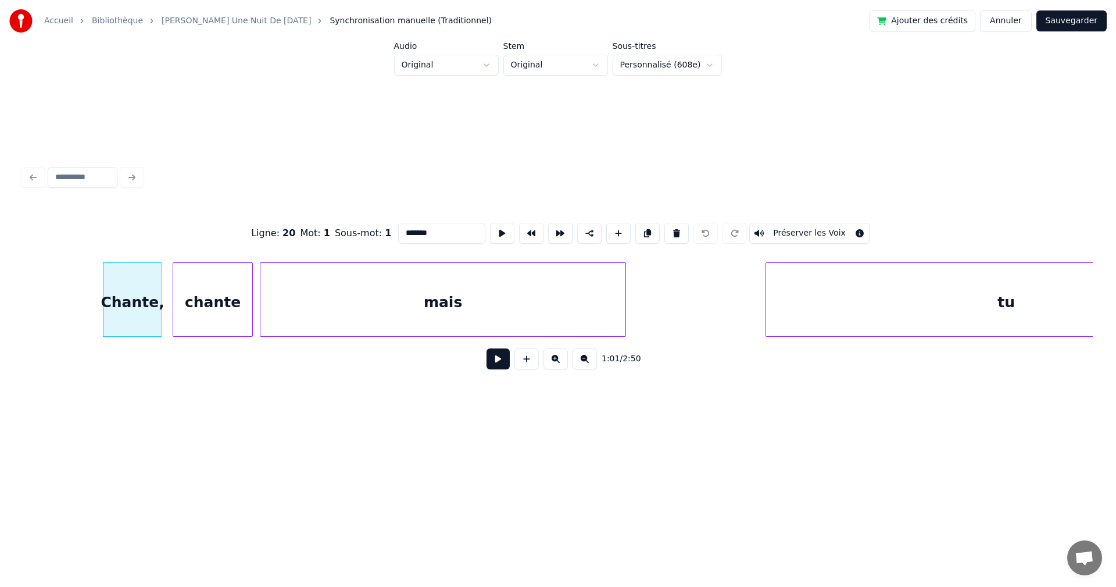
click at [487, 369] on button at bounding box center [498, 358] width 23 height 21
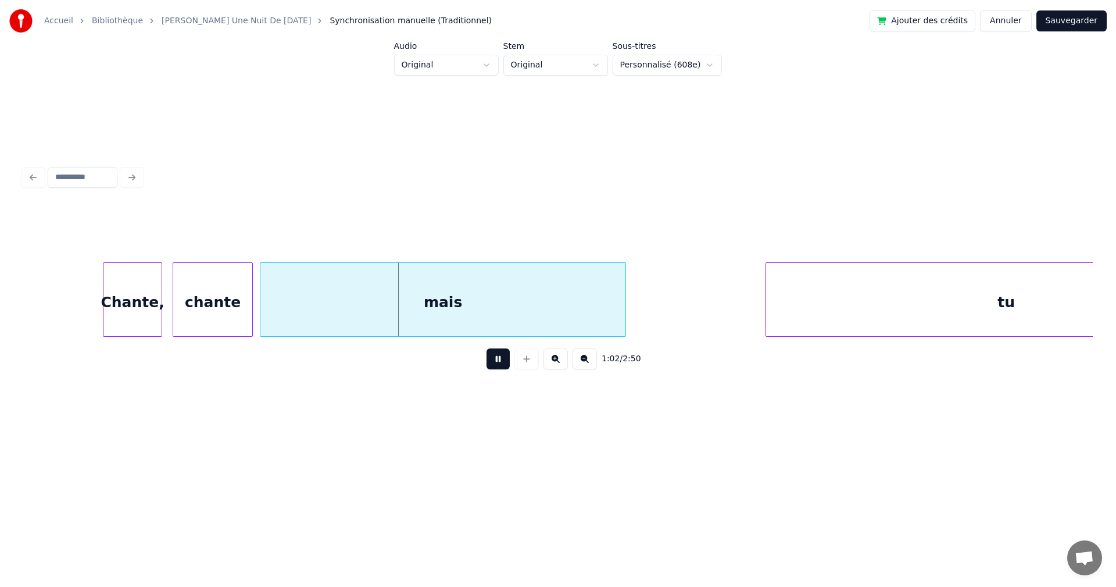
click at [487, 369] on button at bounding box center [498, 358] width 23 height 21
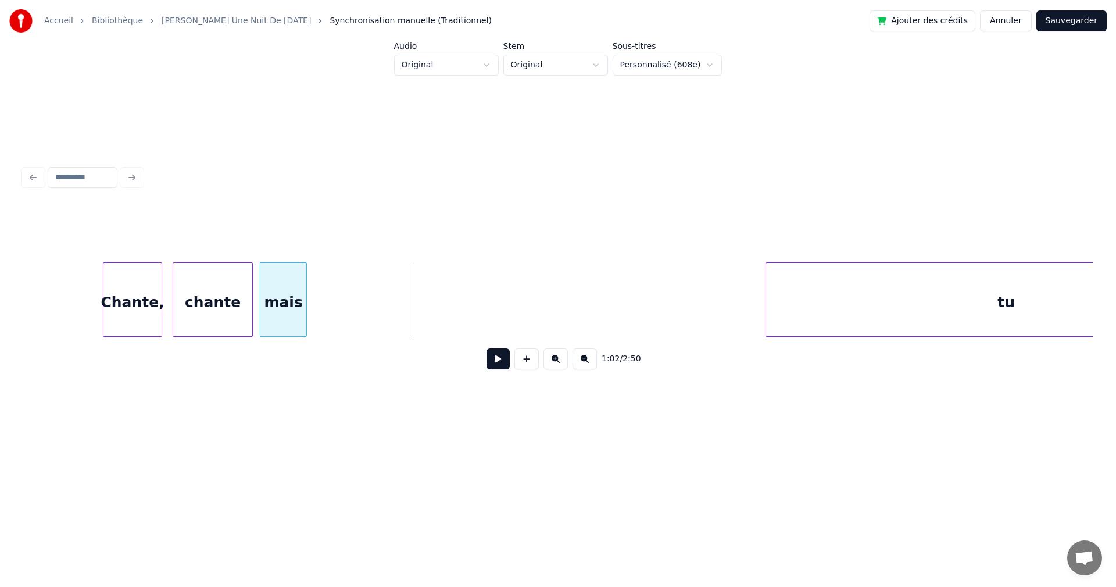
click at [306, 288] on div at bounding box center [304, 299] width 3 height 73
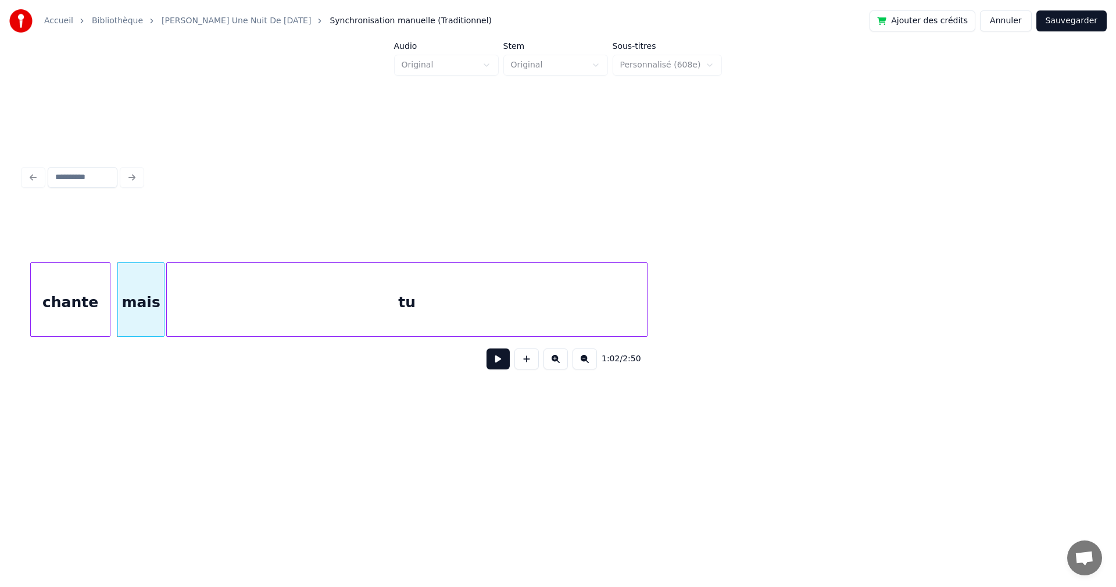
click at [389, 292] on div "tu" at bounding box center [407, 302] width 480 height 79
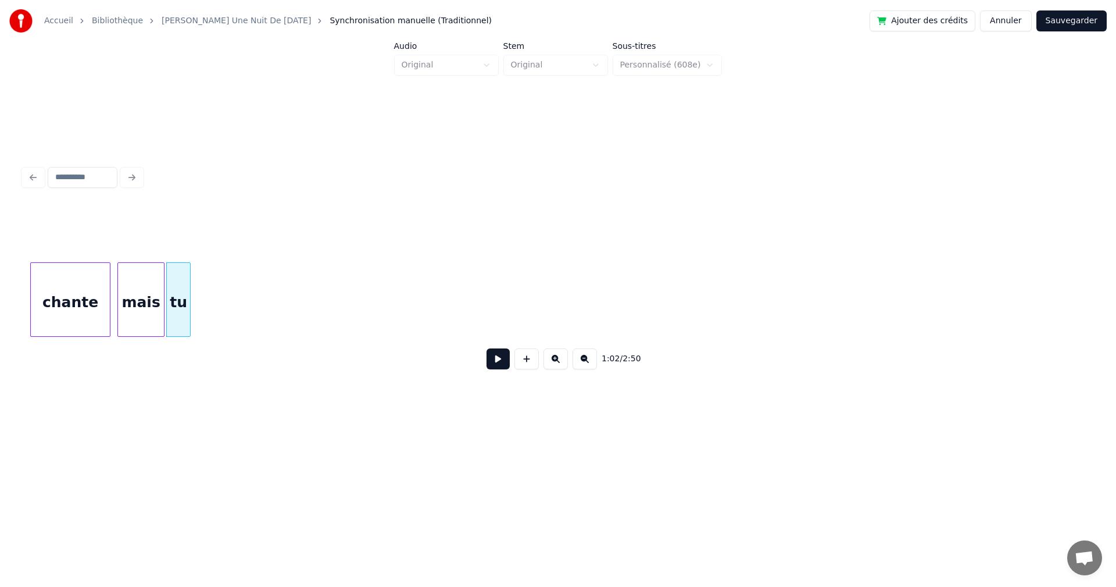
click at [190, 295] on div at bounding box center [188, 299] width 3 height 73
click at [68, 307] on div "chante" at bounding box center [70, 302] width 79 height 79
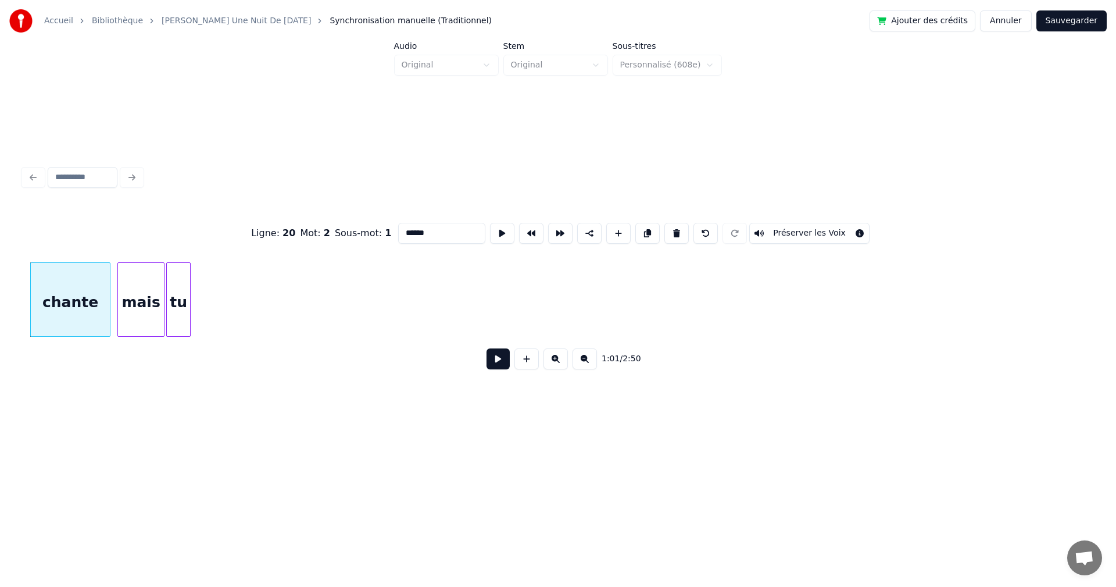
click at [490, 369] on button at bounding box center [498, 358] width 23 height 21
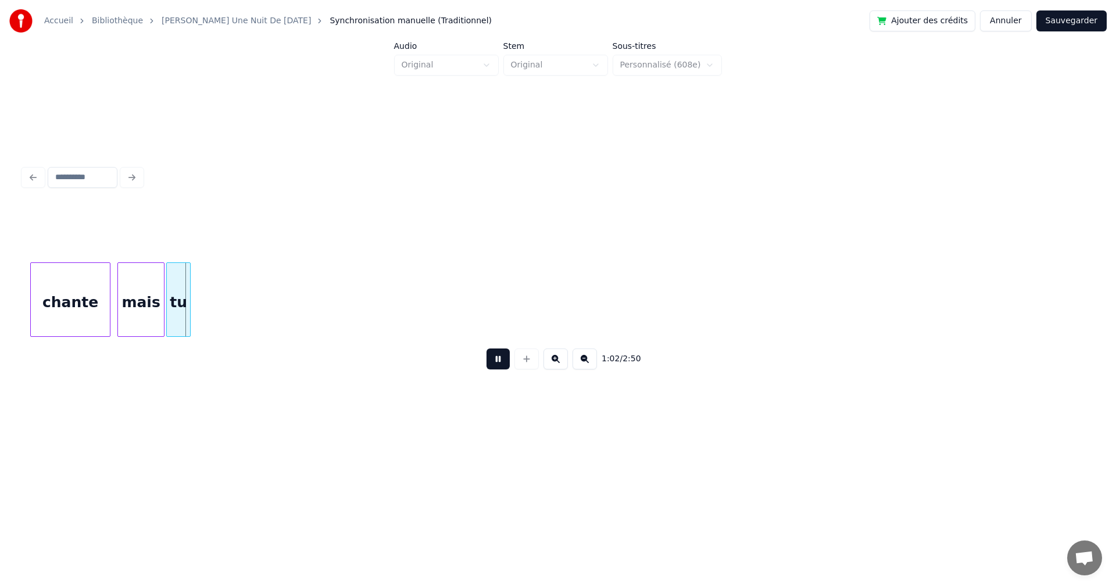
click at [490, 369] on button at bounding box center [498, 358] width 23 height 21
click at [591, 364] on button at bounding box center [585, 358] width 24 height 21
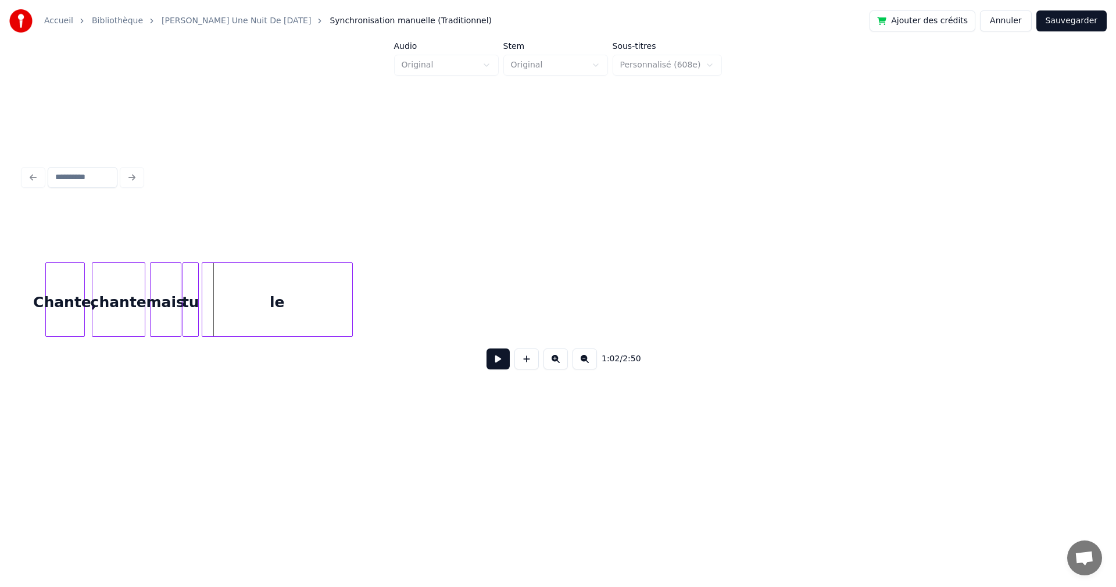
click at [259, 277] on div "le" at bounding box center [277, 302] width 150 height 79
click at [215, 301] on div at bounding box center [214, 299] width 3 height 73
click at [160, 313] on div "mais" at bounding box center [166, 302] width 30 height 79
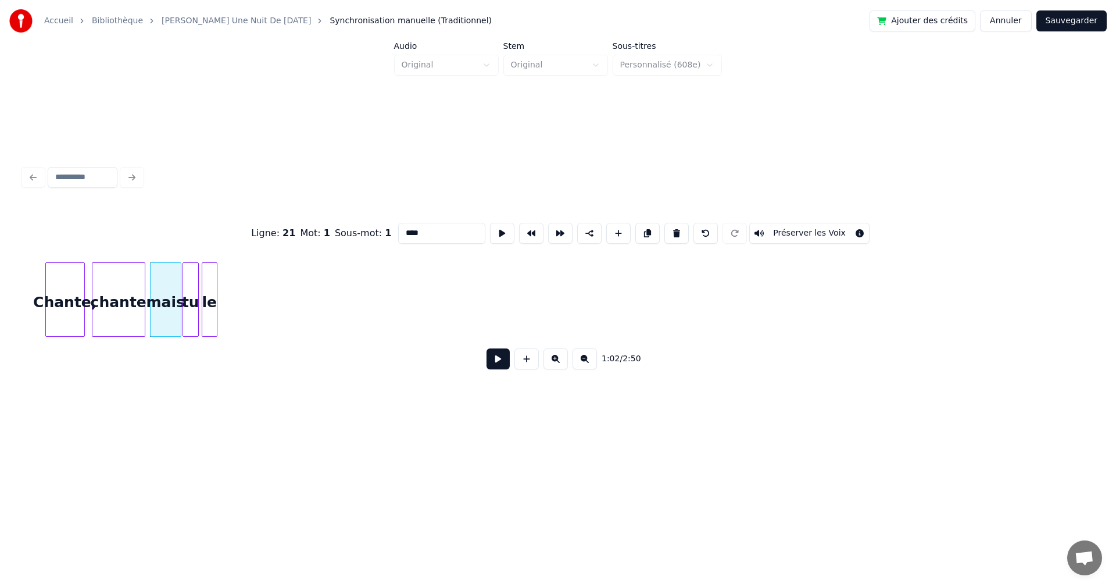
click at [499, 360] on button at bounding box center [498, 358] width 23 height 21
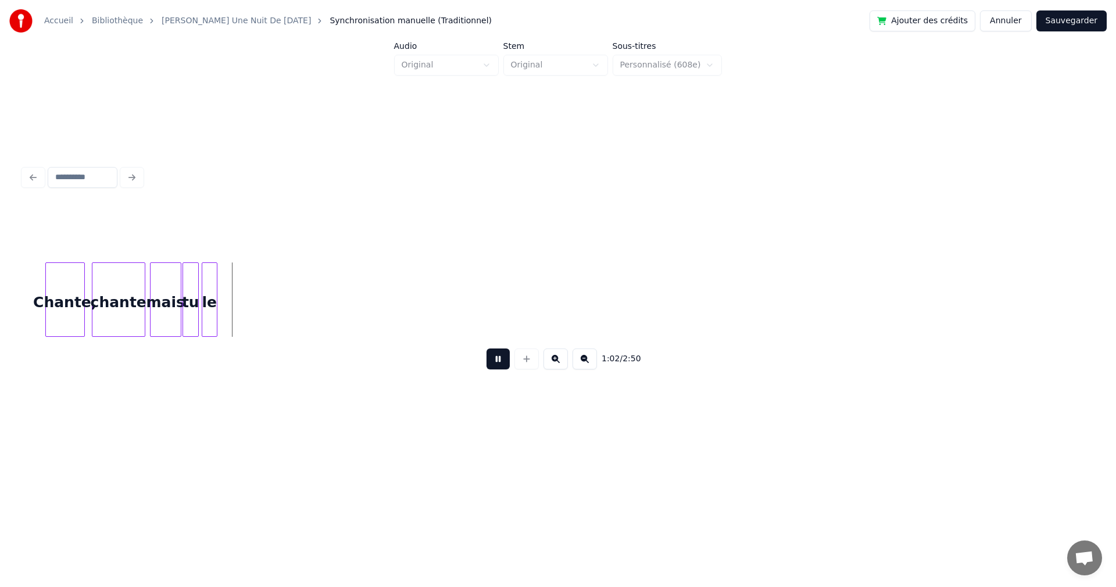
click at [499, 360] on button at bounding box center [498, 358] width 23 height 21
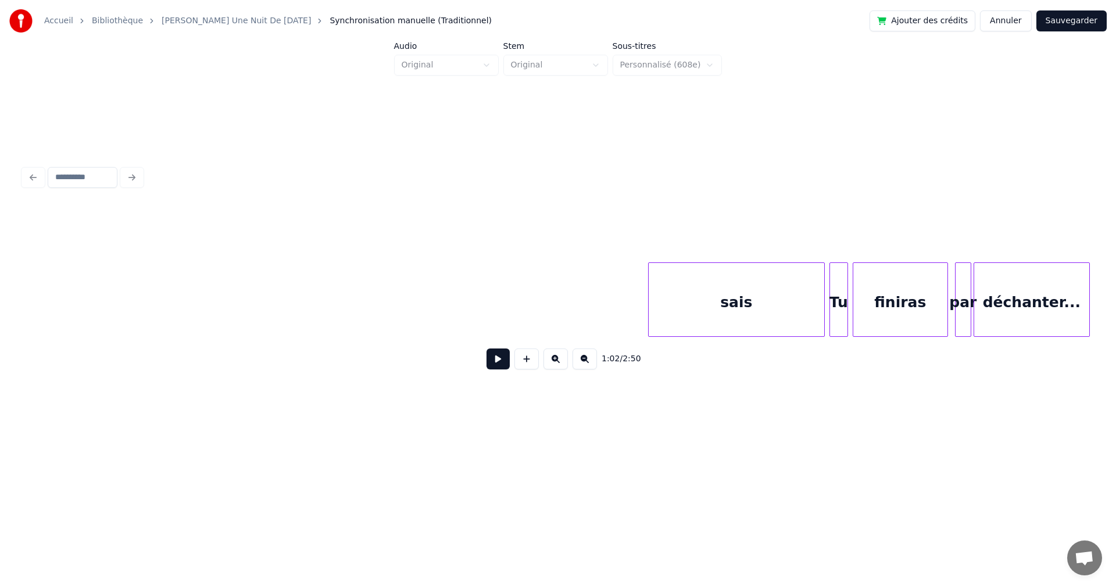
scroll to position [0, 7643]
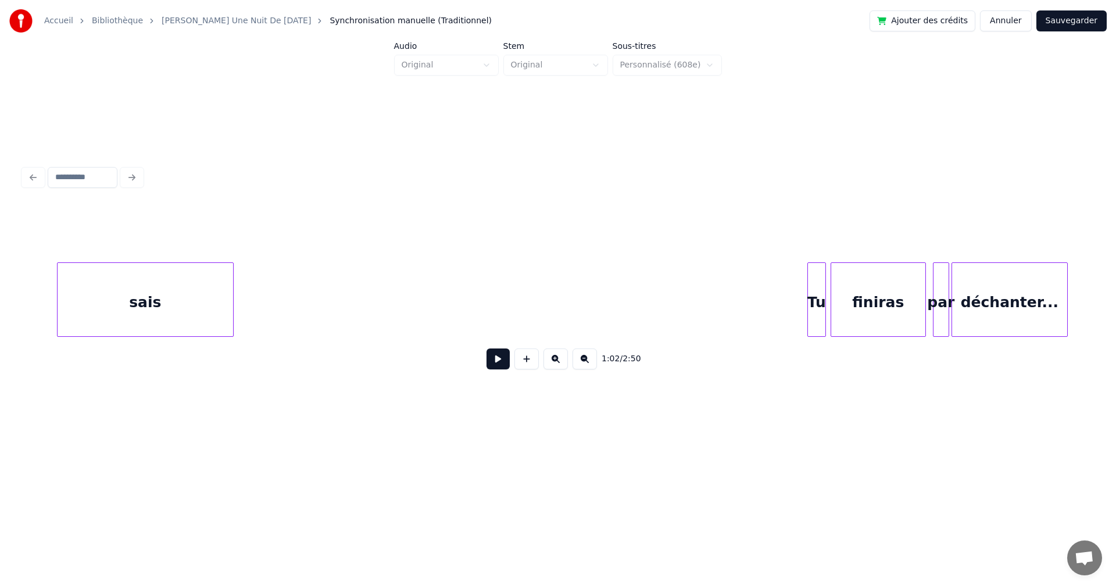
click at [77, 298] on div "sais" at bounding box center [146, 302] width 176 height 79
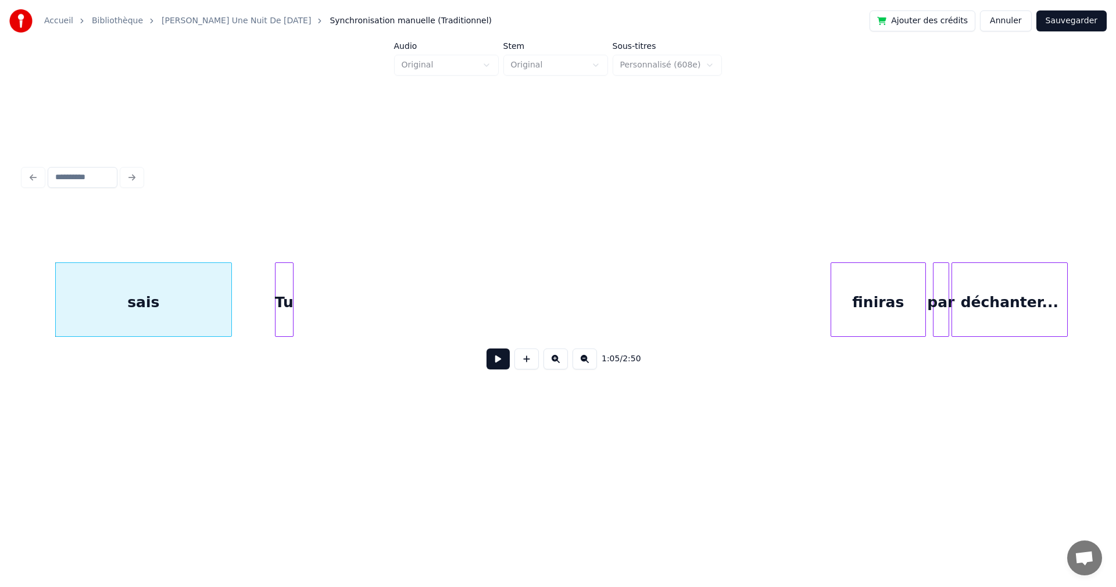
click at [276, 292] on div "Tu" at bounding box center [284, 302] width 17 height 79
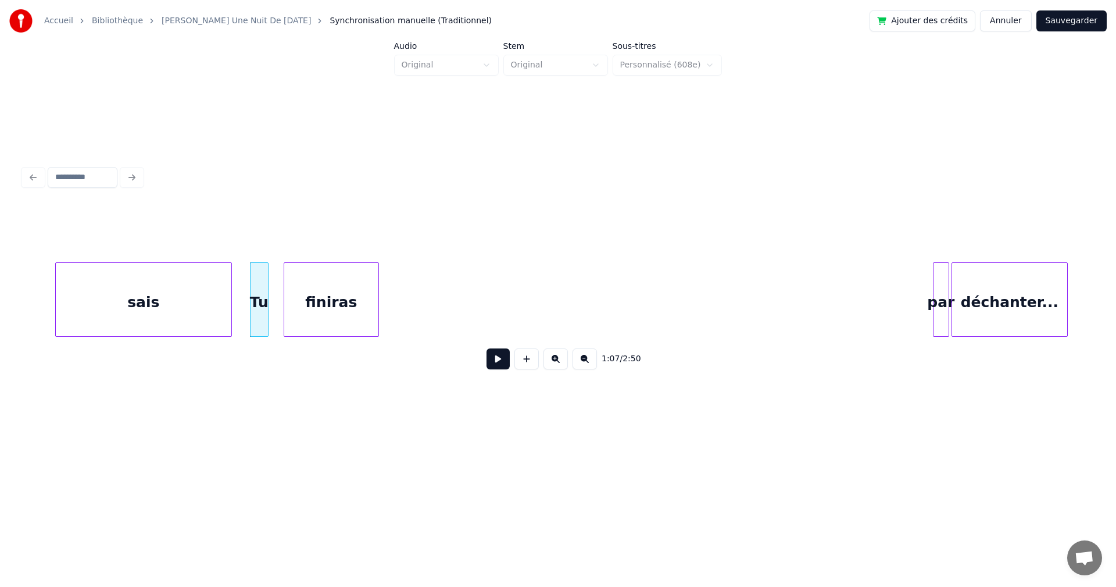
click at [304, 312] on div "finiras" at bounding box center [331, 302] width 94 height 79
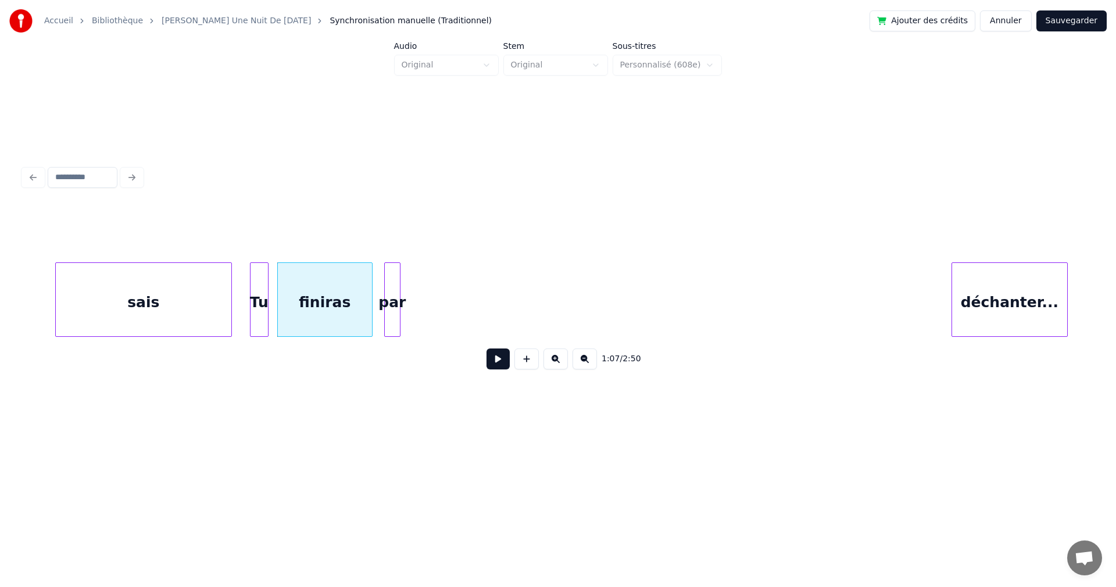
click at [388, 294] on div "par" at bounding box center [392, 302] width 15 height 79
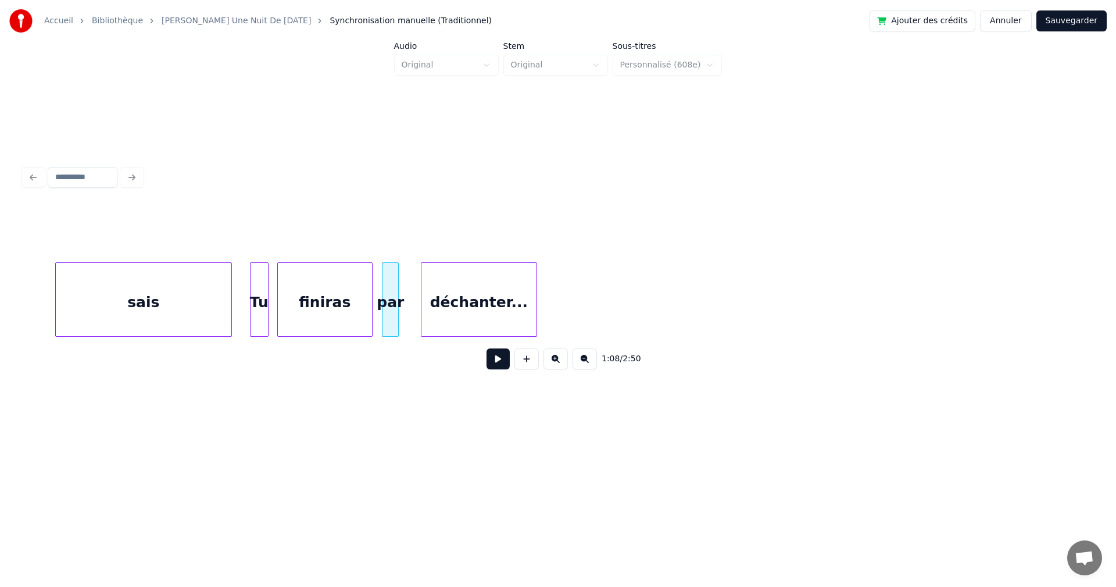
click at [480, 297] on div "déchanter..." at bounding box center [479, 302] width 115 height 79
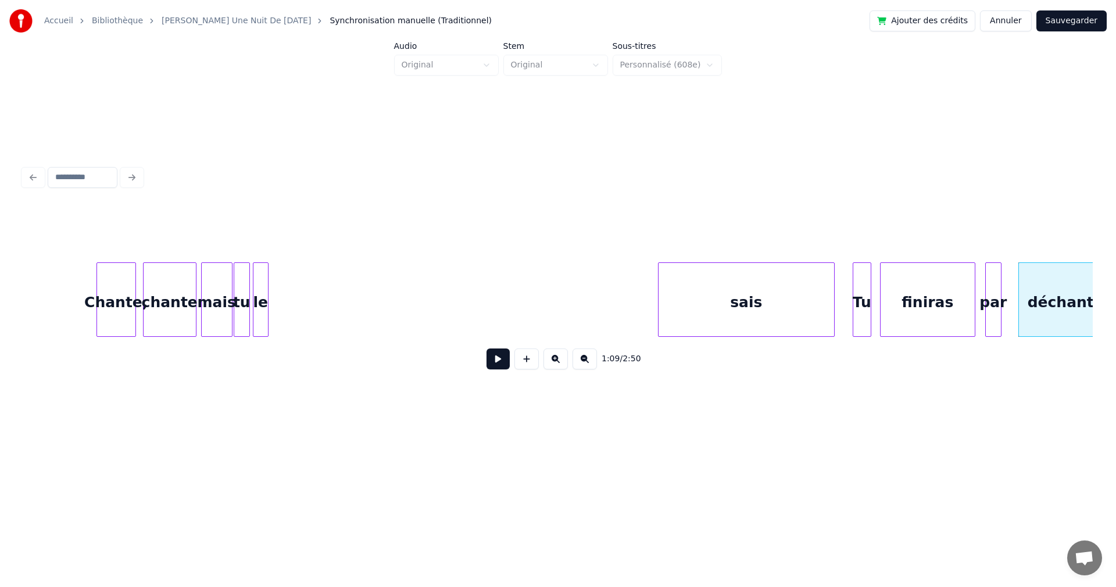
scroll to position [0, 7018]
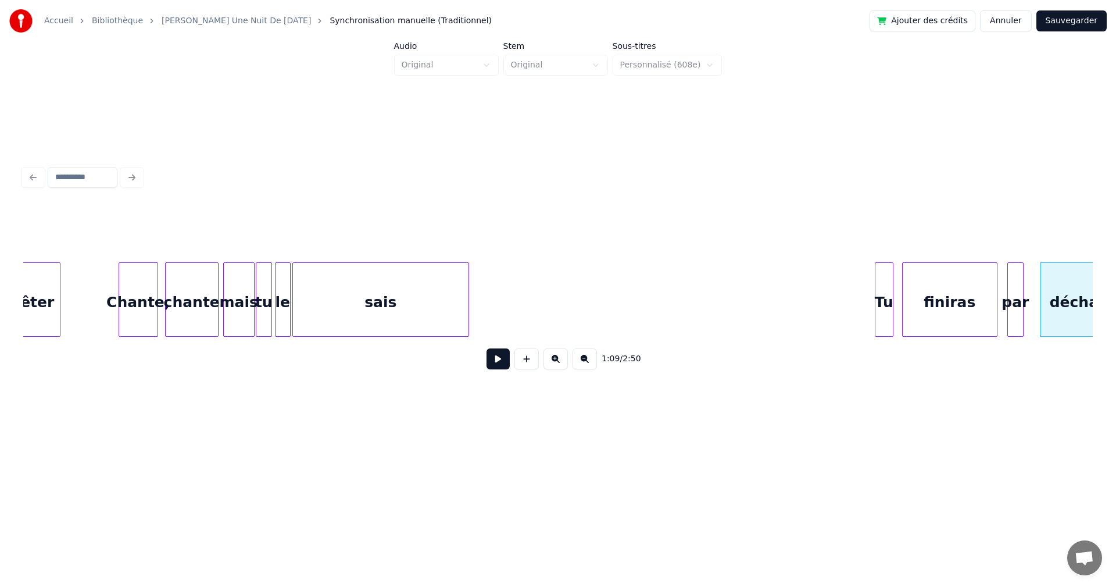
click at [335, 304] on div "sais" at bounding box center [381, 302] width 176 height 79
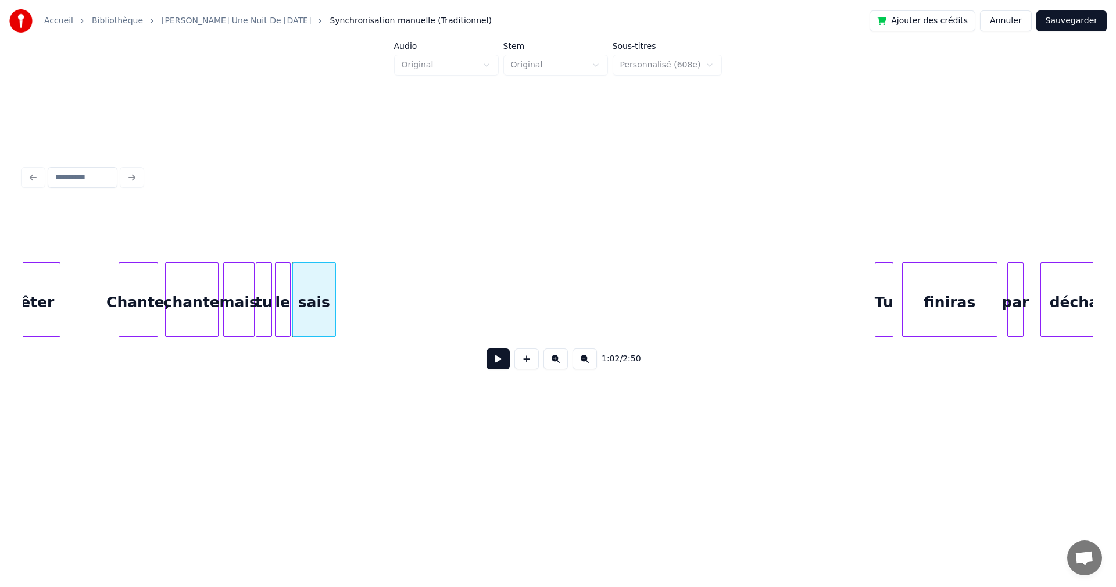
click at [332, 311] on div at bounding box center [333, 299] width 3 height 73
click at [349, 284] on div "Tu" at bounding box center [352, 302] width 28 height 79
click at [194, 304] on div "chante" at bounding box center [192, 302] width 52 height 79
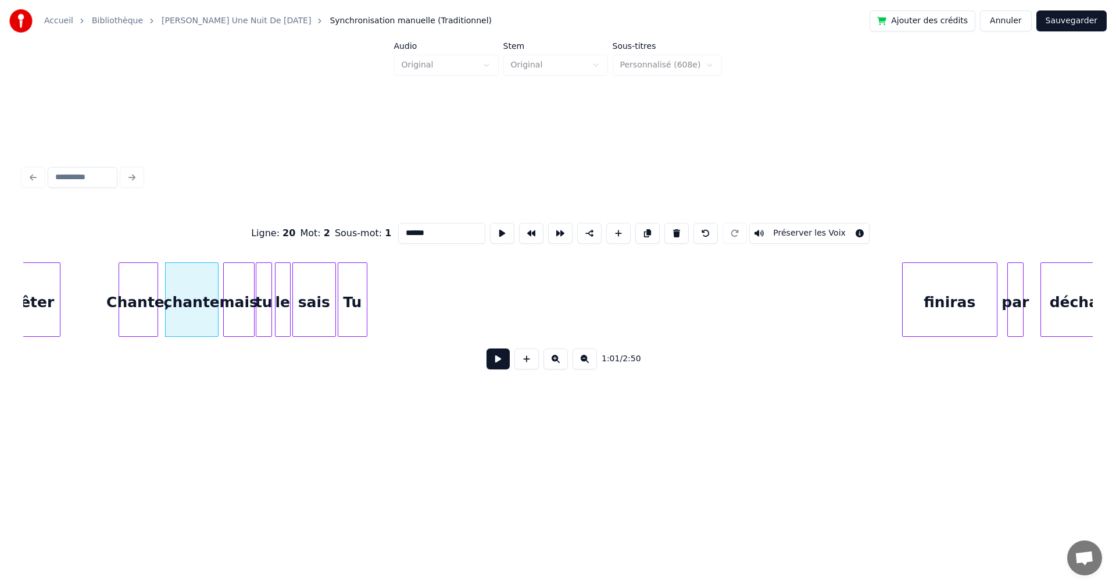
click at [493, 369] on button at bounding box center [498, 358] width 23 height 21
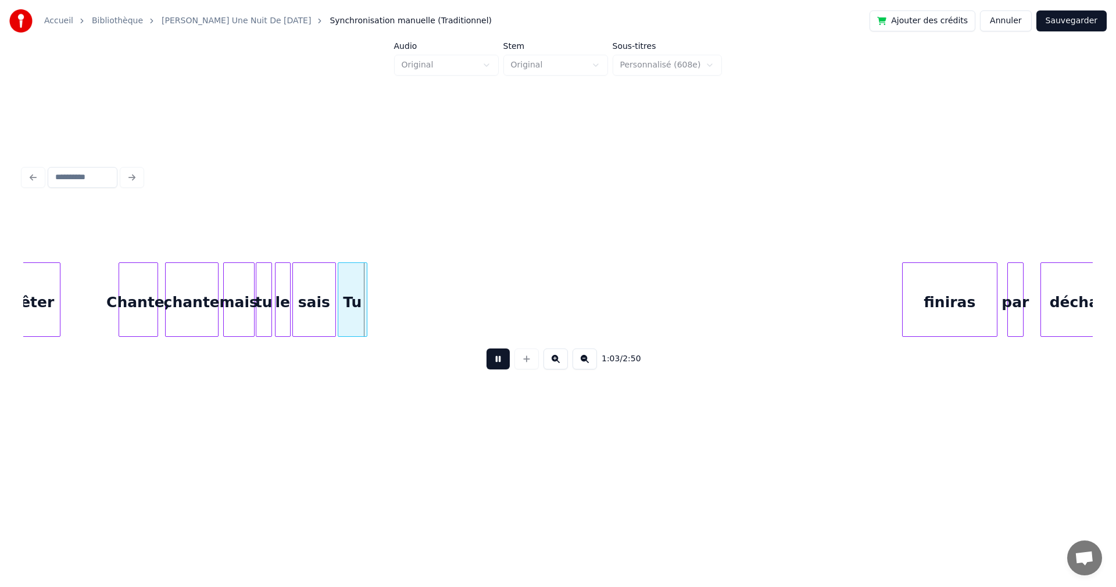
click at [493, 366] on button at bounding box center [498, 358] width 23 height 21
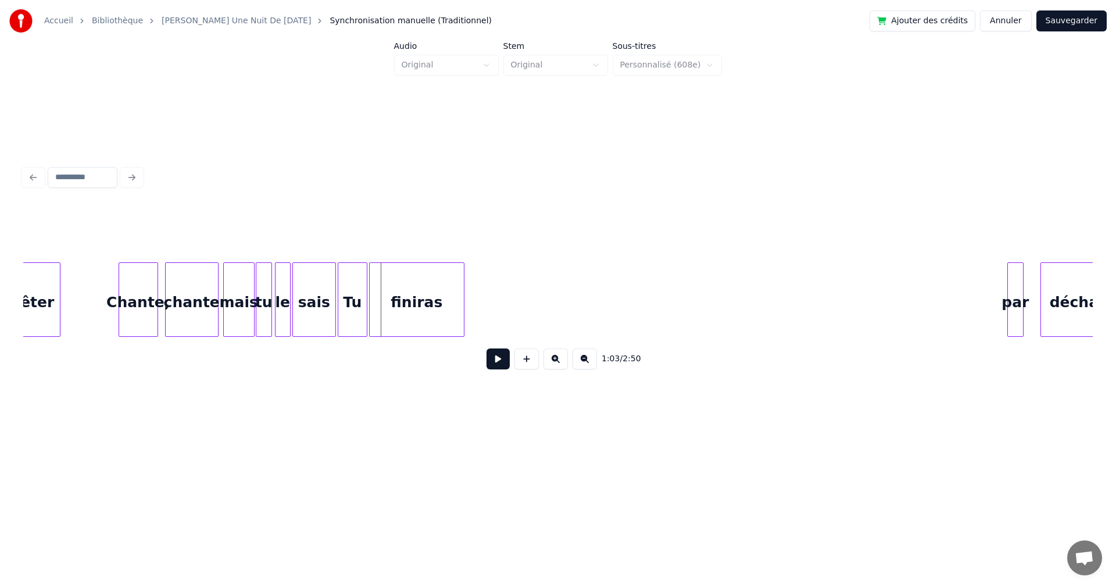
click at [392, 331] on div "finiras" at bounding box center [417, 302] width 94 height 79
click at [355, 323] on div "Tu" at bounding box center [352, 302] width 28 height 79
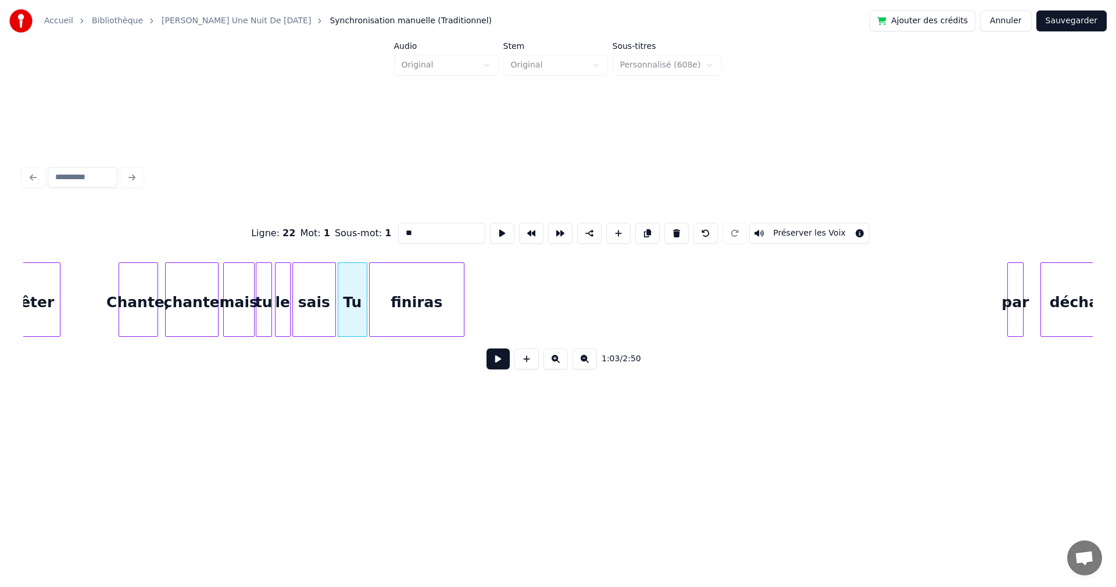
click at [487, 363] on button at bounding box center [498, 358] width 23 height 21
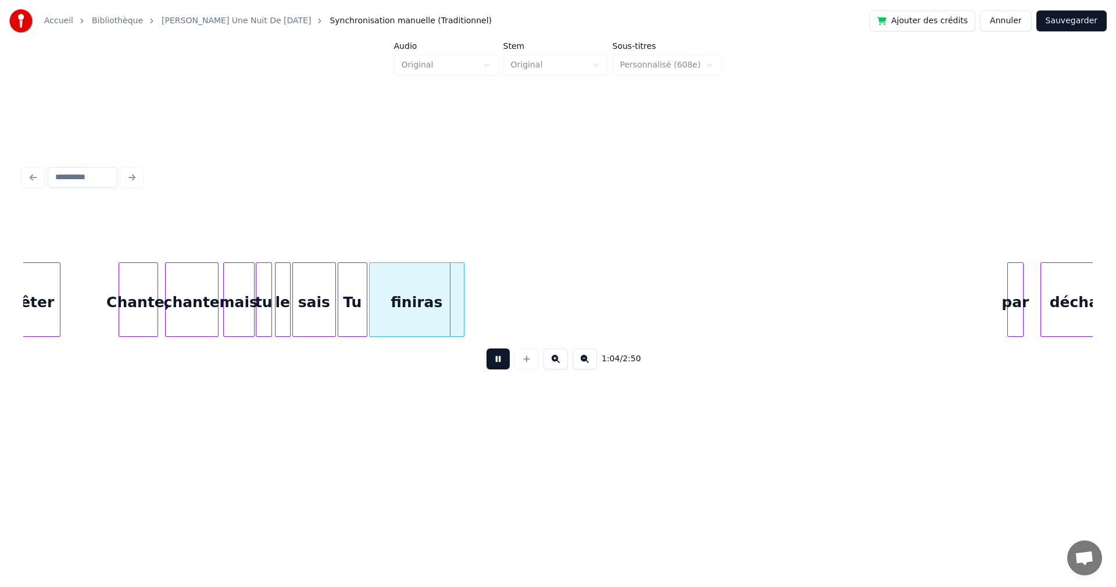
click at [487, 363] on button at bounding box center [498, 358] width 23 height 21
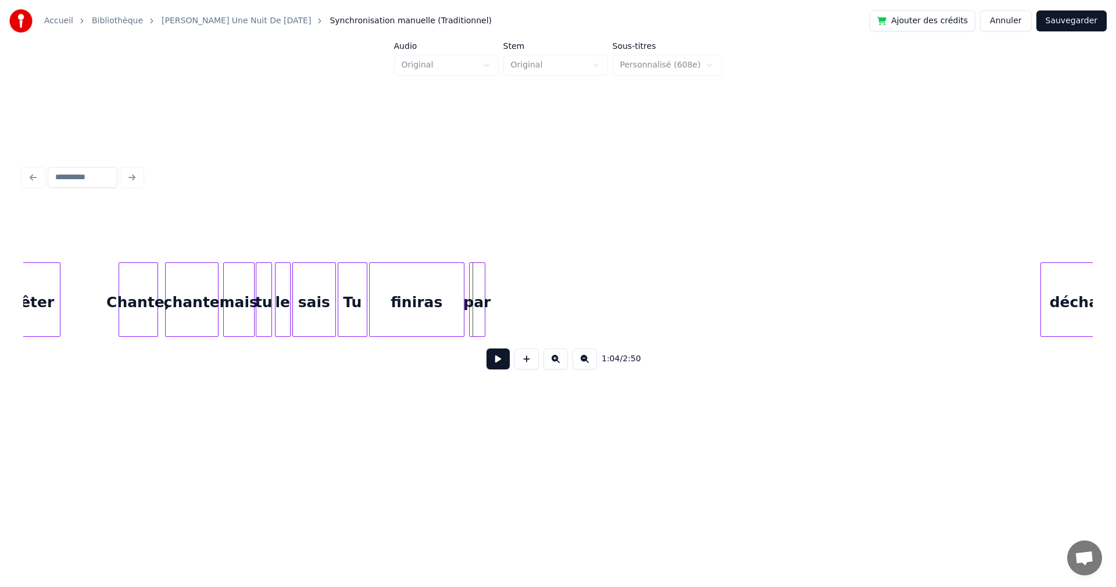
click at [479, 290] on div "par" at bounding box center [477, 302] width 15 height 79
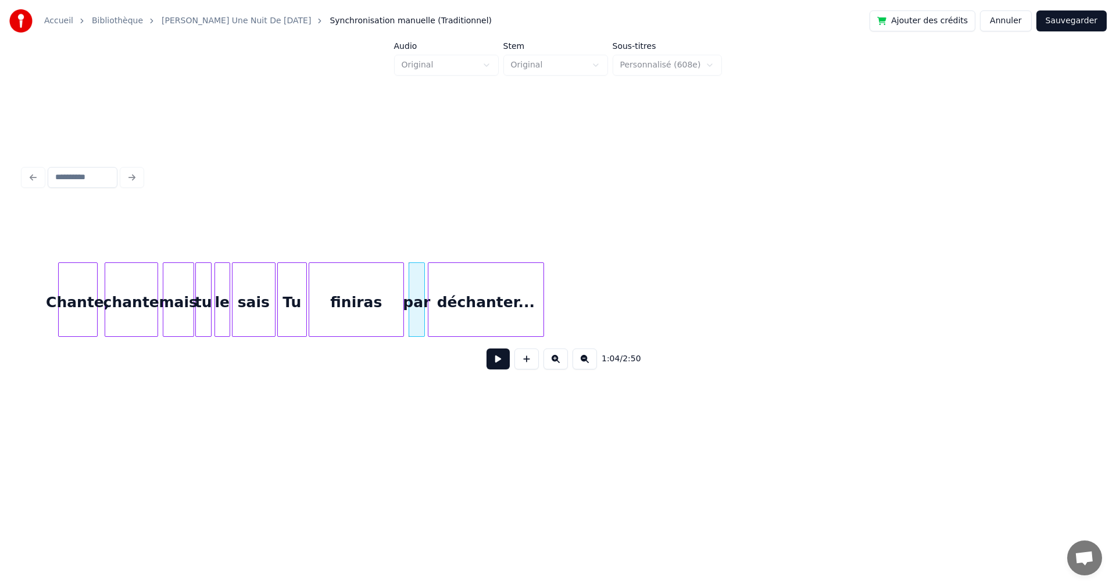
click at [523, 334] on div "sais Tu finiras par déchanter... le tu mais chante Chante," at bounding box center [558, 299] width 1070 height 74
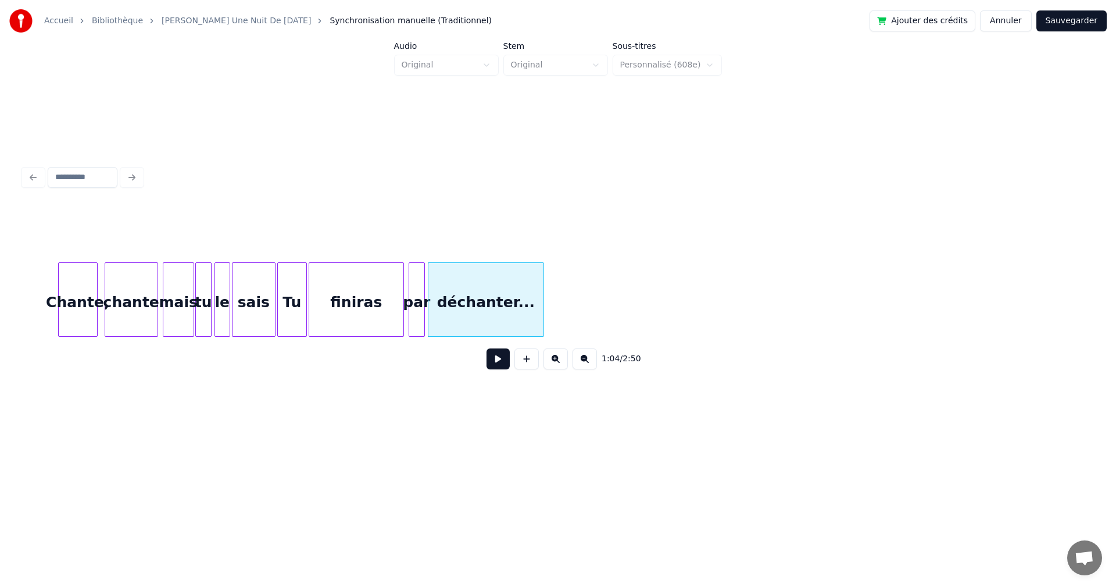
click at [383, 321] on div "finiras" at bounding box center [356, 302] width 94 height 79
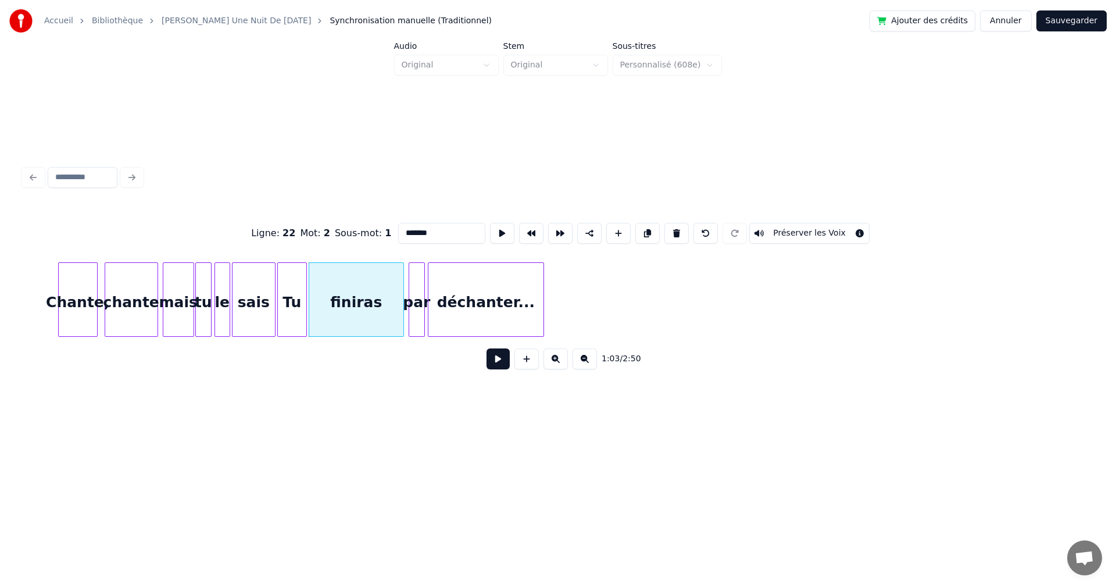
click at [487, 365] on button at bounding box center [498, 358] width 23 height 21
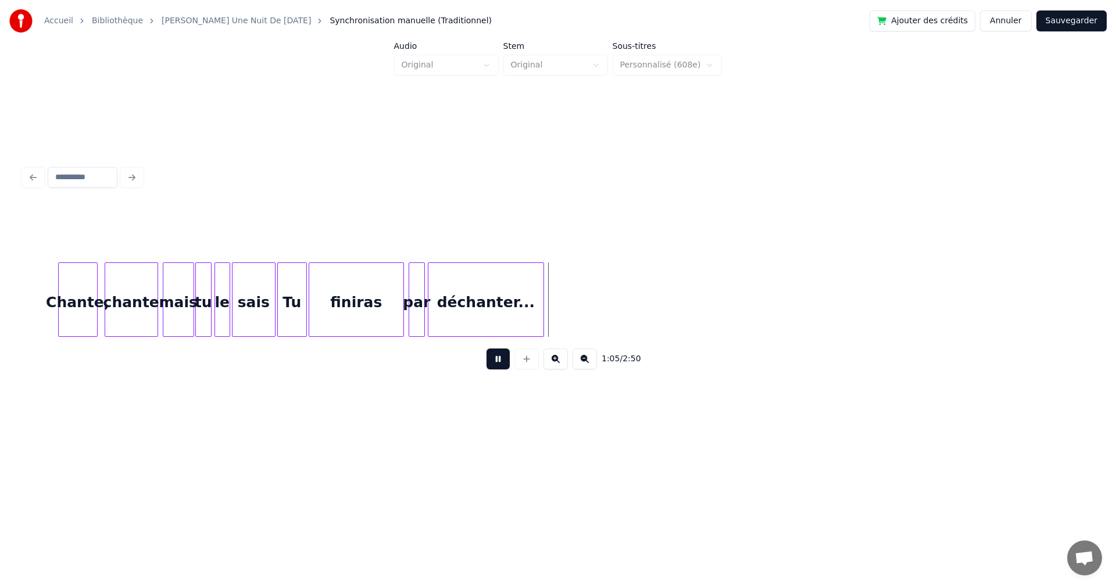
click at [487, 365] on button at bounding box center [498, 358] width 23 height 21
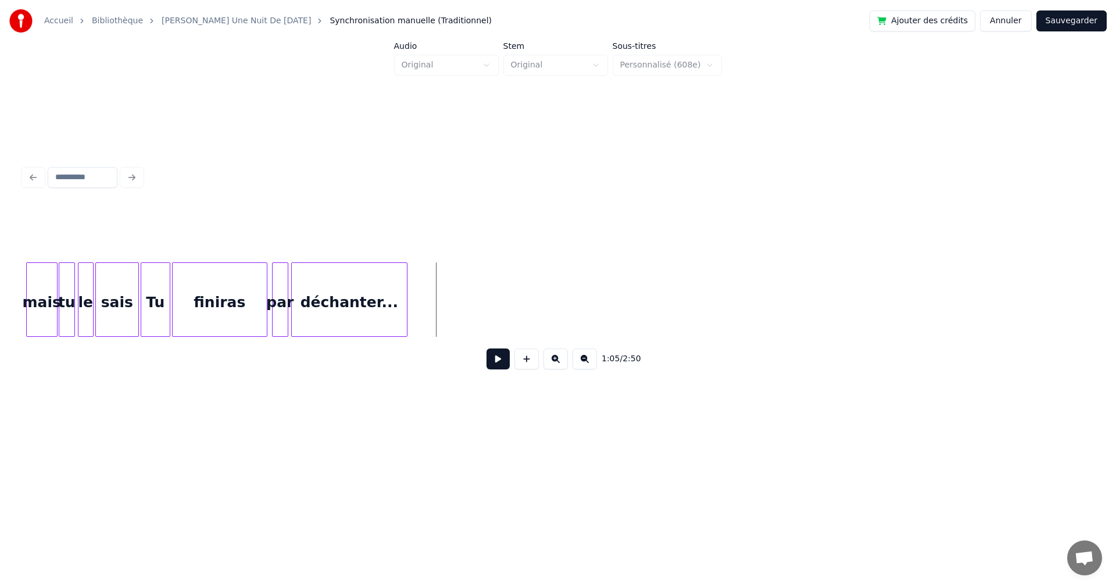
scroll to position [0, 7248]
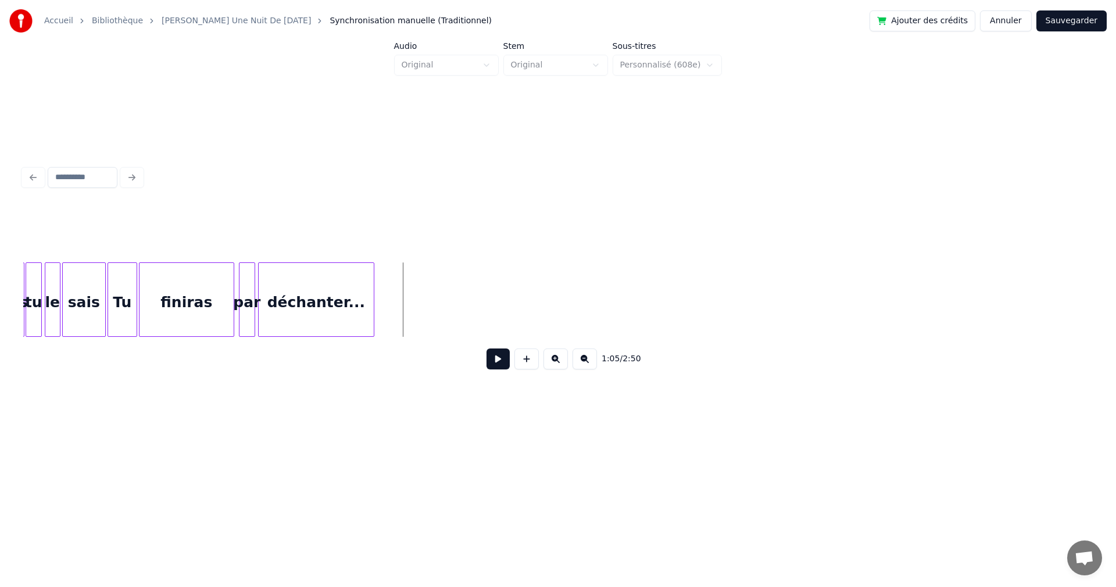
click at [525, 361] on button at bounding box center [527, 358] width 24 height 21
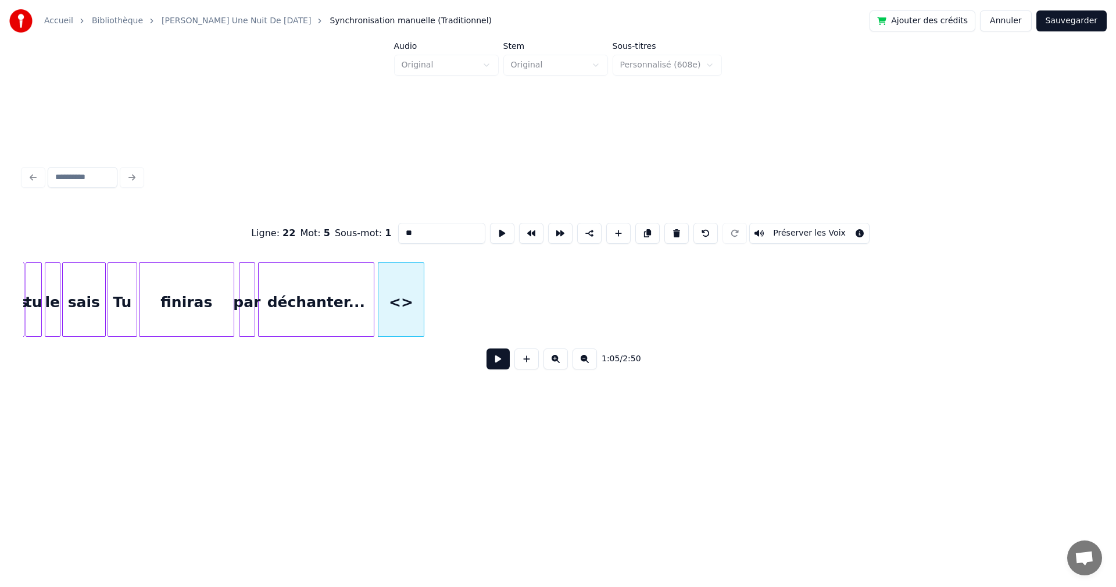
click at [490, 358] on button at bounding box center [498, 358] width 23 height 21
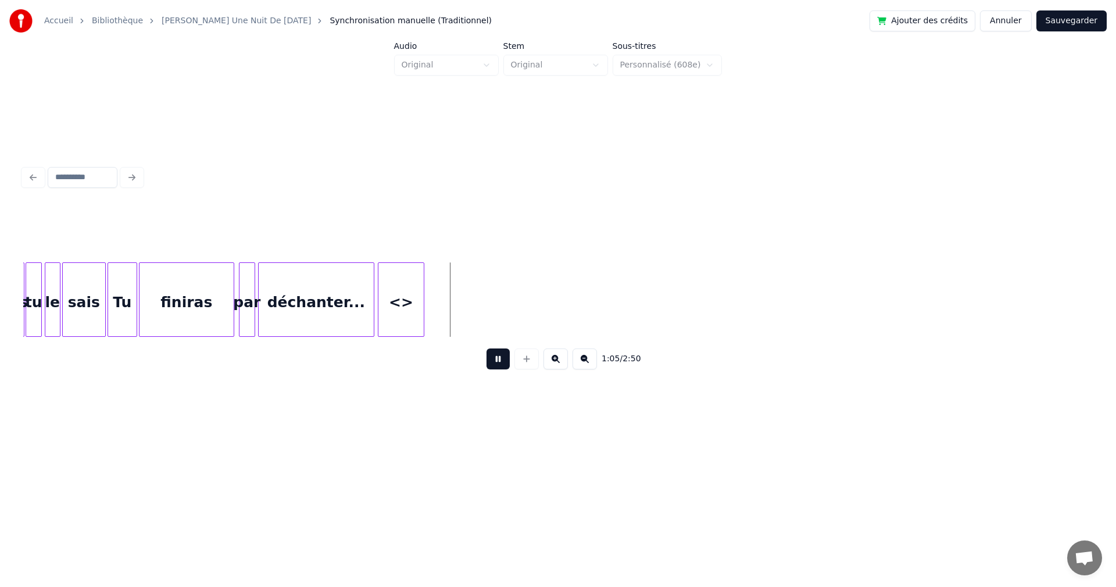
click at [490, 358] on button at bounding box center [498, 358] width 23 height 21
click at [1084, 26] on button "Sauvegarder" at bounding box center [1072, 20] width 70 height 21
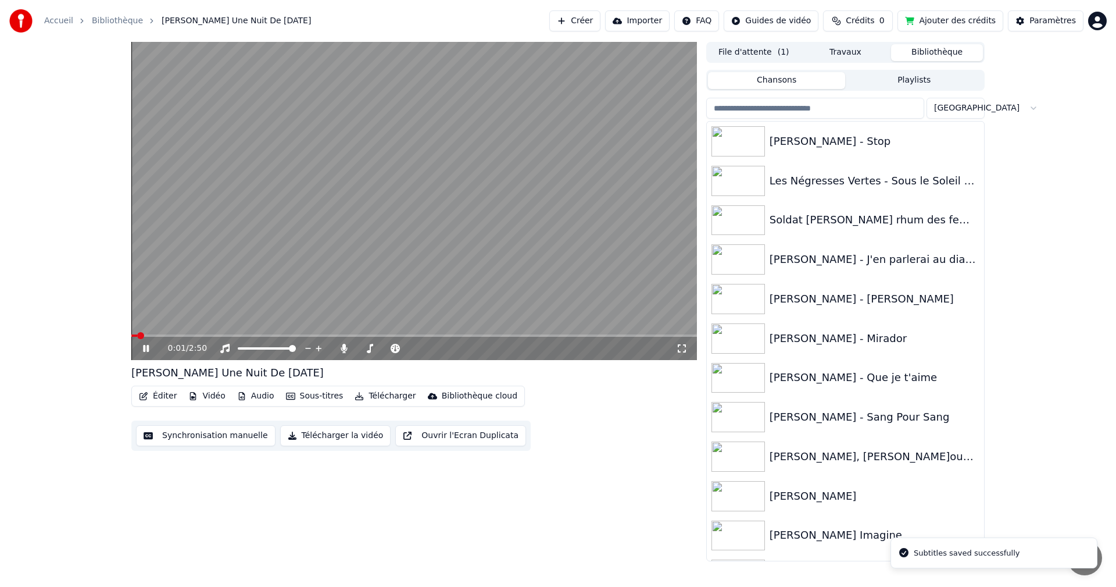
click at [145, 347] on icon at bounding box center [146, 348] width 6 height 7
